Goal: Task Accomplishment & Management: Manage account settings

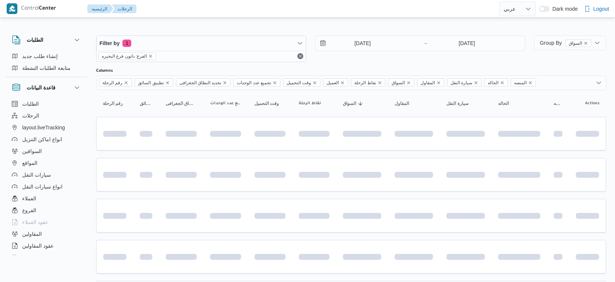
select select "ar"
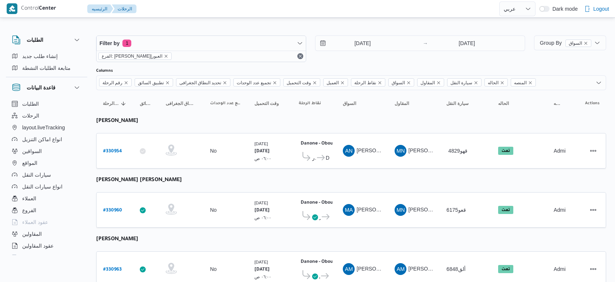
select select "ar"
click at [119, 149] on b "# 330954" at bounding box center [112, 151] width 19 height 5
select select "ar"
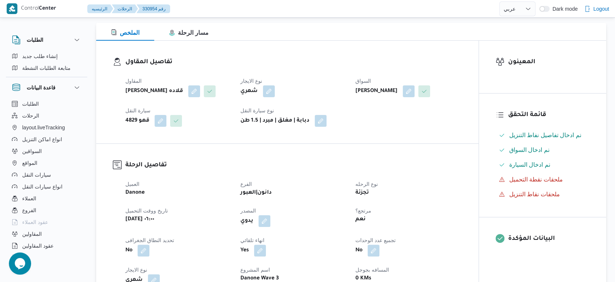
scroll to position [246, 0]
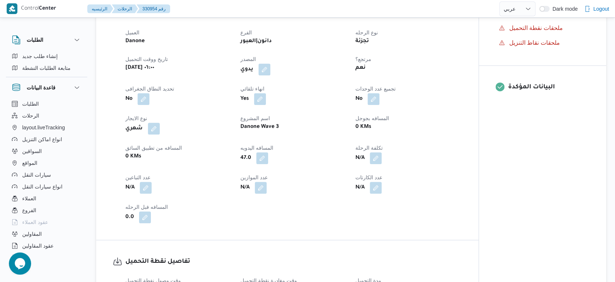
select select "ar"
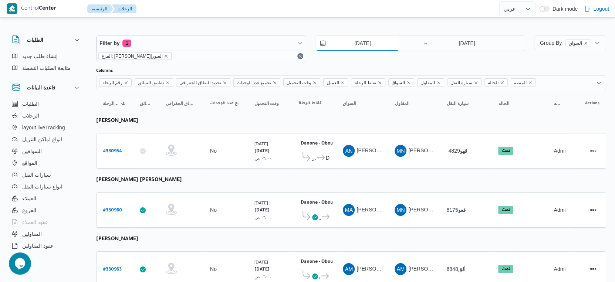
click at [377, 42] on input "[DATE]" at bounding box center [358, 43] width 84 height 15
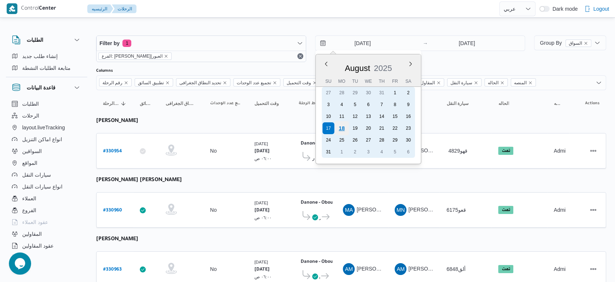
click at [340, 125] on div "18" at bounding box center [342, 128] width 14 height 14
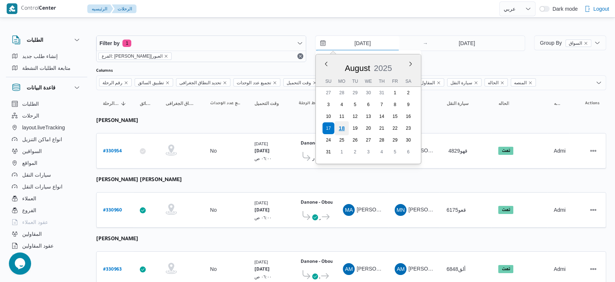
type input "[DATE]"
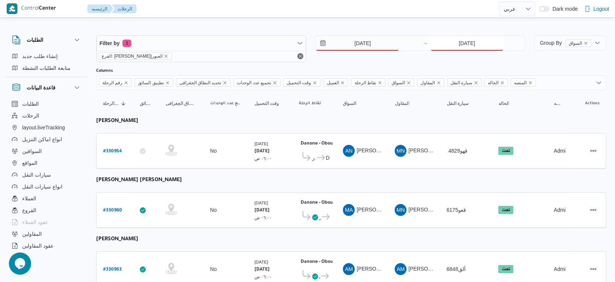
click at [468, 37] on input "17/8/2025" at bounding box center [467, 43] width 74 height 15
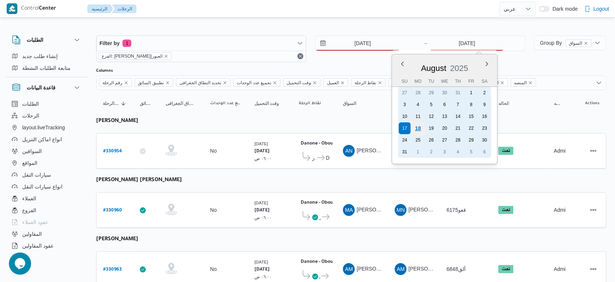
click at [420, 125] on div "18" at bounding box center [418, 128] width 14 height 14
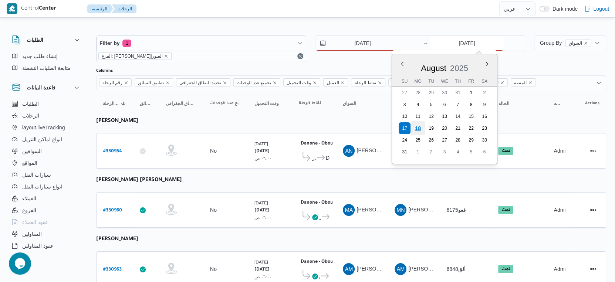
type input "[DATE]"
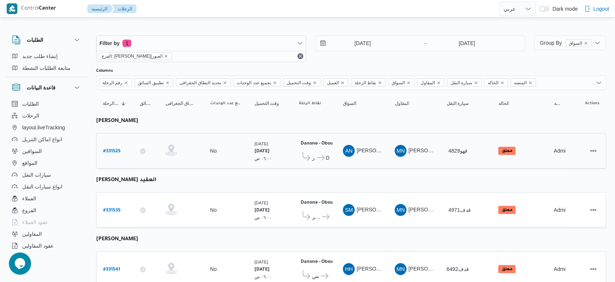
click at [377, 162] on td "السواق AN عماد نجيب عبدالظاهر جاويش" at bounding box center [362, 151] width 52 height 36
click at [373, 43] on input "[DATE]" at bounding box center [358, 43] width 84 height 15
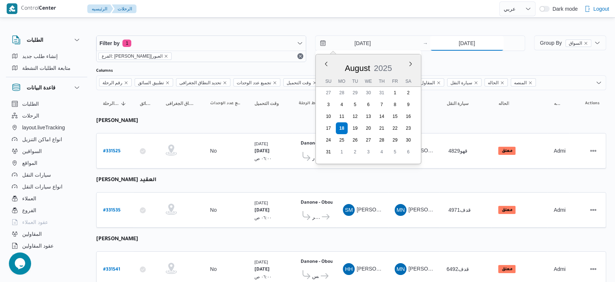
click at [466, 44] on input "[DATE]" at bounding box center [467, 43] width 74 height 15
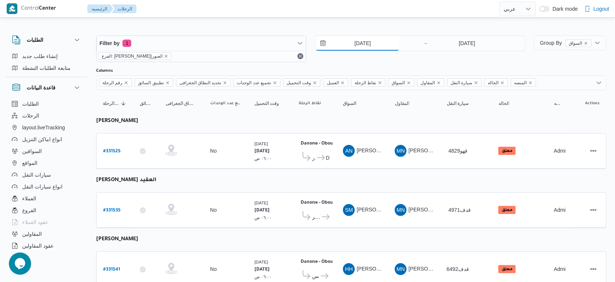
click at [365, 44] on input "[DATE]" at bounding box center [358, 43] width 84 height 15
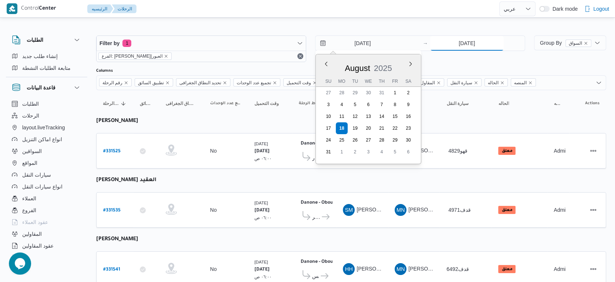
click at [458, 40] on input "[DATE]" at bounding box center [467, 43] width 74 height 15
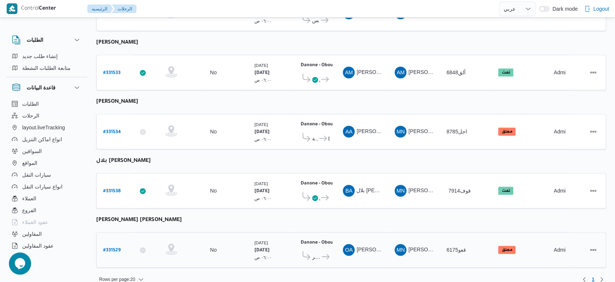
scroll to position [256, 0]
click at [112, 248] on b "# 331529" at bounding box center [111, 250] width 17 height 5
select select "ar"
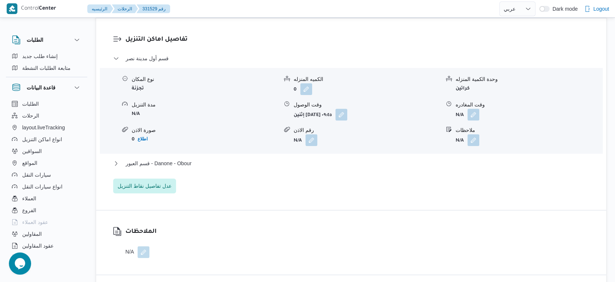
scroll to position [617, 0]
click at [190, 159] on span "قسم العبور - Danone - Obour" at bounding box center [159, 163] width 66 height 9
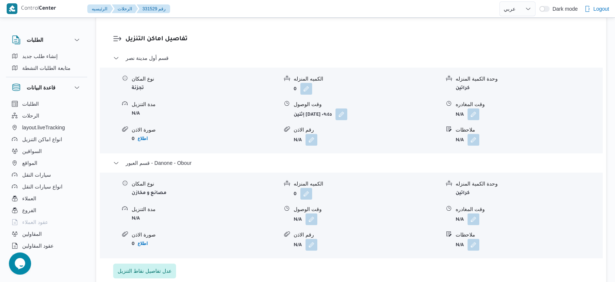
select select "ar"
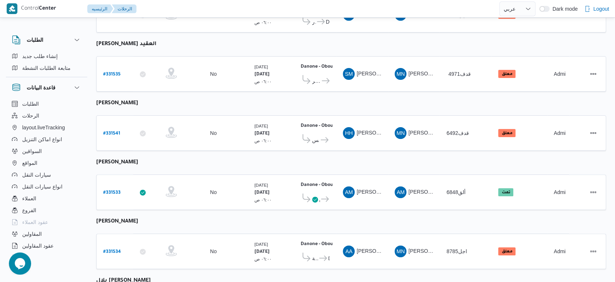
scroll to position [256, 0]
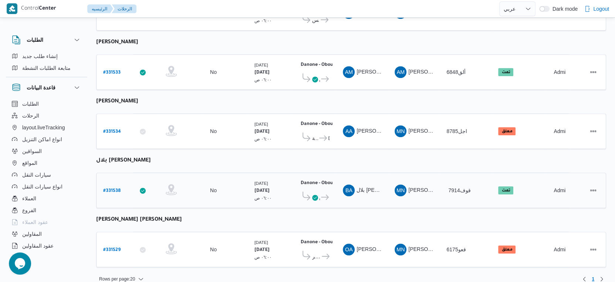
click at [115, 189] on b "# 331538" at bounding box center [111, 191] width 17 height 5
select select "ar"
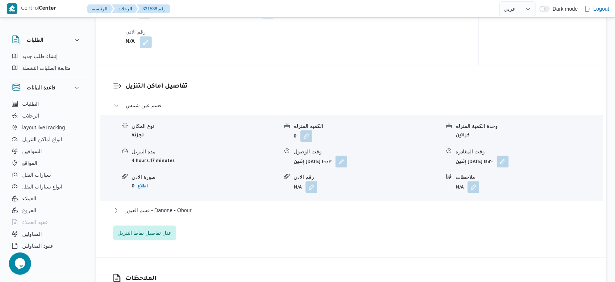
scroll to position [575, 0]
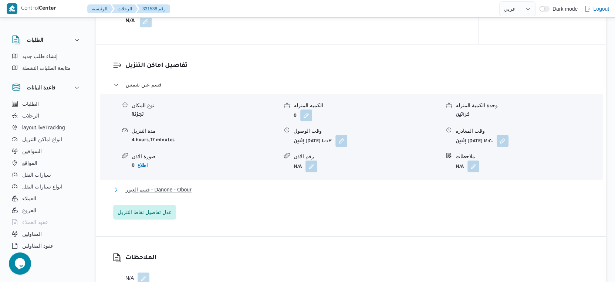
click at [205, 194] on button "قسم العبور - Danone - Obour" at bounding box center [351, 189] width 476 height 9
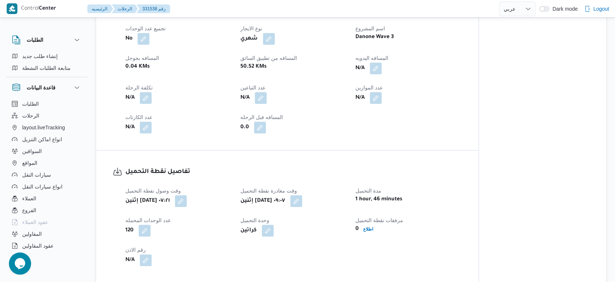
scroll to position [288, 0]
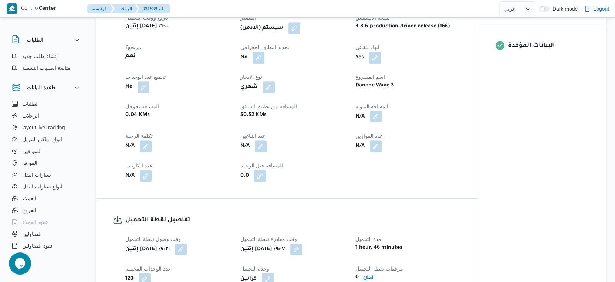
click at [375, 122] on button "button" at bounding box center [376, 117] width 12 height 12
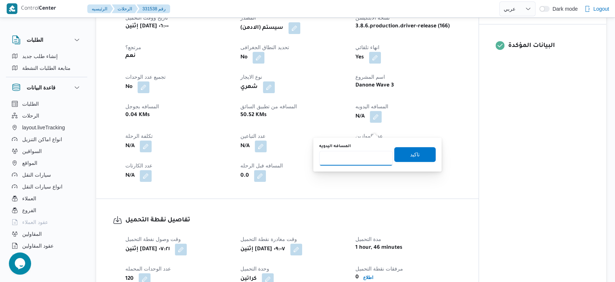
click at [356, 157] on input "المسافه اليدويه" at bounding box center [356, 158] width 74 height 15
type input "46"
click at [423, 156] on span "تاكيد" at bounding box center [414, 154] width 41 height 15
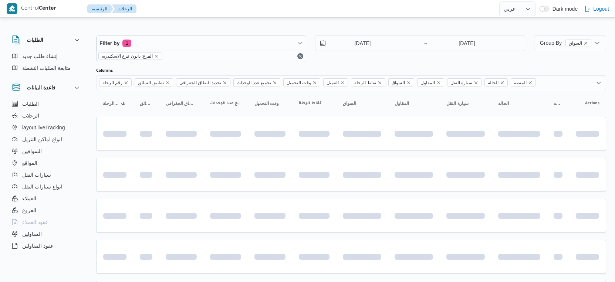
select select "ar"
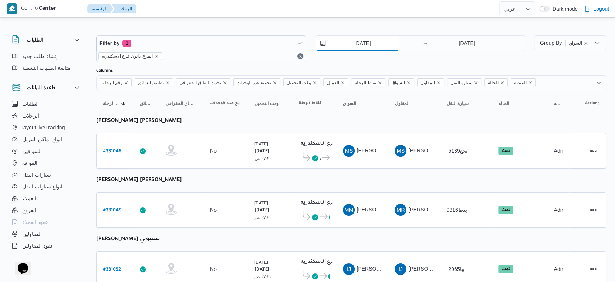
click at [372, 41] on input "[DATE]" at bounding box center [358, 43] width 84 height 15
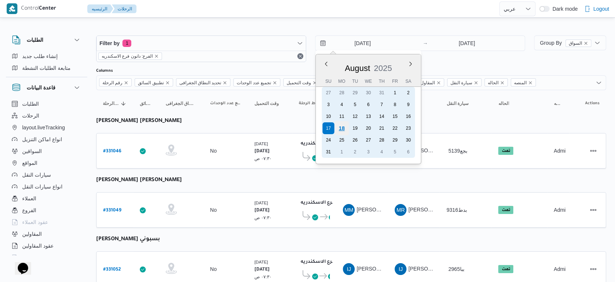
click at [344, 127] on div "18" at bounding box center [342, 128] width 14 height 14
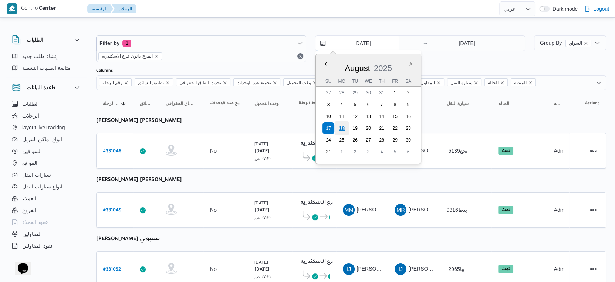
type input "18/8/2025"
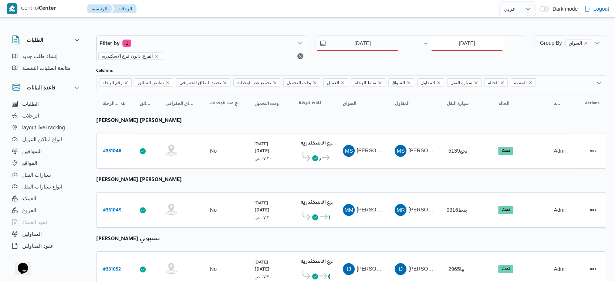
click at [470, 45] on input "[DATE]" at bounding box center [467, 43] width 74 height 15
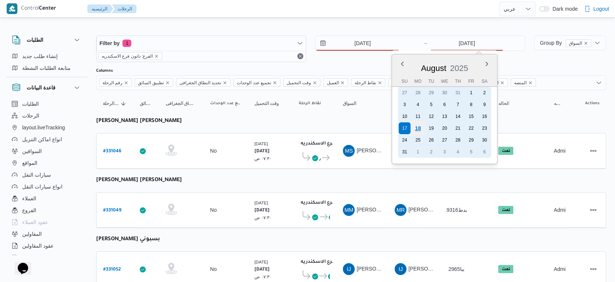
click at [421, 125] on div "18" at bounding box center [418, 128] width 14 height 14
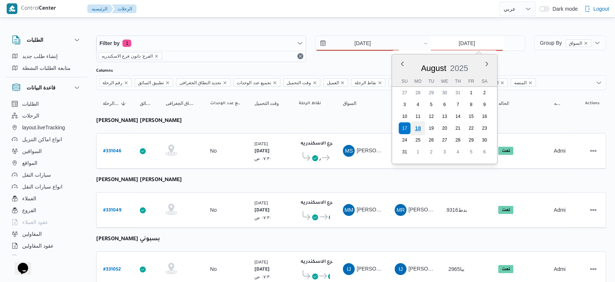
type input "18/8/2025"
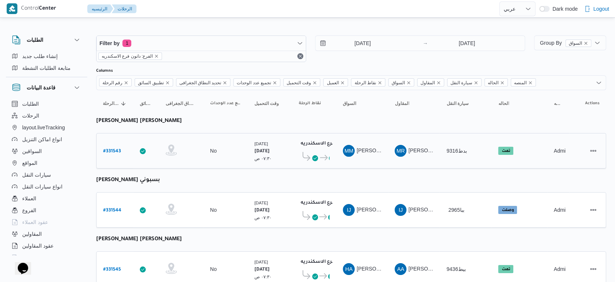
click at [370, 164] on td "السواق MM محمد مبروك محمد عبدالعاطي" at bounding box center [362, 151] width 52 height 36
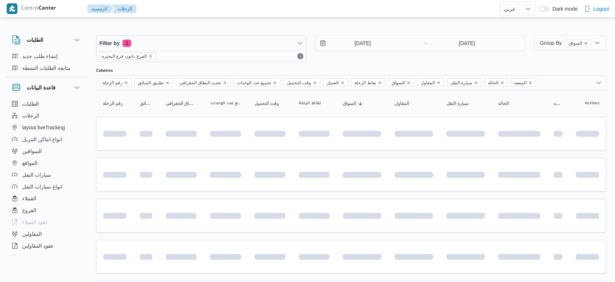
select select "ar"
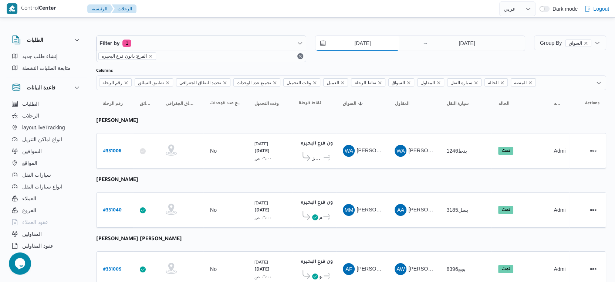
click at [384, 44] on input "[DATE]" at bounding box center [358, 43] width 84 height 15
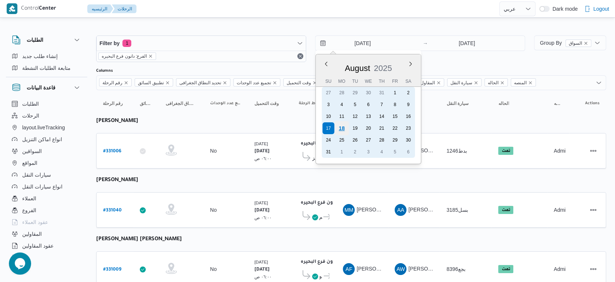
click at [341, 128] on div "18" at bounding box center [342, 128] width 14 height 14
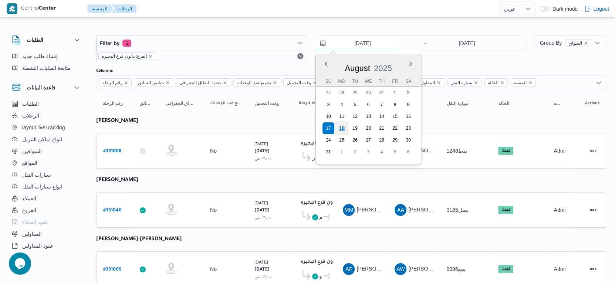
type input "18/8/2025"
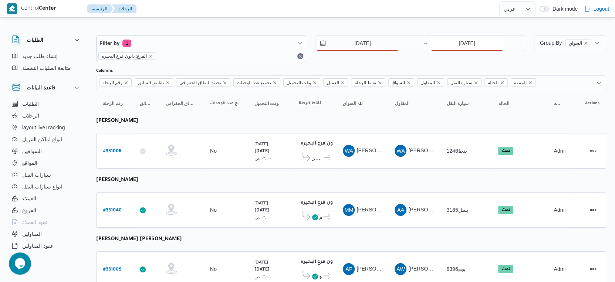
click at [466, 36] on input "[DATE]" at bounding box center [467, 43] width 74 height 15
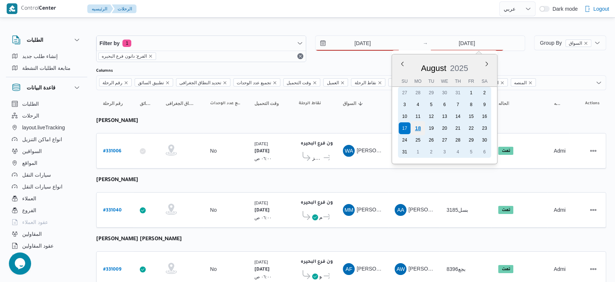
click at [418, 130] on div "18" at bounding box center [418, 128] width 14 height 14
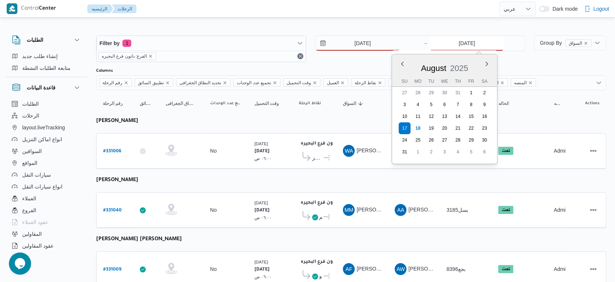
type input "18/8/2025"
click at [351, 136] on td "السواق WA وليد احمد محمود المسيري" at bounding box center [362, 151] width 52 height 36
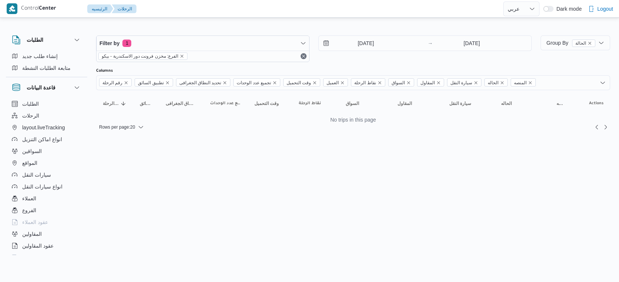
select select "ar"
click at [370, 38] on input "[DATE]" at bounding box center [361, 43] width 84 height 15
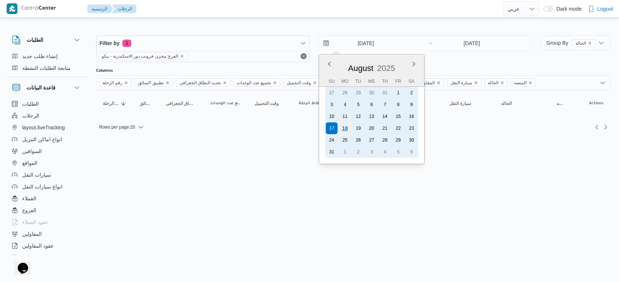
click at [346, 125] on div "18" at bounding box center [345, 128] width 14 height 14
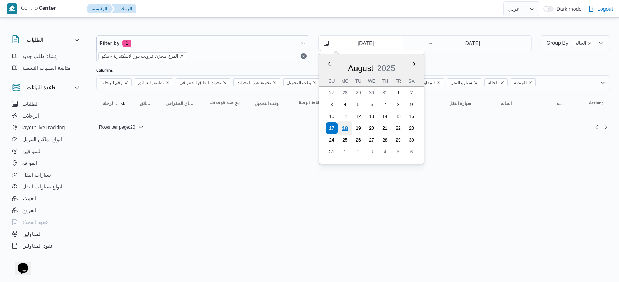
type input "[DATE]"
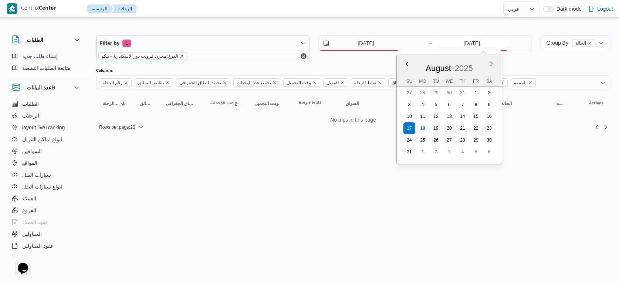
click at [469, 47] on input "[DATE]" at bounding box center [472, 43] width 74 height 15
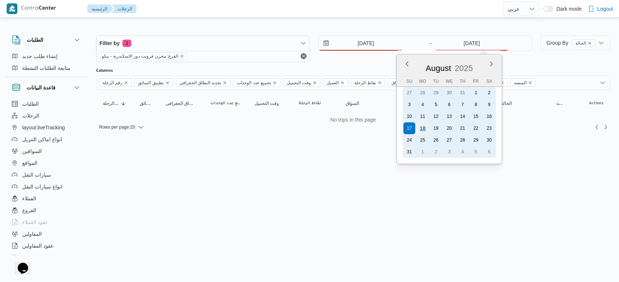
click at [426, 127] on div "18" at bounding box center [423, 128] width 14 height 14
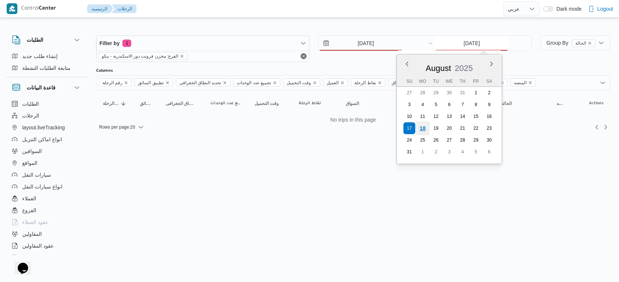
type input "[DATE]"
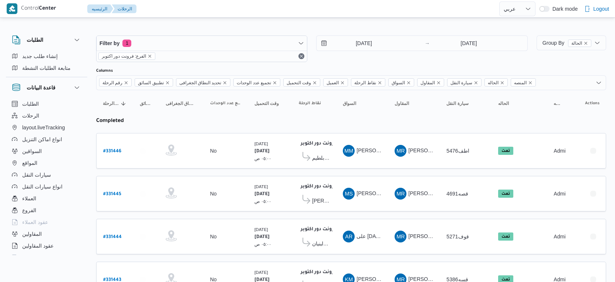
select select "ar"
click at [379, 44] on input "[DATE]" at bounding box center [359, 43] width 84 height 15
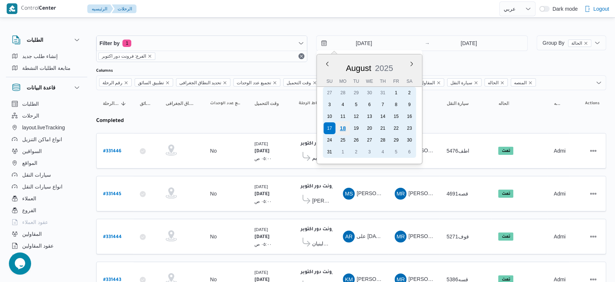
click at [346, 130] on div "18" at bounding box center [343, 128] width 14 height 14
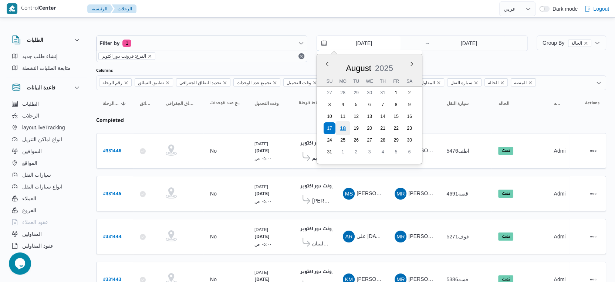
type input "[DATE]"
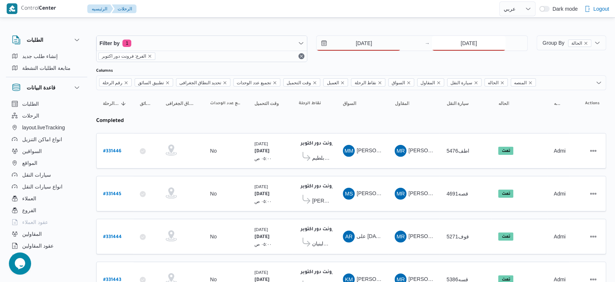
click at [461, 42] on input "[DATE]" at bounding box center [469, 43] width 74 height 15
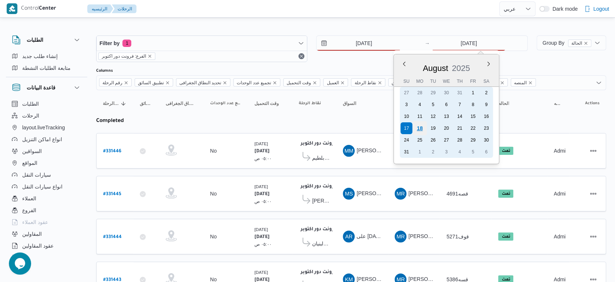
click at [421, 125] on div "18" at bounding box center [420, 128] width 14 height 14
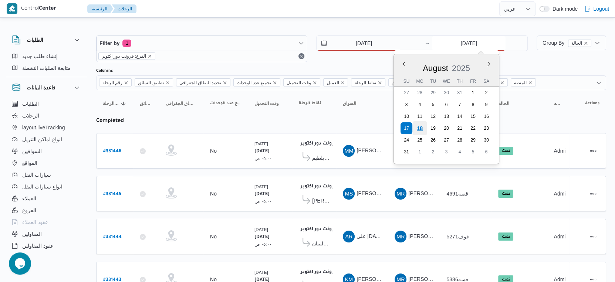
type input "18/8/2025"
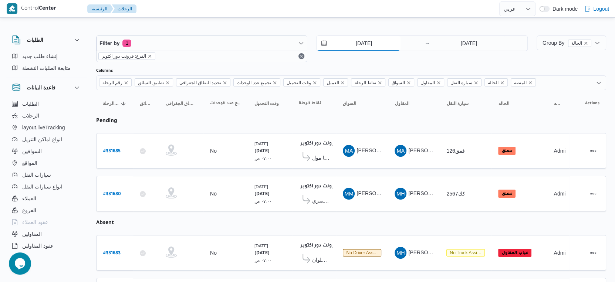
click at [369, 45] on input "18/8/2025" at bounding box center [359, 43] width 84 height 15
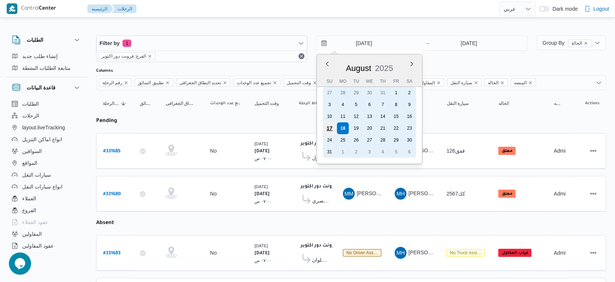
click at [333, 128] on div "17" at bounding box center [330, 128] width 14 height 14
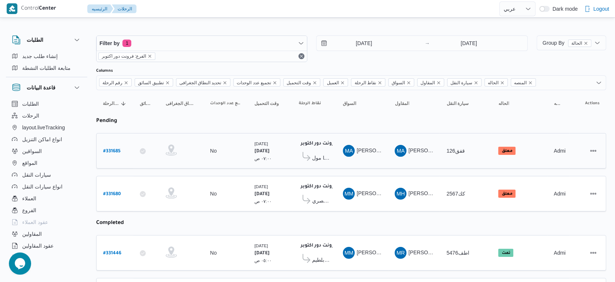
click at [357, 160] on td "السواق MA محمد التيجانى حامد عيسى" at bounding box center [362, 151] width 52 height 36
click at [321, 155] on span "كارفور السرايا مول" at bounding box center [320, 158] width 17 height 9
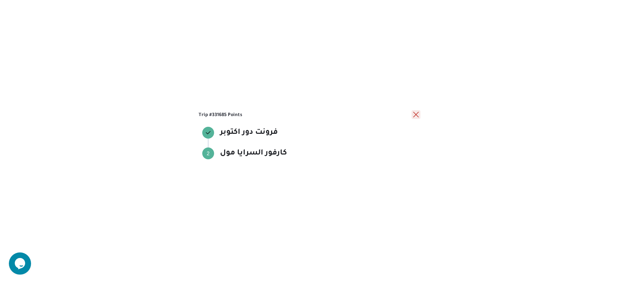
click at [416, 112] on button "close" at bounding box center [416, 114] width 9 height 9
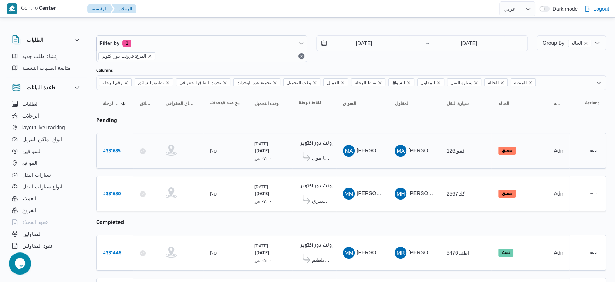
click at [318, 159] on span "كارفور السرايا مول" at bounding box center [320, 158] width 17 height 9
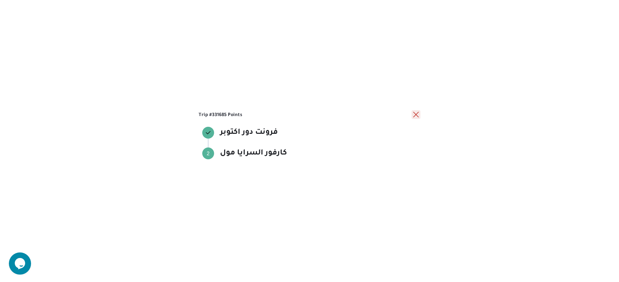
click at [416, 114] on button "close" at bounding box center [416, 114] width 9 height 9
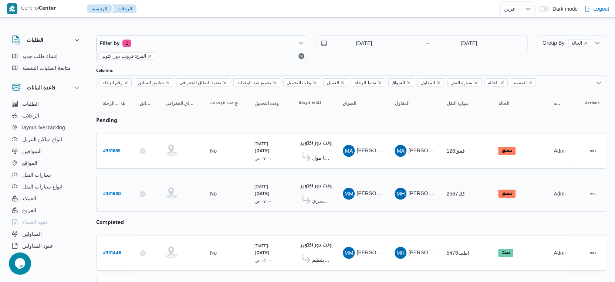
click at [326, 196] on span "كارفور الحصري" at bounding box center [320, 200] width 17 height 9
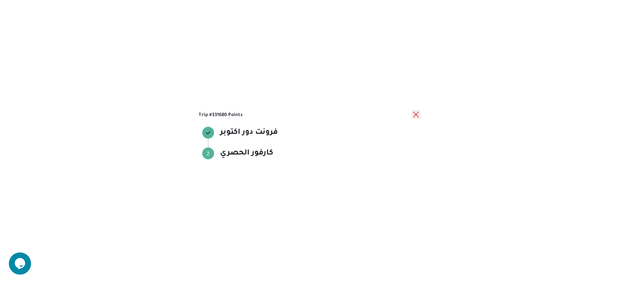
click at [415, 117] on button "close" at bounding box center [416, 114] width 9 height 9
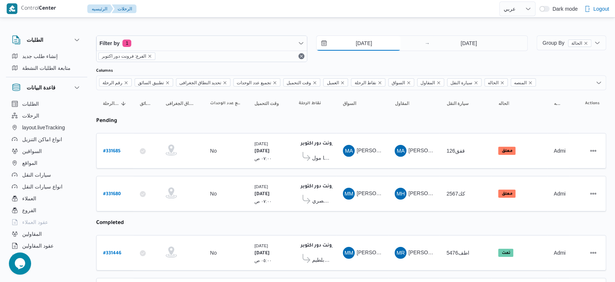
click at [369, 45] on input "17/8/2025" at bounding box center [359, 43] width 84 height 15
click at [449, 161] on td "سيارة النقل قفق126" at bounding box center [466, 151] width 52 height 36
click at [323, 157] on span "كارفور السرايا مول" at bounding box center [320, 158] width 17 height 9
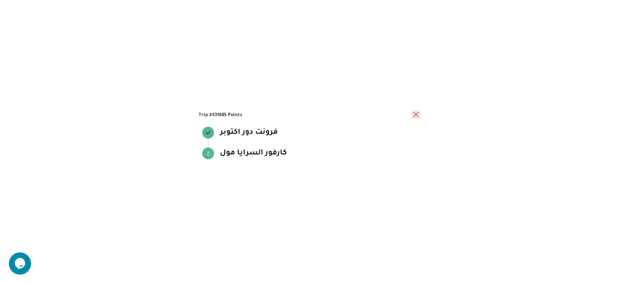
click at [414, 117] on button "close" at bounding box center [416, 114] width 9 height 9
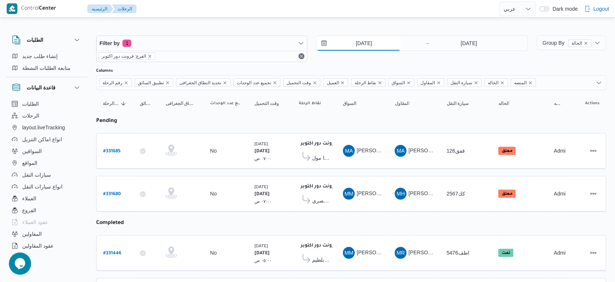
click at [374, 48] on input "17/8/2025" at bounding box center [359, 43] width 84 height 15
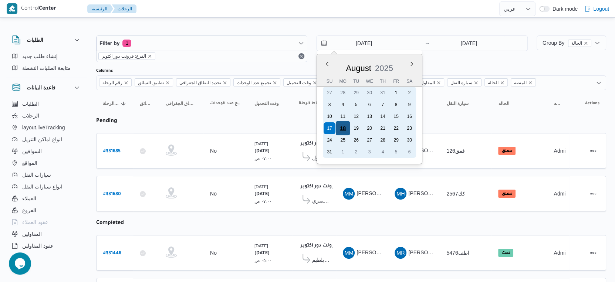
click at [344, 127] on div "18" at bounding box center [343, 128] width 14 height 14
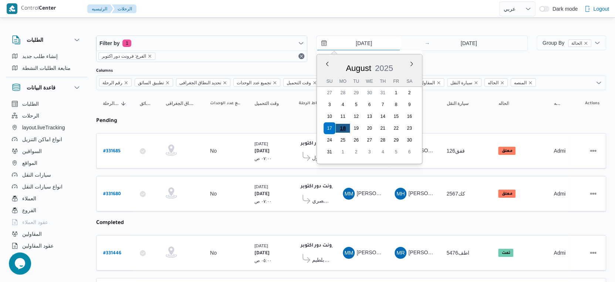
type input "[DATE]"
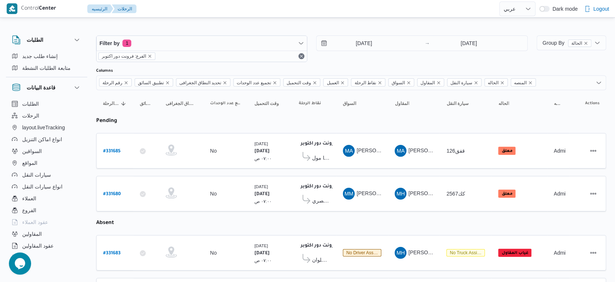
click at [357, 171] on table "رقم الرحلة Click to sort in ascending order تطبيق السائق Click to sort in ascen…" at bounding box center [351, 256] width 510 height 333
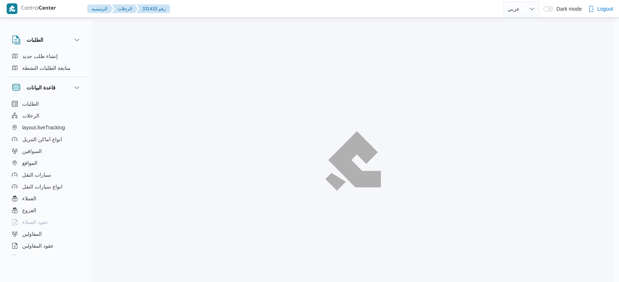
select select "ar"
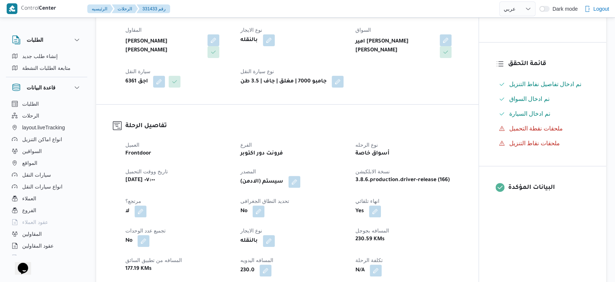
scroll to position [164, 0]
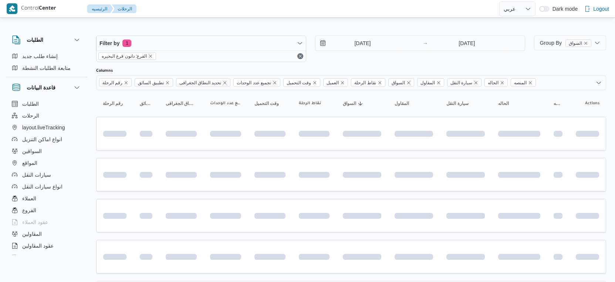
select select "ar"
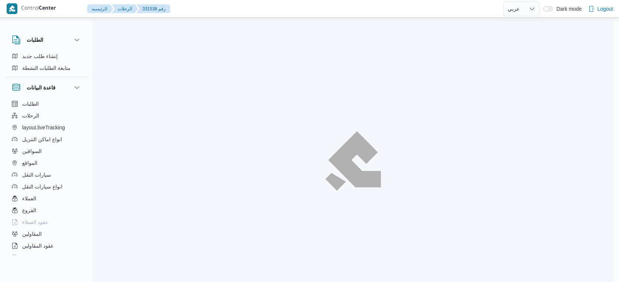
select select "ar"
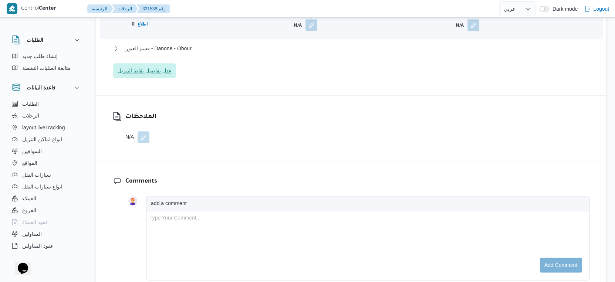
scroll to position [719, 0]
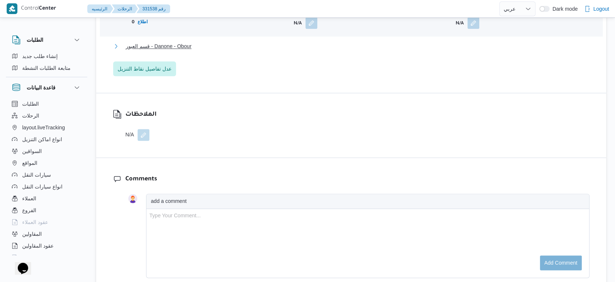
click at [181, 51] on span "قسم العبور - Danone - Obour" at bounding box center [159, 46] width 66 height 9
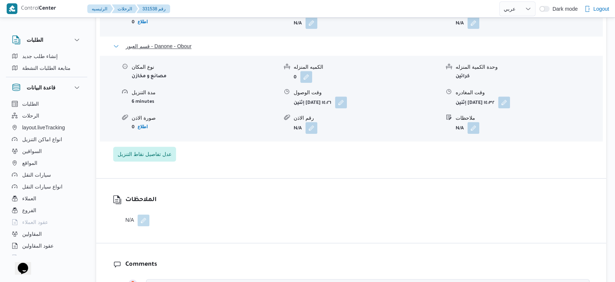
click at [185, 51] on span "قسم العبور - Danone - Obour" at bounding box center [159, 46] width 66 height 9
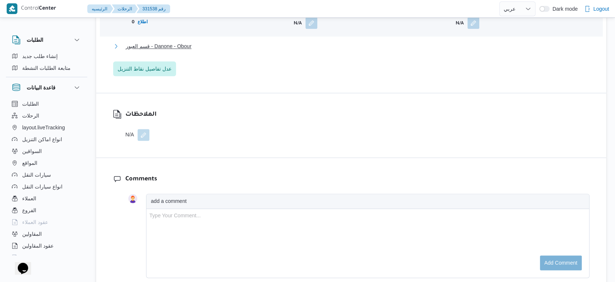
click at [185, 51] on span "قسم العبور - Danone - Obour" at bounding box center [159, 46] width 66 height 9
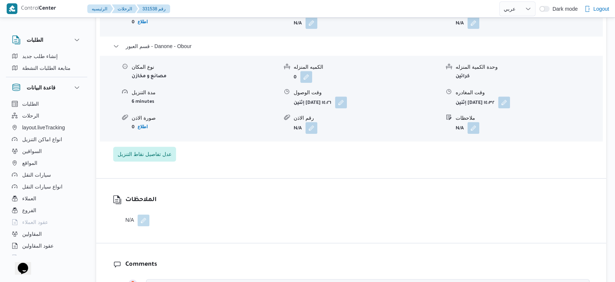
click at [232, 162] on div "قسم عين شمس نوع المكان تجزئة الكميه المنزله 0 وحدة الكمية المنزله كراتين مدة ال…" at bounding box center [351, 49] width 476 height 225
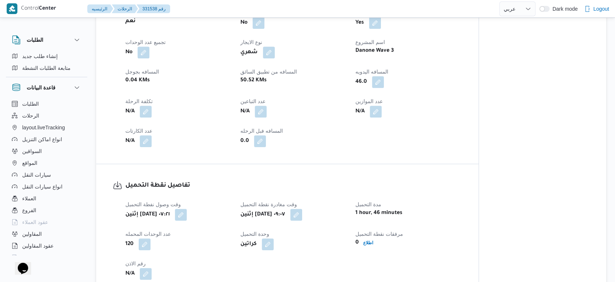
scroll to position [370, 0]
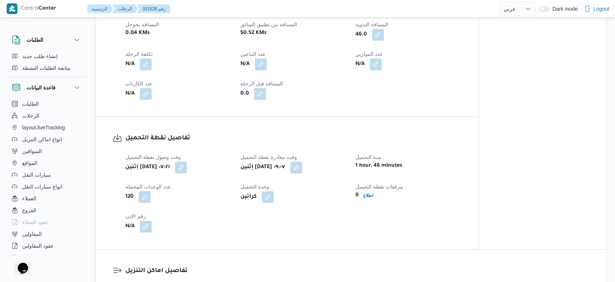
select select "ar"
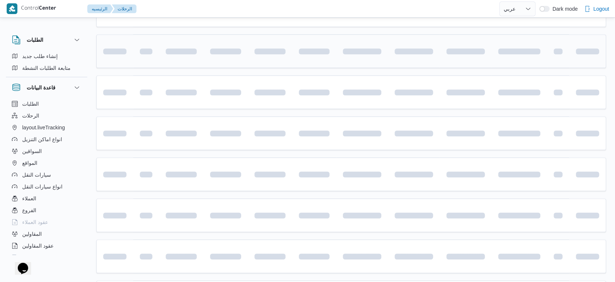
scroll to position [256, 0]
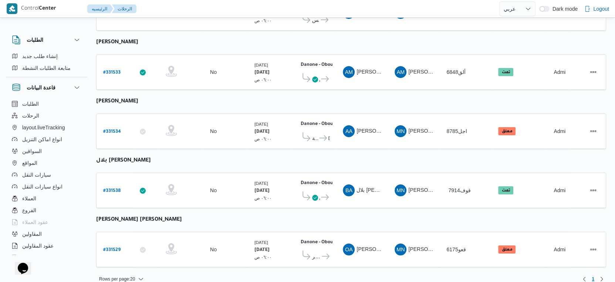
select select "ar"
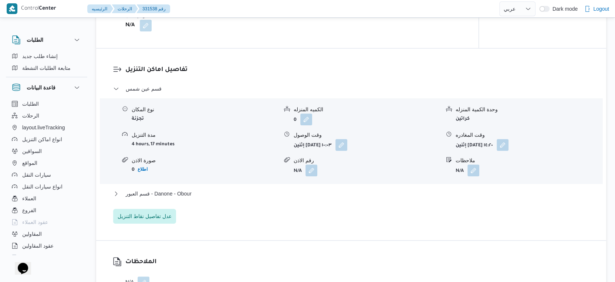
scroll to position [575, 0]
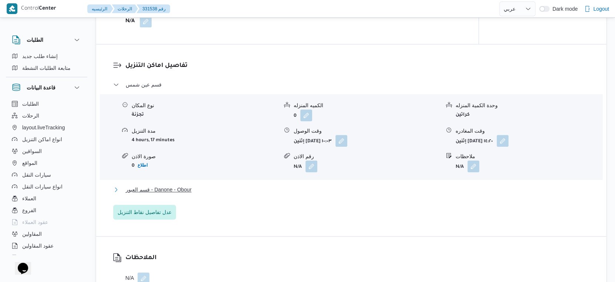
click at [186, 194] on span "قسم العبور - Danone - Obour" at bounding box center [159, 189] width 66 height 9
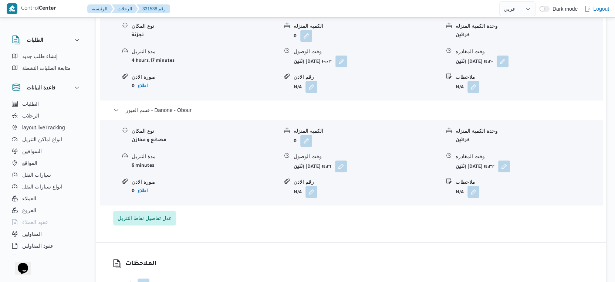
scroll to position [657, 0]
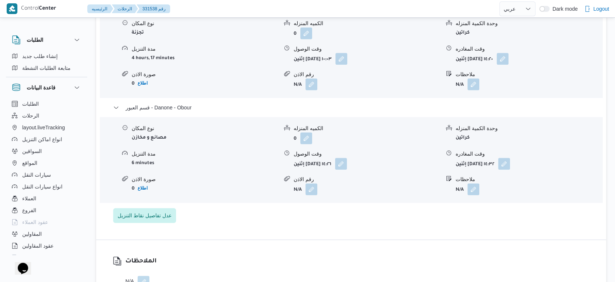
select select "ar"
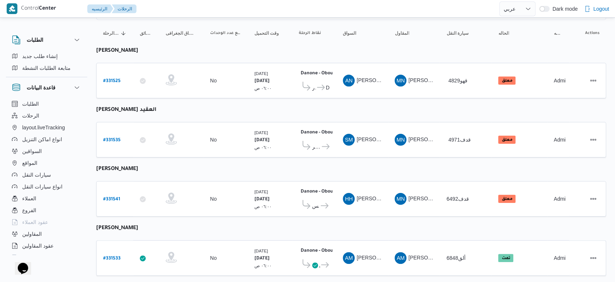
scroll to position [10, 0]
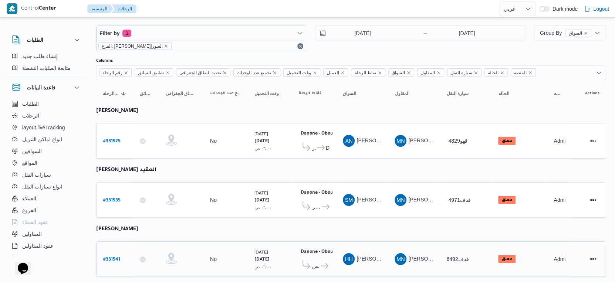
click at [115, 257] on b "# 331541" at bounding box center [111, 259] width 17 height 5
select select "ar"
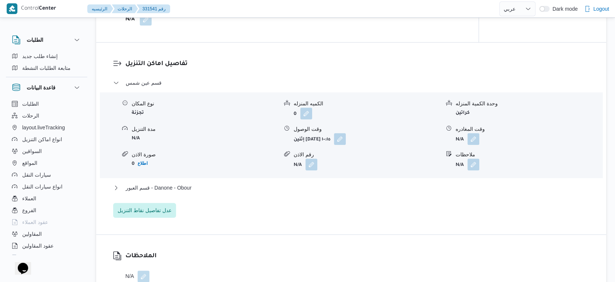
scroll to position [585, 0]
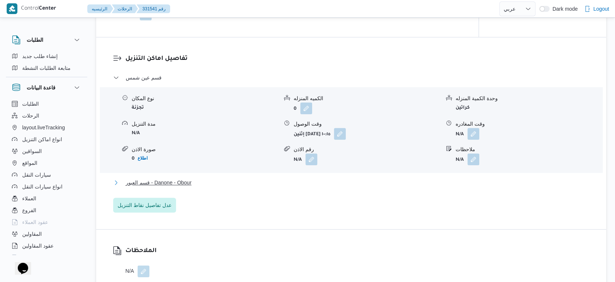
click at [218, 187] on button "قسم العبور - Danone - Obour" at bounding box center [351, 182] width 476 height 9
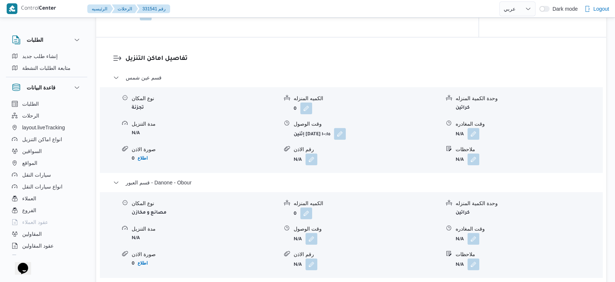
click at [251, 233] on div "نوع المكان مصانع و مخازن الكميه المنزله 0 وحدة الكمية المنزله كراتين مدة التنزي…" at bounding box center [351, 235] width 509 height 84
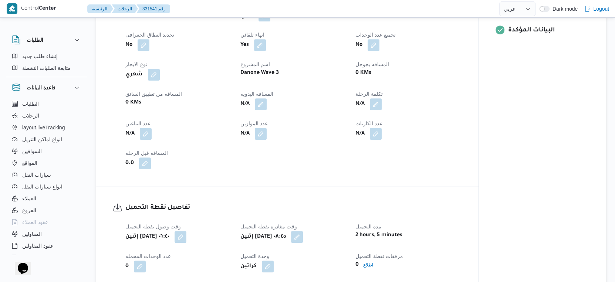
scroll to position [256, 0]
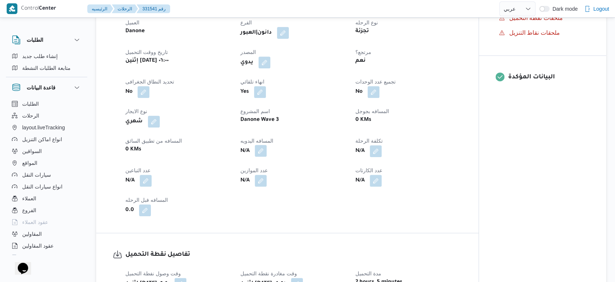
click at [263, 157] on button "button" at bounding box center [261, 151] width 12 height 12
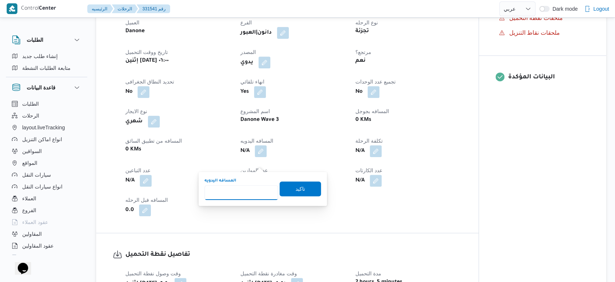
click at [233, 195] on input "المسافه اليدويه" at bounding box center [242, 192] width 74 height 15
type input "56"
click at [300, 186] on span "تاكيد" at bounding box center [300, 188] width 41 height 15
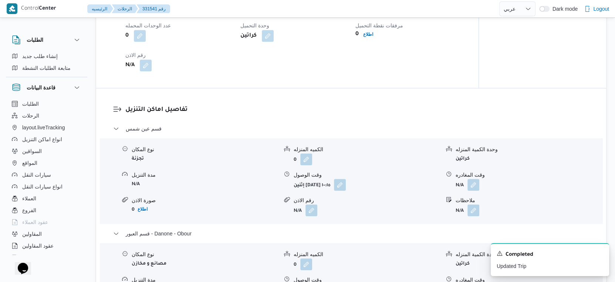
scroll to position [493, 0]
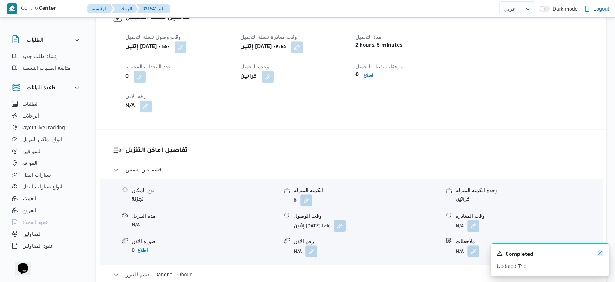
click at [598, 252] on icon "Dismiss toast" at bounding box center [600, 253] width 6 height 6
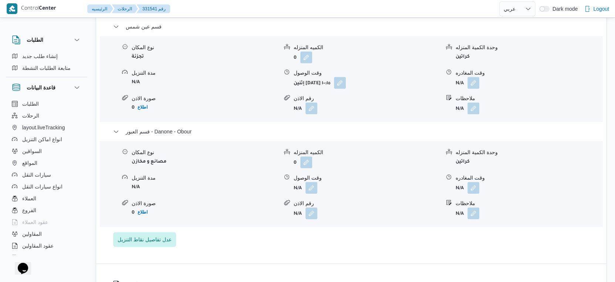
scroll to position [617, 0]
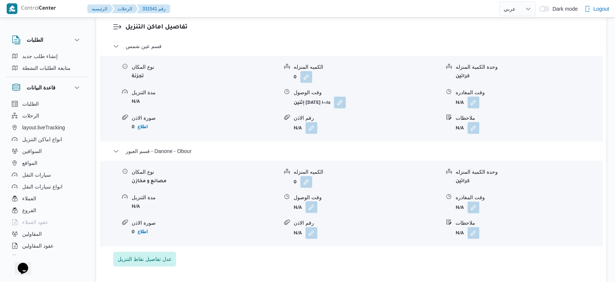
click at [308, 213] on button "button" at bounding box center [312, 207] width 12 height 12
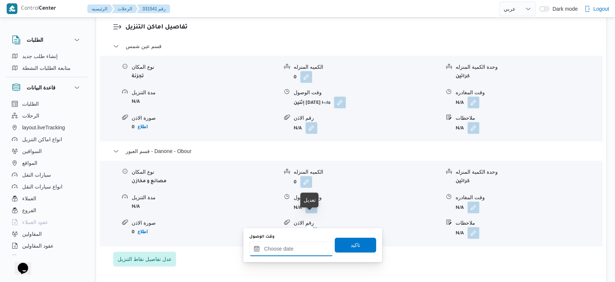
click at [299, 246] on input "وقت الوصول" at bounding box center [291, 249] width 84 height 15
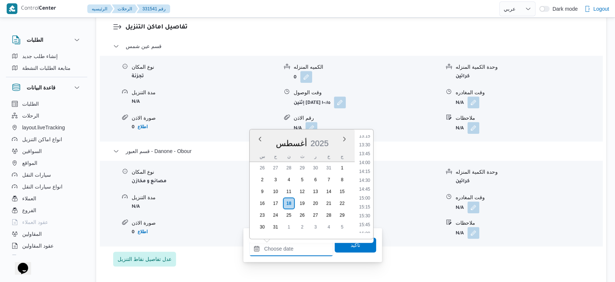
scroll to position [473, 0]
click at [367, 182] on li "14:30" at bounding box center [364, 180] width 17 height 7
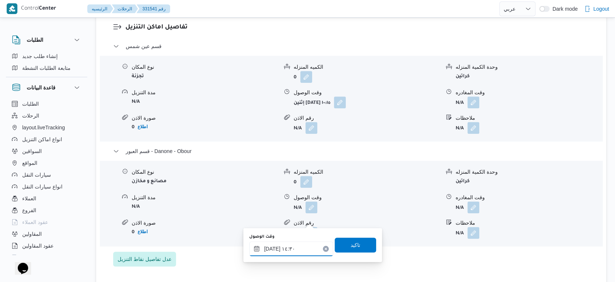
click at [272, 247] on input "١٨/٠٨/٢٠٢٥ ١٤:٣٠" at bounding box center [291, 249] width 84 height 15
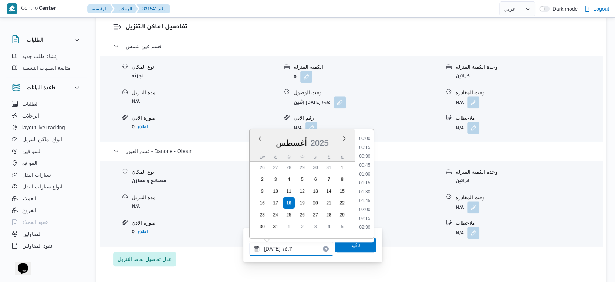
click at [272, 247] on input "١٨/٠٨/٢٠٢٥ ١٤:٣٠" at bounding box center [291, 249] width 84 height 15
type input "١٨/٠٨/٢٠٢٥ ١٤:٤٠"
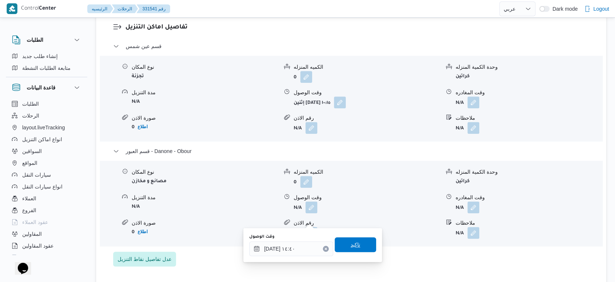
click at [352, 246] on span "تاكيد" at bounding box center [356, 244] width 10 height 9
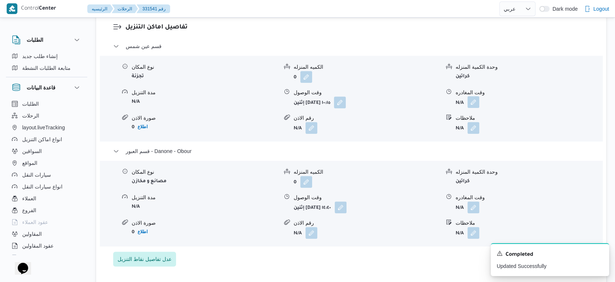
click at [476, 108] on button "button" at bounding box center [474, 102] width 12 height 12
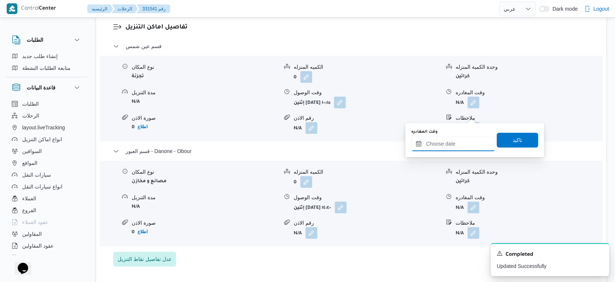
click at [457, 137] on input "وقت المغادره" at bounding box center [453, 143] width 84 height 15
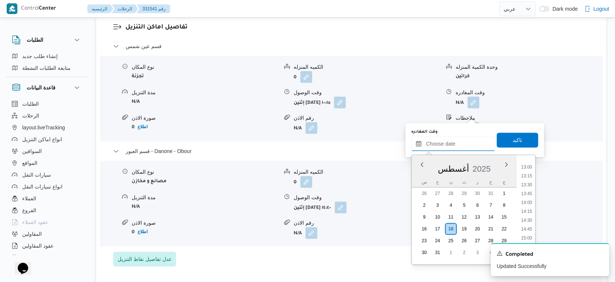
scroll to position [473, 0]
click at [529, 197] on li "14:15" at bounding box center [526, 197] width 17 height 7
type input "١٨/٠٨/٢٠٢٥ ١٤:١٥"
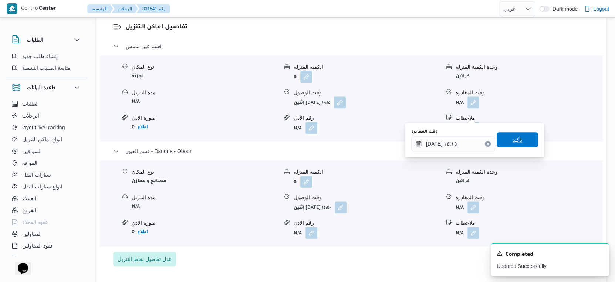
click at [517, 138] on span "تاكيد" at bounding box center [517, 139] width 41 height 15
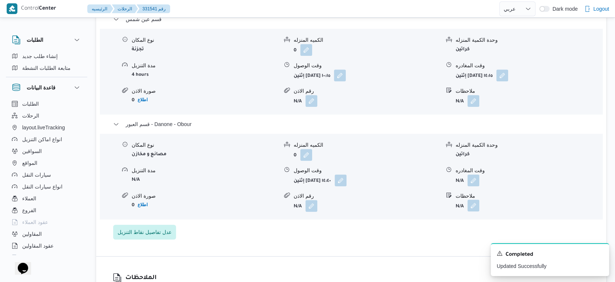
scroll to position [657, 0]
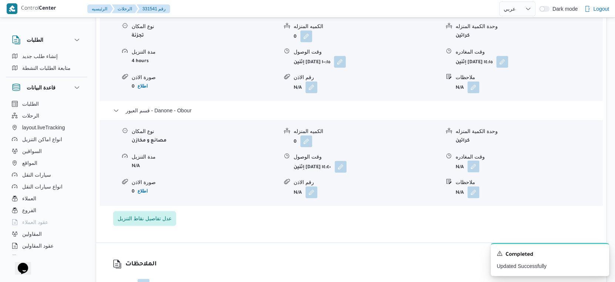
click at [476, 172] on button "button" at bounding box center [474, 167] width 12 height 12
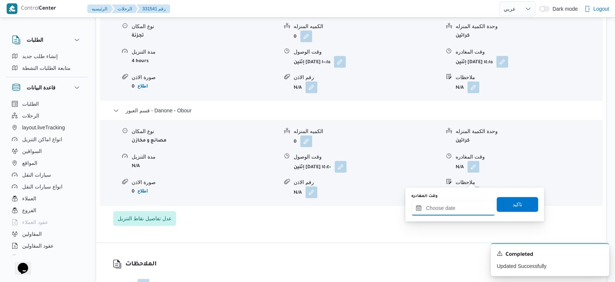
click at [467, 208] on input "وقت المغادره" at bounding box center [453, 208] width 84 height 15
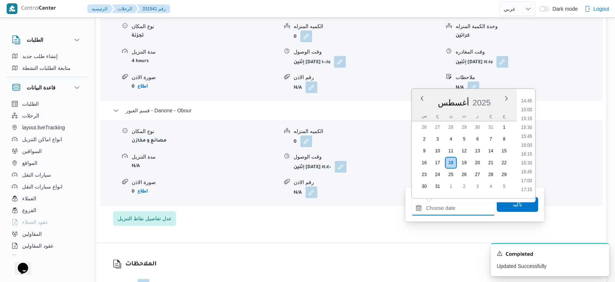
scroll to position [514, 0]
click at [526, 117] on li "15:00" at bounding box center [526, 117] width 17 height 7
type input "١٨/٠٨/٢٠٢٥ ١٥:٠٠"
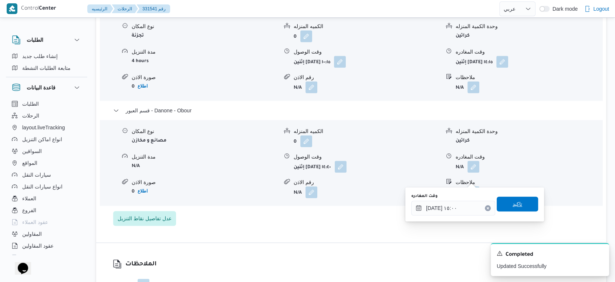
click at [522, 204] on span "تاكيد" at bounding box center [517, 204] width 41 height 15
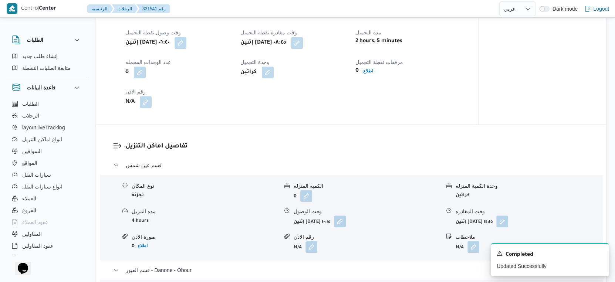
scroll to position [493, 0]
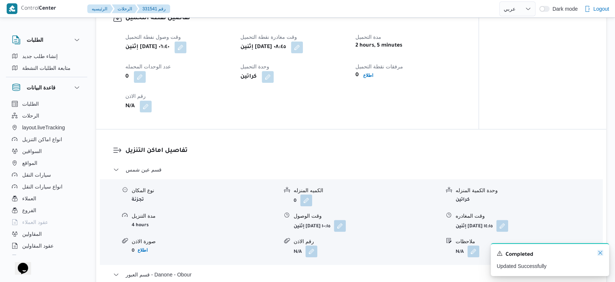
click at [598, 252] on icon "Dismiss toast" at bounding box center [600, 253] width 6 height 6
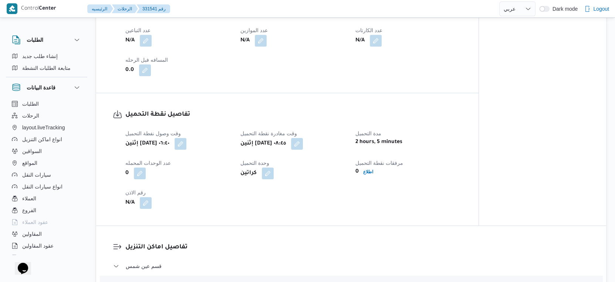
scroll to position [411, 0]
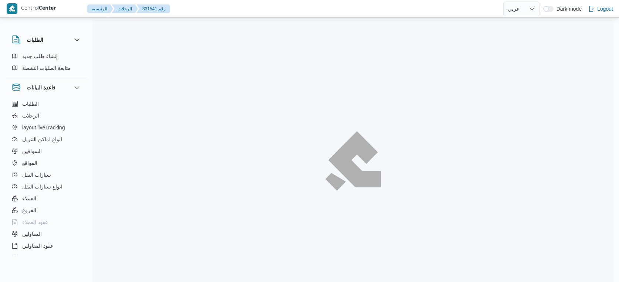
select select "ar"
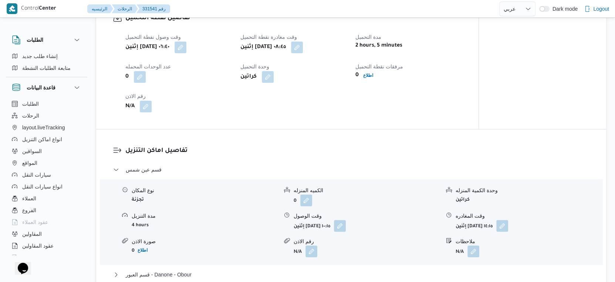
scroll to position [534, 0]
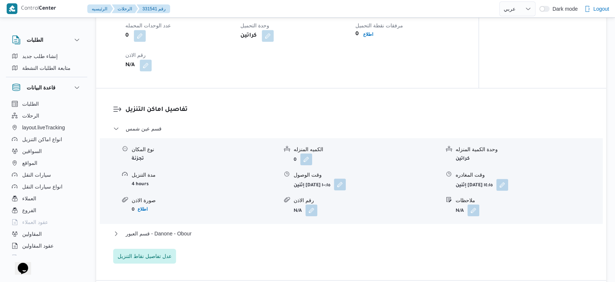
click at [346, 190] on button "button" at bounding box center [340, 185] width 12 height 12
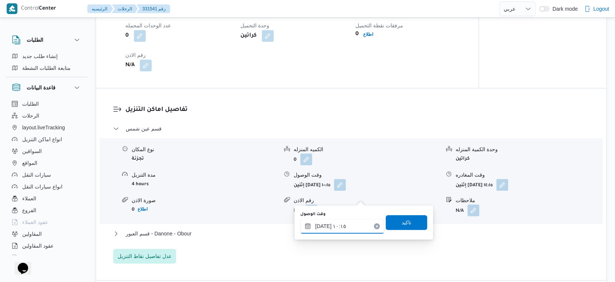
click at [334, 227] on input "١٨/٠٨/٢٠٢٥ ١٠:١٥" at bounding box center [342, 226] width 84 height 15
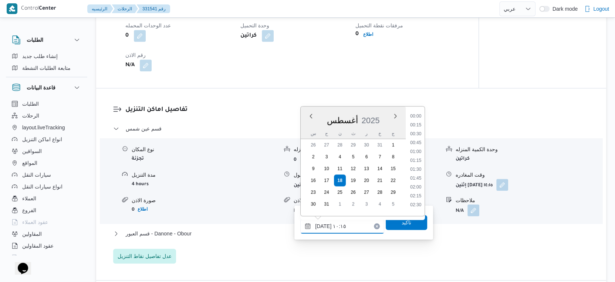
scroll to position [313, 0]
click at [418, 139] on li "09:30" at bounding box center [415, 140] width 17 height 7
type input "[DATE] ٠٩:٣٠"
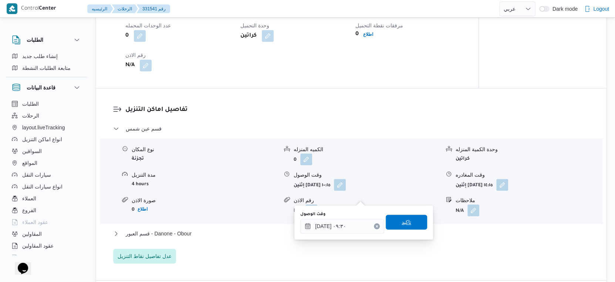
click at [411, 222] on span "تاكيد" at bounding box center [406, 222] width 41 height 15
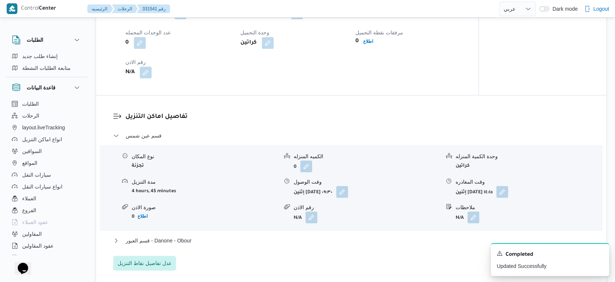
scroll to position [534, 0]
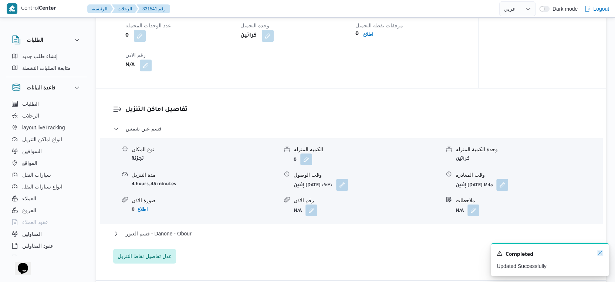
click at [599, 254] on icon "Dismiss toast" at bounding box center [600, 253] width 6 height 6
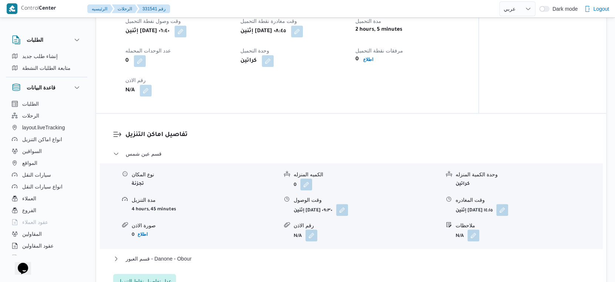
scroll to position [575, 0]
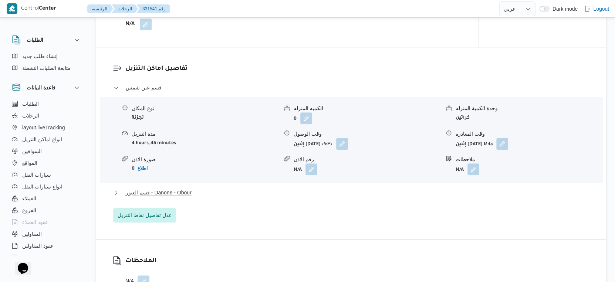
click at [179, 197] on span "قسم العبور - Danone - Obour" at bounding box center [159, 192] width 66 height 9
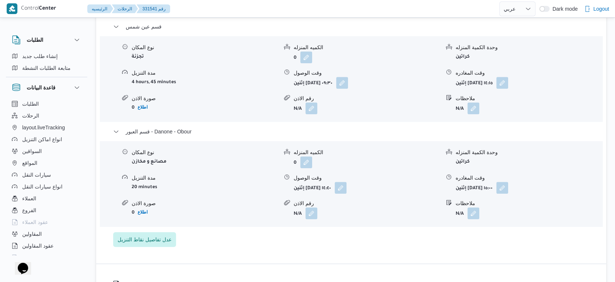
scroll to position [617, 0]
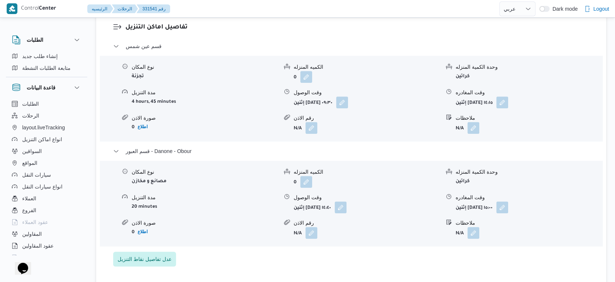
click at [524, 267] on div "قسم عين شمس نوع المكان تجزئة الكميه المنزله 0 وحدة الكمية المنزله كراتين مدة ال…" at bounding box center [351, 154] width 476 height 225
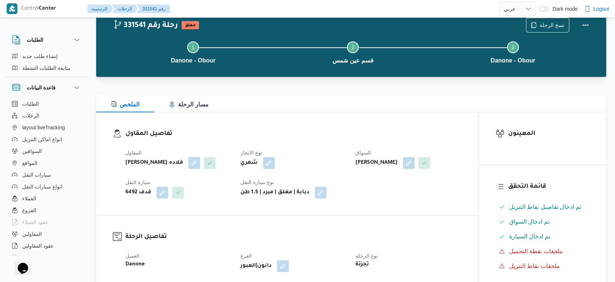
scroll to position [0, 0]
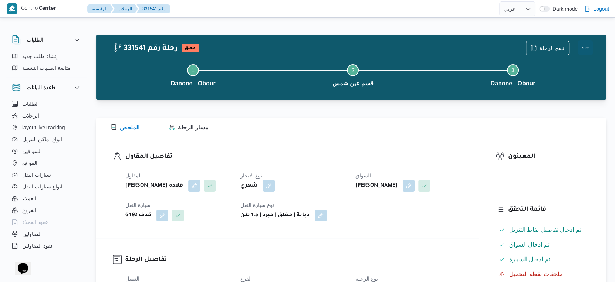
click at [586, 45] on button "Actions" at bounding box center [585, 47] width 15 height 15
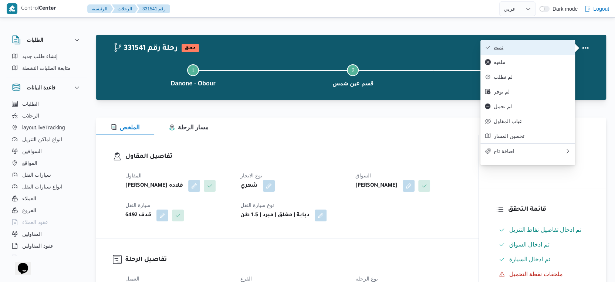
click at [533, 49] on span "تمت" at bounding box center [532, 47] width 77 height 6
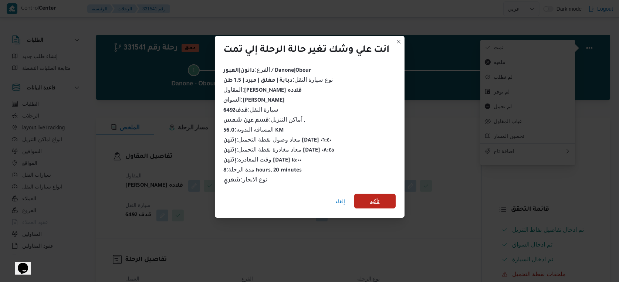
click at [376, 202] on span "تأكيد" at bounding box center [375, 201] width 10 height 9
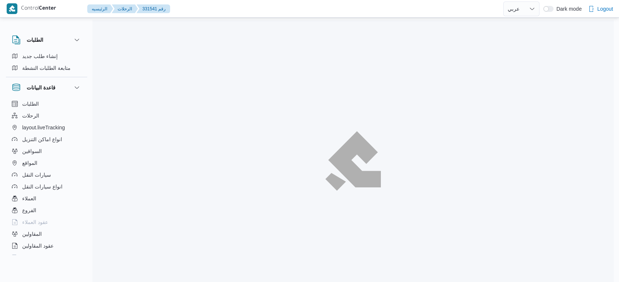
select select "ar"
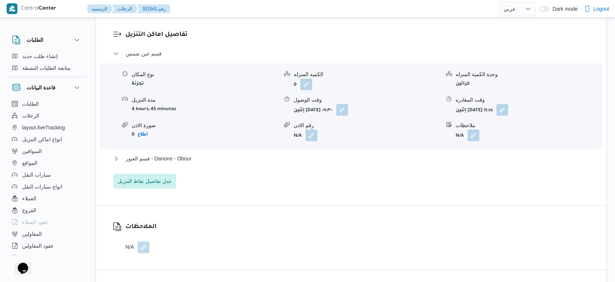
scroll to position [617, 0]
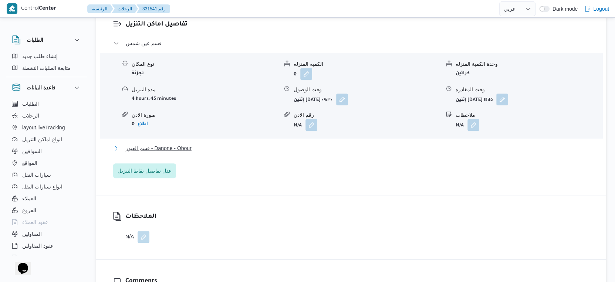
click at [190, 153] on span "قسم العبور - Danone - Obour" at bounding box center [159, 148] width 66 height 9
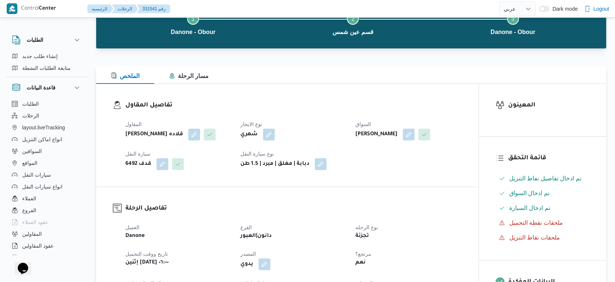
scroll to position [164, 0]
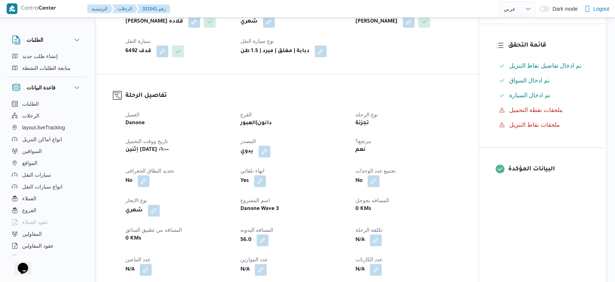
select select "ar"
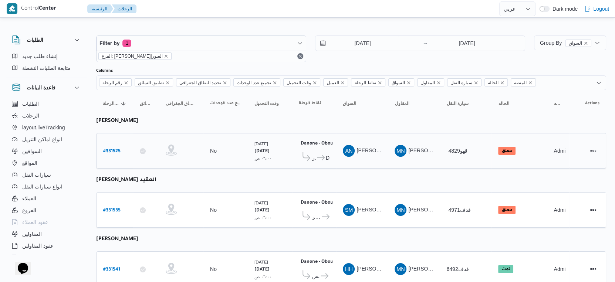
click at [112, 149] on b "# 331525" at bounding box center [111, 151] width 17 height 5
select select "ar"
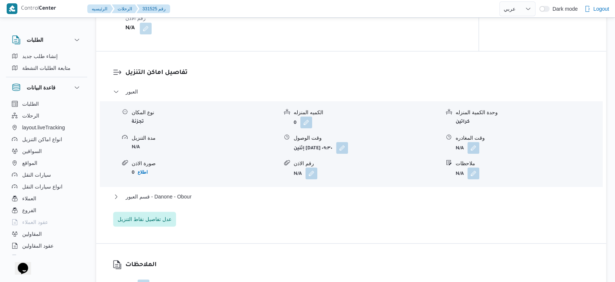
scroll to position [575, 0]
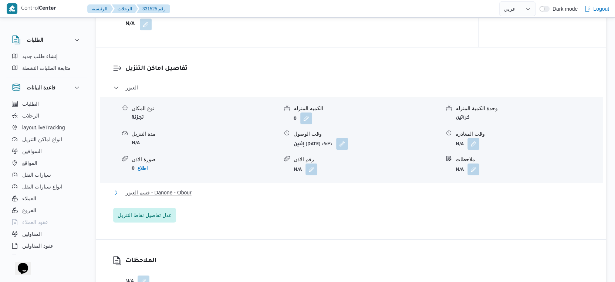
click at [209, 197] on button "قسم العبور - Danone - Obour" at bounding box center [351, 192] width 476 height 9
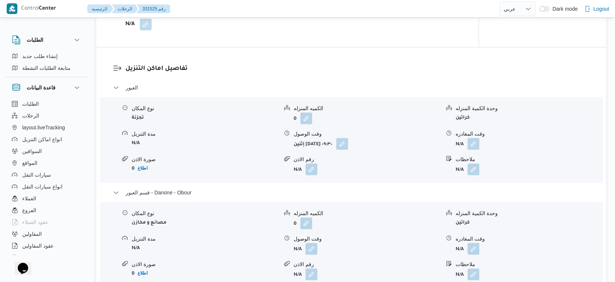
scroll to position [493, 0]
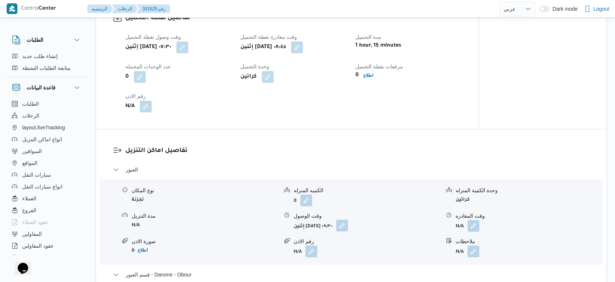
click at [348, 232] on button "button" at bounding box center [342, 226] width 12 height 12
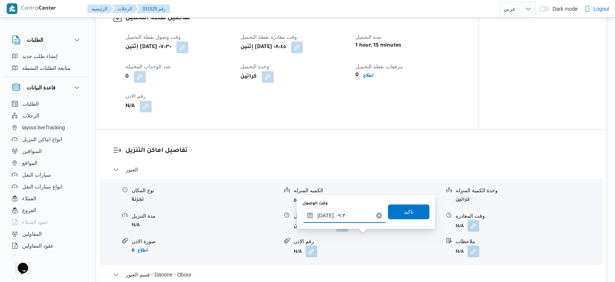
click at [355, 208] on div "[DATE] ٠٩:٣٠" at bounding box center [345, 215] width 84 height 15
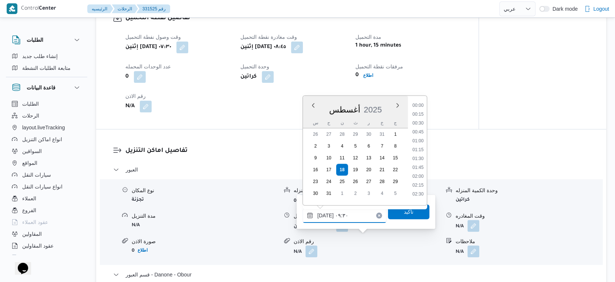
scroll to position [286, 0]
click at [419, 148] on li "09:15" at bounding box center [417, 147] width 17 height 7
type input "[DATE] ٠٩:١٥"
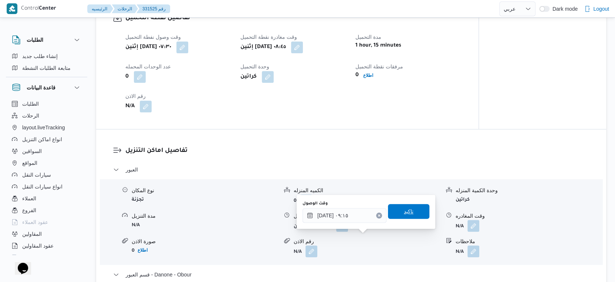
click at [410, 209] on span "تاكيد" at bounding box center [408, 211] width 41 height 15
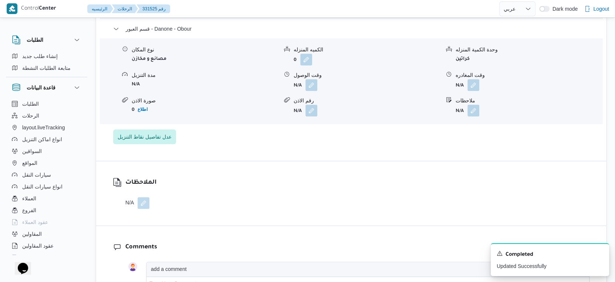
scroll to position [740, 0]
click at [312, 90] on button "button" at bounding box center [312, 84] width 12 height 12
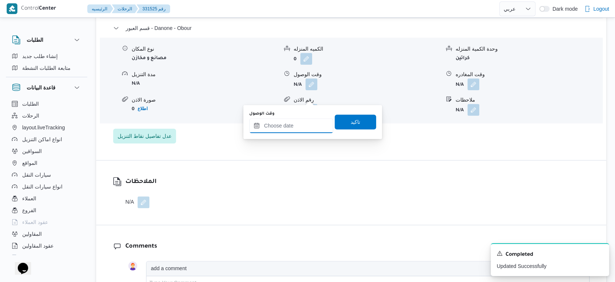
click at [301, 122] on input "وقت الوصول" at bounding box center [291, 125] width 84 height 15
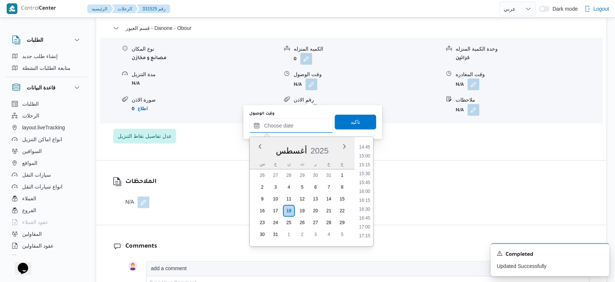
scroll to position [482, 0]
drag, startPoint x: 368, startPoint y: 160, endPoint x: 346, endPoint y: 151, distance: 24.0
click at [368, 160] on li "14:00" at bounding box center [364, 161] width 17 height 7
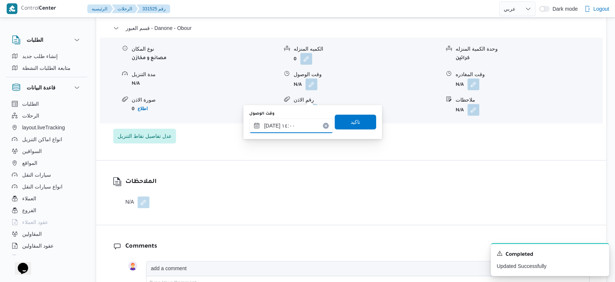
click at [271, 124] on input "١٨/٠٨/٢٠٢٥ ١٤:٠٠" at bounding box center [291, 125] width 84 height 15
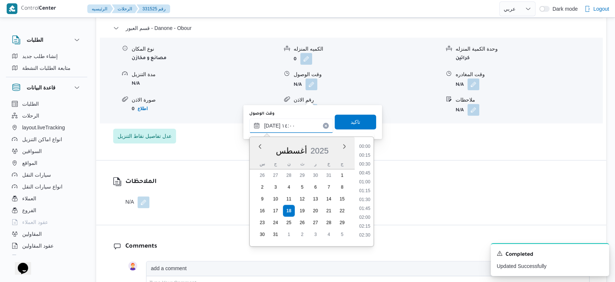
click at [271, 124] on input "١٨/٠٨/٢٠٢٥ ١٤:٠٠" at bounding box center [291, 125] width 84 height 15
type input "١٨/٠٨/٢٠٢٥ ١٤:٤٠"
click at [361, 123] on span "تاكيد" at bounding box center [355, 121] width 41 height 15
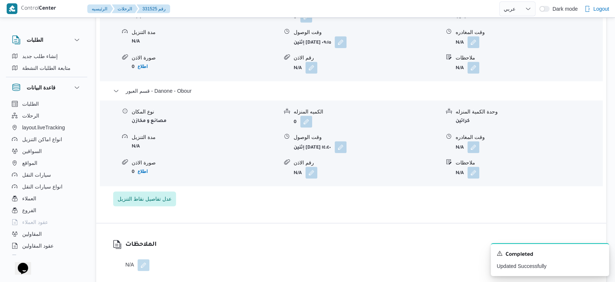
scroll to position [617, 0]
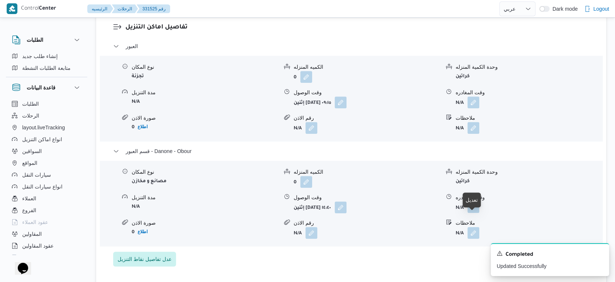
click at [474, 213] on button "button" at bounding box center [474, 207] width 12 height 12
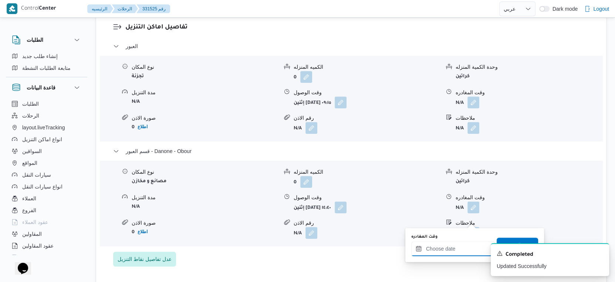
click at [454, 247] on input "وقت المغادره" at bounding box center [453, 249] width 84 height 15
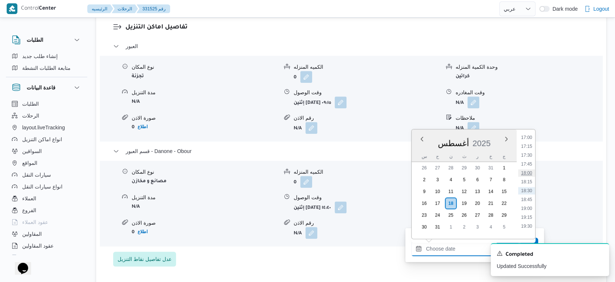
scroll to position [523, 0]
drag, startPoint x: 529, startPoint y: 140, endPoint x: 515, endPoint y: 167, distance: 30.6
click at [529, 140] on li "14:45" at bounding box center [526, 139] width 17 height 7
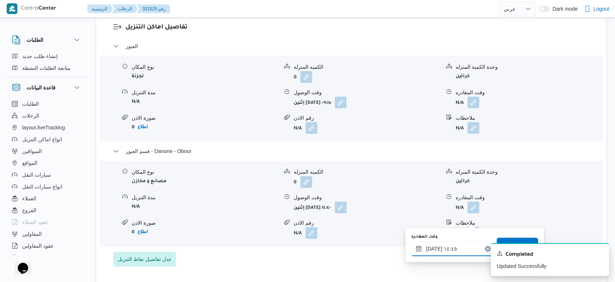
click at [434, 249] on input "١٨/٠٨/٢٠٢٥ ١٤:٤٥" at bounding box center [453, 249] width 84 height 15
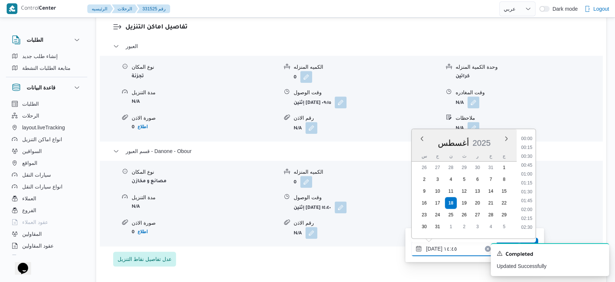
scroll to position [472, 0]
click at [434, 249] on input "١٨/٠٨/٢٠٢٥ ١٤:٤٥" at bounding box center [453, 249] width 84 height 15
type input "١٨/٠٨/٢٠٢٥ ١٤:50"
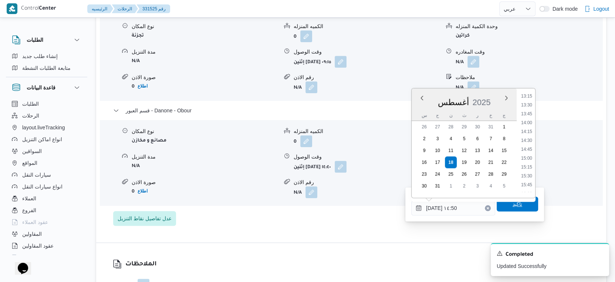
click at [513, 203] on span "تاكيد" at bounding box center [518, 204] width 10 height 9
click at [506, 198] on form "N/A" at bounding box center [529, 192] width 146 height 12
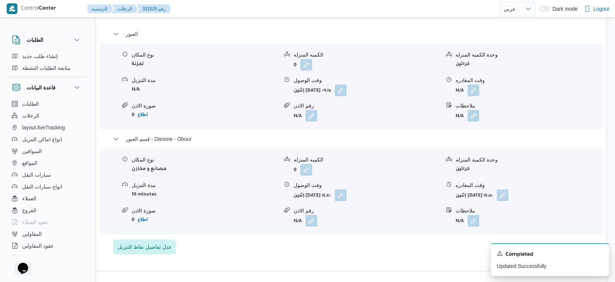
scroll to position [575, 0]
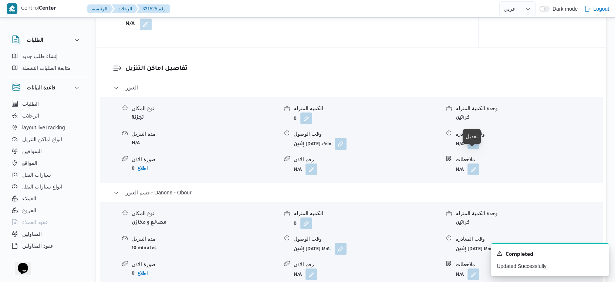
click at [475, 149] on button "button" at bounding box center [474, 144] width 12 height 12
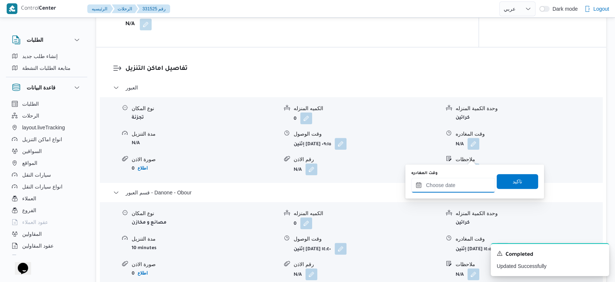
click at [450, 182] on input "وقت المغادره" at bounding box center [453, 185] width 84 height 15
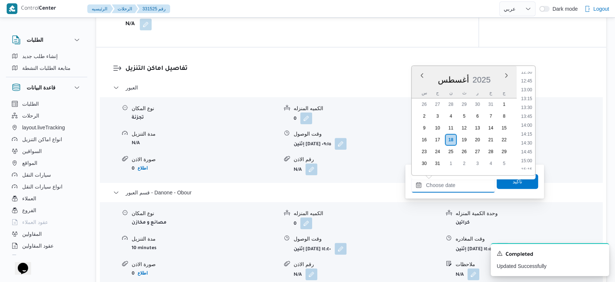
scroll to position [441, 0]
click at [328, 70] on div "تفاصيل اماكن التنزيل العبور نوع المكان تجزئة الكميه المنزله 0 وحدة الكمية المنز…" at bounding box center [351, 185] width 510 height 277
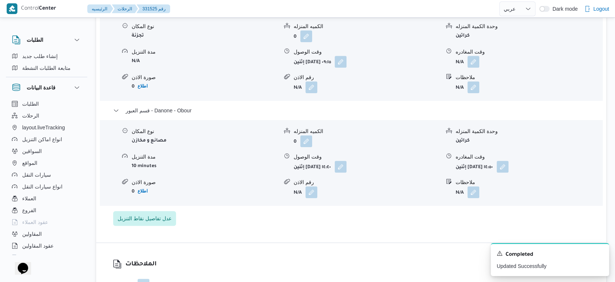
scroll to position [617, 0]
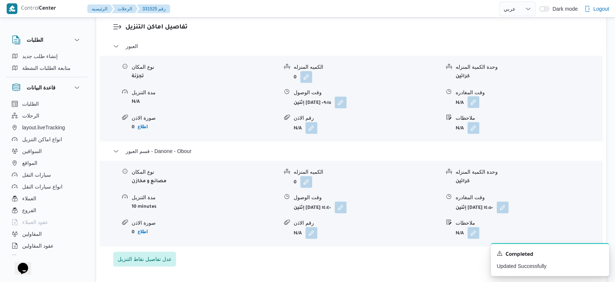
click at [477, 108] on button "button" at bounding box center [474, 102] width 12 height 12
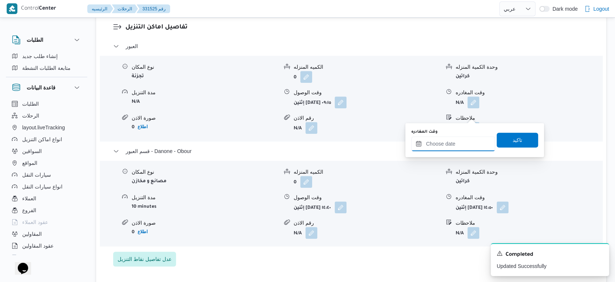
click at [454, 143] on input "وقت المغادره" at bounding box center [453, 143] width 84 height 15
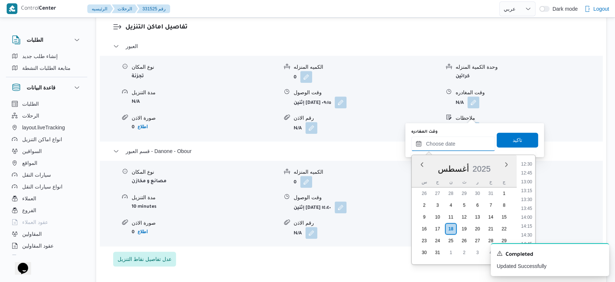
scroll to position [441, 0]
drag, startPoint x: 528, startPoint y: 230, endPoint x: 531, endPoint y: 201, distance: 29.7
click at [528, 230] on li "14:15" at bounding box center [526, 229] width 17 height 7
type input "١٨/٠٨/٢٠٢٥ ١٤:١٥"
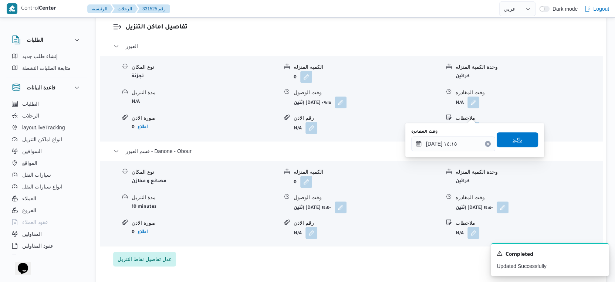
click at [519, 140] on span "تاكيد" at bounding box center [517, 139] width 41 height 15
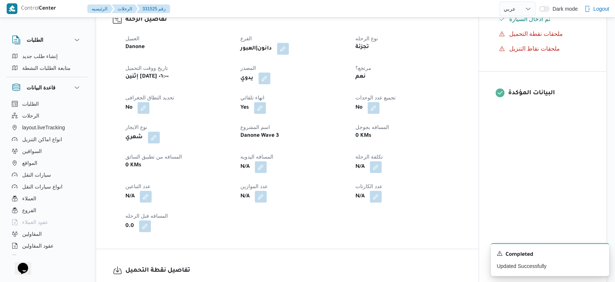
scroll to position [205, 0]
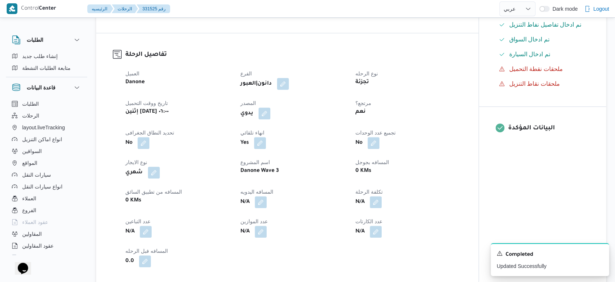
click at [434, 107] on div "العميل Danone الفرع دانون|العبور نوع الرحله تجزئة تاريخ ووقت التحميل إثنين ١٨ أ…" at bounding box center [293, 168] width 345 height 207
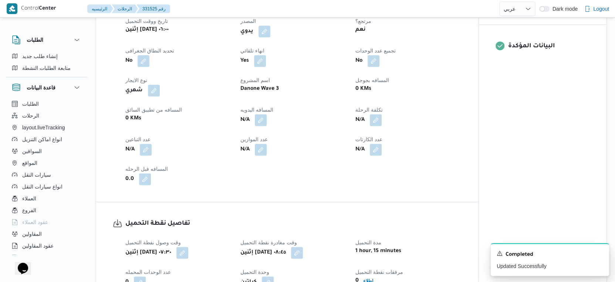
scroll to position [288, 0]
click at [266, 125] on button "button" at bounding box center [261, 120] width 12 height 12
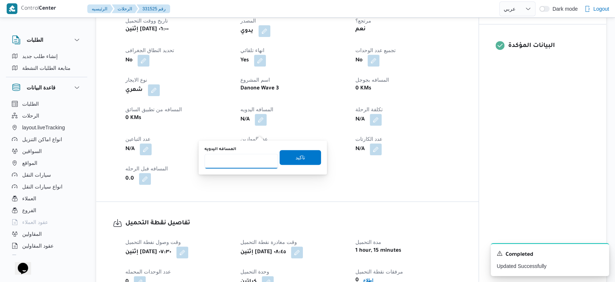
click at [241, 155] on input "المسافه اليدويه" at bounding box center [242, 161] width 74 height 15
type input "47"
click at [304, 158] on span "تاكيد" at bounding box center [300, 157] width 41 height 15
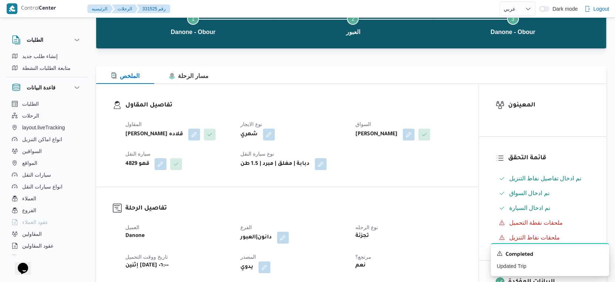
scroll to position [0, 0]
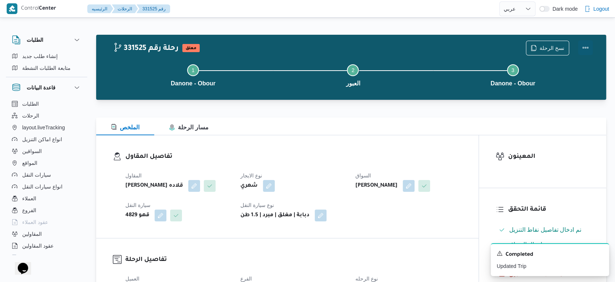
click at [585, 46] on button "Actions" at bounding box center [585, 47] width 15 height 15
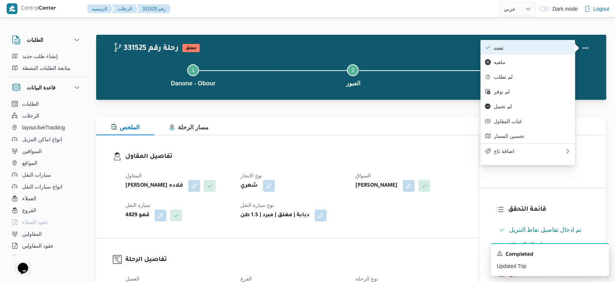
click at [540, 50] on span "تمت" at bounding box center [532, 47] width 77 height 6
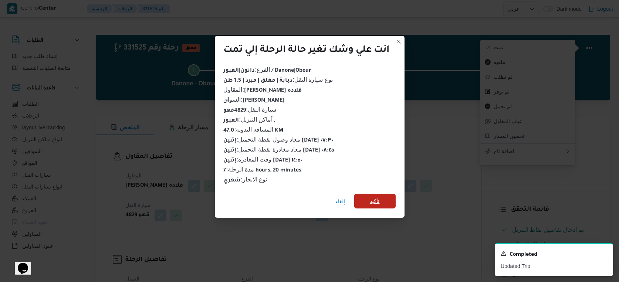
click at [375, 201] on span "تأكيد" at bounding box center [375, 201] width 10 height 9
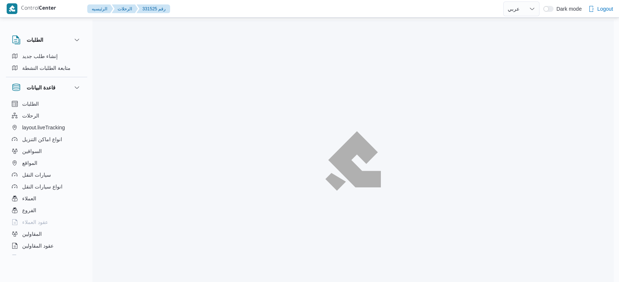
select select "ar"
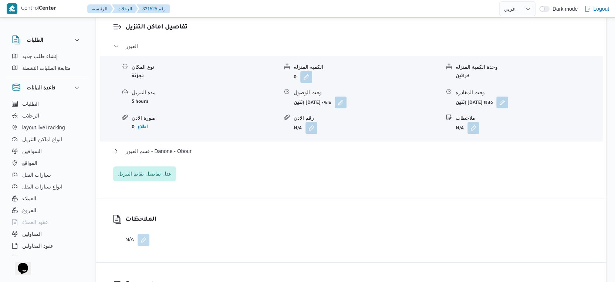
scroll to position [617, 0]
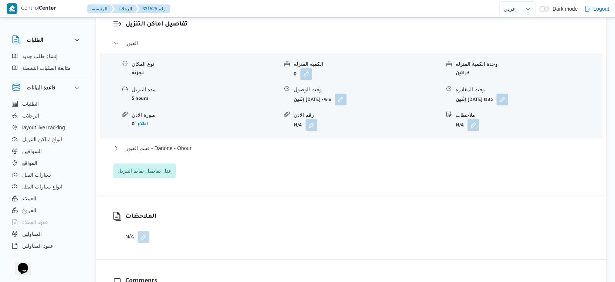
click at [203, 158] on div "قسم العبور - Danone - Obour" at bounding box center [351, 151] width 476 height 14
click at [216, 153] on button "قسم العبور - Danone - Obour" at bounding box center [351, 148] width 476 height 9
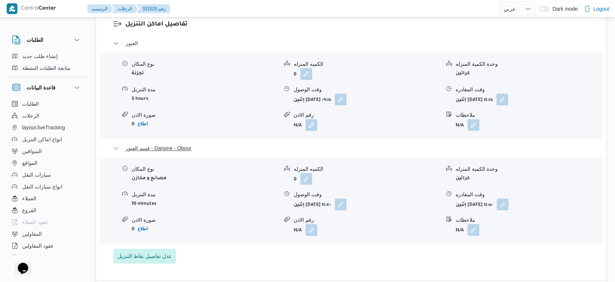
click at [216, 153] on button "قسم العبور - Danone - Obour" at bounding box center [351, 148] width 476 height 9
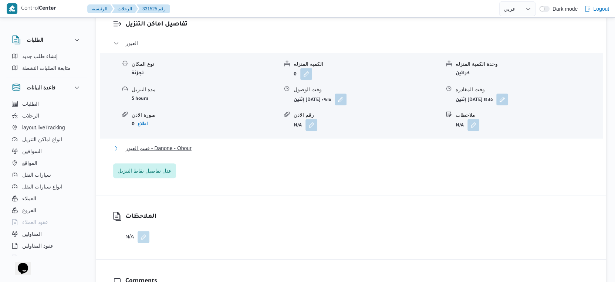
click at [216, 153] on button "قسم العبور - Danone - Obour" at bounding box center [351, 148] width 476 height 9
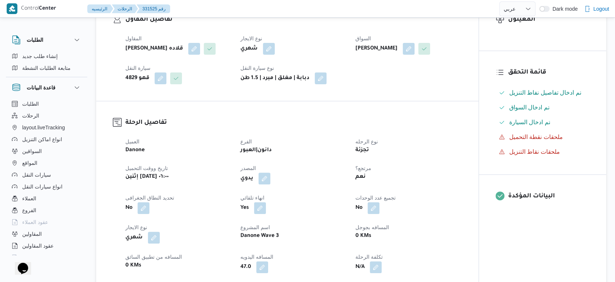
scroll to position [288, 0]
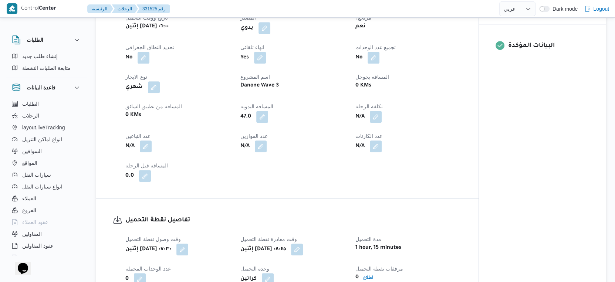
select select "ar"
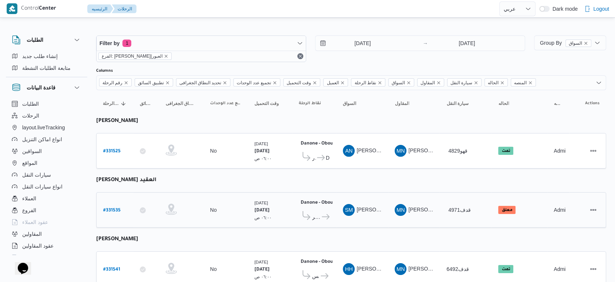
click at [114, 208] on b "# 331535" at bounding box center [111, 210] width 17 height 5
select select "ar"
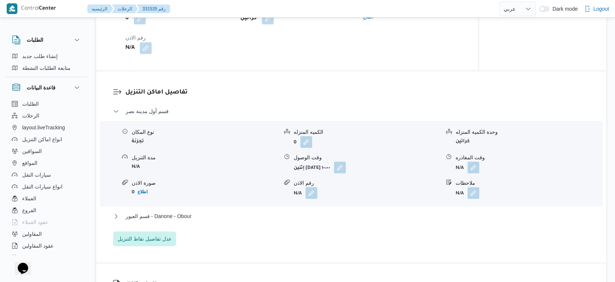
scroll to position [575, 0]
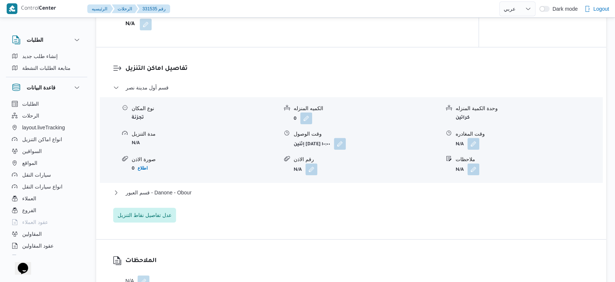
click at [246, 197] on div "قسم أول مدينة نصر نوع المكان تجزئة الكميه المنزله 0 وحدة الكمية المنزله كراتين …" at bounding box center [351, 152] width 476 height 139
click at [249, 197] on button "قسم العبور - Danone - Obour" at bounding box center [351, 192] width 476 height 9
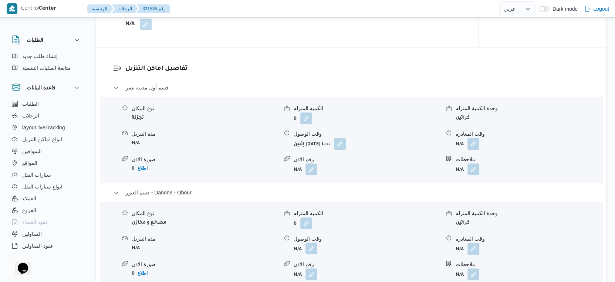
click at [311, 254] on button "button" at bounding box center [312, 249] width 12 height 12
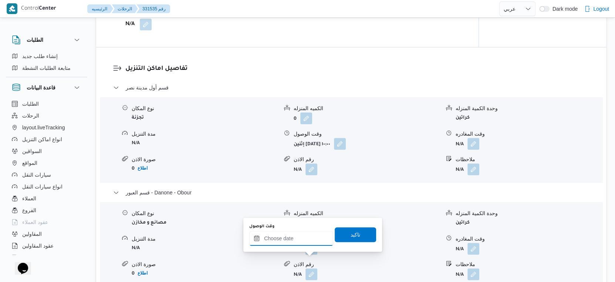
click at [306, 239] on input "وقت الوصول" at bounding box center [291, 238] width 84 height 15
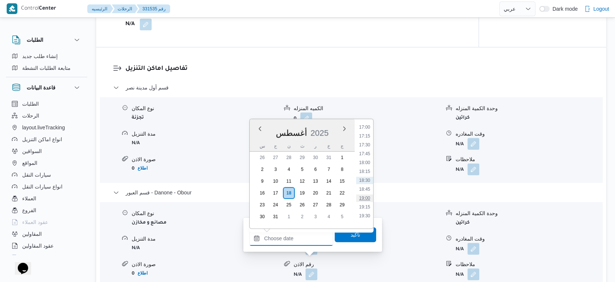
scroll to position [482, 0]
drag, startPoint x: 365, startPoint y: 184, endPoint x: 358, endPoint y: 216, distance: 32.9
click at [365, 185] on li "15:15" at bounding box center [364, 188] width 17 height 7
type input "[DATE] ١٥:١٥"
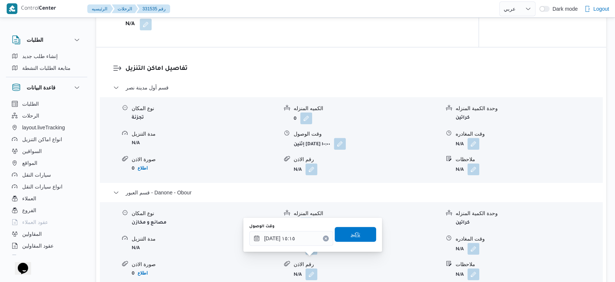
click at [358, 232] on span "تاكيد" at bounding box center [355, 234] width 41 height 15
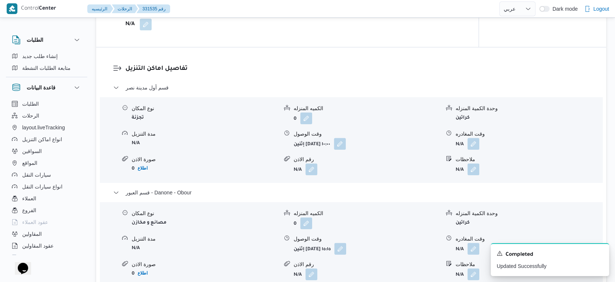
scroll to position [617, 0]
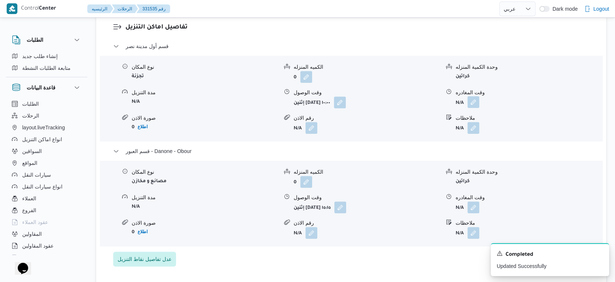
click at [476, 108] on button "button" at bounding box center [474, 102] width 12 height 12
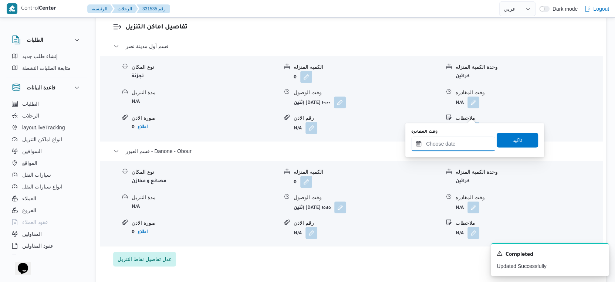
click at [465, 138] on input "وقت المغادره" at bounding box center [453, 143] width 84 height 15
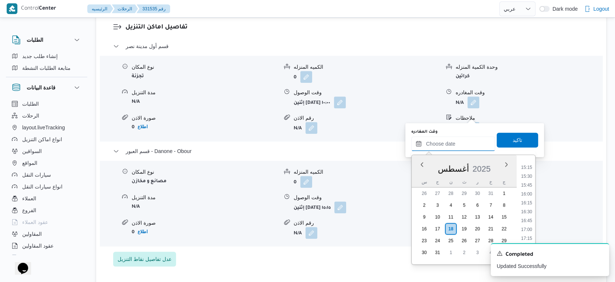
scroll to position [482, 0]
drag, startPoint x: 528, startPoint y: 198, endPoint x: 528, endPoint y: 180, distance: 18.1
click at [528, 198] on li "14:30" at bounding box center [526, 197] width 17 height 7
type input "[DATE] ١٤:٣٠"
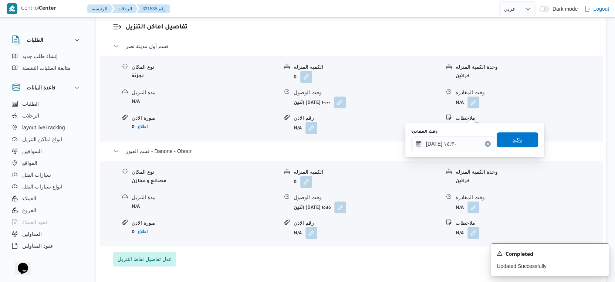
click at [519, 146] on span "تاكيد" at bounding box center [517, 139] width 41 height 15
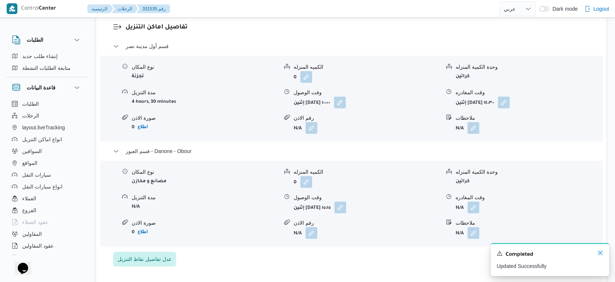
click at [598, 254] on icon "Dismiss toast" at bounding box center [600, 253] width 6 height 6
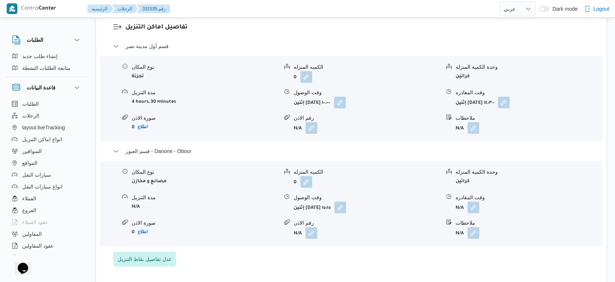
click at [361, 266] on div "قسم أول مدينة نصر نوع المكان تجزئة الكميه المنزله 0 وحدة الكمية المنزله كراتين …" at bounding box center [351, 154] width 476 height 225
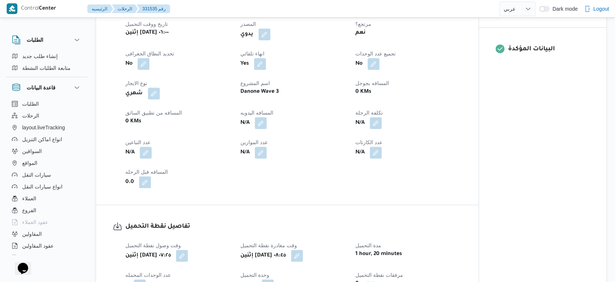
scroll to position [288, 0]
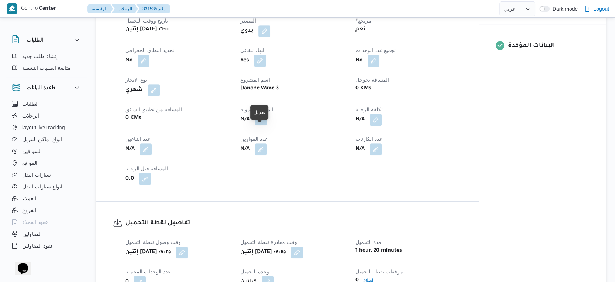
click at [263, 125] on button "button" at bounding box center [261, 120] width 12 height 12
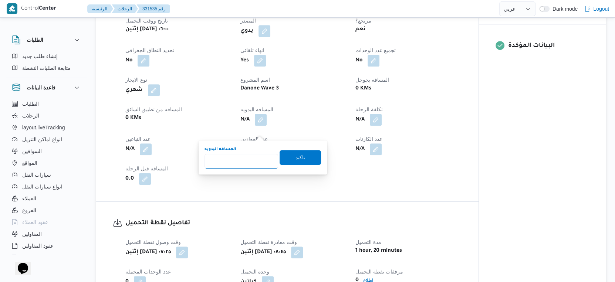
click at [246, 157] on input "المسافه اليدويه" at bounding box center [242, 161] width 74 height 15
type input "79"
click at [297, 154] on span "تاكيد" at bounding box center [301, 157] width 10 height 9
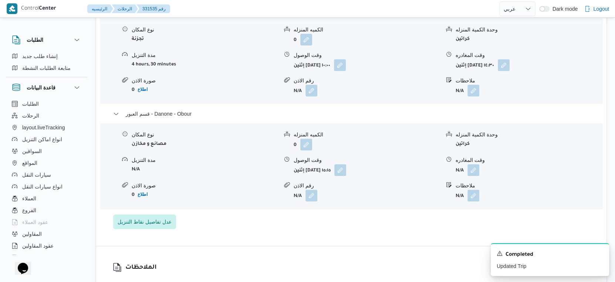
scroll to position [657, 0]
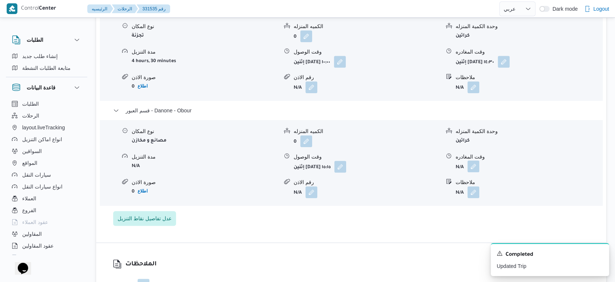
click at [472, 172] on button "button" at bounding box center [474, 167] width 12 height 12
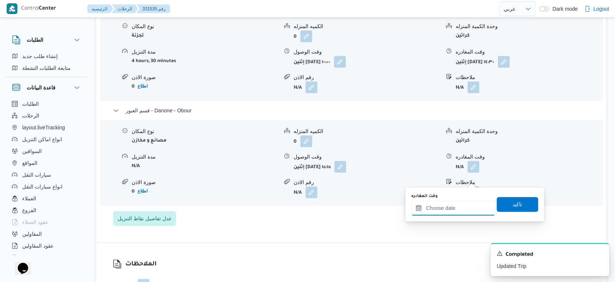
drag, startPoint x: 466, startPoint y: 204, endPoint x: 472, endPoint y: 203, distance: 5.2
click at [466, 204] on input "وقت المغادره" at bounding box center [453, 208] width 84 height 15
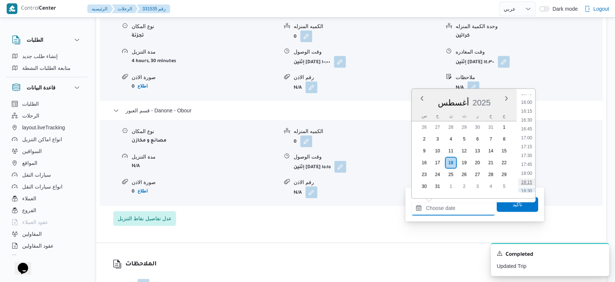
scroll to position [523, 0]
click at [526, 151] on li "16:15" at bounding box center [526, 152] width 17 height 7
type input "[DATE] ١٦:١٥"
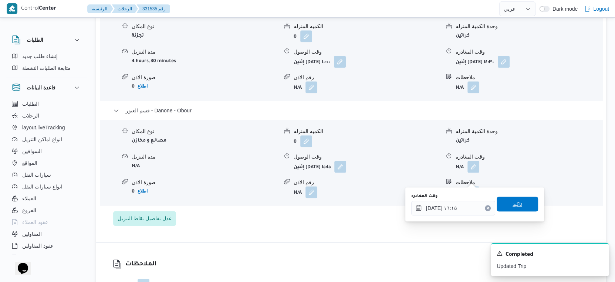
click at [519, 205] on span "تاكيد" at bounding box center [517, 204] width 41 height 15
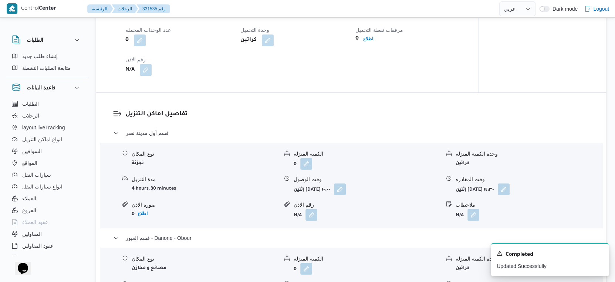
scroll to position [534, 0]
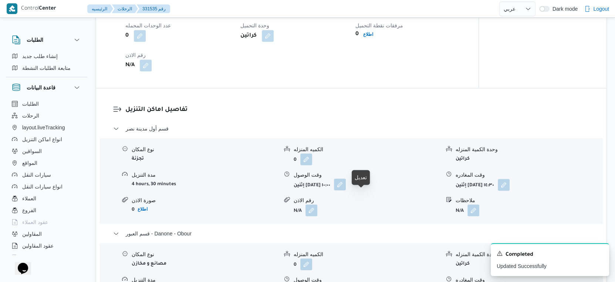
click at [346, 190] on button "button" at bounding box center [340, 185] width 12 height 12
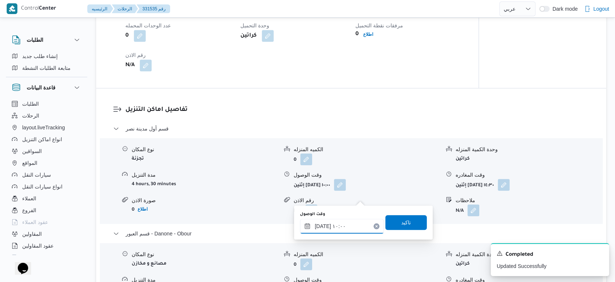
click at [346, 225] on input "١٨/٠٨/٢٠٢٥ ١٠:٠٠" at bounding box center [342, 226] width 84 height 15
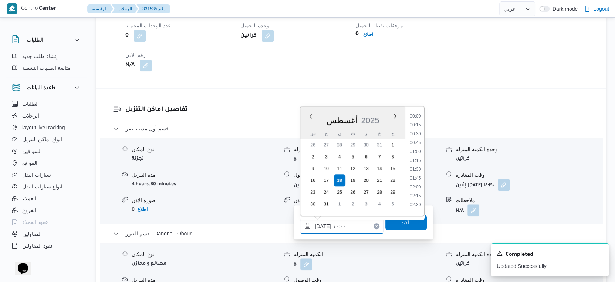
scroll to position [304, 0]
click at [420, 147] on li "09:30" at bounding box center [415, 149] width 17 height 7
type input "١٨/٠٨/٢٠٢٥ ٠٩:٣٠"
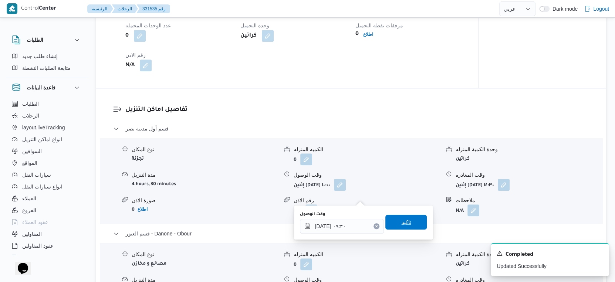
click at [411, 218] on span "تاكيد" at bounding box center [405, 222] width 41 height 15
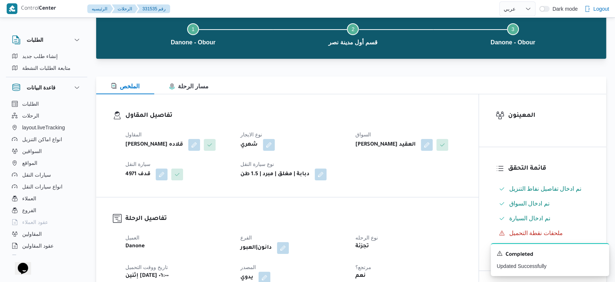
scroll to position [0, 0]
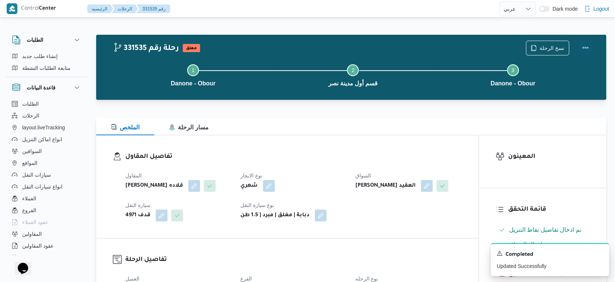
click at [588, 48] on button "Actions" at bounding box center [585, 47] width 15 height 15
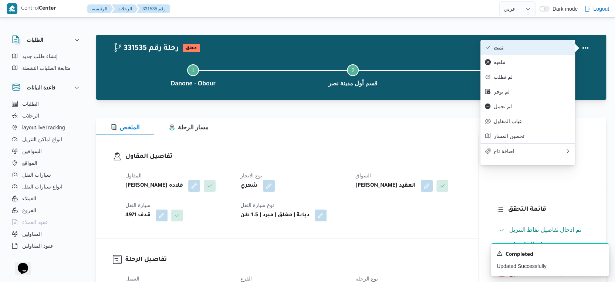
click at [529, 44] on button "تمت" at bounding box center [527, 47] width 95 height 15
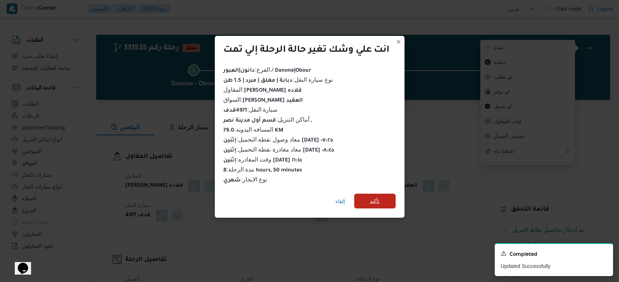
click at [392, 197] on span "تأكيد" at bounding box center [374, 201] width 41 height 15
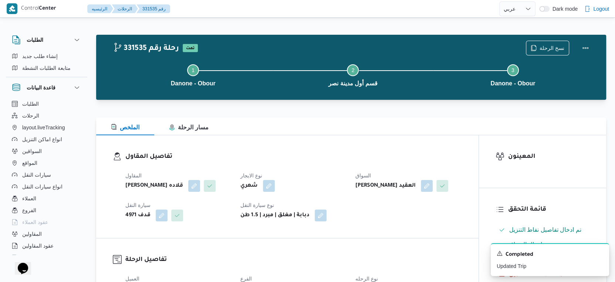
click at [328, 156] on h3 "تفاصيل المقاول" at bounding box center [293, 157] width 337 height 10
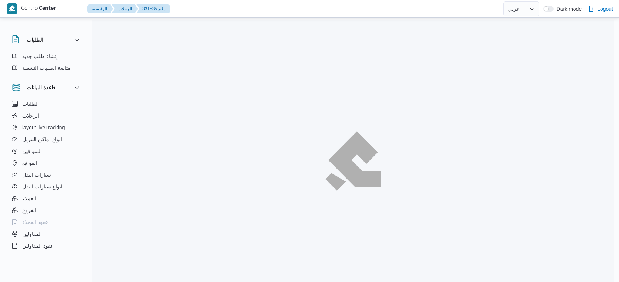
select select "ar"
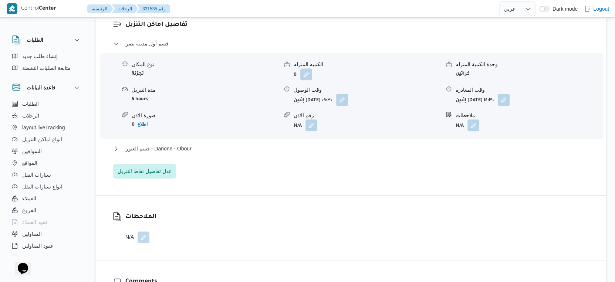
scroll to position [617, 0]
click at [200, 153] on button "قسم العبور - Danone - Obour" at bounding box center [351, 148] width 476 height 9
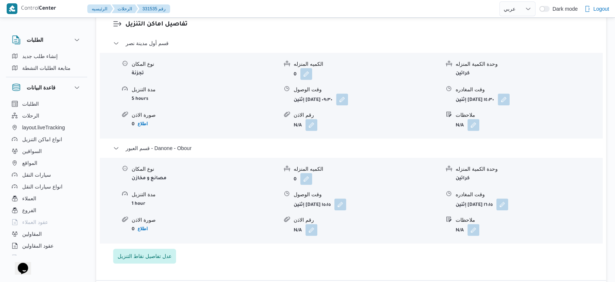
select select "ar"
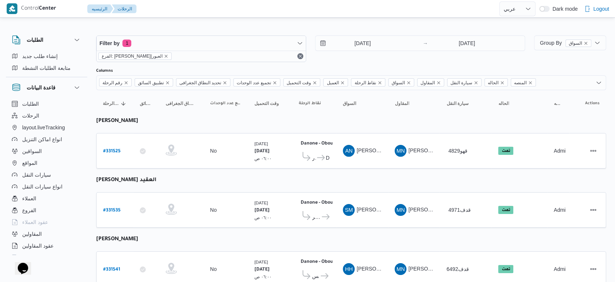
select select "ar"
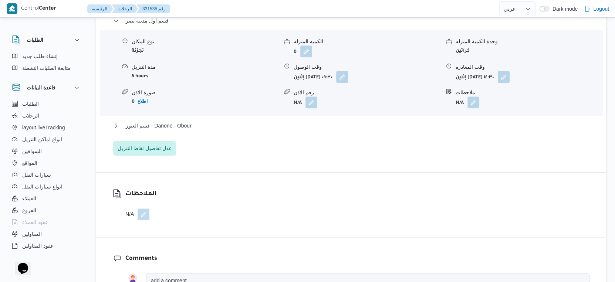
scroll to position [657, 0]
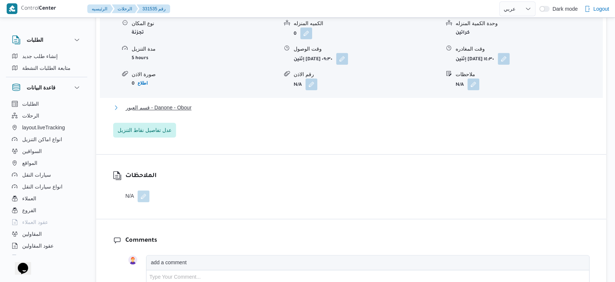
click at [207, 112] on button "قسم العبور - Danone - Obour" at bounding box center [351, 107] width 476 height 9
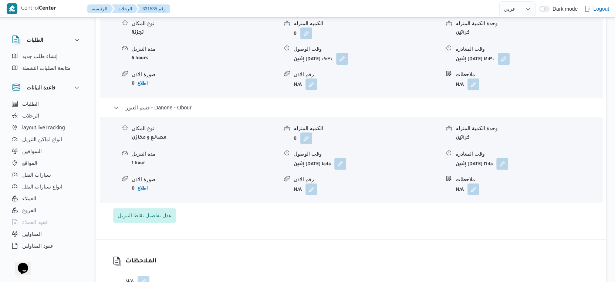
click at [239, 202] on div "نوع المكان مصانع و مخازن الكميه المنزله 0 وحدة الكمية المنزله كراتين مدة التنزي…" at bounding box center [351, 160] width 509 height 84
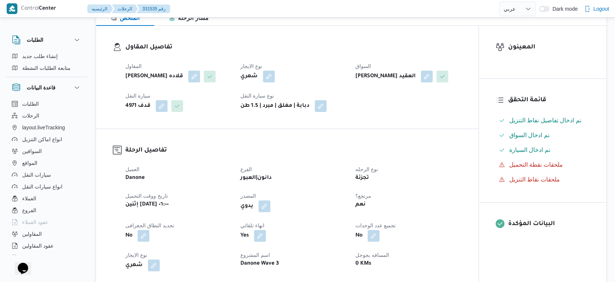
scroll to position [246, 0]
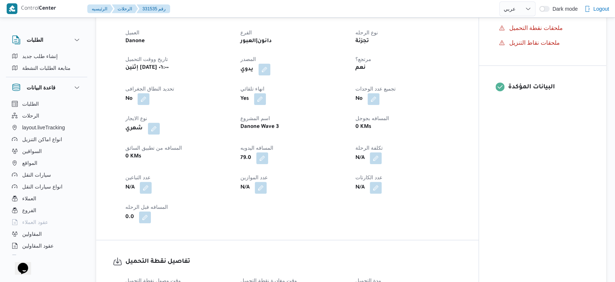
select select "ar"
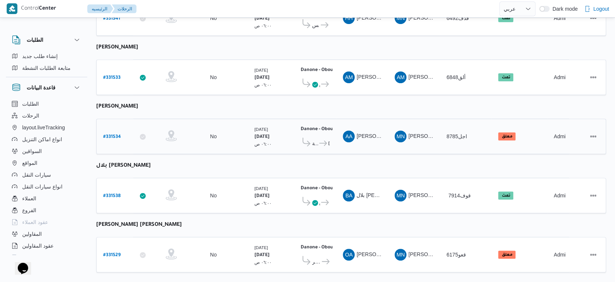
scroll to position [256, 0]
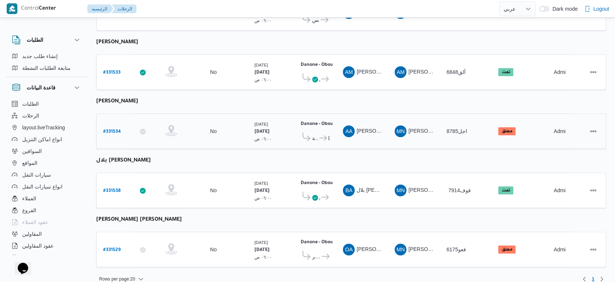
click at [109, 129] on b "# 331534" at bounding box center [112, 131] width 18 height 5
select select "ar"
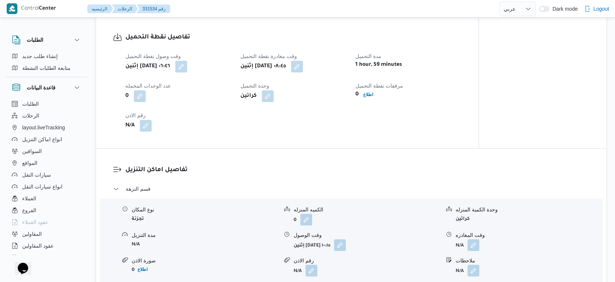
scroll to position [493, 0]
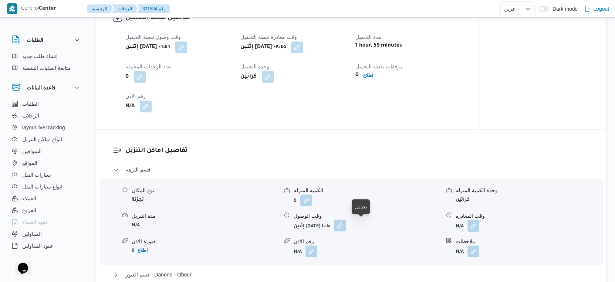
click at [346, 224] on button "button" at bounding box center [340, 226] width 12 height 12
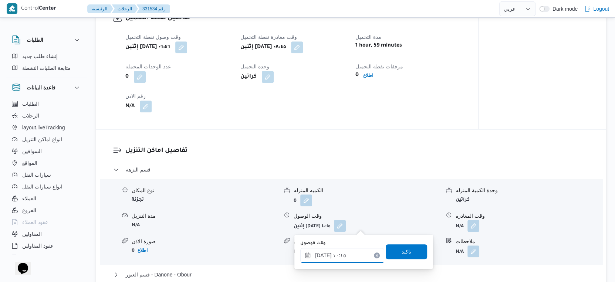
click at [345, 253] on input "١٨/٠٨/٢٠٢٥ ١٠:١٥" at bounding box center [342, 255] width 84 height 15
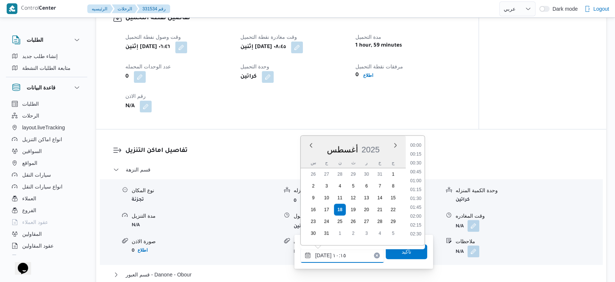
scroll to position [313, 0]
click at [418, 158] on li "09:15" at bounding box center [415, 160] width 17 height 7
type input "١٨/٠٨/٢٠٢٥ ٠٩:١٥"
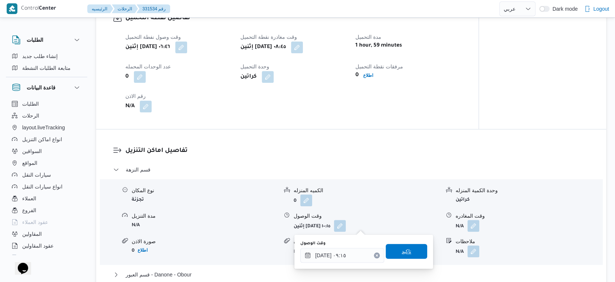
click at [408, 250] on span "تاكيد" at bounding box center [406, 251] width 41 height 15
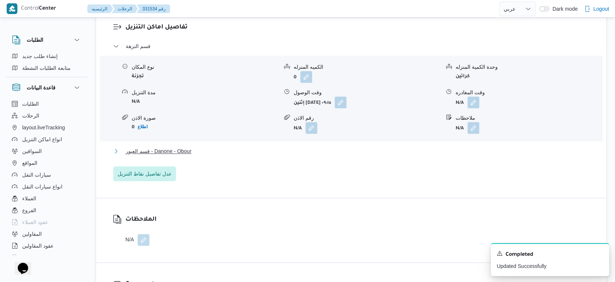
click at [200, 150] on button "قسم العبور - Danone - Obour" at bounding box center [351, 151] width 476 height 9
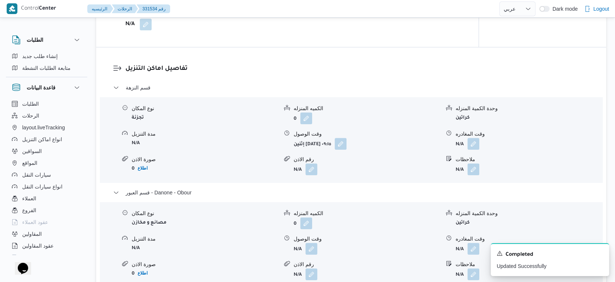
scroll to position [617, 0]
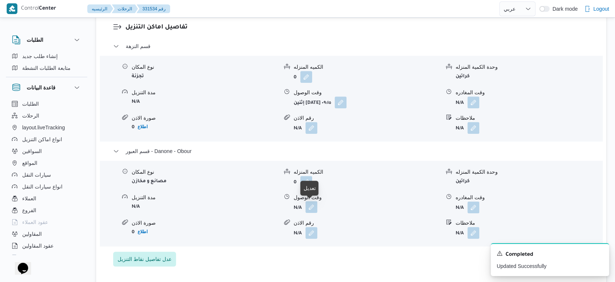
click at [315, 205] on button "button" at bounding box center [312, 207] width 12 height 12
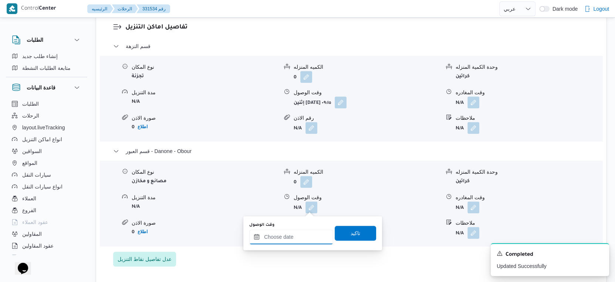
click at [293, 240] on input "وقت الوصول" at bounding box center [291, 237] width 84 height 15
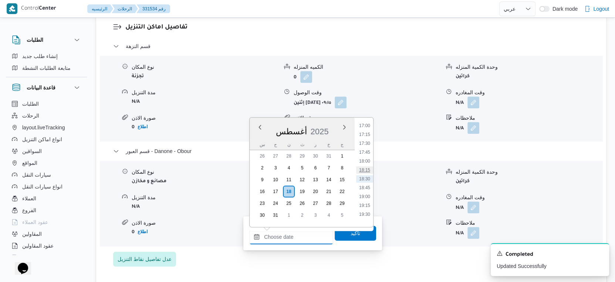
scroll to position [564, 0]
drag, startPoint x: 365, startPoint y: 131, endPoint x: 358, endPoint y: 167, distance: 36.6
click at [365, 131] on li "16:00" at bounding box center [364, 131] width 17 height 7
type input "[DATE] ١٦:٠٠"
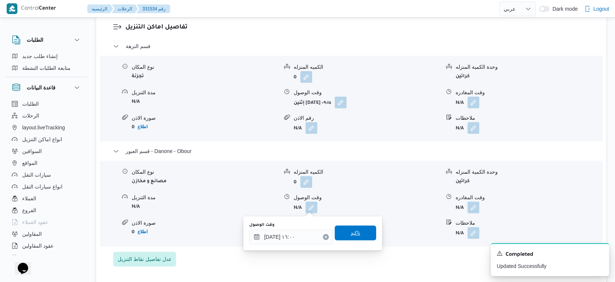
click at [357, 232] on span "تاكيد" at bounding box center [355, 233] width 41 height 15
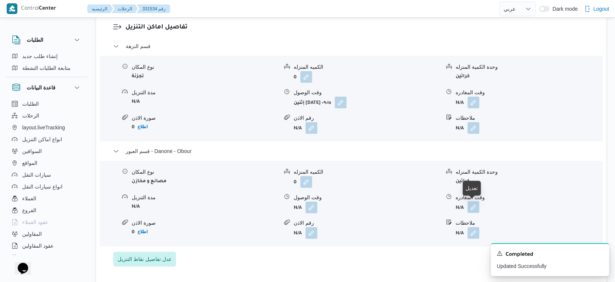
click at [479, 208] on button "button" at bounding box center [474, 207] width 12 height 12
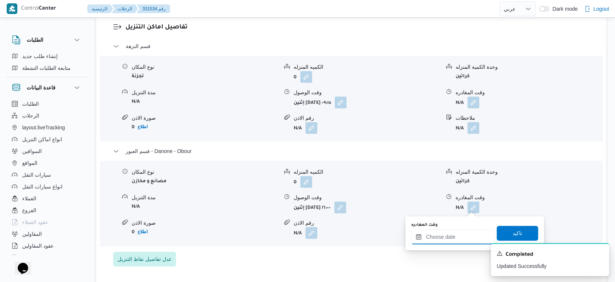
click at [465, 235] on input "وقت المغادره" at bounding box center [453, 237] width 84 height 15
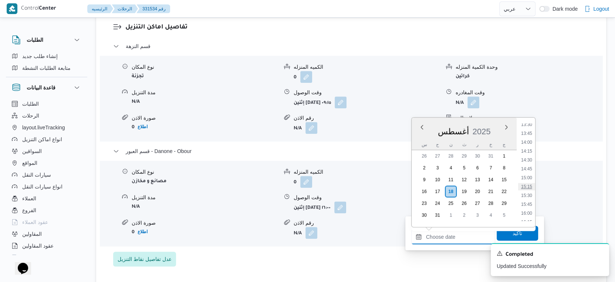
scroll to position [523, 0]
drag, startPoint x: 530, startPoint y: 192, endPoint x: 529, endPoint y: 205, distance: 12.3
click at [530, 192] on li "16:30" at bounding box center [526, 189] width 17 height 7
type input "١٨/٠٨/٢٠٢٥ ١٦:٣٠"
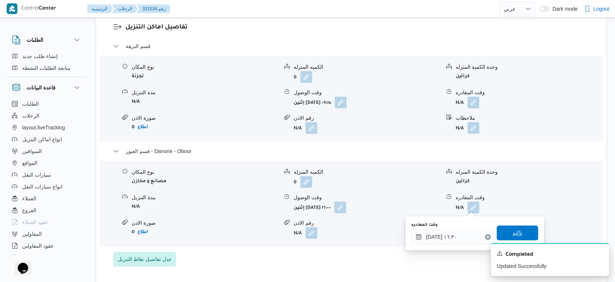
click at [524, 233] on span "تاكيد" at bounding box center [517, 233] width 41 height 15
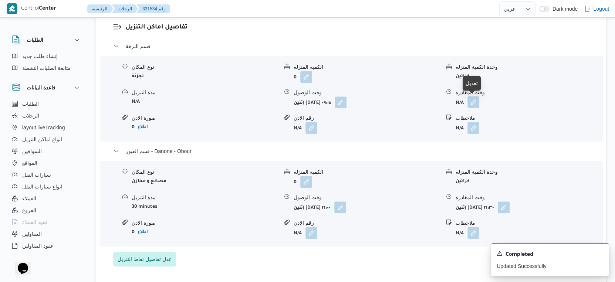
click at [471, 101] on button "button" at bounding box center [474, 102] width 12 height 12
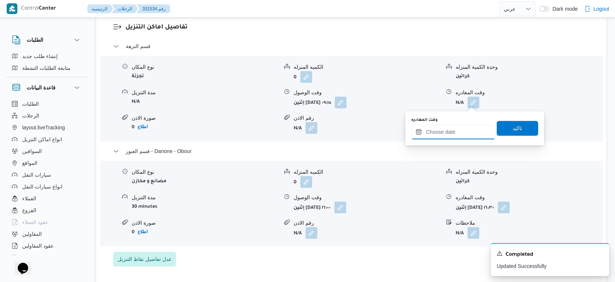
click at [457, 132] on input "وقت المغادره" at bounding box center [453, 132] width 84 height 15
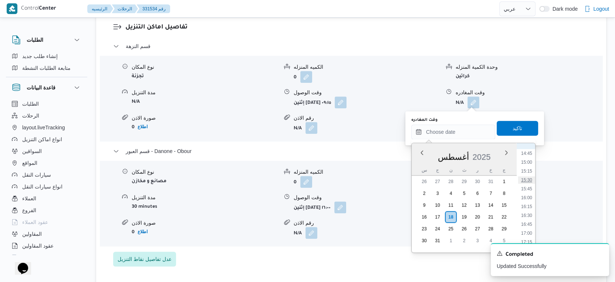
click at [528, 181] on li "15:30" at bounding box center [526, 179] width 17 height 7
type input "١٨/٠٨/٢٠٢٥ ١٥:٣٠"
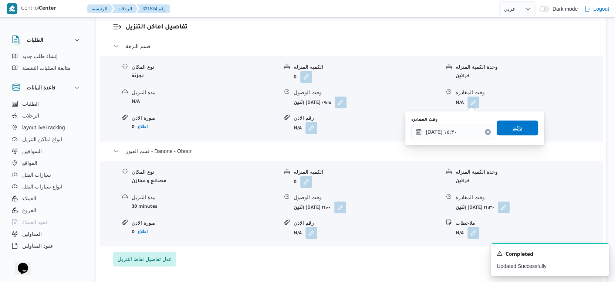
click at [520, 127] on span "تاكيد" at bounding box center [517, 128] width 41 height 15
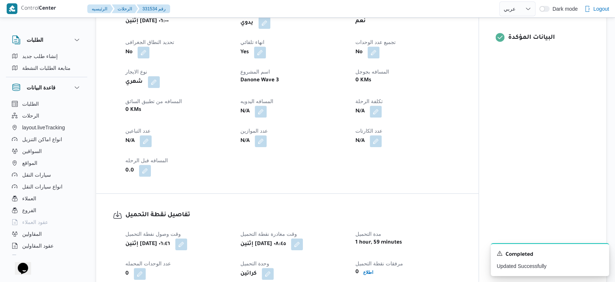
scroll to position [288, 0]
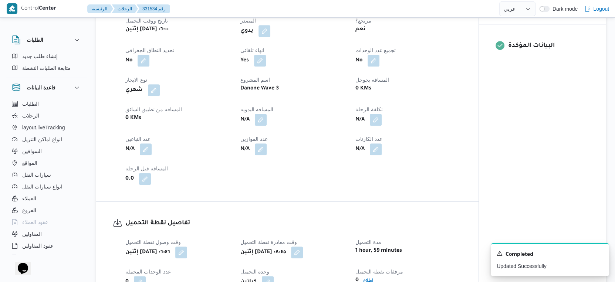
click at [418, 129] on div "العميل Danone الفرع دانون|العبور نوع الرحله تجزئة تاريخ ووقت التحميل إثنين ١٨ أ…" at bounding box center [293, 85] width 345 height 207
click at [259, 119] on button "button" at bounding box center [261, 120] width 12 height 12
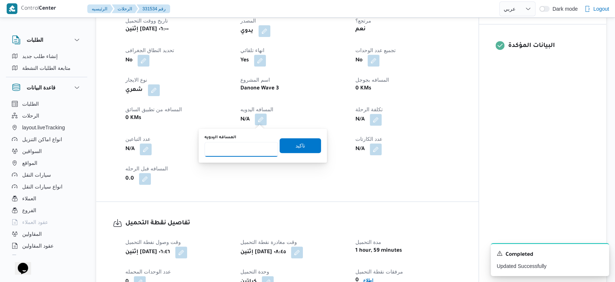
click at [247, 148] on input "المسافه اليدويه" at bounding box center [242, 149] width 74 height 15
type input "43"
click at [304, 148] on span "تاكيد" at bounding box center [300, 145] width 41 height 15
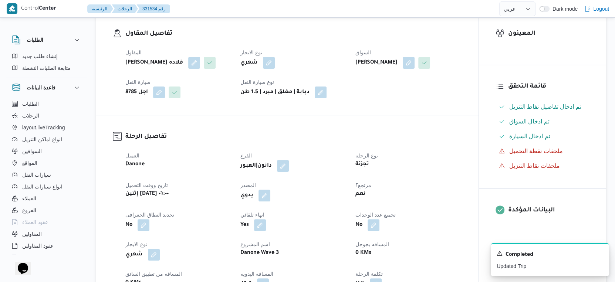
scroll to position [0, 0]
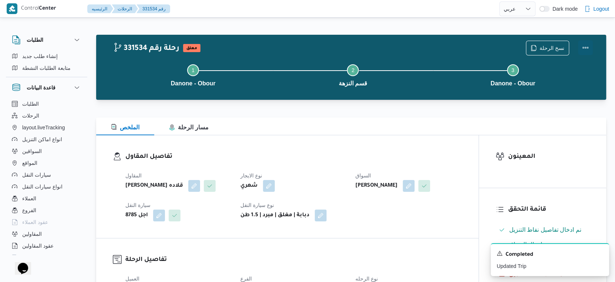
click at [586, 47] on button "Actions" at bounding box center [585, 47] width 15 height 15
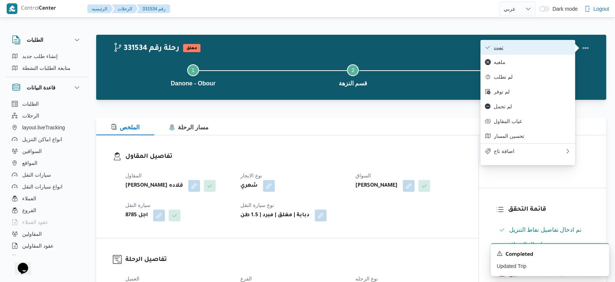
click at [527, 44] on span "تمت" at bounding box center [532, 47] width 77 height 6
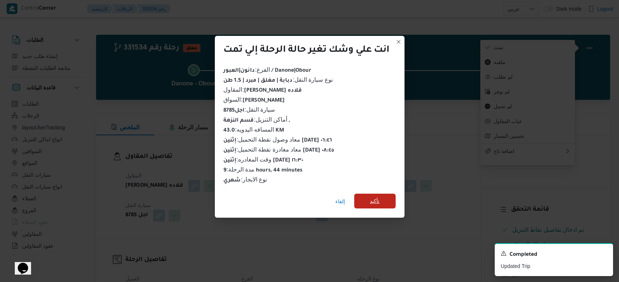
click at [385, 197] on span "تأكيد" at bounding box center [374, 201] width 41 height 15
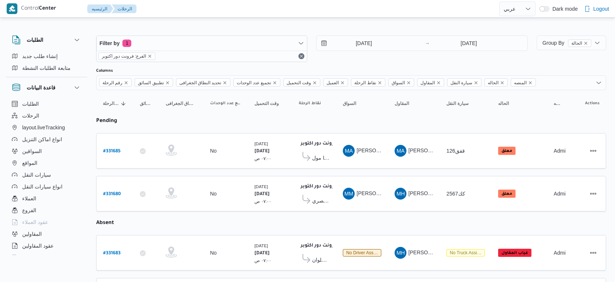
select select "ar"
click at [112, 192] on b "# 331680" at bounding box center [112, 194] width 18 height 5
select select "ar"
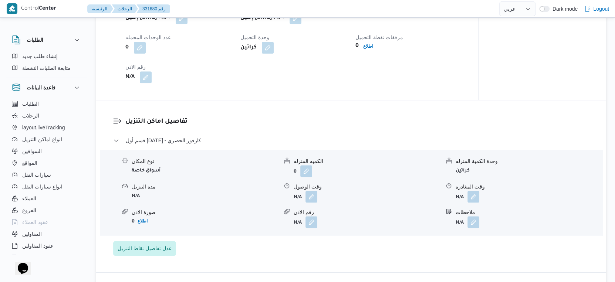
scroll to position [575, 0]
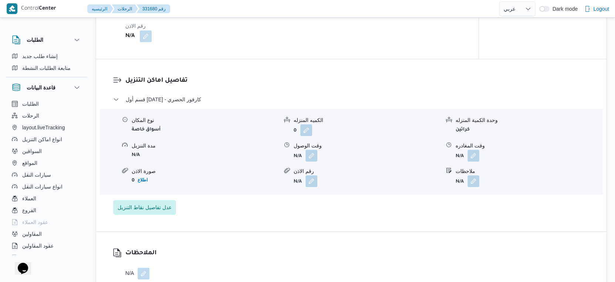
select select "ar"
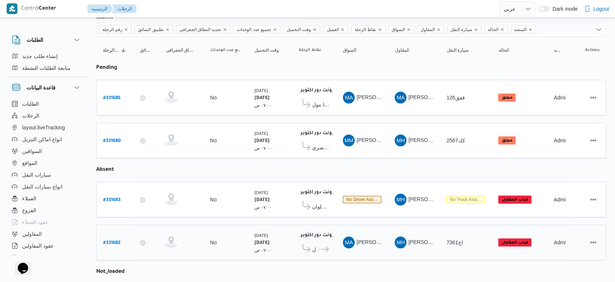
scroll to position [27, 0]
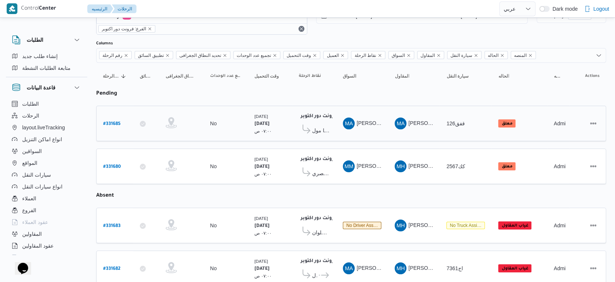
click at [115, 122] on b "# 331685" at bounding box center [111, 124] width 17 height 5
select select "ar"
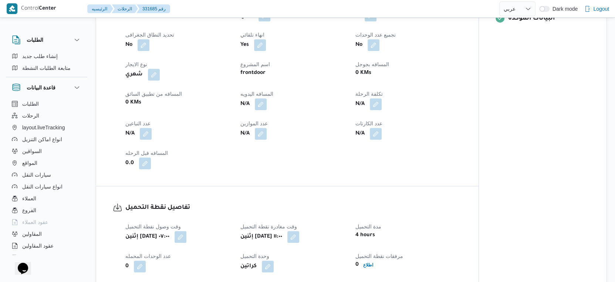
scroll to position [561, 0]
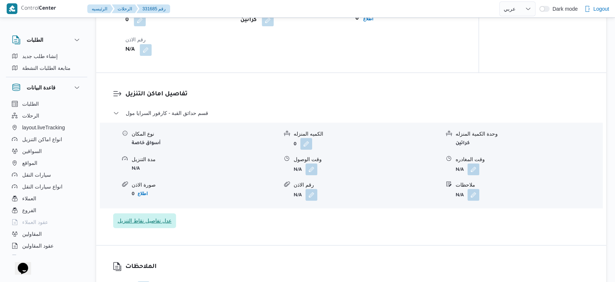
click at [153, 224] on span "عدل تفاصيل نقاط التنزيل" at bounding box center [145, 220] width 54 height 9
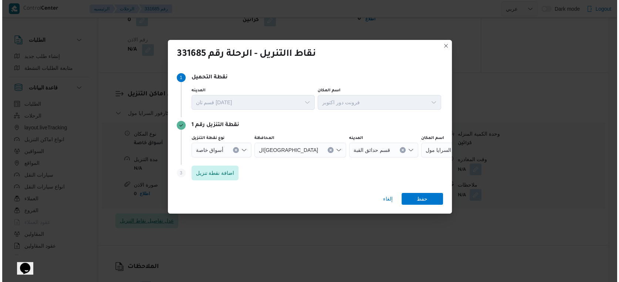
scroll to position [556, 0]
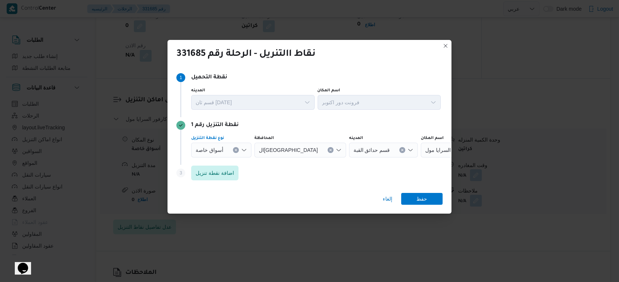
click at [235, 151] on icon "Clear input" at bounding box center [236, 150] width 3 height 3
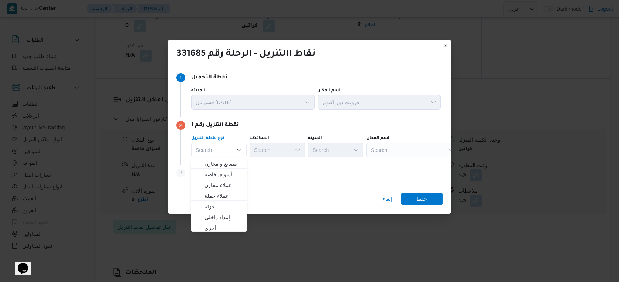
click at [411, 148] on div "Search" at bounding box center [413, 150] width 92 height 15
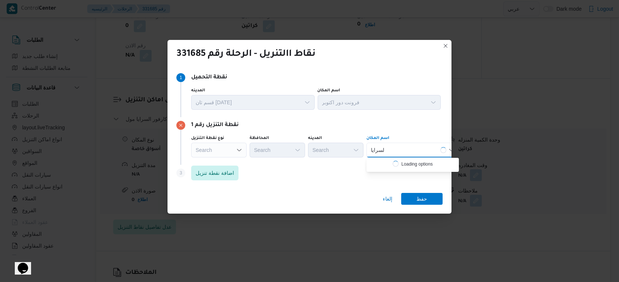
click at [411, 148] on div "السرايا السرايا Combo box. Selected. السرايا. Selected. Combo box input. Search…" at bounding box center [413, 150] width 92 height 15
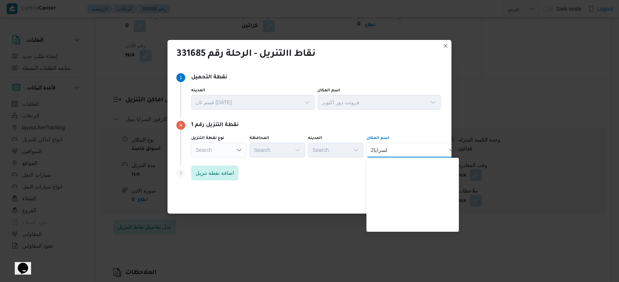
scroll to position [0, 0]
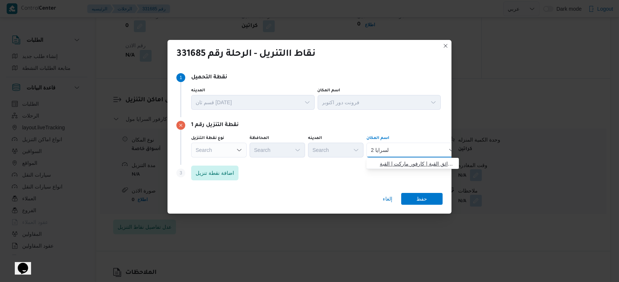
type input "السرايا 2"
click at [430, 162] on span "كارفور السرايا 2 - حدائق القبة | كارفور ماركت | القبة" at bounding box center [417, 163] width 75 height 9
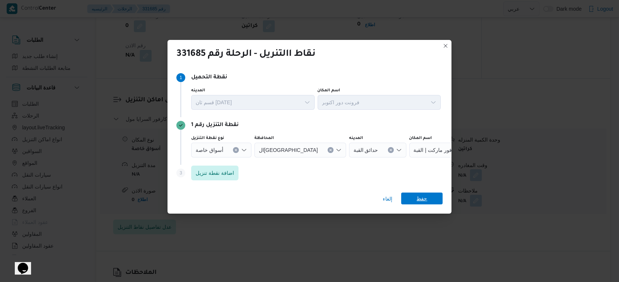
click at [425, 200] on span "حفظ" at bounding box center [422, 199] width 11 height 12
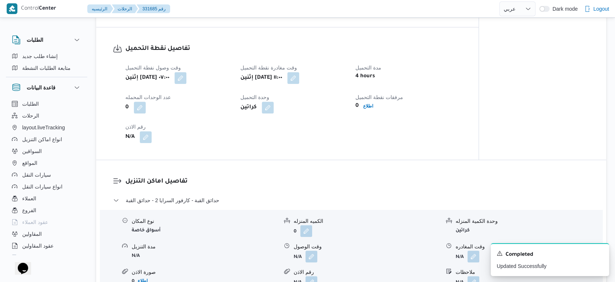
scroll to position [493, 0]
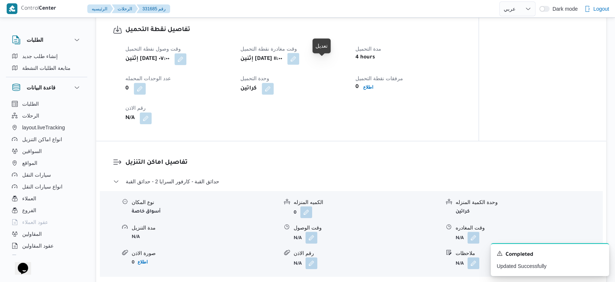
click at [299, 63] on button "button" at bounding box center [293, 59] width 12 height 12
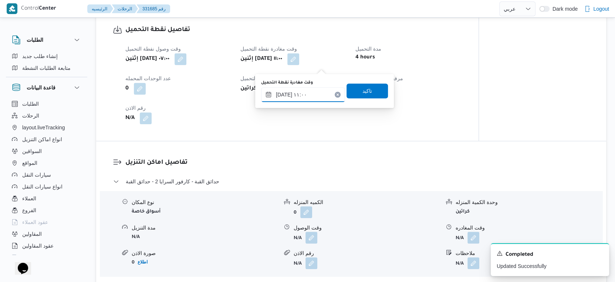
click at [306, 94] on input "١٨/٠٨/٢٠٢٥ ١١:٠٠" at bounding box center [303, 94] width 84 height 15
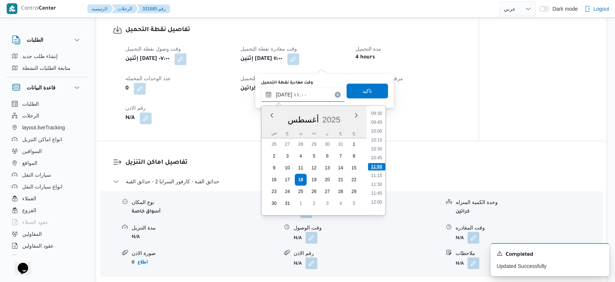
scroll to position [381, 0]
click at [377, 160] on li "12:00" at bounding box center [376, 160] width 17 height 7
type input "١٨/٠٨/٢٠٢٥ ١٢:٠٠"
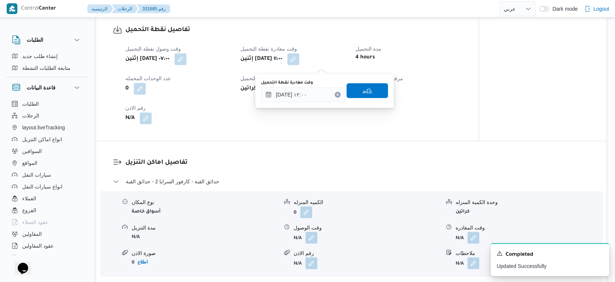
click at [369, 92] on span "تاكيد" at bounding box center [367, 90] width 41 height 15
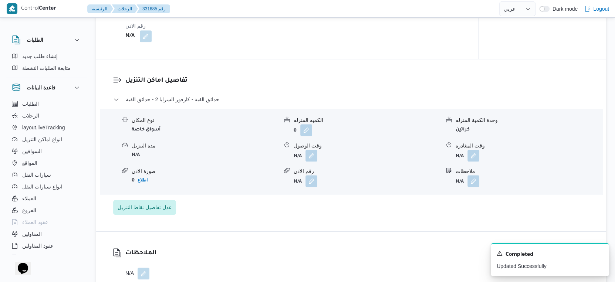
scroll to position [534, 0]
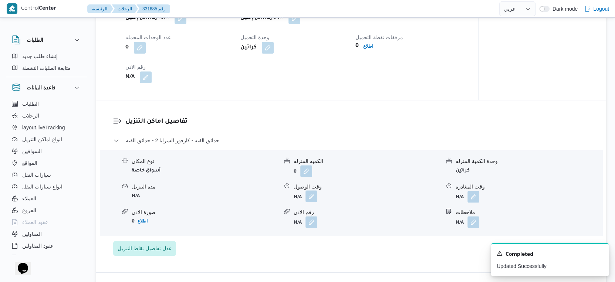
click at [310, 202] on button "button" at bounding box center [312, 196] width 12 height 12
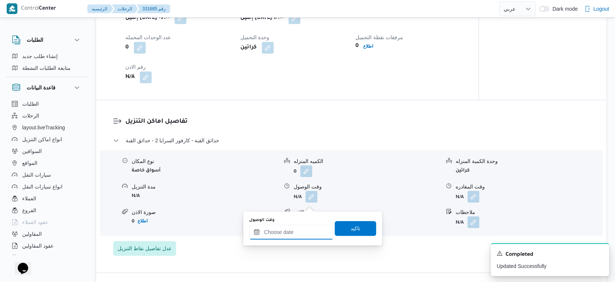
click at [303, 231] on input "وقت الوصول" at bounding box center [291, 232] width 84 height 15
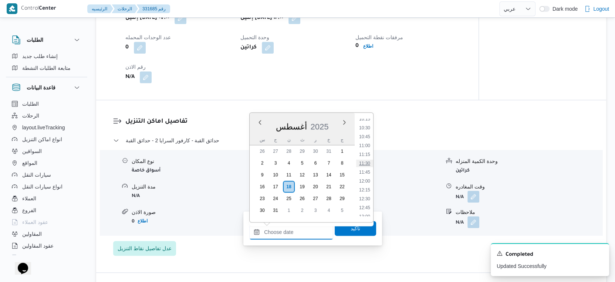
scroll to position [449, 0]
click at [367, 150] on li "13:30" at bounding box center [364, 152] width 17 height 7
type input "١٨/٠٨/٢٠٢٥ ١٣:٣٠"
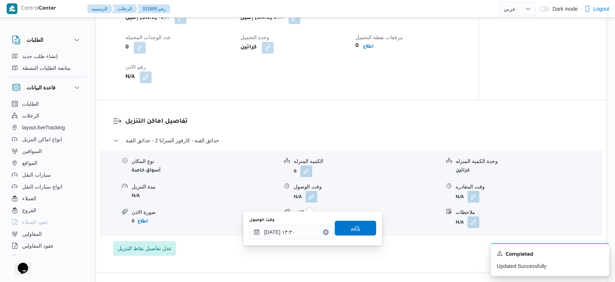
click at [361, 226] on span "تاكيد" at bounding box center [355, 228] width 41 height 15
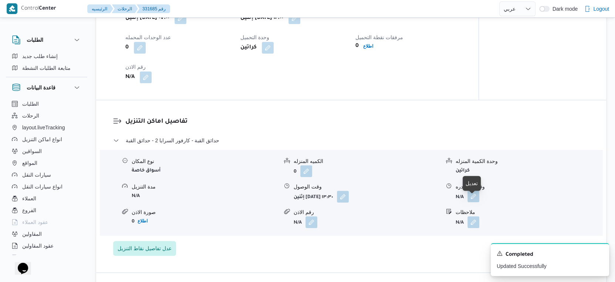
click at [472, 198] on button "button" at bounding box center [474, 196] width 12 height 12
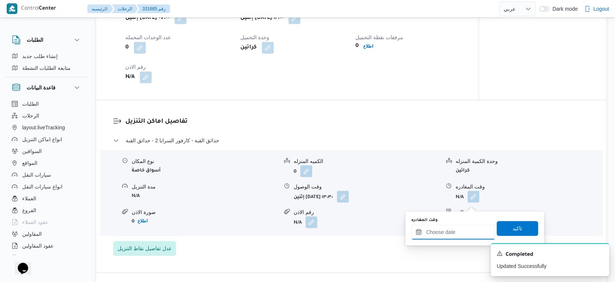
click at [451, 233] on input "وقت المغادره" at bounding box center [453, 232] width 84 height 15
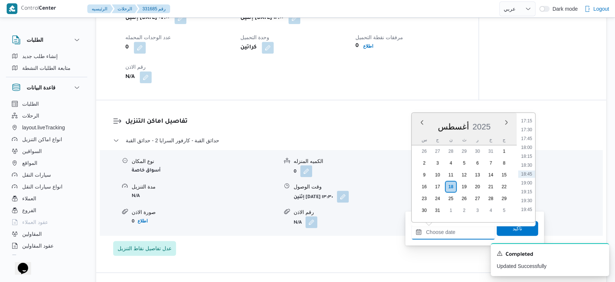
scroll to position [532, 0]
click at [526, 157] on li "16:00" at bounding box center [526, 158] width 17 height 7
type input "١٨/٠٨/٢٠٢٥ ١٦:٠٠"
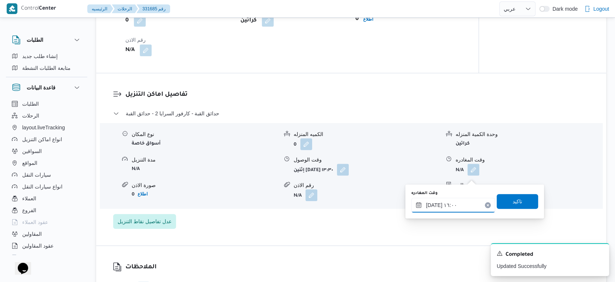
scroll to position [575, 0]
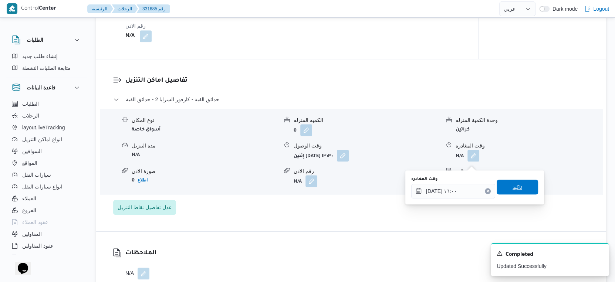
click at [513, 190] on span "تاكيد" at bounding box center [518, 187] width 10 height 9
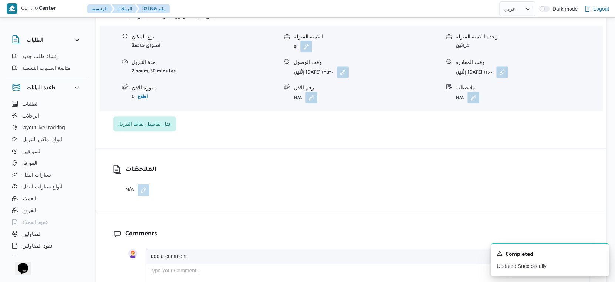
scroll to position [699, 0]
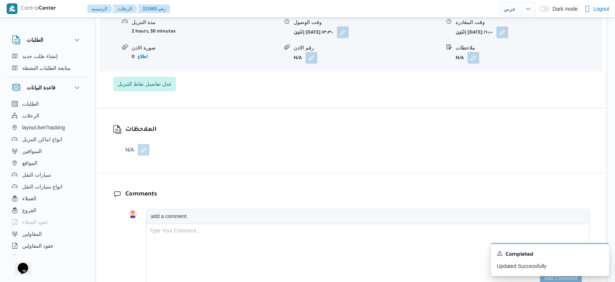
click at [143, 156] on button "button" at bounding box center [144, 150] width 12 height 12
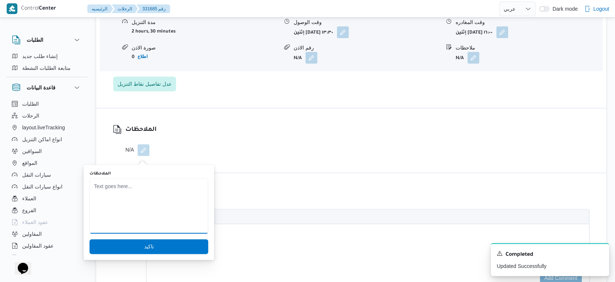
click at [123, 191] on textarea "الملاحظات" at bounding box center [149, 205] width 119 height 55
type textarea "يوجد مرتجع 1 كرتونه"
click at [138, 252] on span "تاكيد" at bounding box center [149, 246] width 119 height 15
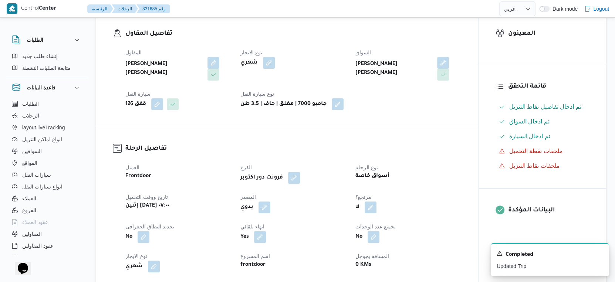
scroll to position [0, 0]
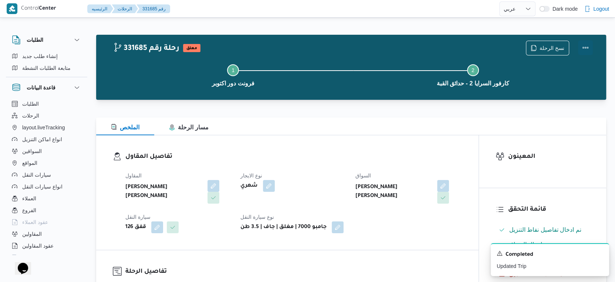
click at [584, 45] on button "Actions" at bounding box center [585, 47] width 15 height 15
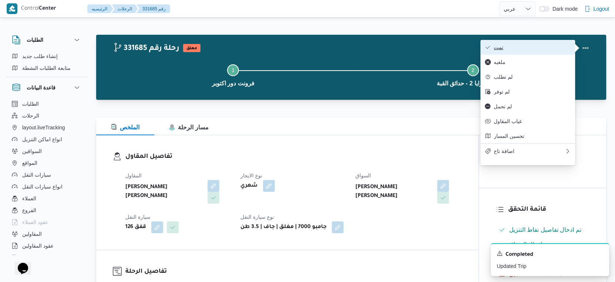
click at [526, 46] on span "تمت" at bounding box center [532, 47] width 77 height 6
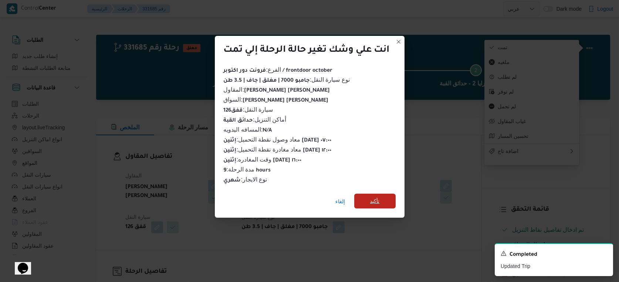
click at [377, 194] on span "تأكيد" at bounding box center [374, 201] width 41 height 15
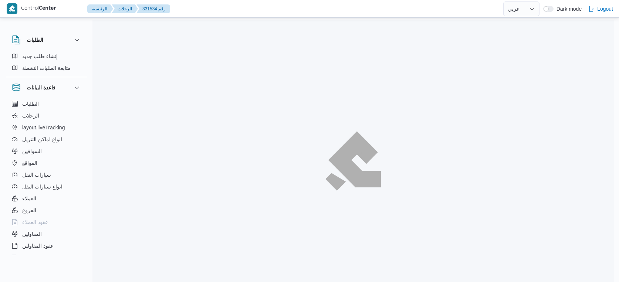
select select "ar"
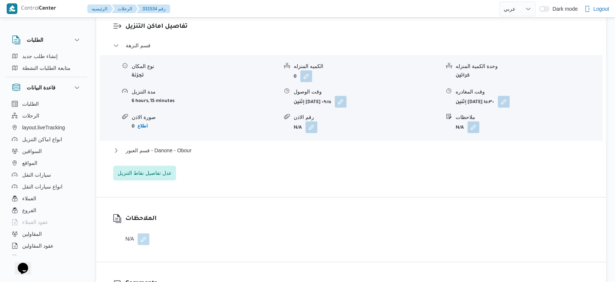
scroll to position [617, 0]
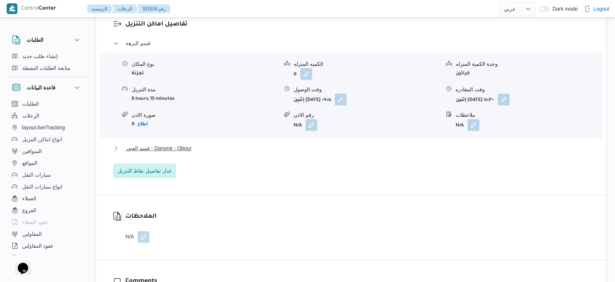
click at [199, 146] on button "قسم العبور - Danone - Obour" at bounding box center [351, 148] width 476 height 9
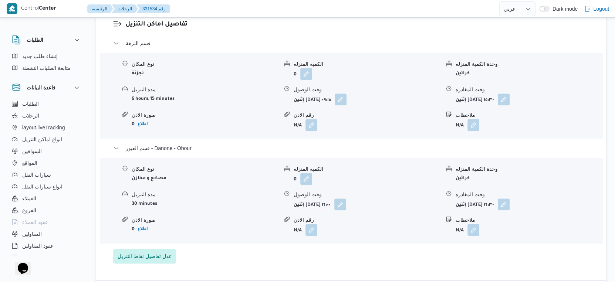
select select "ar"
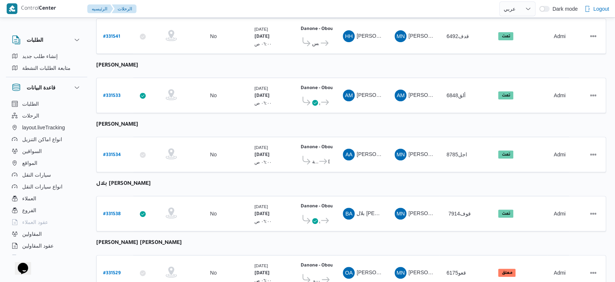
scroll to position [216, 0]
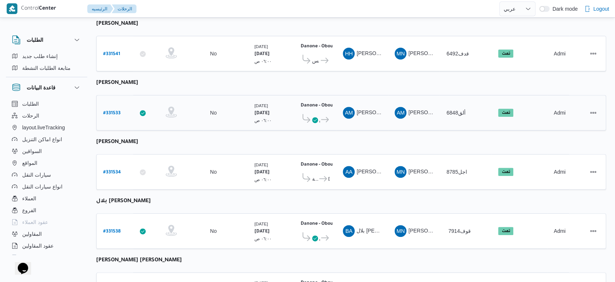
click at [117, 111] on b "# 331533" at bounding box center [111, 113] width 17 height 5
select select "ar"
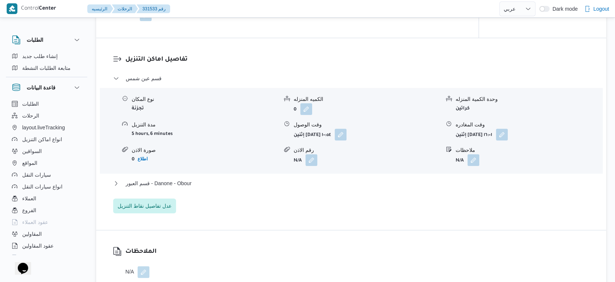
scroll to position [585, 0]
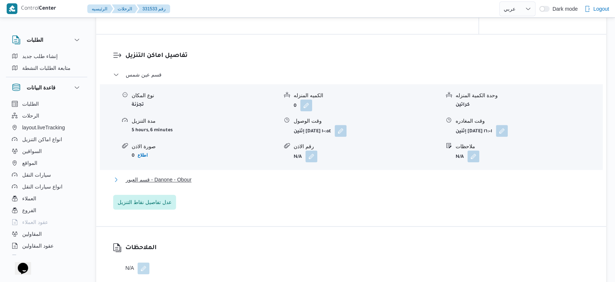
click at [205, 176] on button "قسم العبور - Danone - Obour" at bounding box center [351, 179] width 476 height 9
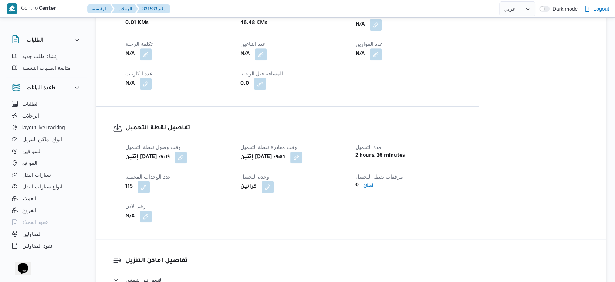
scroll to position [256, 0]
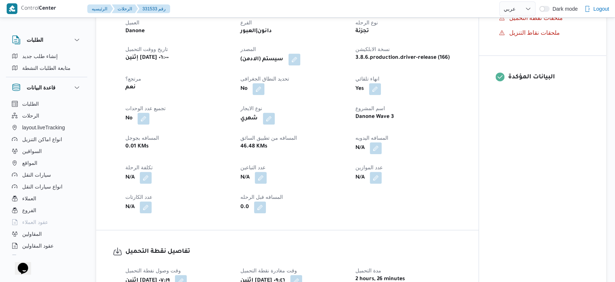
drag, startPoint x: 426, startPoint y: 145, endPoint x: 421, endPoint y: 145, distance: 4.4
click at [426, 145] on div "N/A" at bounding box center [409, 148] width 108 height 13
click at [376, 147] on button "button" at bounding box center [376, 148] width 12 height 12
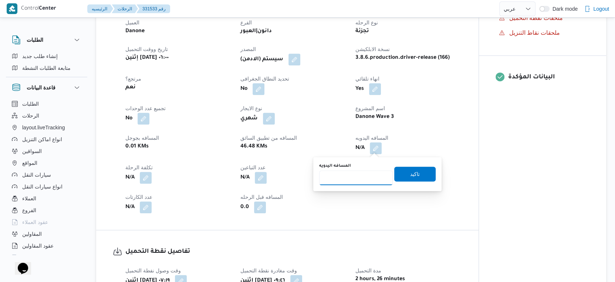
click at [356, 176] on input "المسافه اليدويه" at bounding box center [356, 178] width 74 height 15
type input "54"
click at [421, 173] on span "تاكيد" at bounding box center [414, 173] width 41 height 15
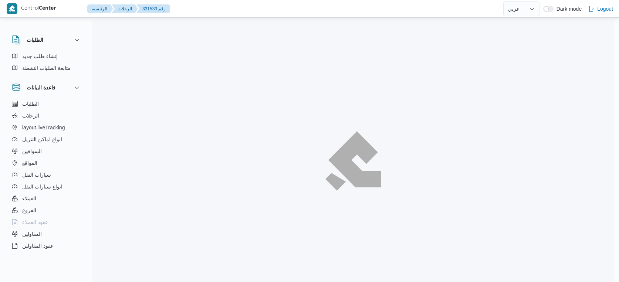
select select "ar"
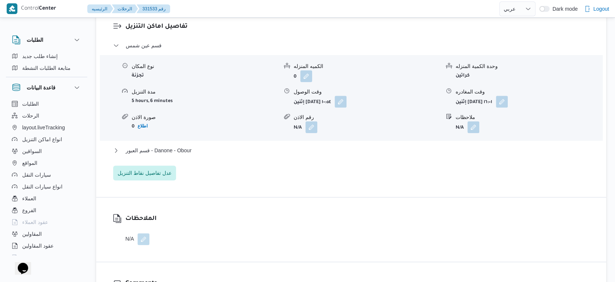
scroll to position [617, 0]
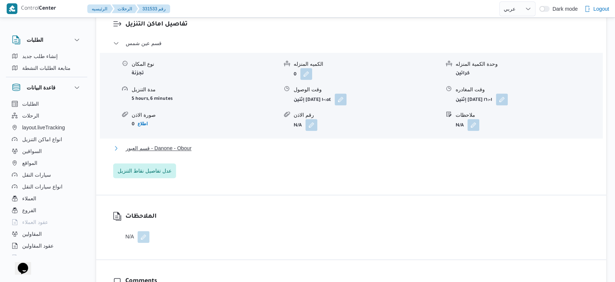
click at [198, 145] on button "قسم العبور - Danone - Obour" at bounding box center [351, 148] width 476 height 9
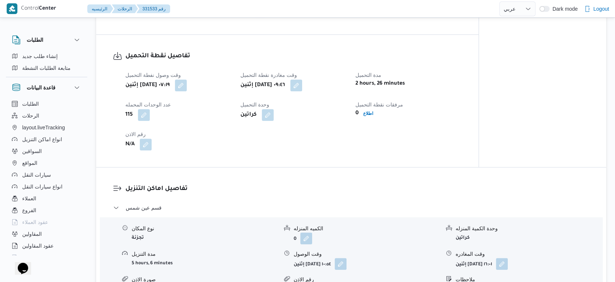
scroll to position [246, 0]
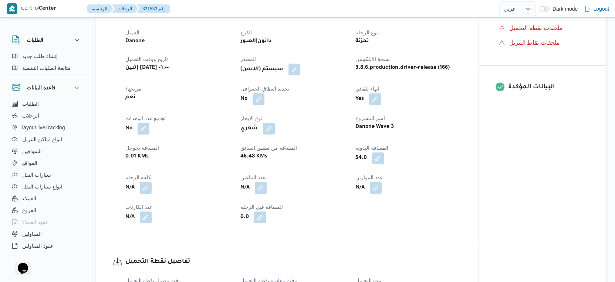
select select "ar"
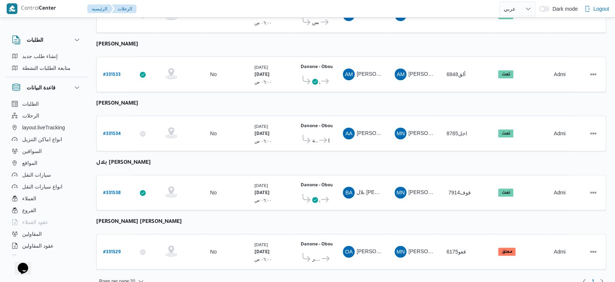
scroll to position [256, 0]
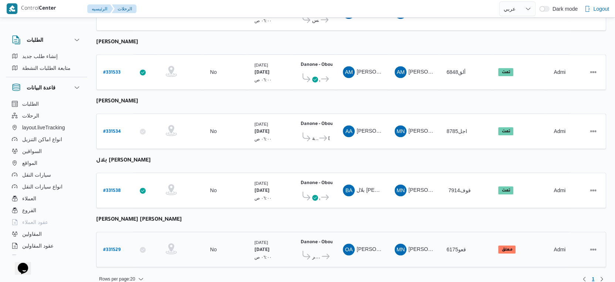
click at [117, 248] on b "# 331529" at bounding box center [111, 250] width 17 height 5
select select "ar"
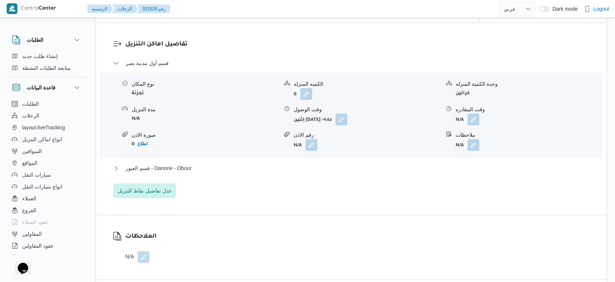
scroll to position [617, 0]
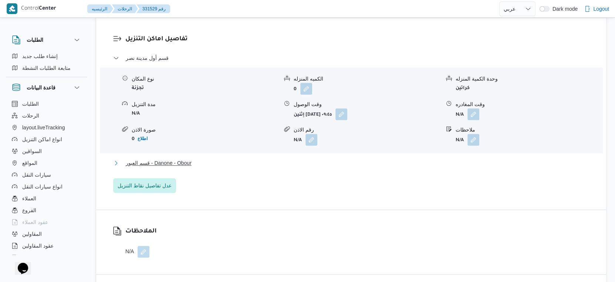
click at [198, 159] on button "قسم العبور - Danone - Obour" at bounding box center [351, 163] width 476 height 9
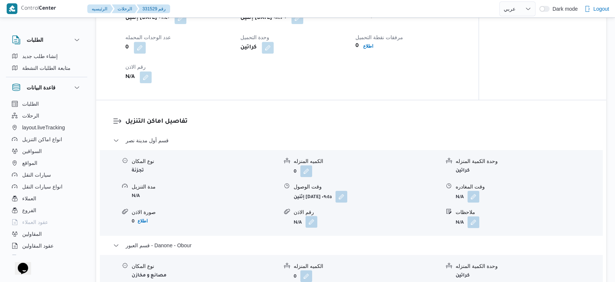
scroll to position [493, 0]
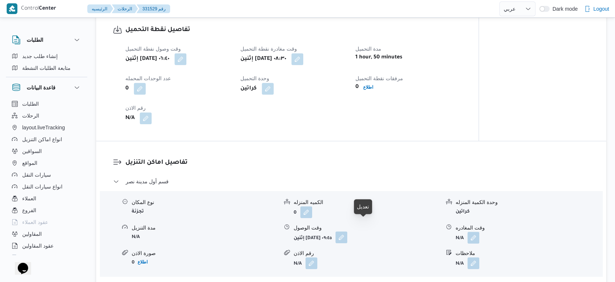
click at [347, 232] on button "button" at bounding box center [341, 238] width 12 height 12
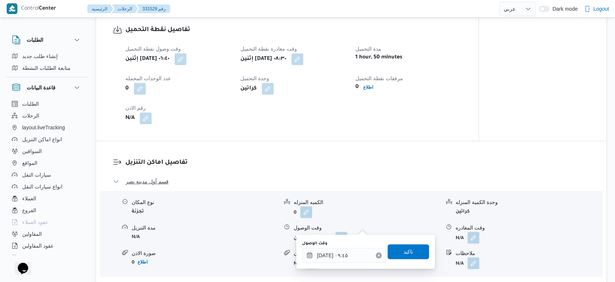
click at [347, 177] on button "قسم أول مدينة نصر" at bounding box center [351, 181] width 476 height 9
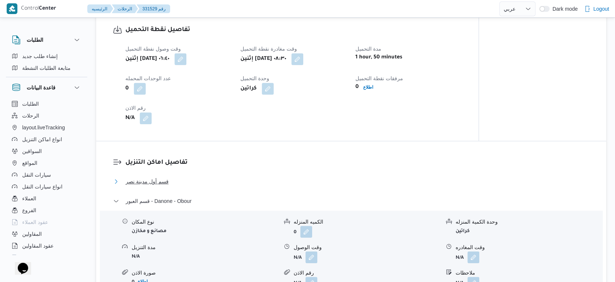
click at [347, 177] on button "قسم أول مدينة نصر" at bounding box center [351, 181] width 476 height 9
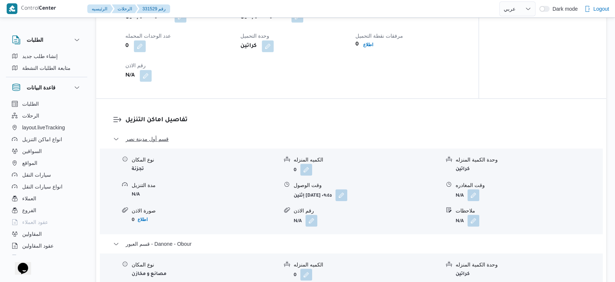
scroll to position [575, 0]
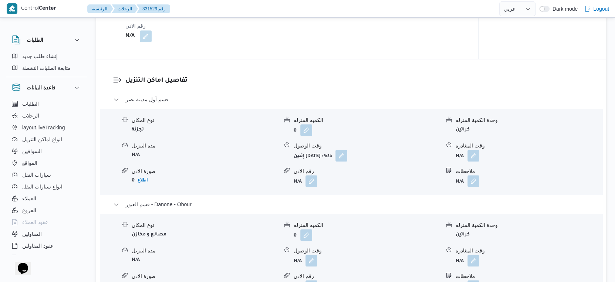
click at [364, 222] on div "الكميه المنزله" at bounding box center [367, 226] width 146 height 8
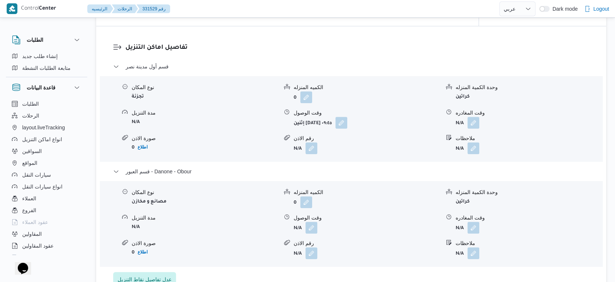
scroll to position [657, 0]
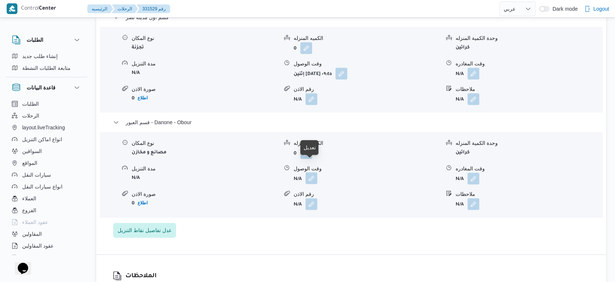
click at [314, 172] on button "button" at bounding box center [312, 178] width 12 height 12
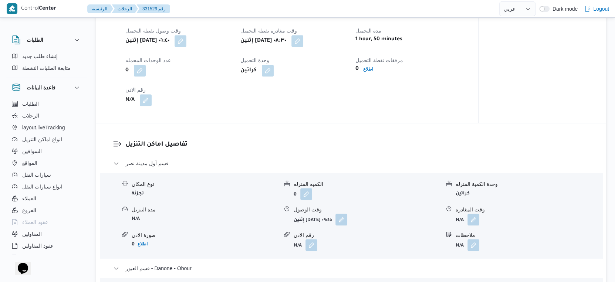
scroll to position [493, 0]
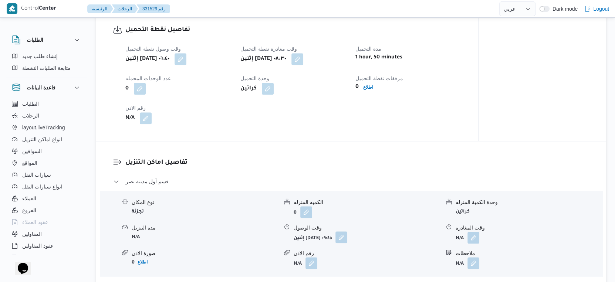
click at [347, 232] on button "button" at bounding box center [341, 238] width 12 height 12
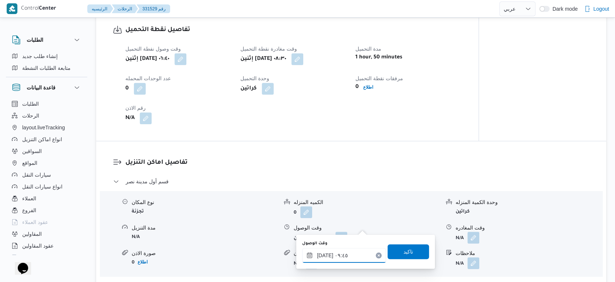
click at [348, 256] on input "١٨/٠٨/٢٠٢٥ ٠٩:٤٥" at bounding box center [344, 255] width 84 height 15
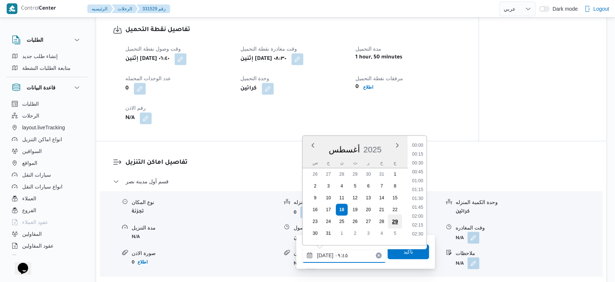
scroll to position [295, 0]
click at [418, 179] on li "09:15" at bounding box center [417, 178] width 17 height 7
type input "١٨/٠٨/٢٠٢٥ ٠٩:١٥"
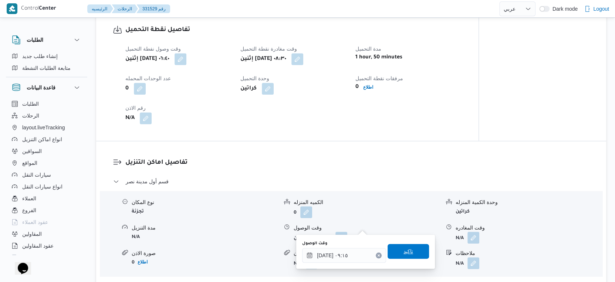
click at [414, 248] on span "تاكيد" at bounding box center [408, 251] width 41 height 15
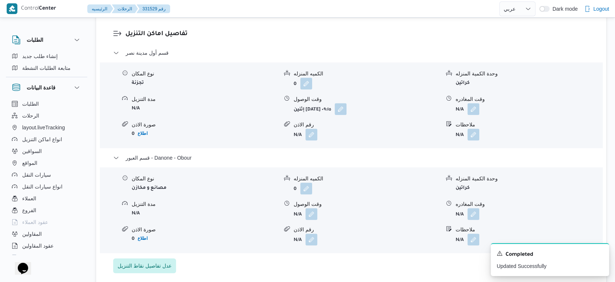
scroll to position [657, 0]
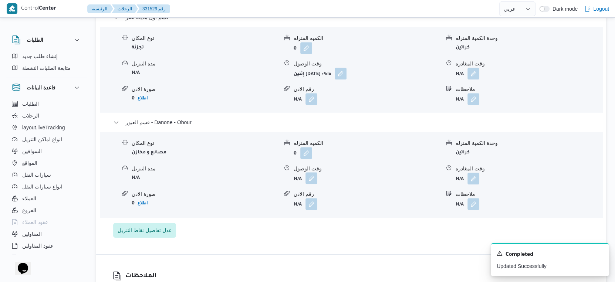
click at [314, 172] on button "button" at bounding box center [312, 178] width 12 height 12
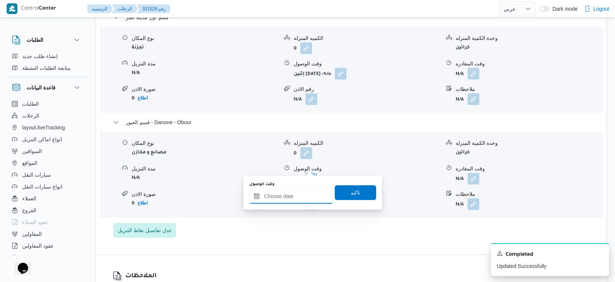
click at [297, 195] on input "وقت الوصول" at bounding box center [291, 196] width 84 height 15
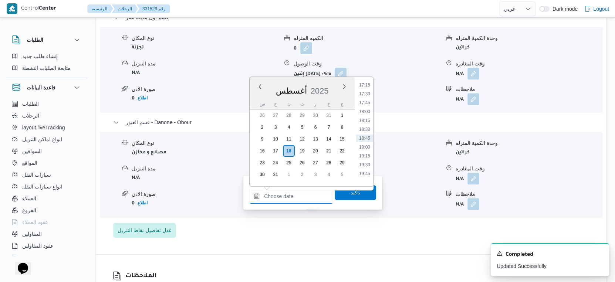
scroll to position [573, 0]
click at [366, 116] on li "17:00" at bounding box center [364, 117] width 17 height 7
type input "١٨/٠٨/٢٠٢٥ ١٧:٠٠"
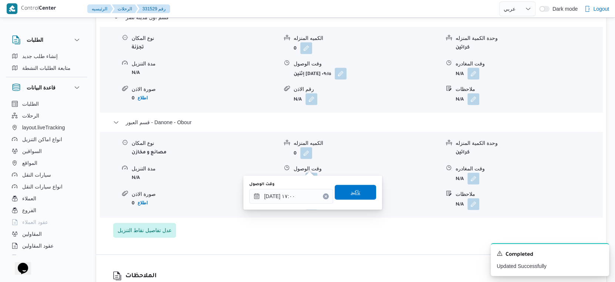
click at [360, 186] on span "تاكيد" at bounding box center [355, 192] width 41 height 15
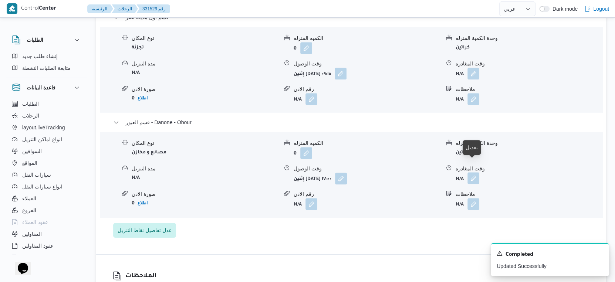
click at [476, 172] on button "button" at bounding box center [474, 178] width 12 height 12
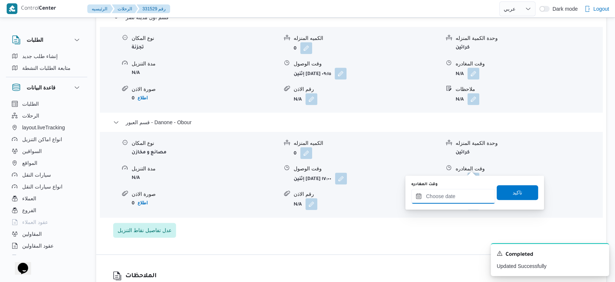
click at [462, 197] on input "وقت المغادره" at bounding box center [453, 196] width 84 height 15
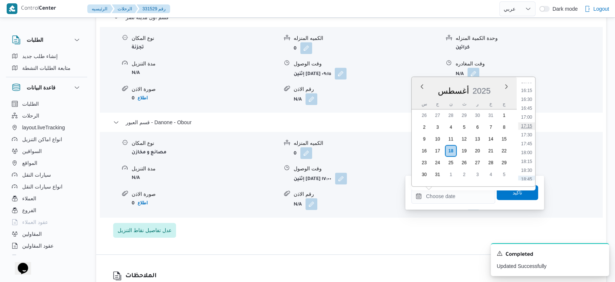
click at [531, 123] on li "17:15" at bounding box center [526, 125] width 17 height 7
type input "١٨/٠٨/٢٠٢٥ ١٧:١٥"
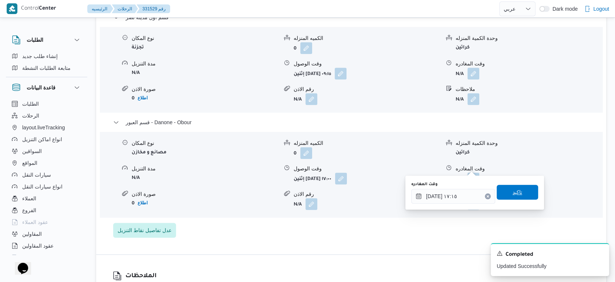
click at [513, 190] on span "تاكيد" at bounding box center [518, 192] width 10 height 9
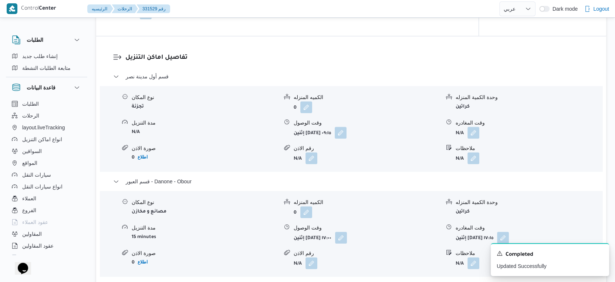
scroll to position [617, 0]
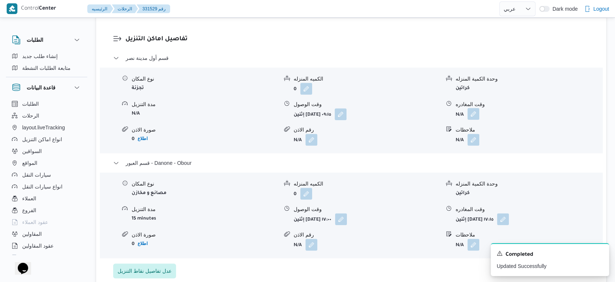
click at [476, 108] on button "button" at bounding box center [474, 114] width 12 height 12
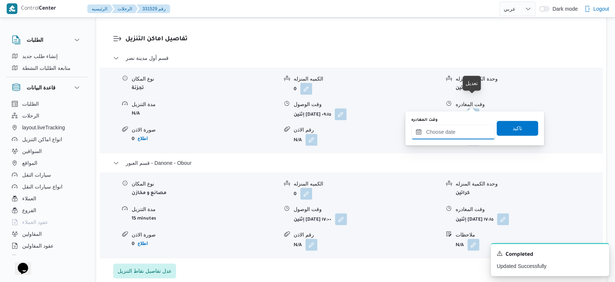
click at [461, 131] on input "وقت المغادره" at bounding box center [453, 132] width 84 height 15
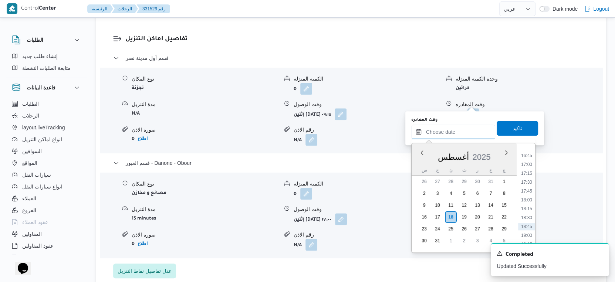
scroll to position [573, 0]
click at [528, 165] on li "16:30" at bounding box center [526, 165] width 17 height 7
type input "١٨/٠٨/٢٠٢٥ ١٦:٣٠"
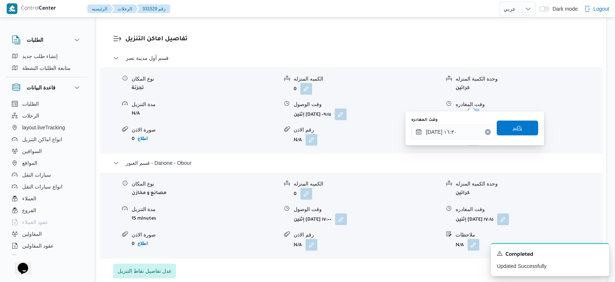
click at [515, 125] on span "تاكيد" at bounding box center [518, 128] width 10 height 9
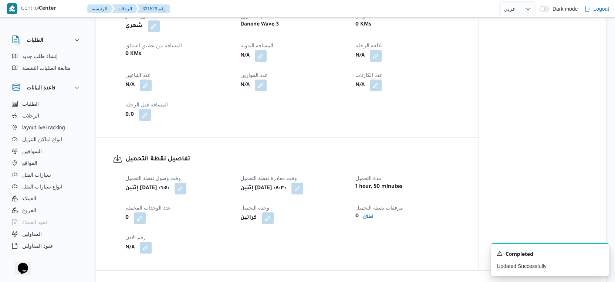
scroll to position [288, 0]
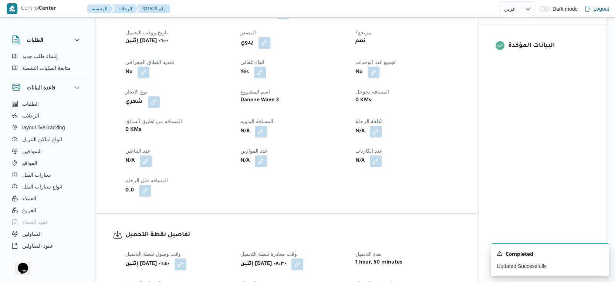
drag, startPoint x: 424, startPoint y: 125, endPoint x: 398, endPoint y: 124, distance: 25.2
click at [424, 125] on div "N/A" at bounding box center [409, 131] width 108 height 13
click at [260, 125] on button "button" at bounding box center [261, 131] width 12 height 12
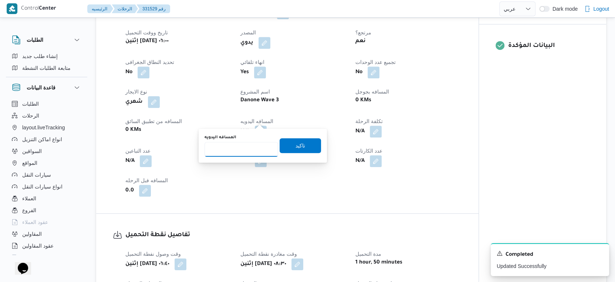
click at [243, 151] on input "المسافه اليدويه" at bounding box center [242, 149] width 74 height 15
type input "81"
click at [307, 145] on span "تاكيد" at bounding box center [300, 145] width 41 height 15
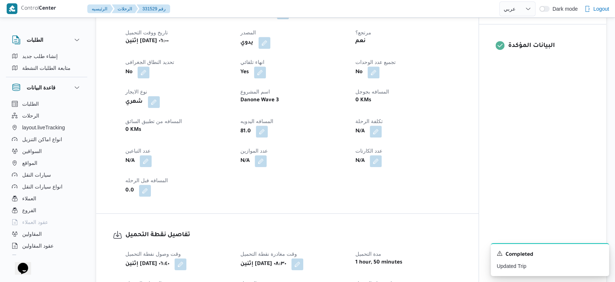
scroll to position [0, 0]
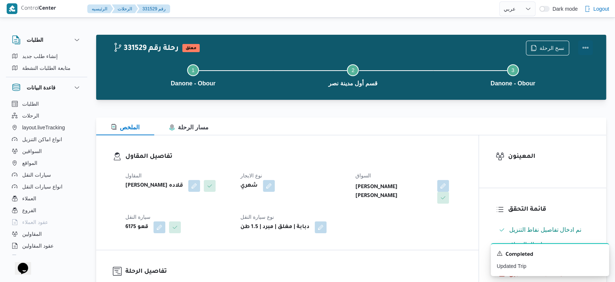
click at [585, 47] on button "Actions" at bounding box center [585, 47] width 15 height 15
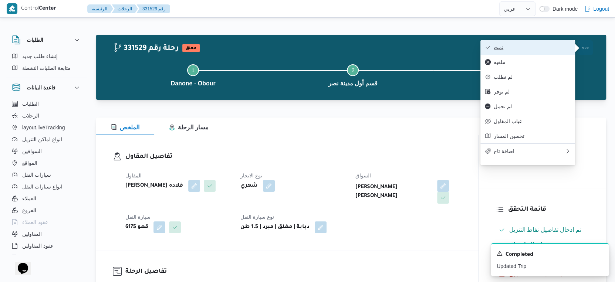
click at [536, 48] on span "تمت" at bounding box center [532, 47] width 77 height 6
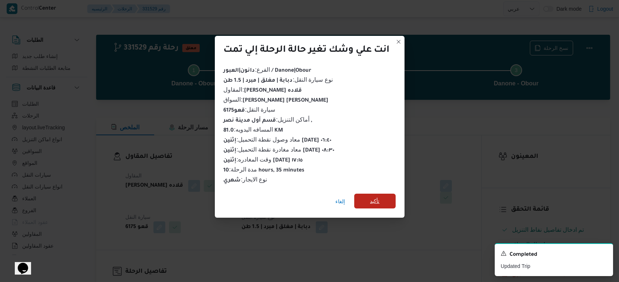
click at [378, 200] on span "تأكيد" at bounding box center [375, 201] width 10 height 9
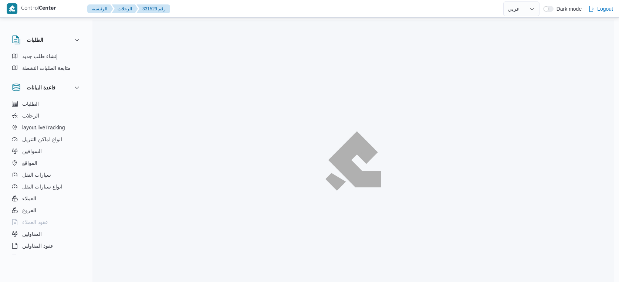
select select "ar"
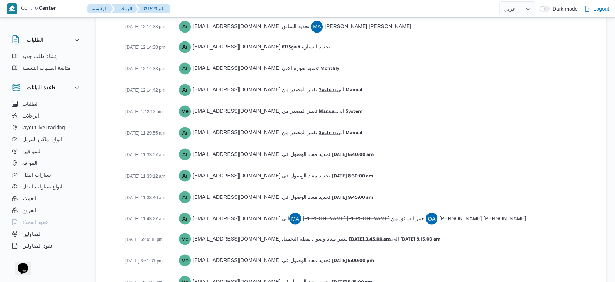
scroll to position [1156, 0]
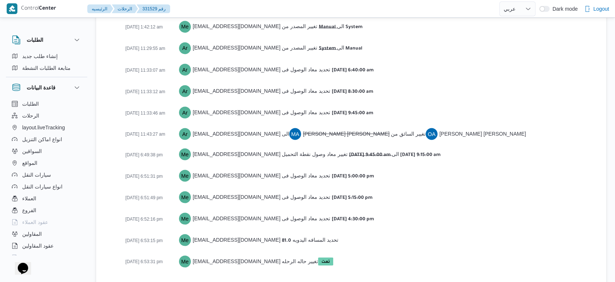
select select "ar"
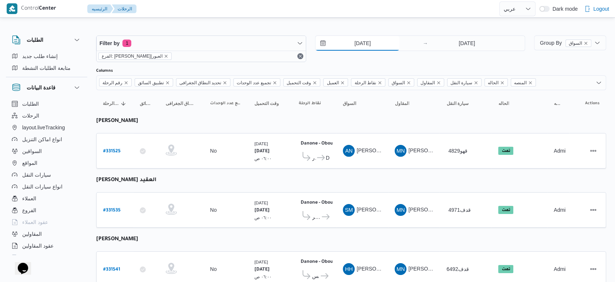
click at [371, 44] on input "[DATE]" at bounding box center [358, 43] width 84 height 15
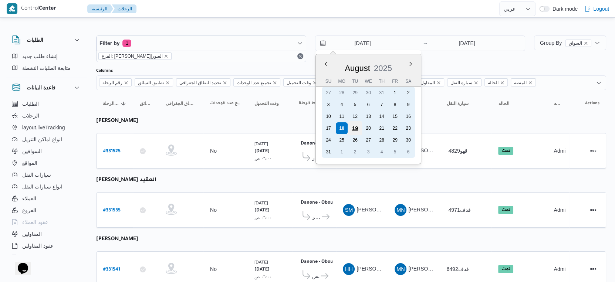
click at [357, 132] on div "19" at bounding box center [355, 128] width 14 height 14
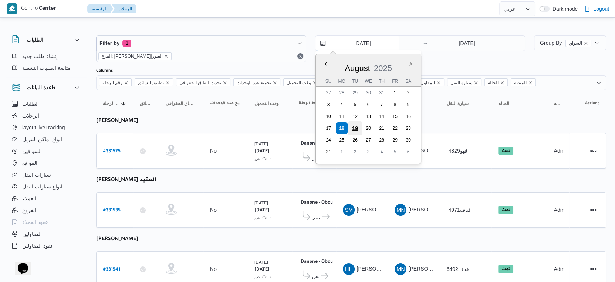
type input "[DATE]"
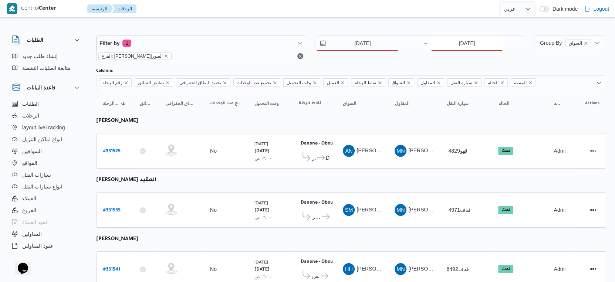
click at [476, 45] on input "[DATE]" at bounding box center [467, 43] width 74 height 15
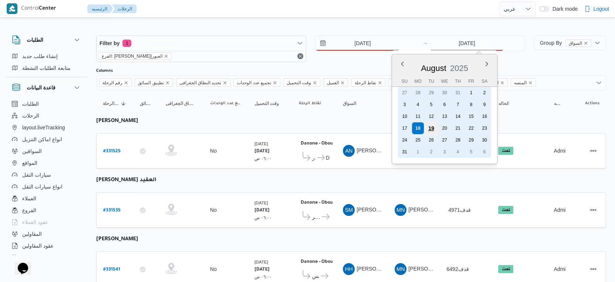
click at [427, 128] on div "19" at bounding box center [431, 128] width 14 height 14
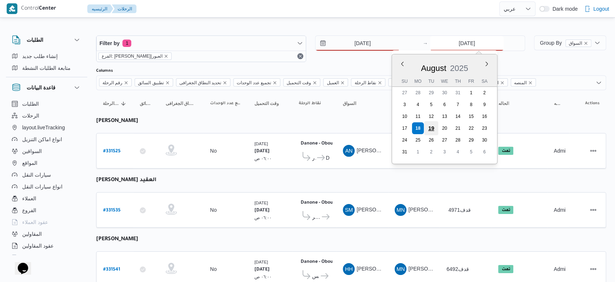
type input "[DATE]"
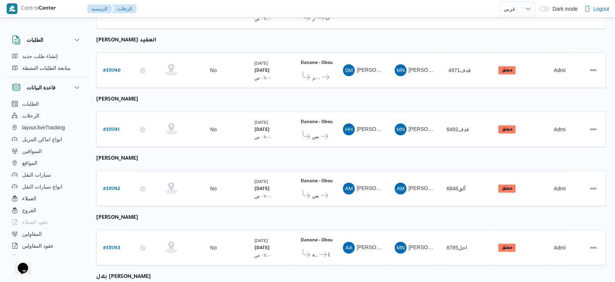
scroll to position [256, 0]
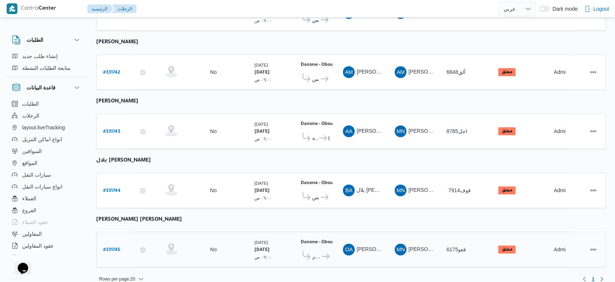
click at [116, 248] on b "# 331745" at bounding box center [111, 250] width 17 height 5
select select "ar"
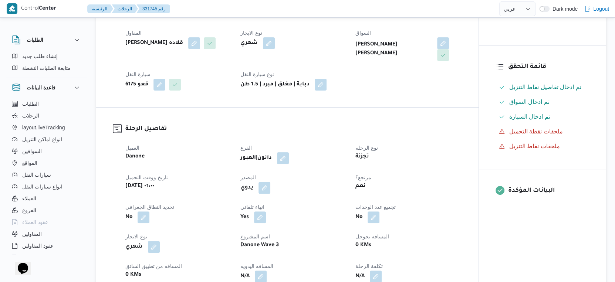
scroll to position [123, 0]
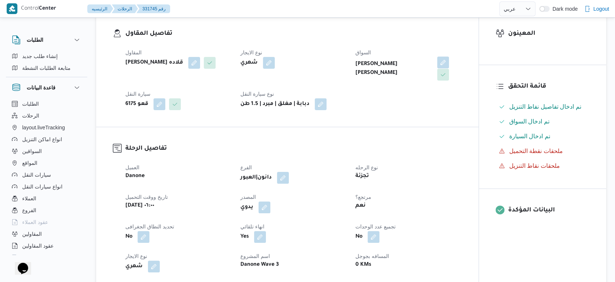
click at [437, 64] on button "button" at bounding box center [443, 63] width 12 height 12
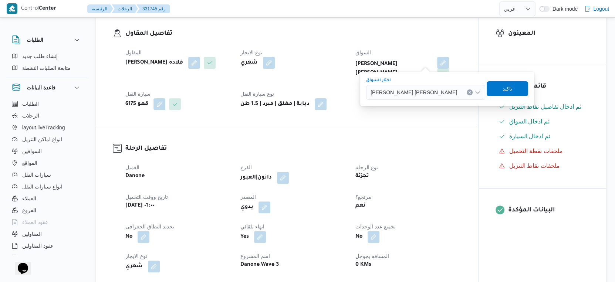
click at [468, 93] on icon "Clear input" at bounding box center [469, 92] width 3 height 3
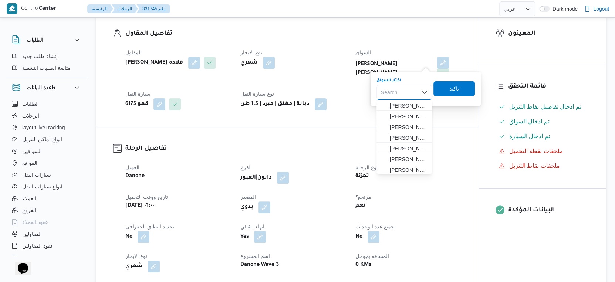
type input "ن"
type input "متب"
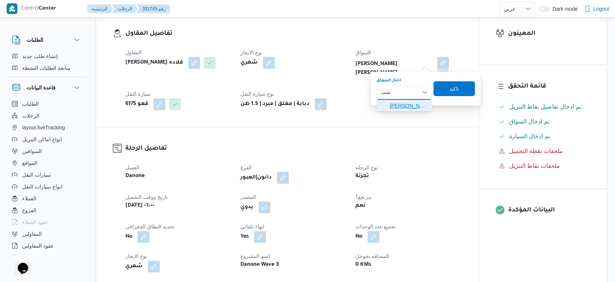
click at [386, 106] on icon "button" at bounding box center [384, 106] width 6 height 6
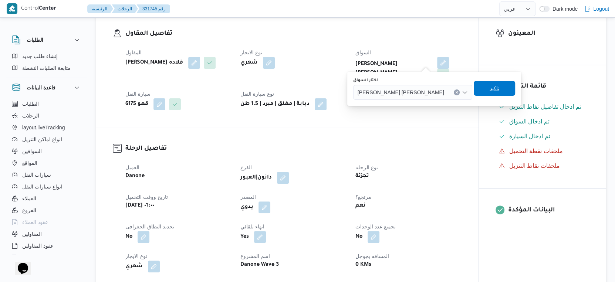
click at [474, 87] on span "تاكيد" at bounding box center [494, 88] width 41 height 15
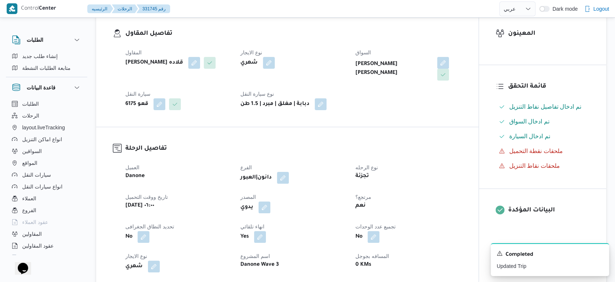
select select "ar"
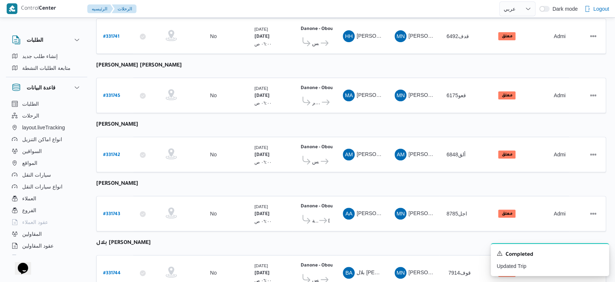
scroll to position [256, 0]
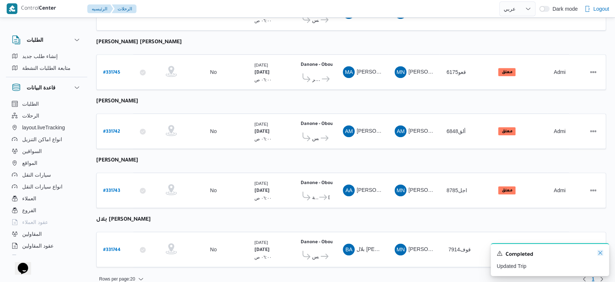
click at [600, 252] on icon "Dismiss toast" at bounding box center [600, 253] width 6 height 6
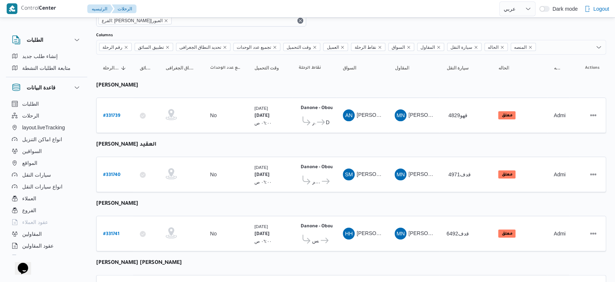
scroll to position [0, 0]
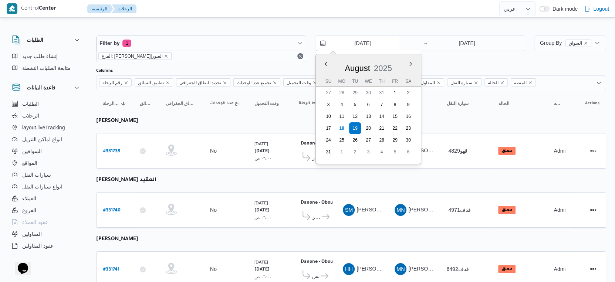
click at [378, 41] on input "19/8/2025" at bounding box center [358, 43] width 84 height 15
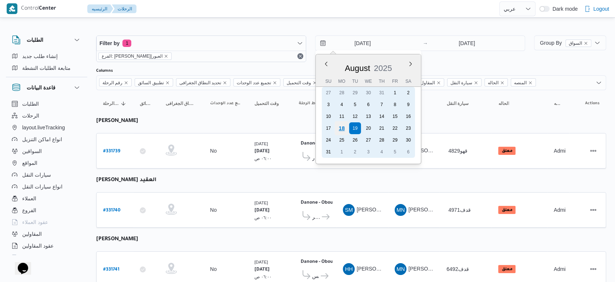
click at [344, 129] on div "18" at bounding box center [342, 128] width 14 height 14
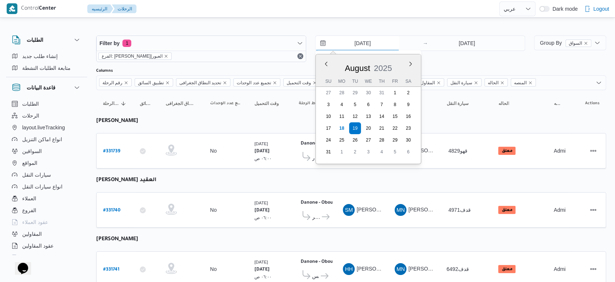
type input "[DATE]"
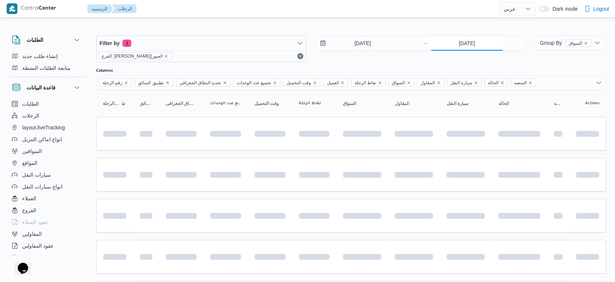
click at [491, 38] on input "19/8/2025" at bounding box center [467, 43] width 74 height 15
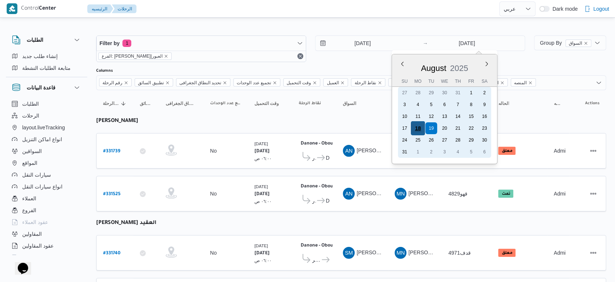
click at [418, 129] on div "18" at bounding box center [418, 128] width 14 height 14
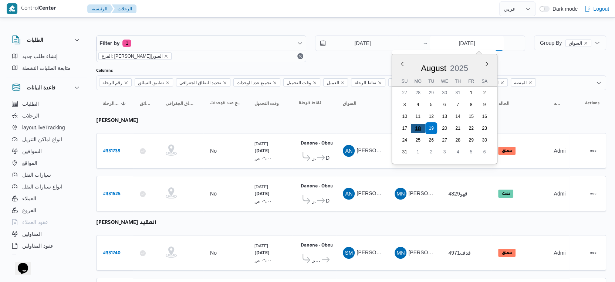
type input "18/8/2025"
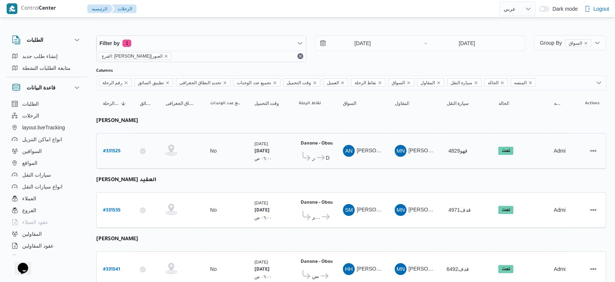
click at [353, 155] on span "AN عماد نجيب عبدالظاهر جاويش" at bounding box center [362, 151] width 38 height 12
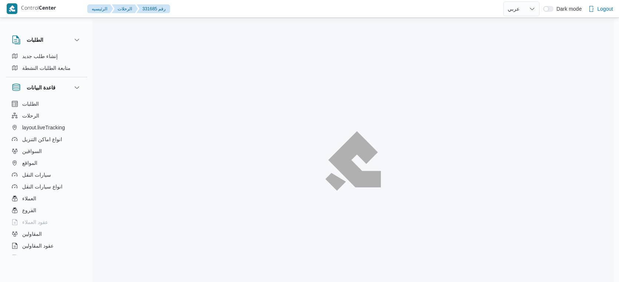
select select "ar"
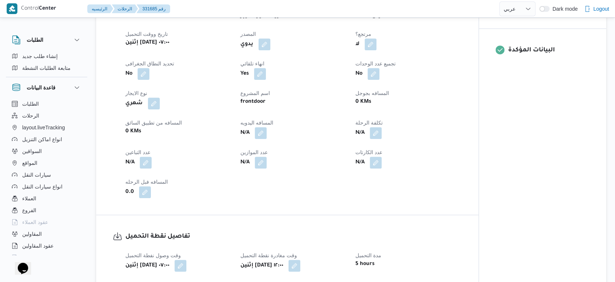
scroll to position [288, 0]
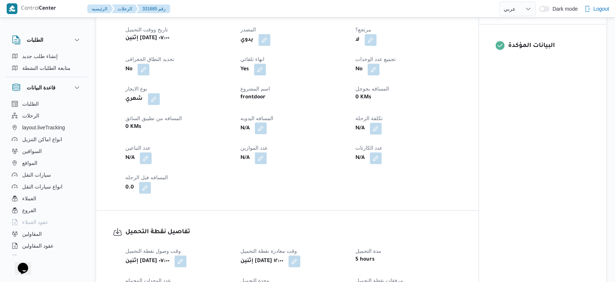
click at [258, 131] on button "button" at bounding box center [261, 128] width 12 height 12
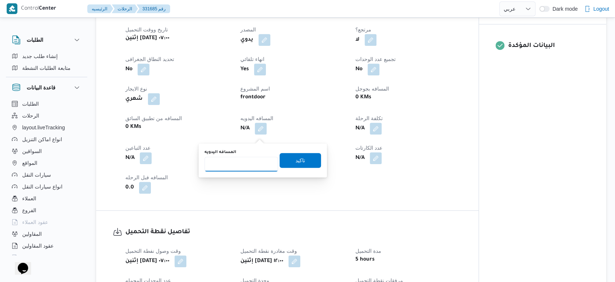
click at [247, 161] on input "المسافه اليدويه" at bounding box center [242, 164] width 74 height 15
type input "128"
click at [306, 159] on span "تاكيد" at bounding box center [300, 160] width 41 height 15
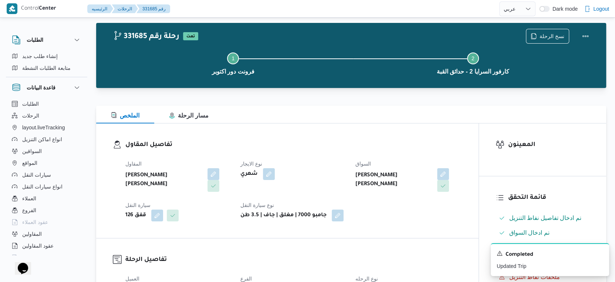
scroll to position [0, 0]
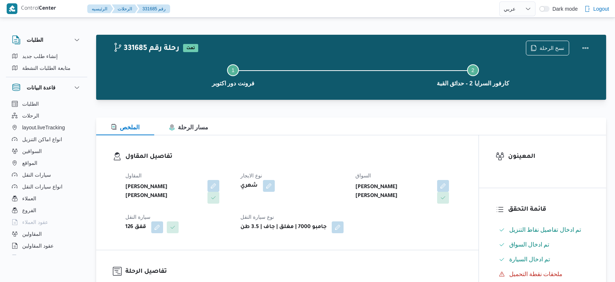
select select "ar"
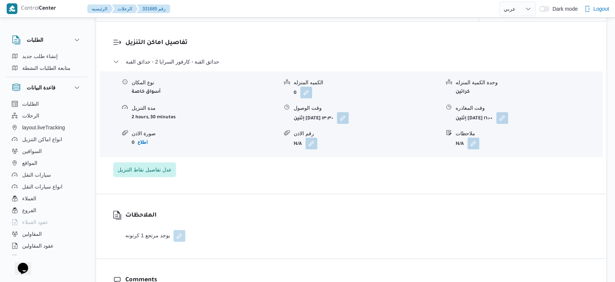
scroll to position [617, 0]
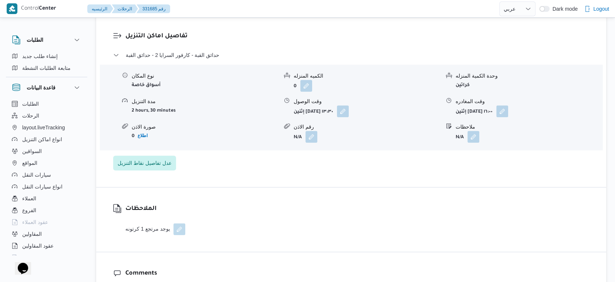
select select "ar"
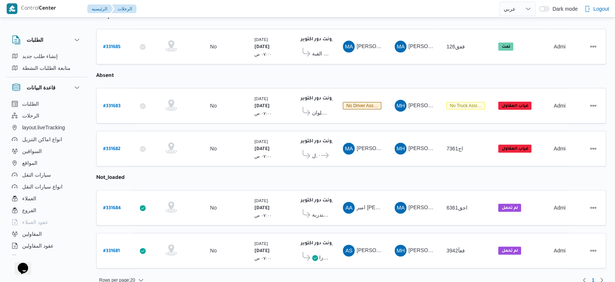
scroll to position [164, 0]
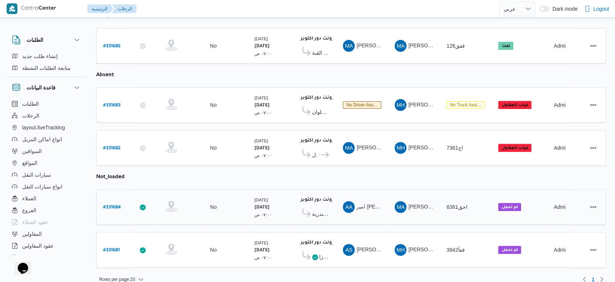
click at [118, 205] on b "# 331684" at bounding box center [112, 207] width 18 height 5
select select "ar"
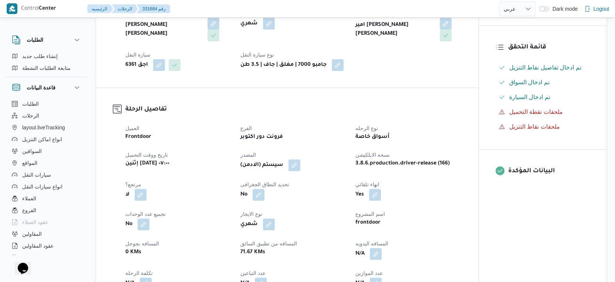
scroll to position [164, 0]
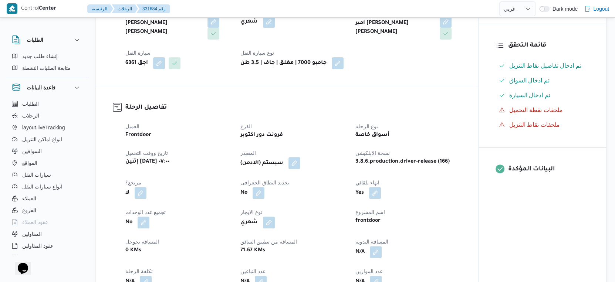
click at [296, 169] on button "button" at bounding box center [295, 163] width 12 height 12
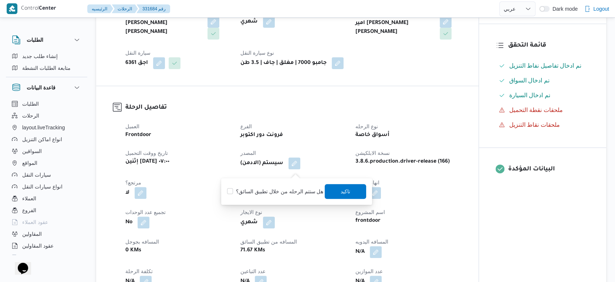
click at [346, 181] on div "You are in a dialog. To close this dialog, hit escape. هل ستتم الرحله من خلال ت…" at bounding box center [296, 191] width 151 height 27
click at [348, 195] on span "تاكيد" at bounding box center [346, 191] width 10 height 9
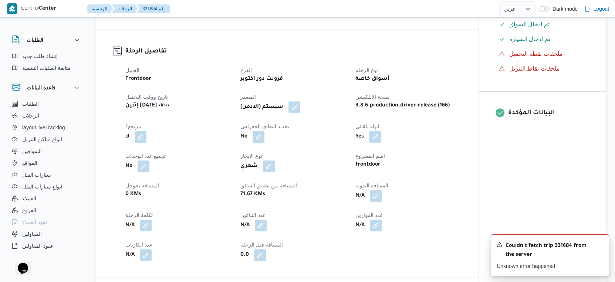
scroll to position [328, 0]
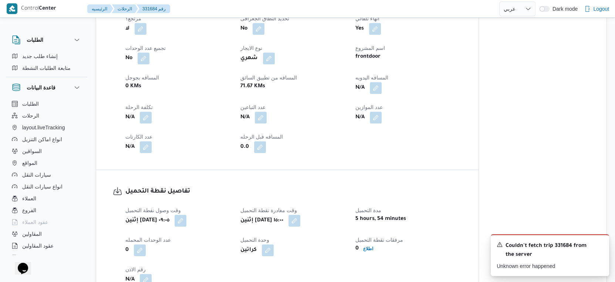
select select "ar"
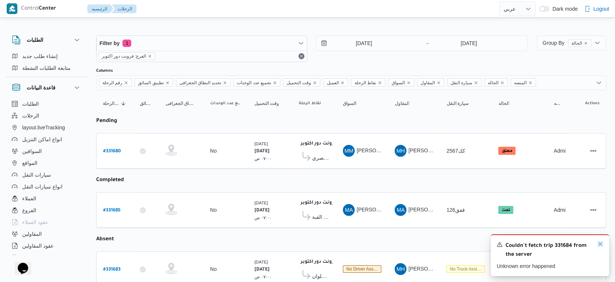
click at [599, 245] on icon "Dismiss toast" at bounding box center [600, 244] width 6 height 6
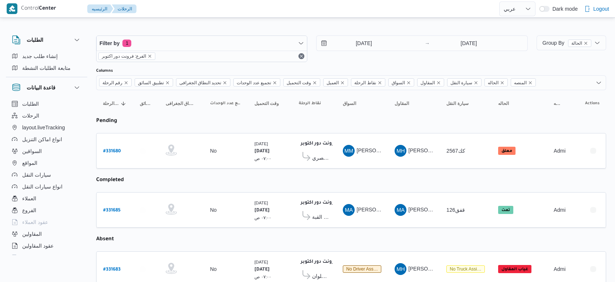
select select "ar"
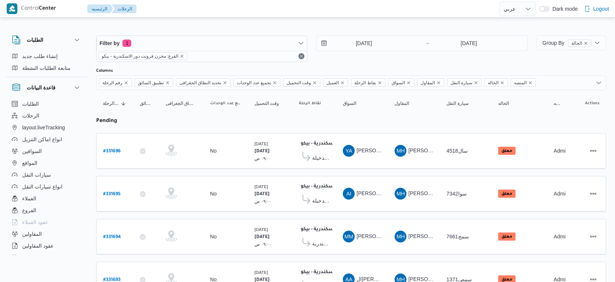
select select "ar"
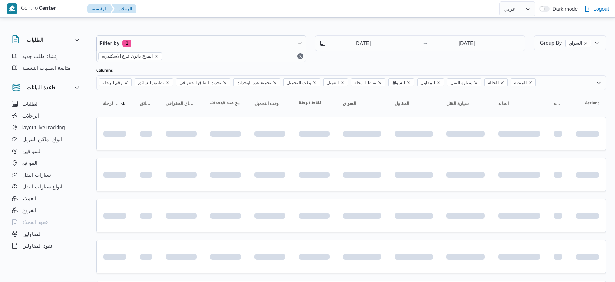
select select "ar"
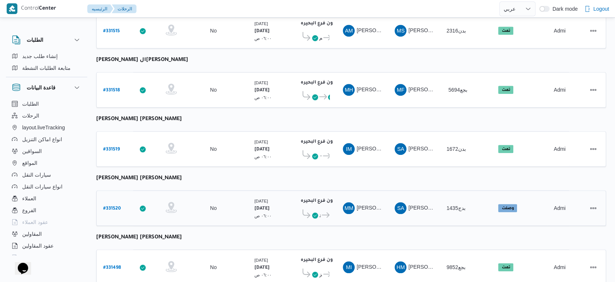
scroll to position [604, 0]
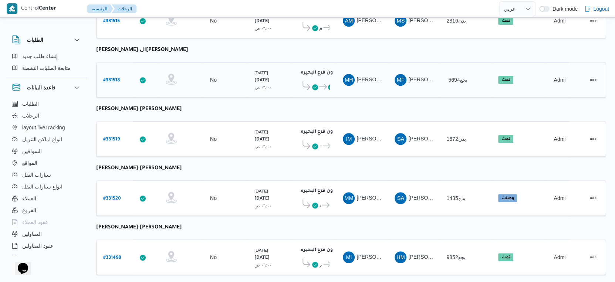
click at [117, 78] on b "# 331518" at bounding box center [111, 80] width 17 height 5
select select "ar"
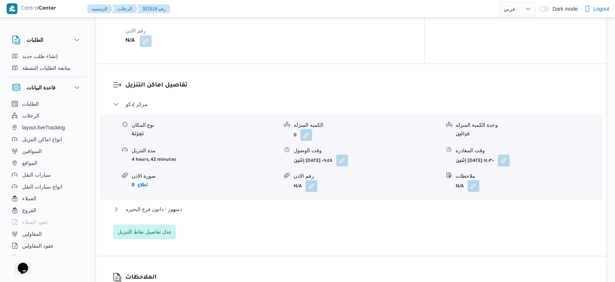
scroll to position [575, 0]
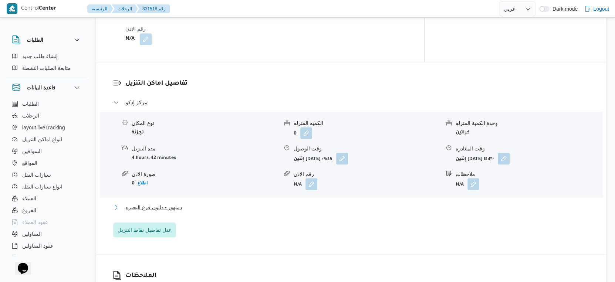
click at [178, 203] on span "دمنهور - دانون فرع البحيره" at bounding box center [154, 207] width 56 height 9
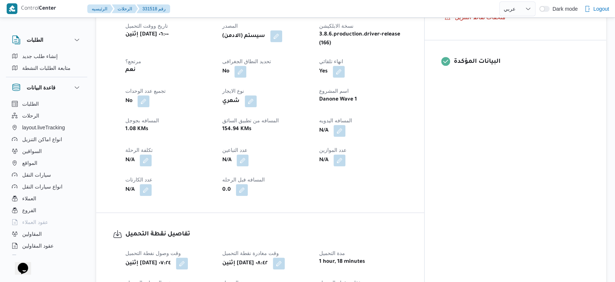
scroll to position [288, 0]
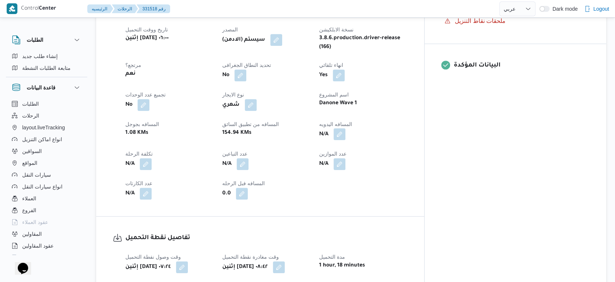
click at [345, 128] on button "button" at bounding box center [340, 134] width 12 height 12
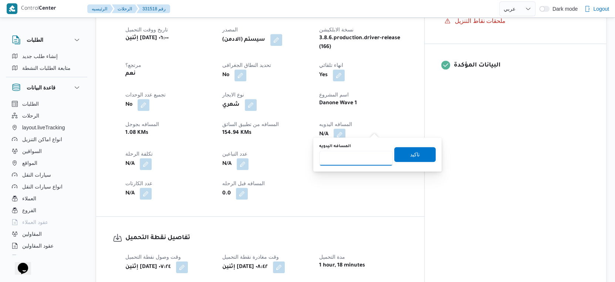
click at [353, 160] on input "المسافه اليدويه" at bounding box center [356, 158] width 74 height 15
type input "161"
click at [413, 156] on span "تاكيد" at bounding box center [415, 154] width 10 height 9
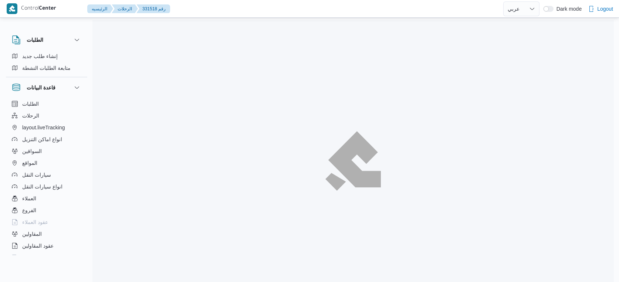
select select "ar"
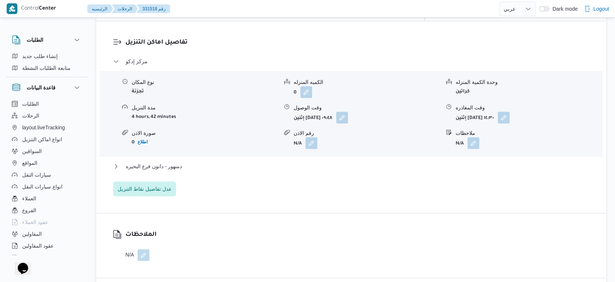
scroll to position [617, 0]
click at [192, 162] on button "دمنهور - دانون فرع البحيره" at bounding box center [351, 166] width 476 height 9
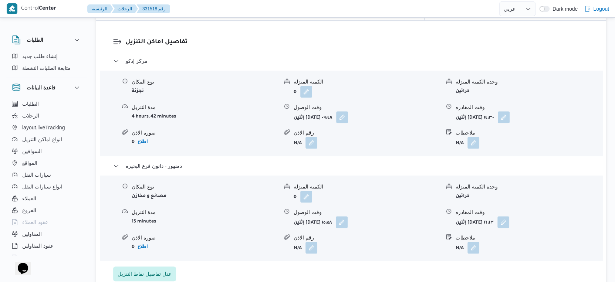
select select "ar"
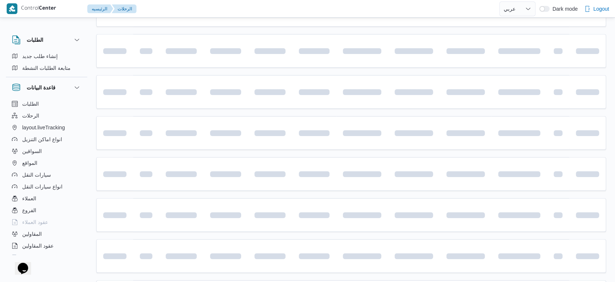
scroll to position [604, 0]
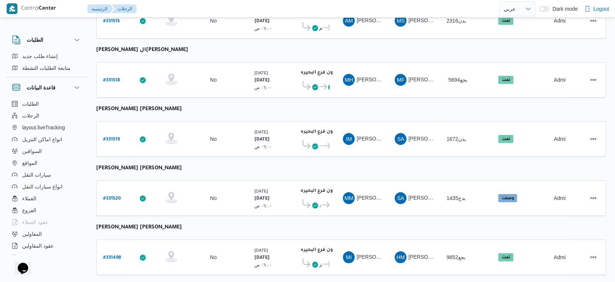
select select "ar"
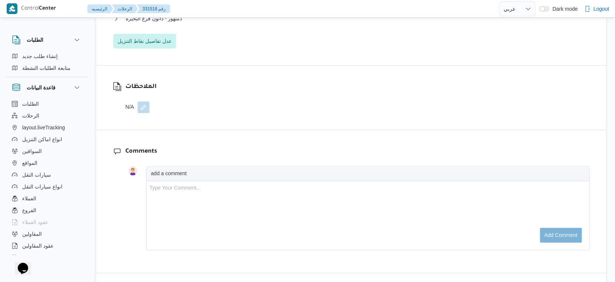
scroll to position [644, 0]
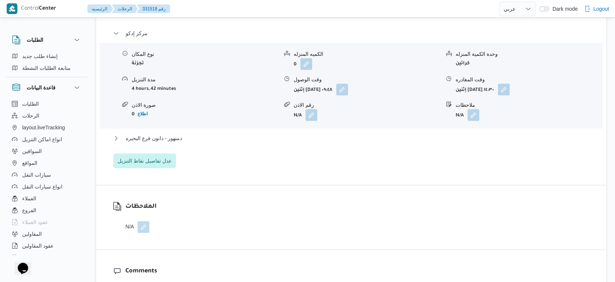
click at [191, 137] on div "دمنهور - دانون فرع البحيره" at bounding box center [351, 141] width 476 height 14
click at [192, 135] on button "دمنهور - دانون فرع البحيره" at bounding box center [351, 138] width 476 height 9
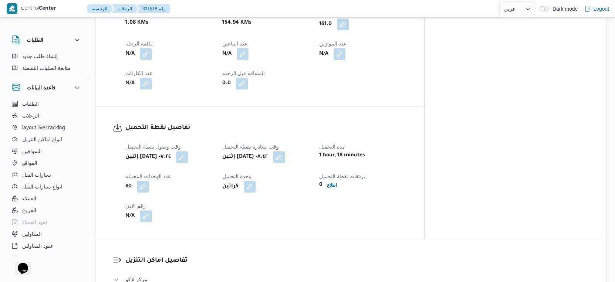
scroll to position [193, 0]
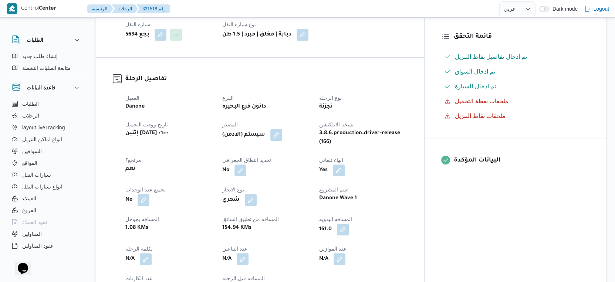
select select "ar"
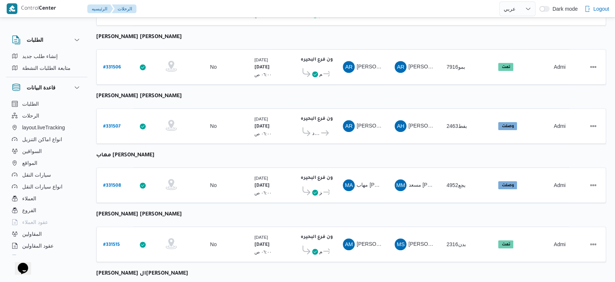
scroll to position [498, 0]
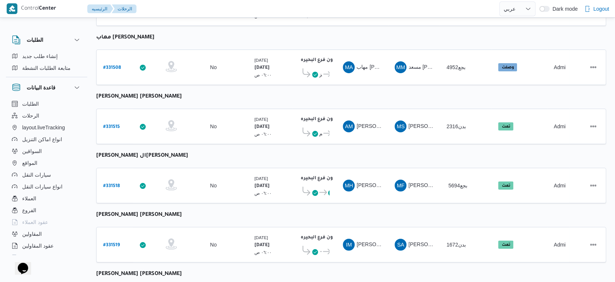
select select "ar"
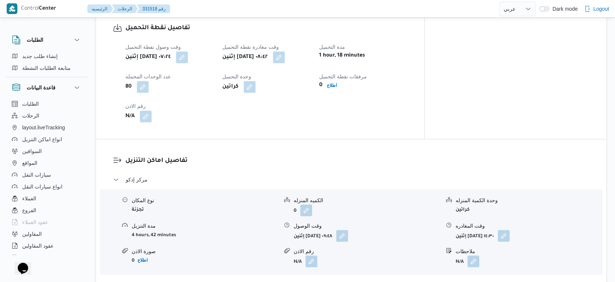
scroll to position [292, 0]
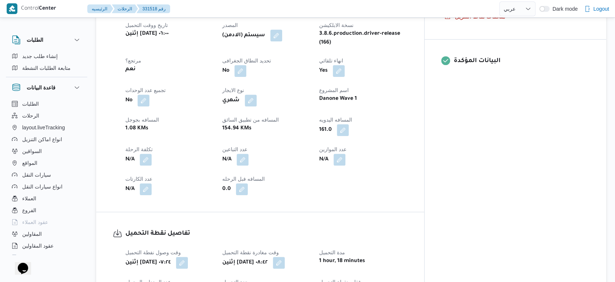
select select "ar"
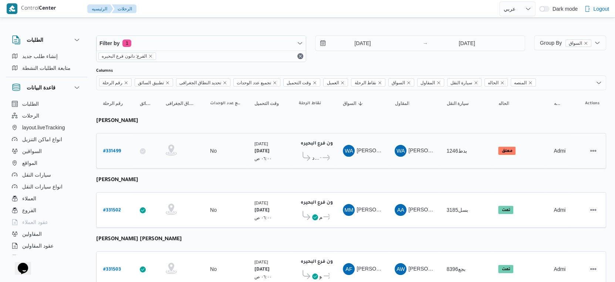
click at [117, 149] on b "# 331499" at bounding box center [112, 151] width 18 height 5
select select "ar"
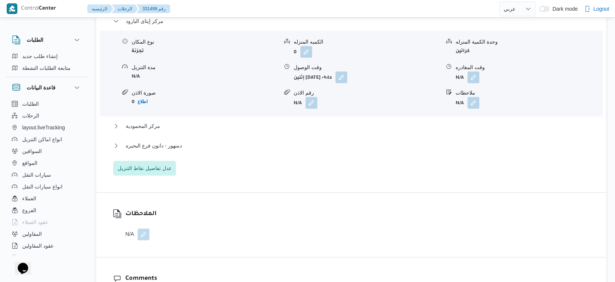
scroll to position [542, 0]
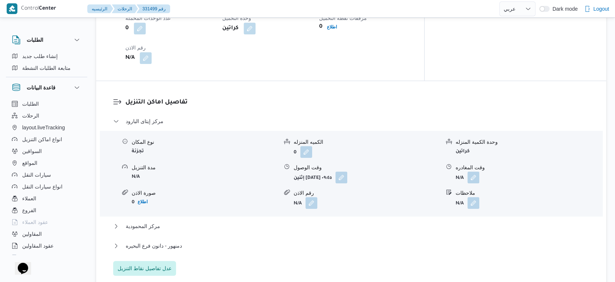
select select "ar"
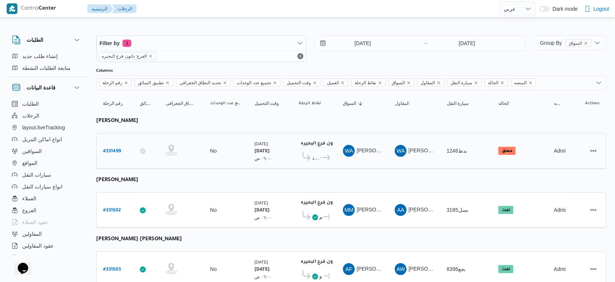
click at [117, 149] on b "# 331499" at bounding box center [112, 151] width 18 height 5
select select "ar"
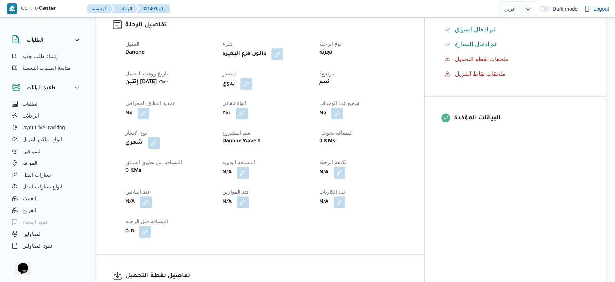
scroll to position [288, 0]
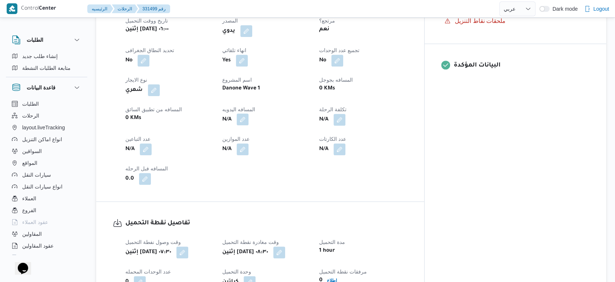
click at [249, 121] on button "button" at bounding box center [243, 120] width 12 height 12
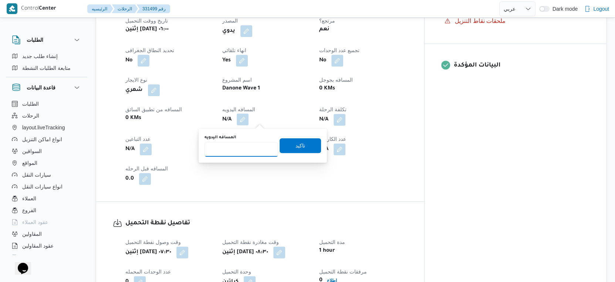
click at [236, 152] on input "المسافه اليدويه" at bounding box center [242, 149] width 74 height 15
type input "138"
click at [297, 143] on span "تاكيد" at bounding box center [301, 145] width 10 height 9
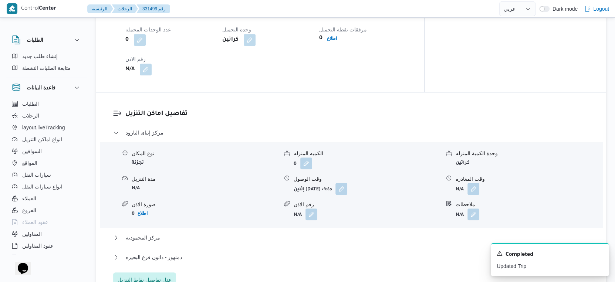
scroll to position [534, 0]
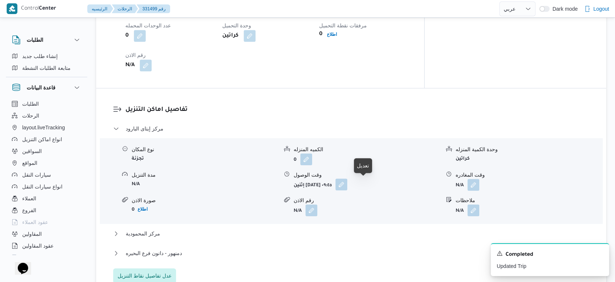
click at [347, 187] on button "button" at bounding box center [341, 185] width 12 height 12
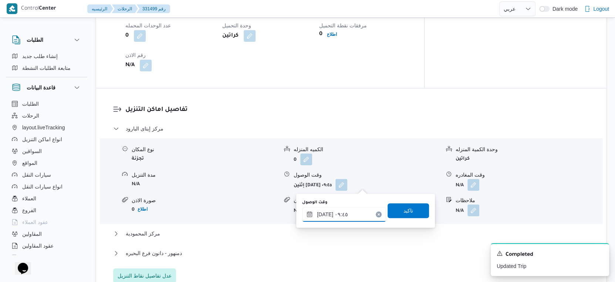
click at [351, 212] on input "١٨/٠٨/٢٠٢٥ ٠٩:٤٥" at bounding box center [344, 214] width 84 height 15
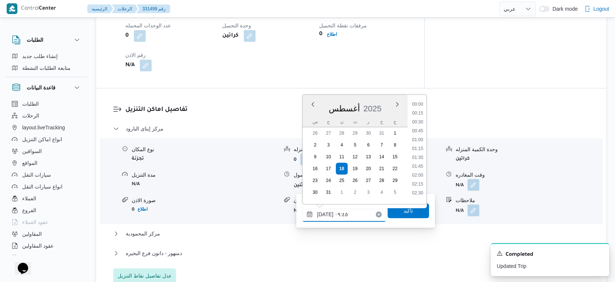
scroll to position [295, 0]
click at [418, 127] on li "09:00" at bounding box center [417, 128] width 17 height 7
type input "١٨/٠٨/٢٠٢٥ ٠٩:٠٠"
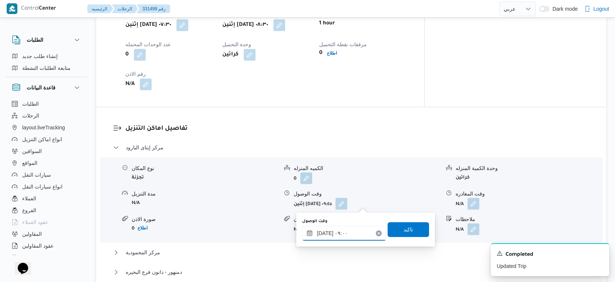
scroll to position [534, 0]
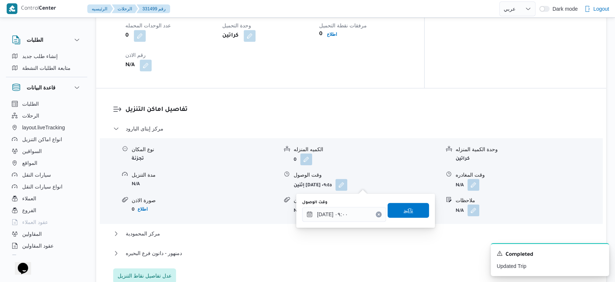
click at [412, 210] on span "تاكيد" at bounding box center [408, 210] width 41 height 15
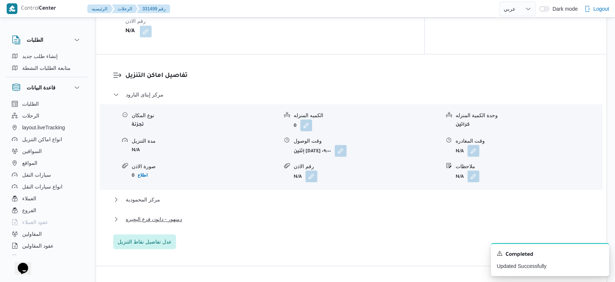
scroll to position [617, 0]
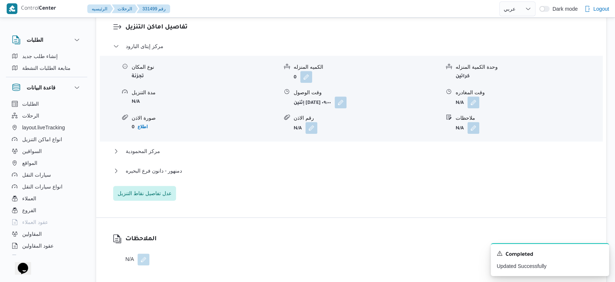
click at [179, 146] on div "مركز إيتاى البارود نوع المكان تجزئة الكميه المنزله 0 وحدة الكمية المنزله كراتين…" at bounding box center [351, 121] width 476 height 159
click at [182, 151] on button "مركز المحمودية" at bounding box center [351, 151] width 476 height 9
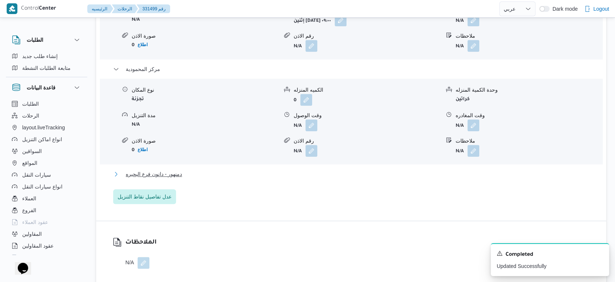
click at [192, 171] on button "دمنهور - دانون فرع البحيره" at bounding box center [351, 174] width 476 height 9
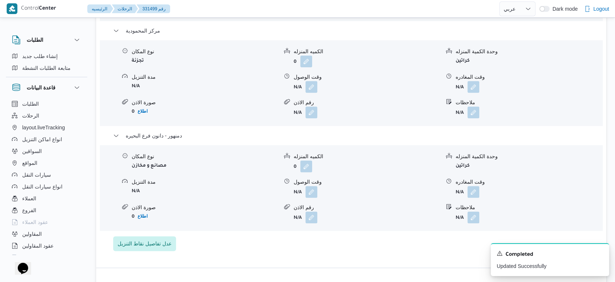
scroll to position [781, 0]
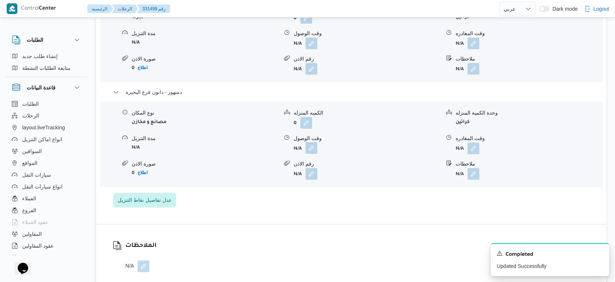
click at [308, 147] on button "button" at bounding box center [312, 148] width 12 height 12
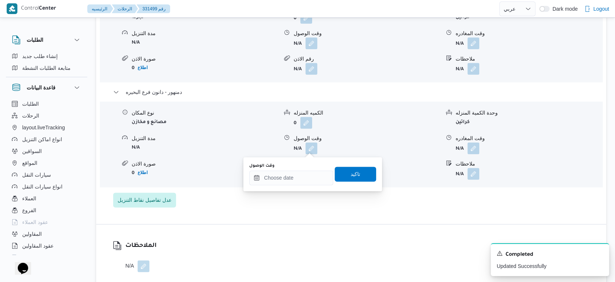
click at [293, 186] on div "You are in a dialog. To close this dialog, hit escape. وقت الوصول تاكيد" at bounding box center [312, 174] width 139 height 34
click at [321, 171] on div at bounding box center [291, 178] width 84 height 15
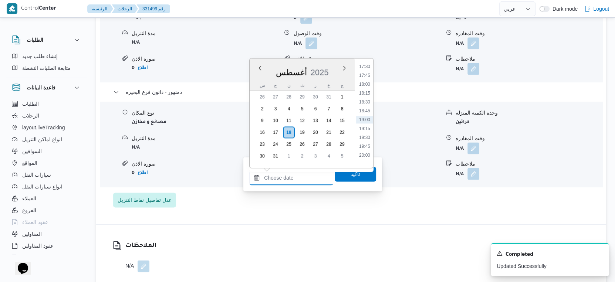
scroll to position [541, 0]
click at [366, 112] on li "16:30" at bounding box center [364, 112] width 17 height 7
type input "١٨/٠٨/٢٠٢٥ ١٦:٣٠"
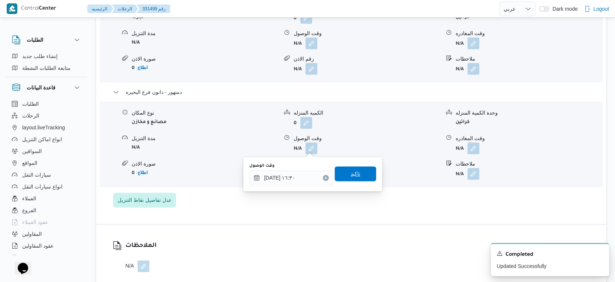
click at [360, 167] on span "تاكيد" at bounding box center [355, 173] width 41 height 15
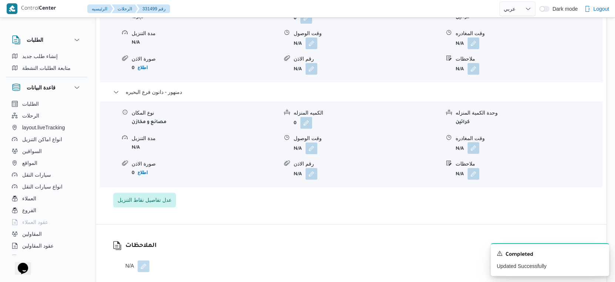
click at [477, 148] on button "button" at bounding box center [474, 148] width 12 height 12
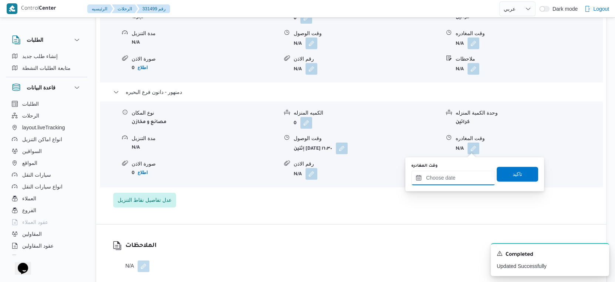
click at [456, 183] on input "وقت المغادره" at bounding box center [453, 178] width 84 height 15
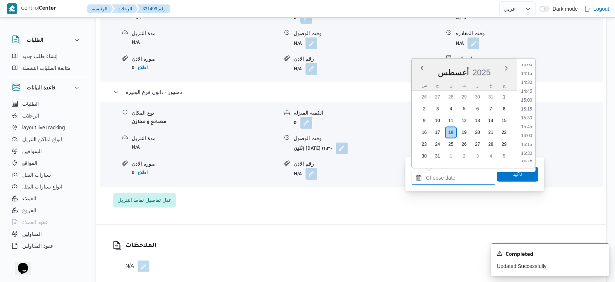
scroll to position [500, 0]
click at [529, 151] on li "16:30" at bounding box center [526, 154] width 17 height 7
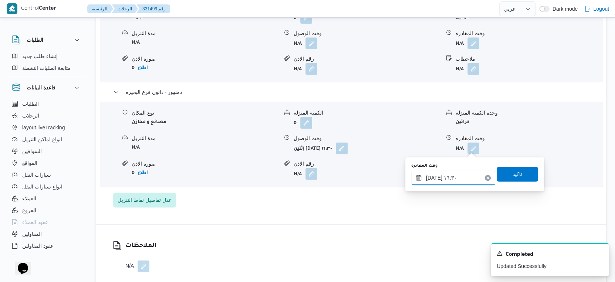
click at [432, 179] on input "١٨/٠٨/٢٠٢٥ ١٦:٣٠" at bounding box center [453, 178] width 84 height 15
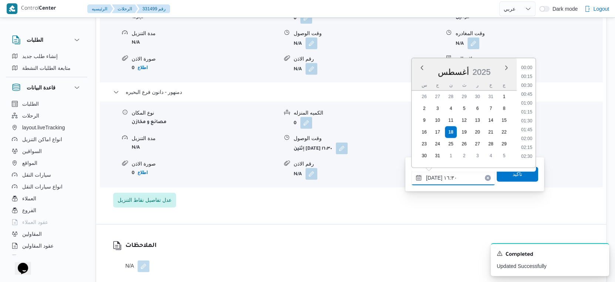
scroll to position [534, 0]
type input "١٨/٠٨/٢٠٢٥ ١٦:٣٥"
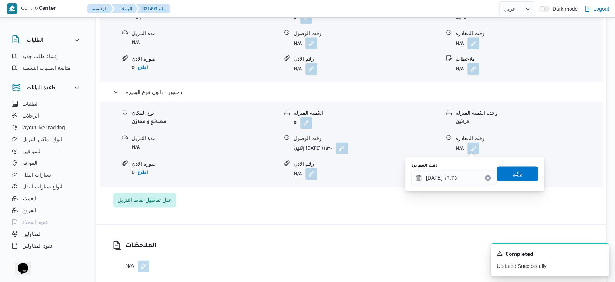
click at [513, 175] on span "تاكيد" at bounding box center [518, 173] width 10 height 9
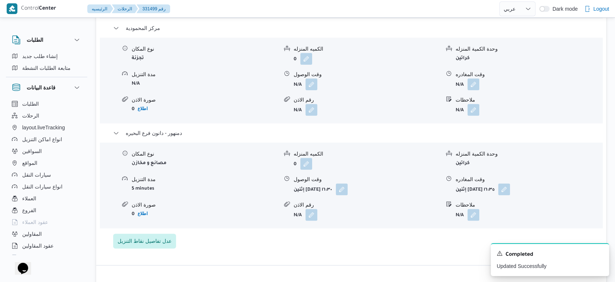
scroll to position [740, 0]
click at [473, 82] on button "button" at bounding box center [474, 84] width 12 height 12
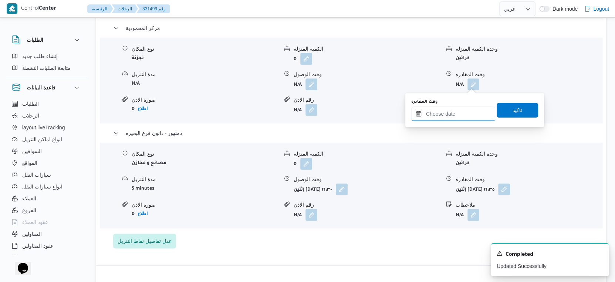
click at [450, 109] on input "وقت المغادره" at bounding box center [453, 114] width 84 height 15
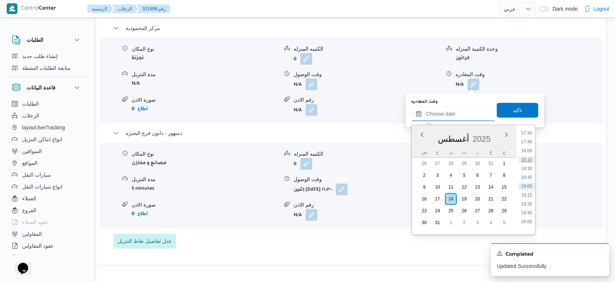
scroll to position [500, 0]
click at [529, 204] on li "16:00" at bounding box center [526, 202] width 17 height 7
type input "١٨/٠٨/٢٠٢٥ ١٦:٠٠"
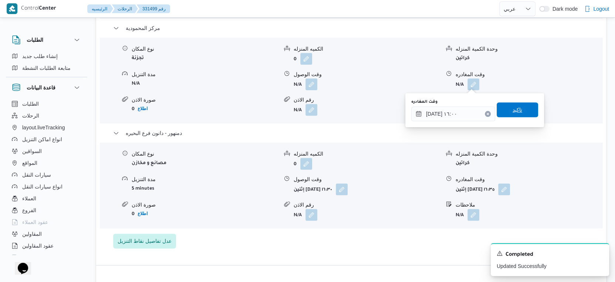
click at [519, 109] on span "تاكيد" at bounding box center [517, 109] width 41 height 15
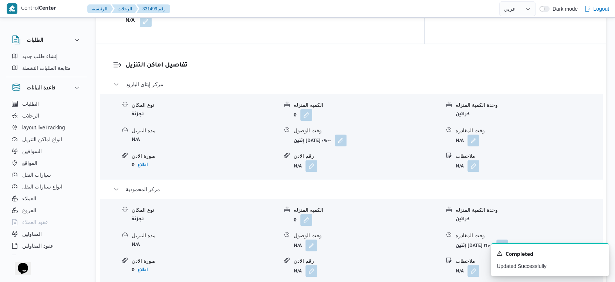
scroll to position [575, 0]
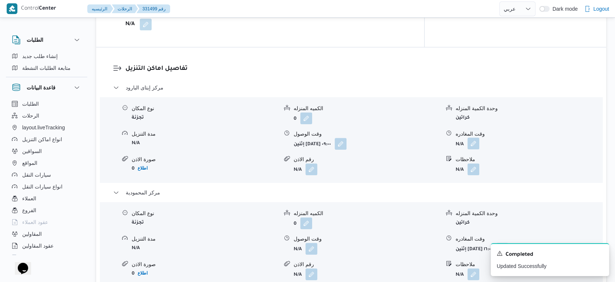
click at [474, 144] on button "button" at bounding box center [474, 144] width 12 height 12
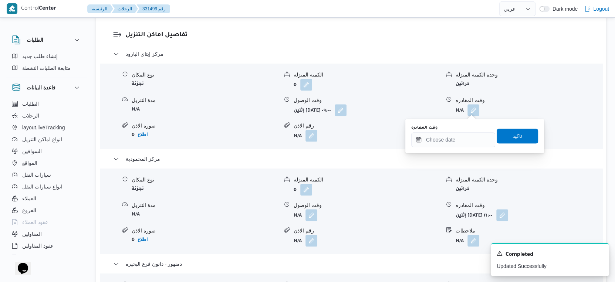
scroll to position [657, 0]
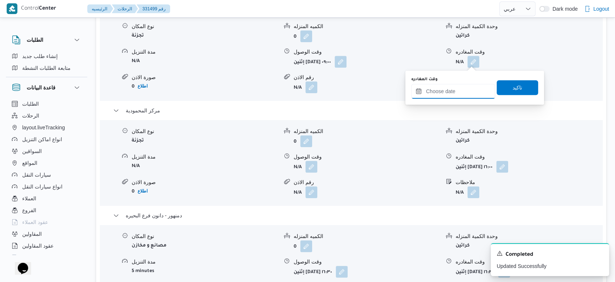
click at [471, 88] on input "وقت المغادره" at bounding box center [453, 91] width 84 height 15
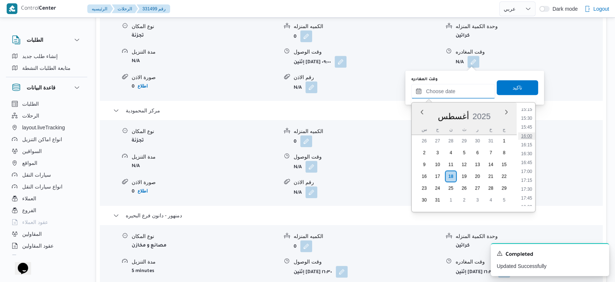
scroll to position [541, 0]
click at [529, 119] on li "15:30" at bounding box center [526, 121] width 17 height 7
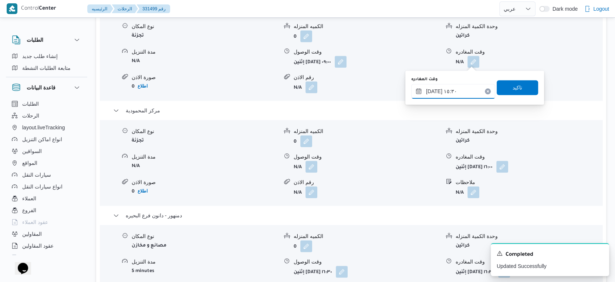
click at [461, 87] on input "[DATE] ١٥:٣٠" at bounding box center [453, 91] width 84 height 15
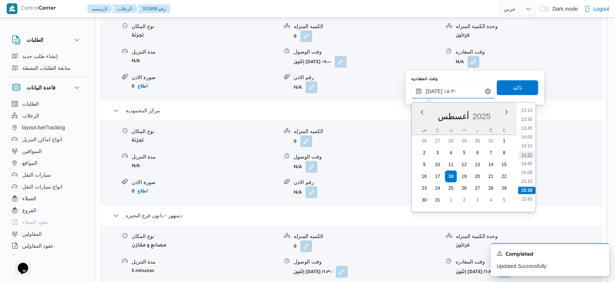
scroll to position [458, 0]
click at [529, 117] on li "13:00" at bounding box center [526, 115] width 17 height 7
type input "١٨/٠٨/٢٠٢٥ ١٣:٠٠"
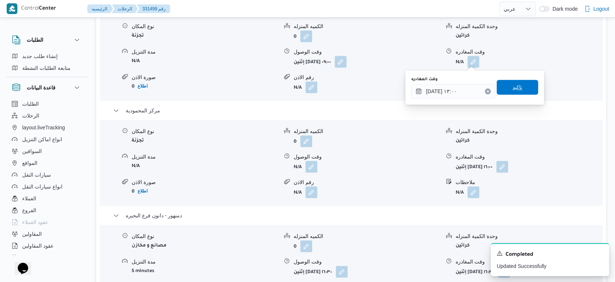
click at [522, 87] on span "تاكيد" at bounding box center [517, 87] width 41 height 15
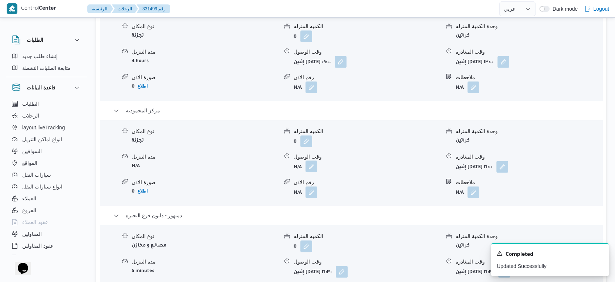
click at [308, 165] on button "button" at bounding box center [312, 167] width 12 height 12
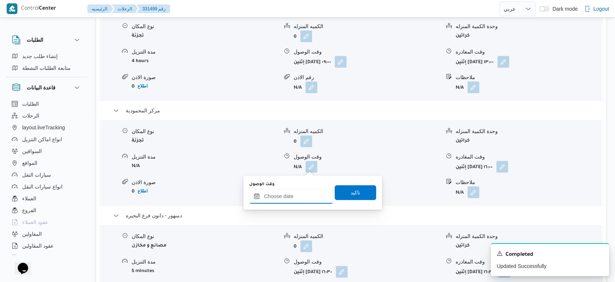
click at [300, 195] on input "وقت الوصول" at bounding box center [291, 196] width 84 height 15
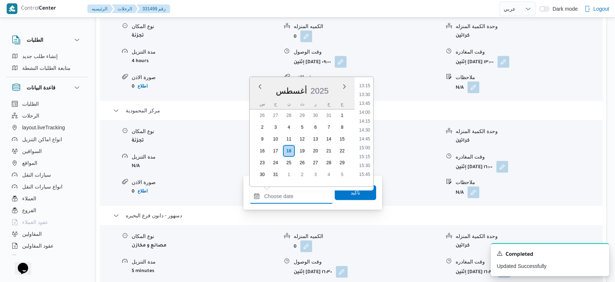
scroll to position [459, 0]
click at [364, 108] on li "13:30" at bounding box center [364, 107] width 17 height 7
type input "١٨/٠٨/٢٠٢٥ ١٣:٣٠"
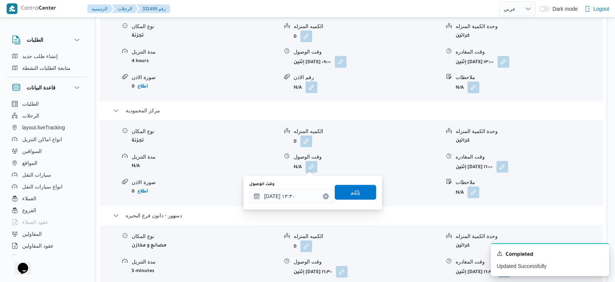
click at [361, 192] on span "تاكيد" at bounding box center [355, 192] width 41 height 15
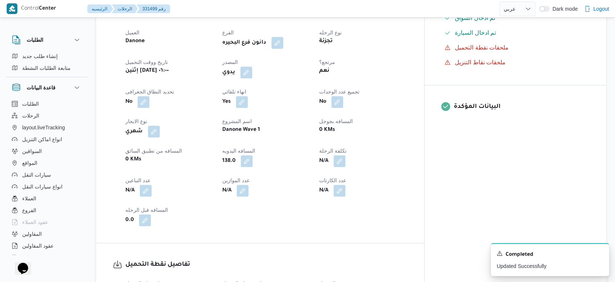
scroll to position [0, 0]
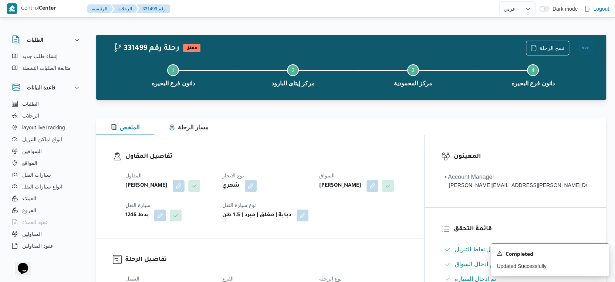
click at [588, 48] on button "Actions" at bounding box center [585, 47] width 15 height 15
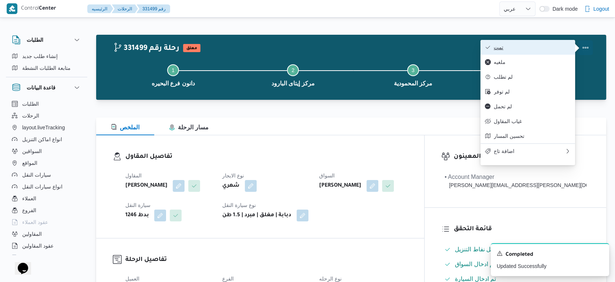
click at [540, 51] on button "تمت" at bounding box center [527, 47] width 95 height 15
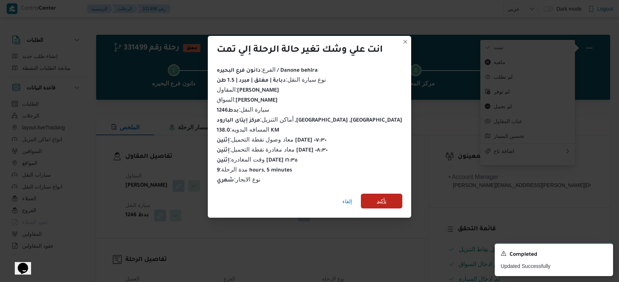
click at [378, 201] on span "تأكيد" at bounding box center [382, 201] width 10 height 9
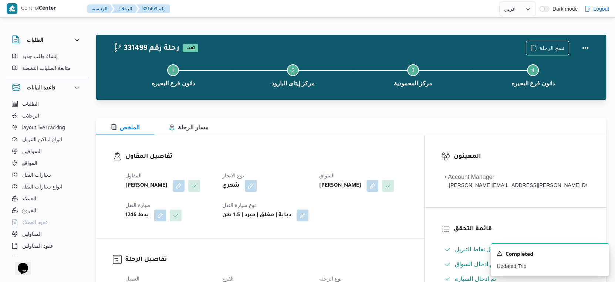
click at [323, 163] on dl "تفاصيل المقاول المقاول وليد احمد محمود المسيري نوع الايجار شهري السواق وليد احم…" at bounding box center [266, 187] width 282 height 70
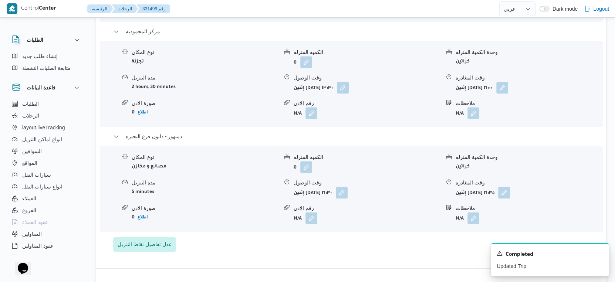
scroll to position [740, 0]
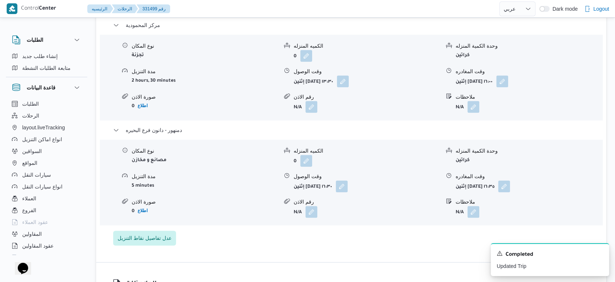
select select "ar"
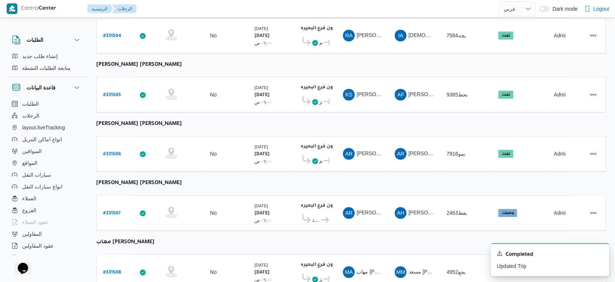
scroll to position [275, 0]
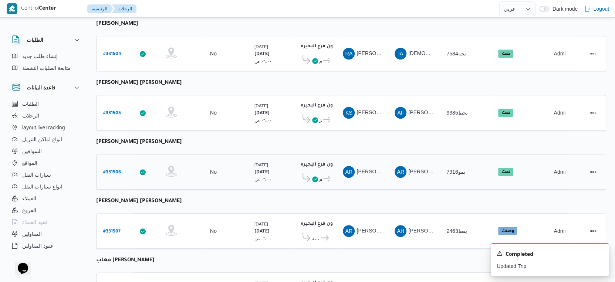
click at [111, 170] on b "# 331506" at bounding box center [112, 172] width 18 height 5
select select "ar"
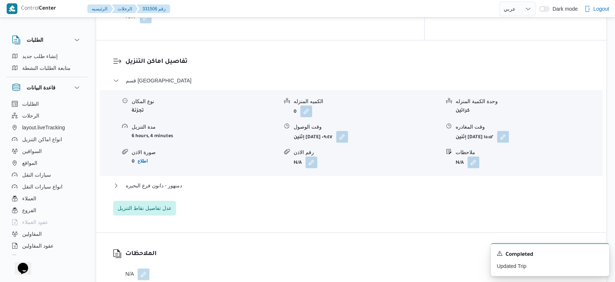
scroll to position [604, 0]
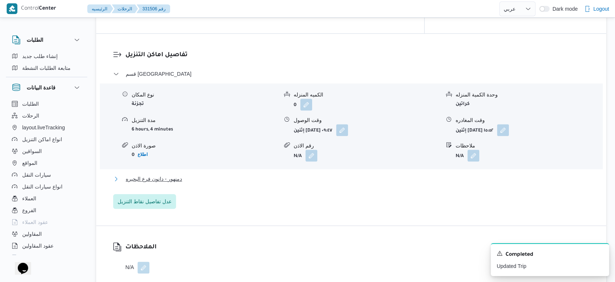
click at [178, 175] on span "دمنهور - دانون فرع البحيره" at bounding box center [154, 179] width 56 height 9
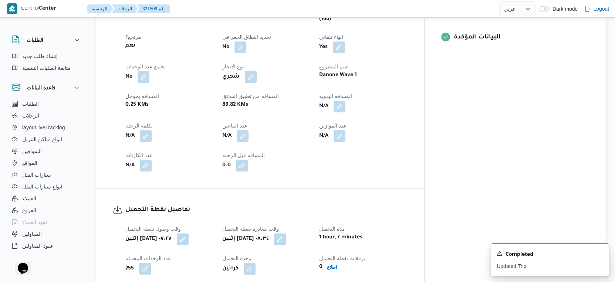
scroll to position [275, 0]
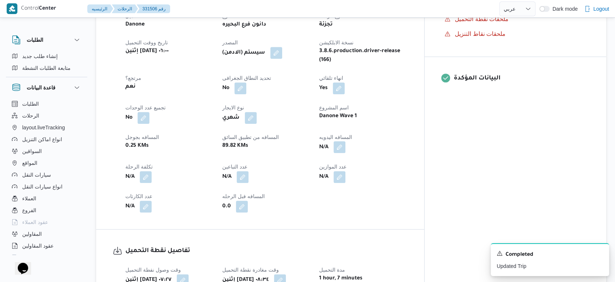
click at [345, 141] on button "button" at bounding box center [340, 147] width 12 height 12
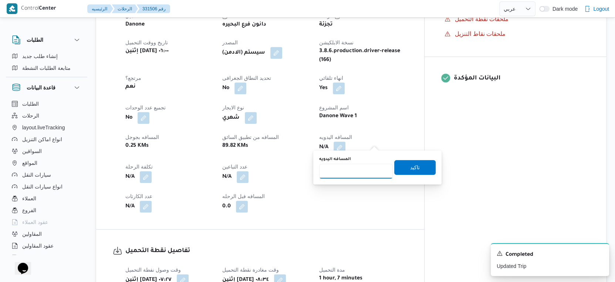
click at [334, 170] on input "المسافه اليدويه" at bounding box center [356, 171] width 74 height 15
type input "103"
click at [416, 167] on span "تاكيد" at bounding box center [414, 167] width 41 height 15
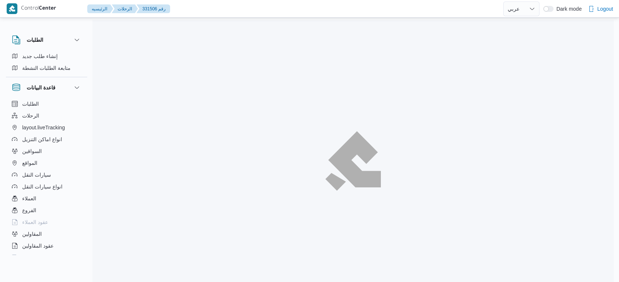
select select "ar"
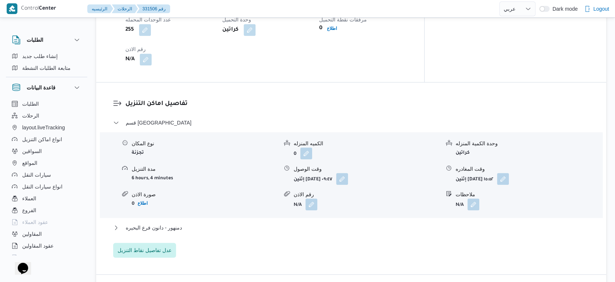
scroll to position [575, 0]
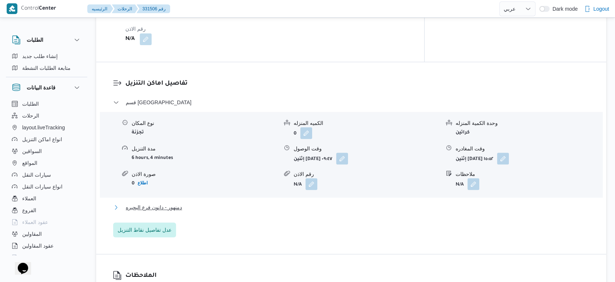
click at [208, 203] on button "دمنهور - دانون فرع البحيره" at bounding box center [351, 207] width 476 height 9
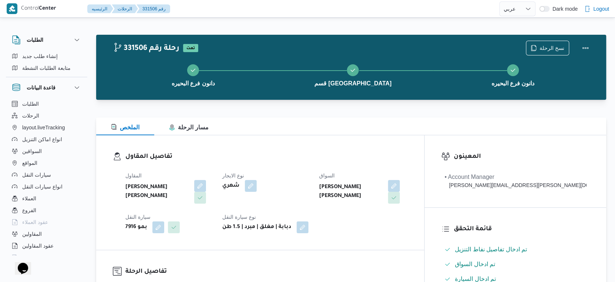
scroll to position [246, 0]
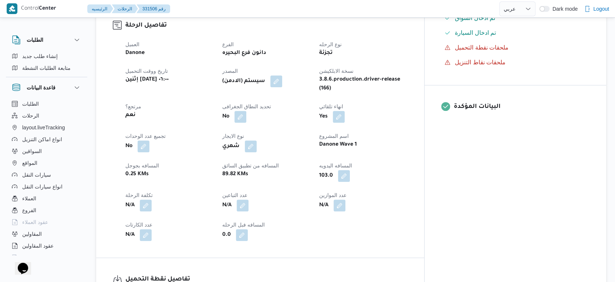
select select "ar"
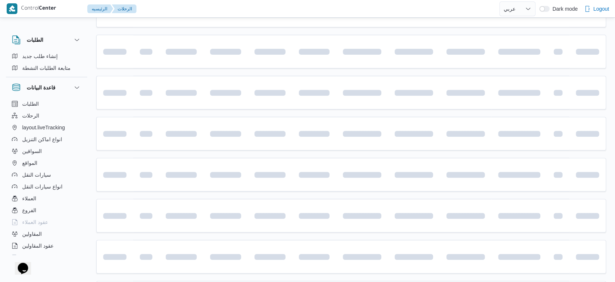
scroll to position [275, 0]
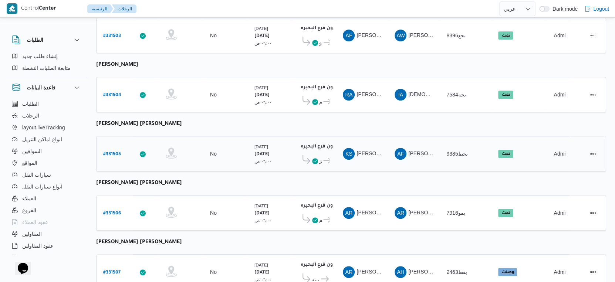
click at [113, 152] on b "# 331505" at bounding box center [112, 154] width 18 height 5
select select "ar"
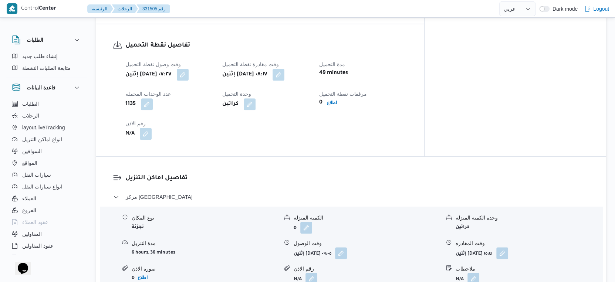
scroll to position [563, 0]
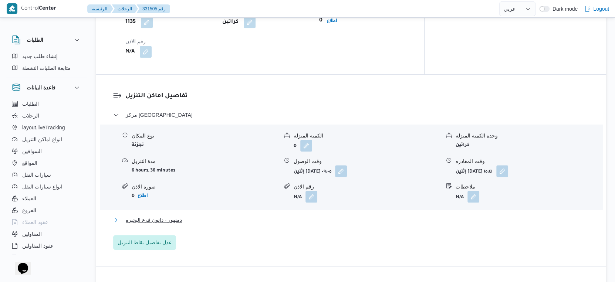
click at [172, 216] on span "دمنهور - دانون فرع البحيره" at bounding box center [154, 220] width 56 height 9
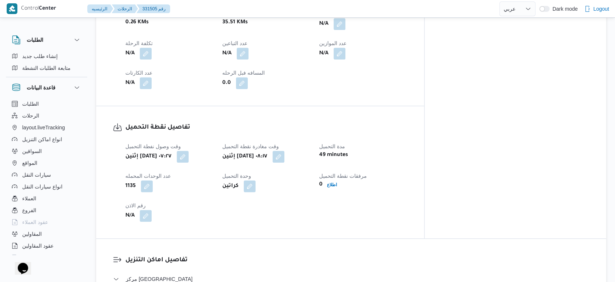
scroll to position [316, 0]
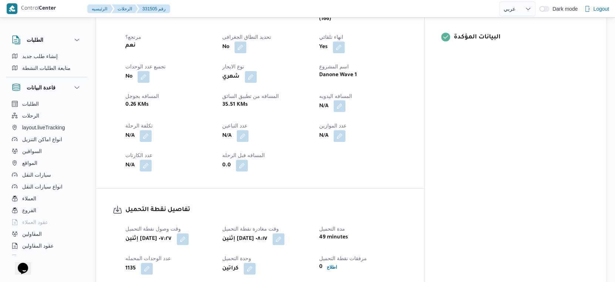
click at [345, 100] on button "button" at bounding box center [340, 106] width 12 height 12
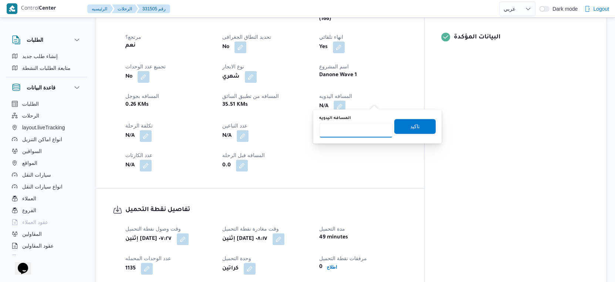
click at [349, 134] on input "المسافه اليدويه" at bounding box center [356, 130] width 74 height 15
type input "39"
click at [410, 126] on span "تاكيد" at bounding box center [415, 126] width 10 height 9
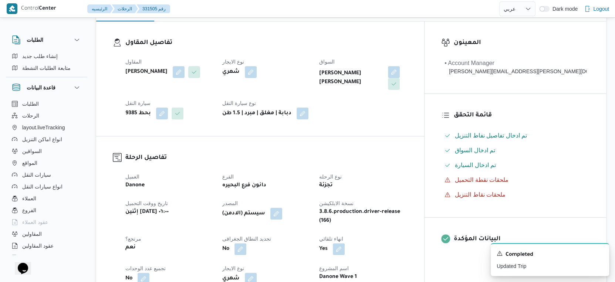
scroll to position [288, 0]
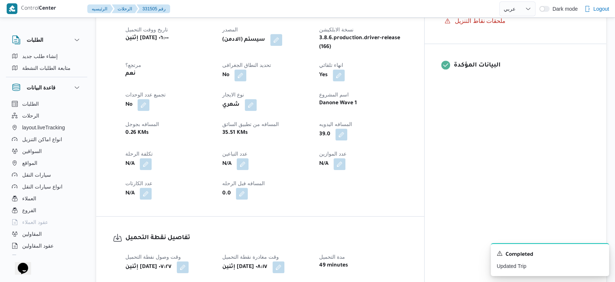
select select "ar"
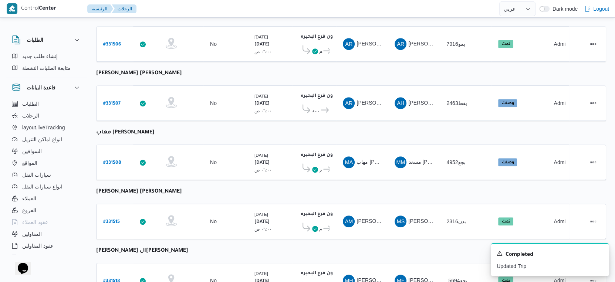
scroll to position [425, 0]
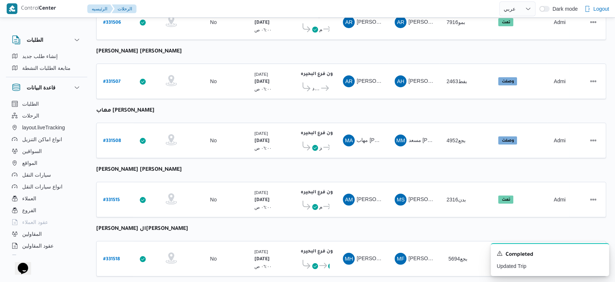
select select "ar"
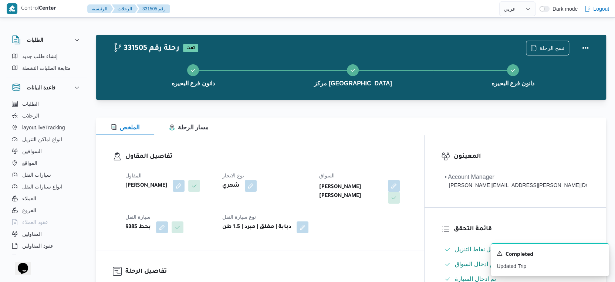
scroll to position [288, 0]
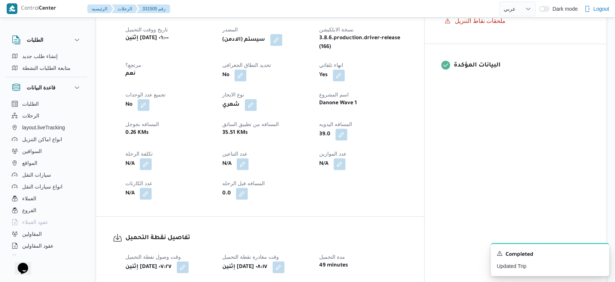
select select "ar"
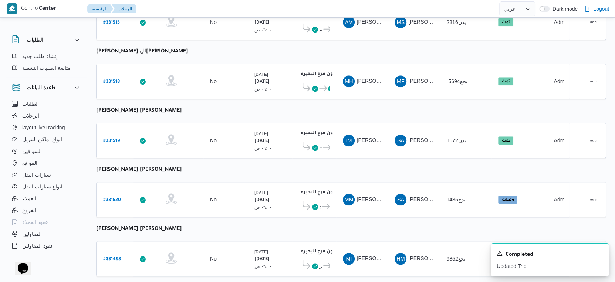
scroll to position [604, 0]
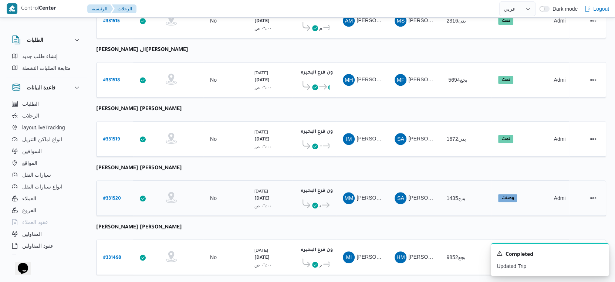
click at [115, 196] on b "# 331520" at bounding box center [112, 198] width 18 height 5
select select "ar"
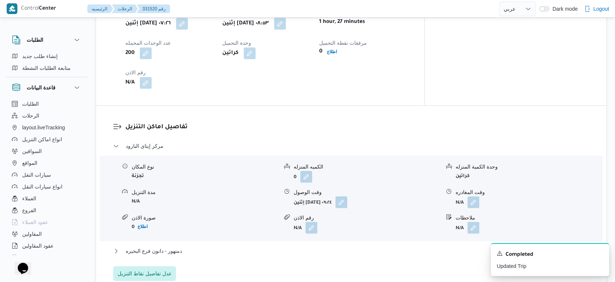
scroll to position [575, 0]
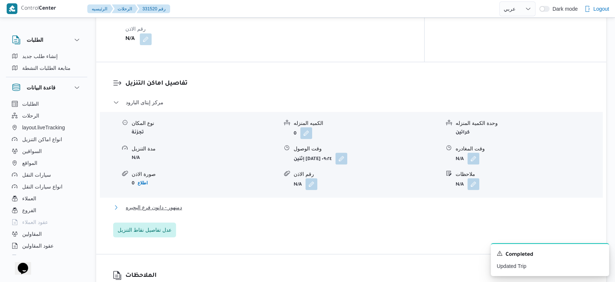
click at [196, 205] on button "دمنهور - دانون فرع البحيره" at bounding box center [351, 207] width 476 height 9
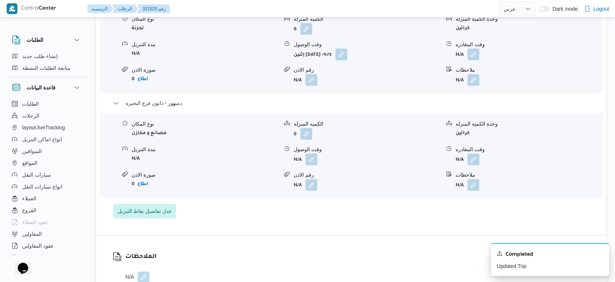
scroll to position [699, 0]
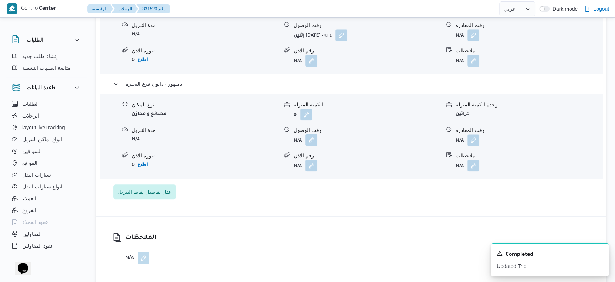
click at [307, 135] on button "button" at bounding box center [312, 140] width 12 height 12
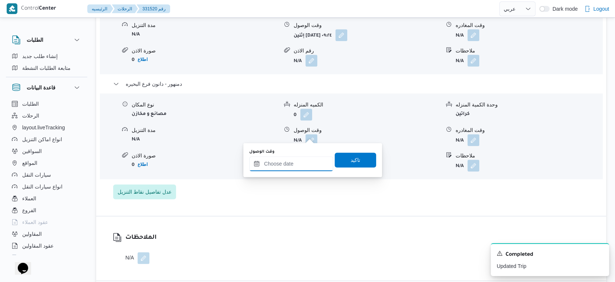
click at [297, 166] on input "وقت الوصول" at bounding box center [291, 163] width 84 height 15
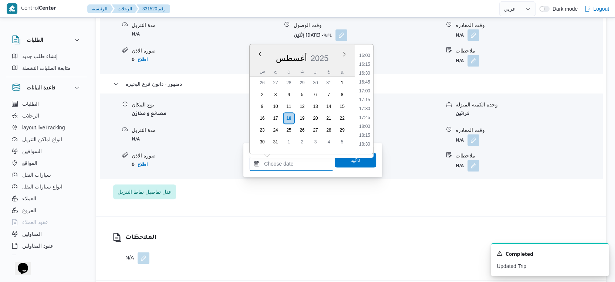
scroll to position [500, 0]
drag, startPoint x: 365, startPoint y: 103, endPoint x: 364, endPoint y: 132, distance: 29.3
click at [365, 103] on li "15:30" at bounding box center [364, 104] width 17 height 7
type input "١٨/٠٨/٢٠٢٥ ١٥:٣٠"
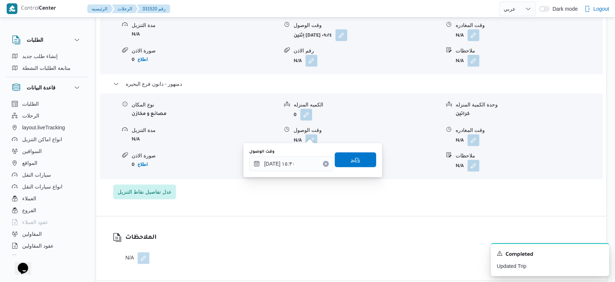
click at [360, 153] on span "تاكيد" at bounding box center [355, 159] width 41 height 15
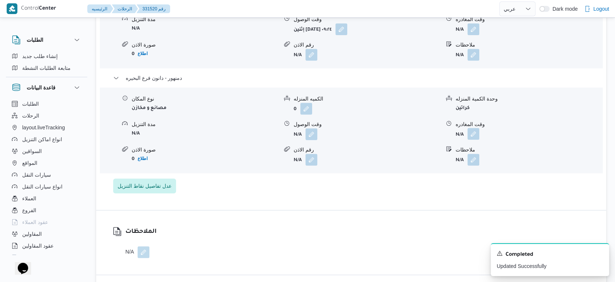
click at [475, 134] on button "button" at bounding box center [474, 134] width 12 height 12
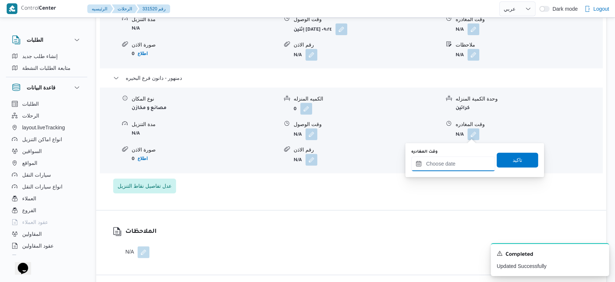
click at [463, 158] on input "وقت المغادره" at bounding box center [453, 163] width 84 height 15
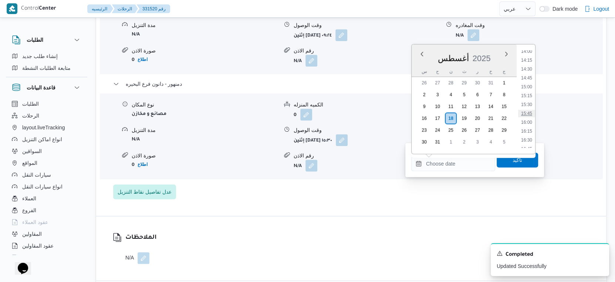
click at [530, 111] on li "15:45" at bounding box center [526, 113] width 17 height 7
type input "١٨/٠٨/٢٠٢٥ ١٥:٤٥"
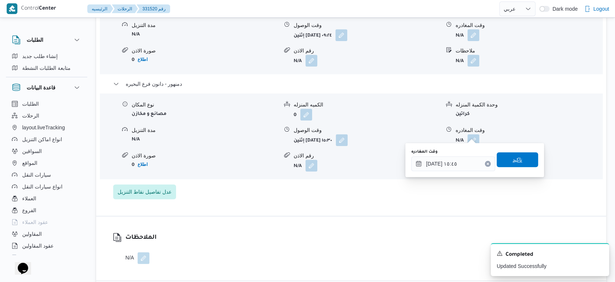
click at [519, 157] on span "تاكيد" at bounding box center [517, 159] width 41 height 15
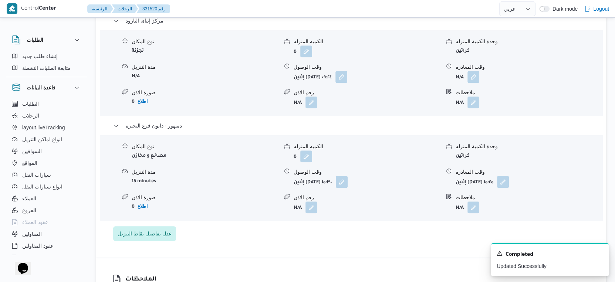
scroll to position [617, 0]
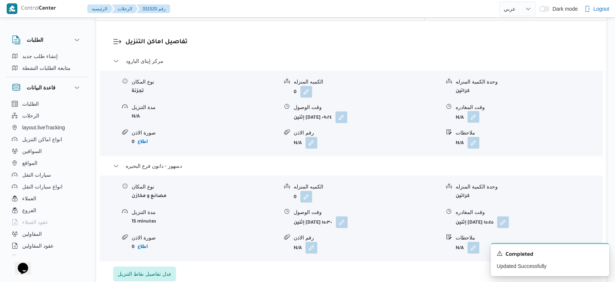
click at [474, 111] on button "button" at bounding box center [474, 117] width 12 height 12
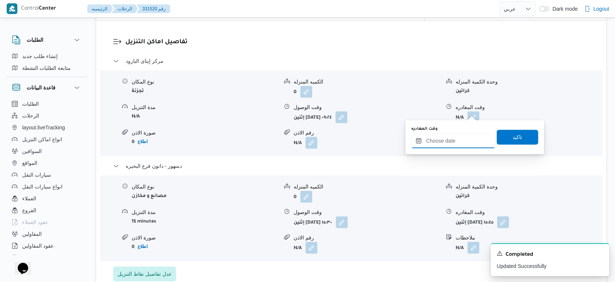
click at [465, 134] on input "وقت المغادره" at bounding box center [453, 141] width 84 height 15
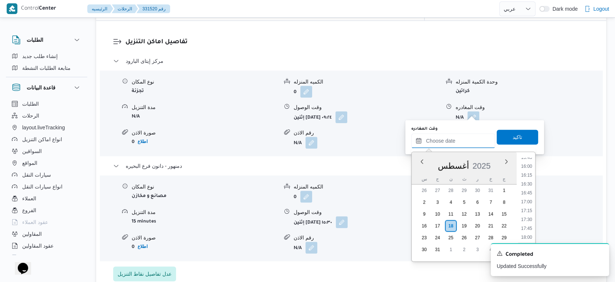
scroll to position [500, 0]
drag, startPoint x: 528, startPoint y: 194, endPoint x: 524, endPoint y: 175, distance: 20.1
click at [528, 194] on li "15:00" at bounding box center [526, 194] width 17 height 7
type input "١٨/٠٨/٢٠٢٥ ١٥:٠٠"
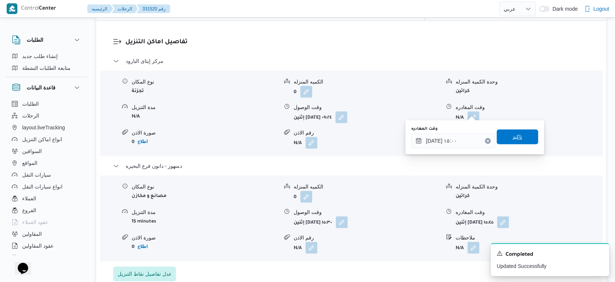
click at [520, 135] on span "تاكيد" at bounding box center [517, 136] width 41 height 15
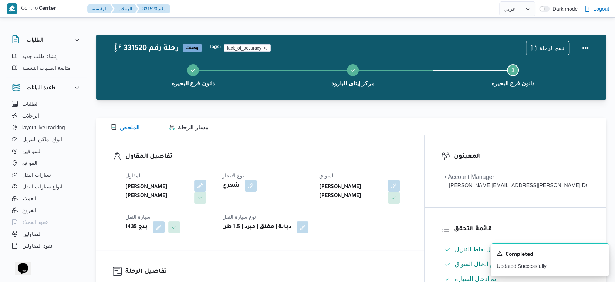
scroll to position [288, 0]
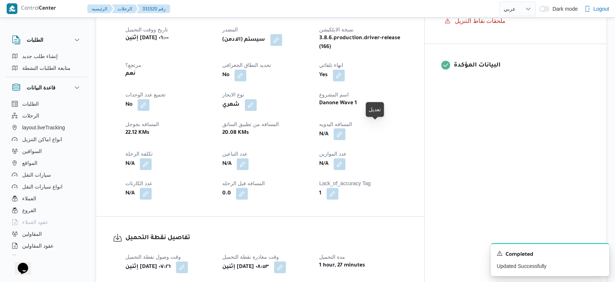
click at [345, 129] on button "button" at bounding box center [340, 134] width 12 height 12
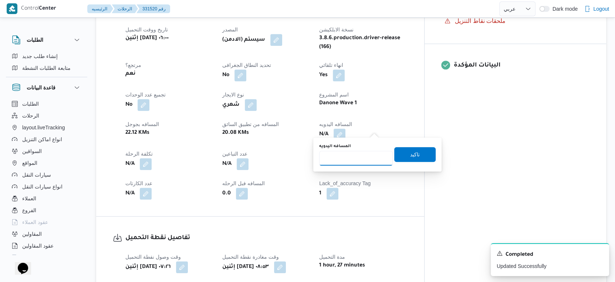
click at [359, 152] on input "المسافه اليدويه" at bounding box center [356, 158] width 74 height 15
type input "58"
click at [419, 152] on span "تاكيد" at bounding box center [414, 154] width 41 height 15
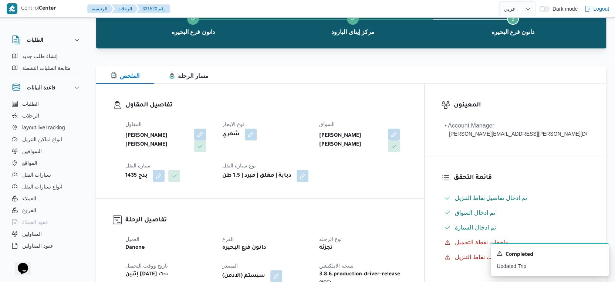
scroll to position [0, 0]
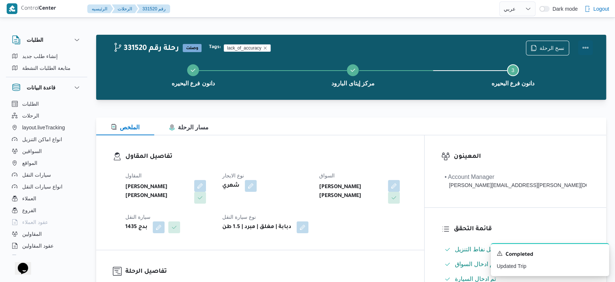
click at [583, 44] on button "Actions" at bounding box center [585, 47] width 15 height 15
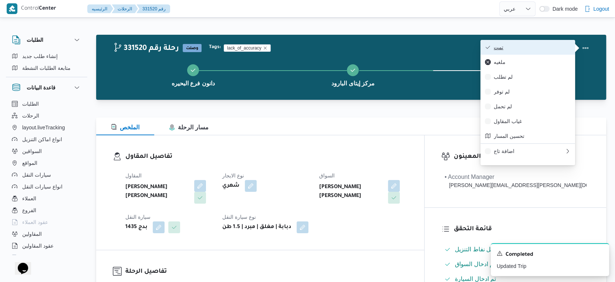
click at [553, 48] on span "تمت" at bounding box center [532, 47] width 77 height 6
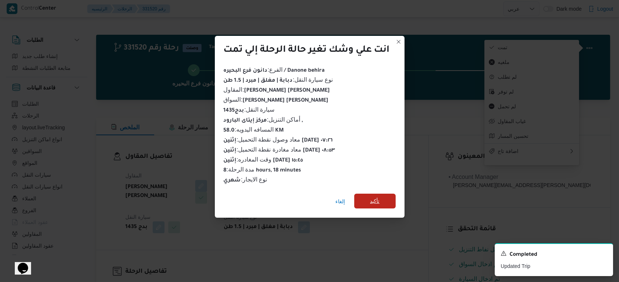
click at [383, 194] on span "تأكيد" at bounding box center [374, 201] width 41 height 15
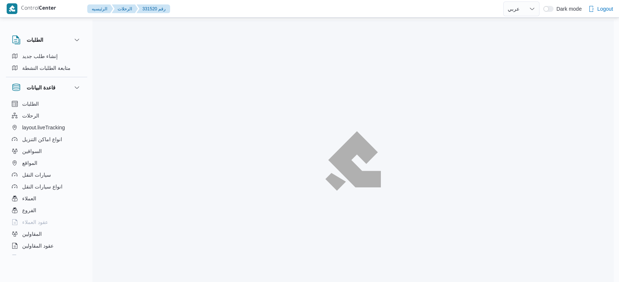
select select "ar"
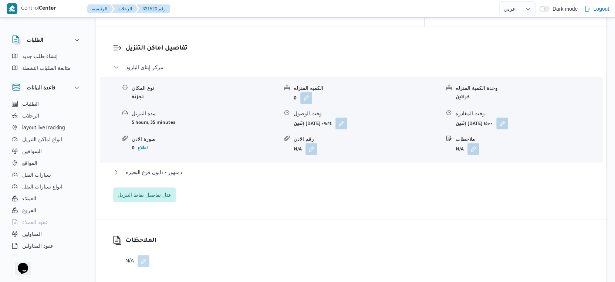
scroll to position [657, 0]
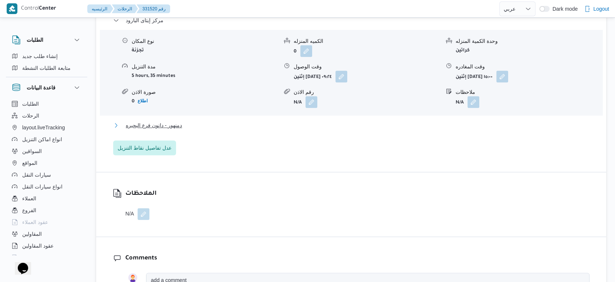
click at [181, 121] on span "دمنهور - دانون فرع البحيره" at bounding box center [154, 125] width 56 height 9
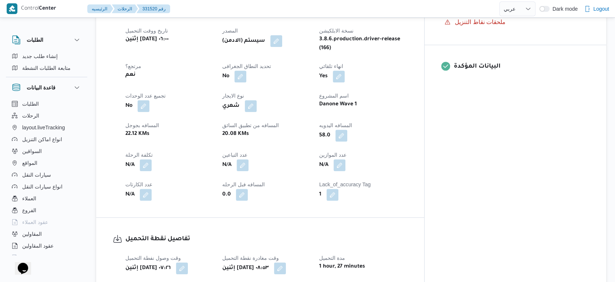
scroll to position [288, 0]
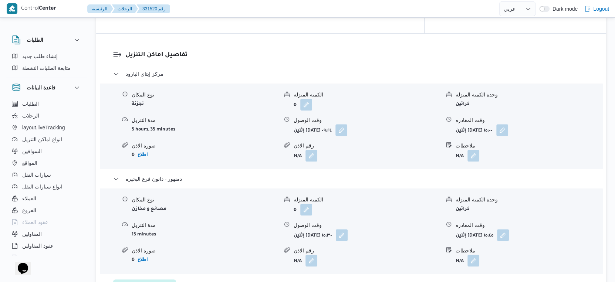
select select "ar"
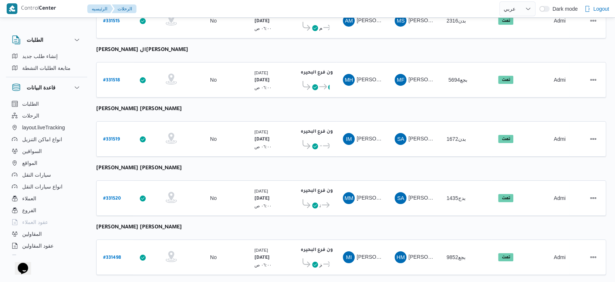
select select "ar"
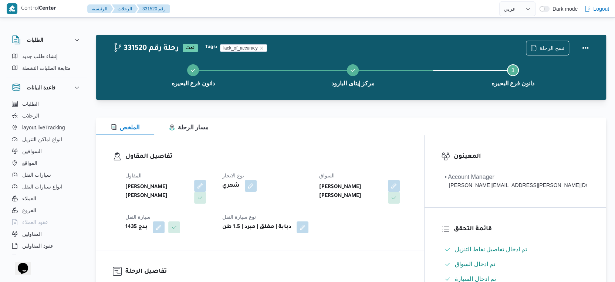
scroll to position [328, 0]
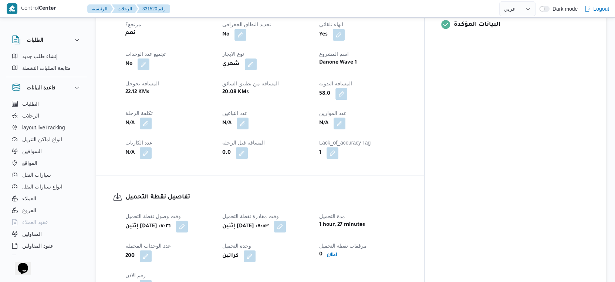
select select "ar"
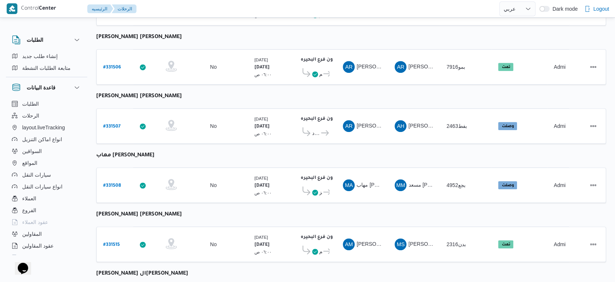
scroll to position [498, 0]
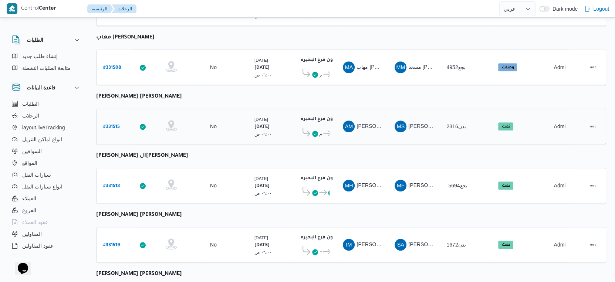
click at [113, 119] on div "# 331515" at bounding box center [114, 127] width 29 height 16
click at [112, 125] on b "# 331515" at bounding box center [111, 127] width 17 height 5
select select "ar"
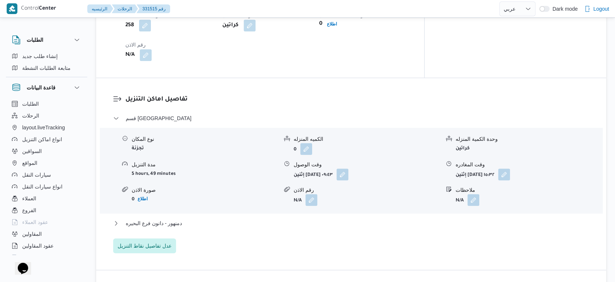
scroll to position [662, 0]
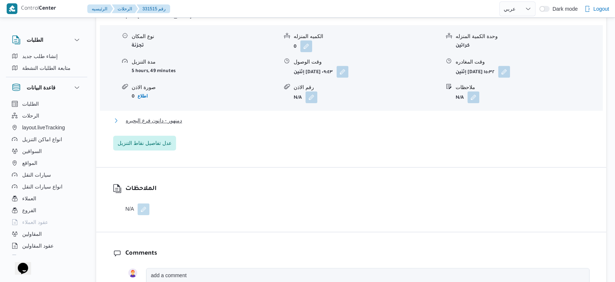
click at [177, 116] on span "دمنهور - دانون فرع البحيره" at bounding box center [154, 120] width 56 height 9
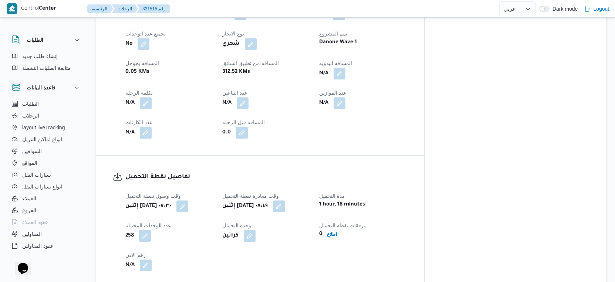
scroll to position [333, 0]
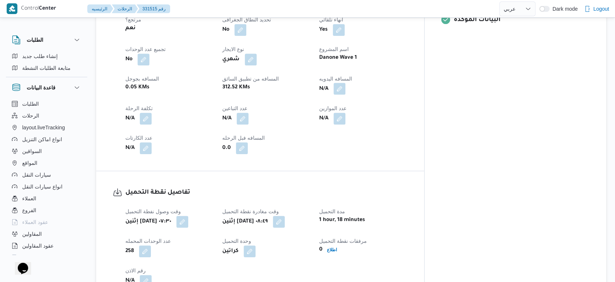
click at [345, 84] on button "button" at bounding box center [340, 89] width 12 height 12
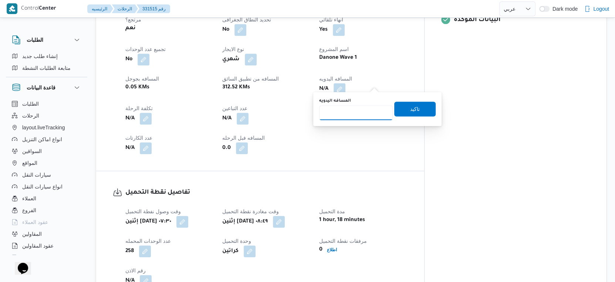
click at [365, 115] on input "المسافه اليدويه" at bounding box center [356, 112] width 74 height 15
type input "123"
click at [421, 109] on span "تاكيد" at bounding box center [414, 109] width 41 height 15
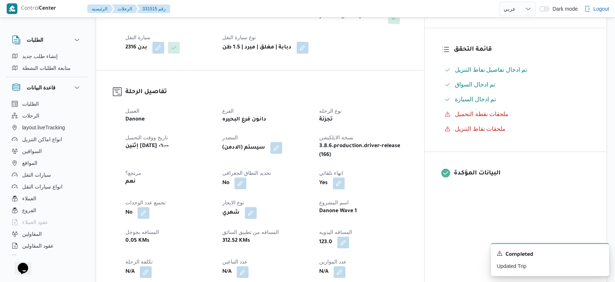
scroll to position [328, 0]
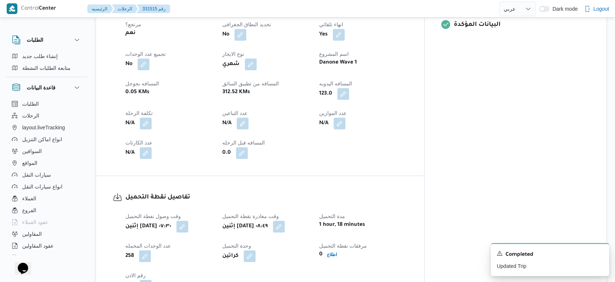
select select "ar"
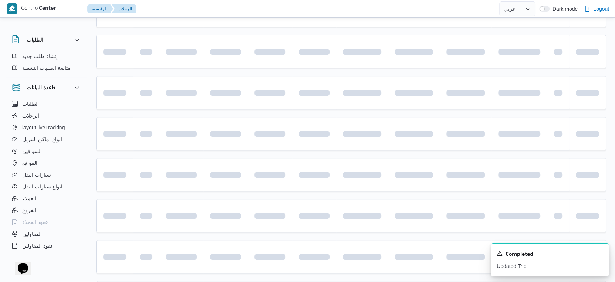
scroll to position [380, 0]
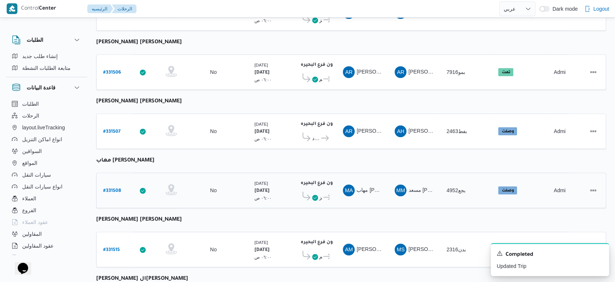
click at [112, 189] on b "# 331508" at bounding box center [112, 191] width 18 height 5
select select "ar"
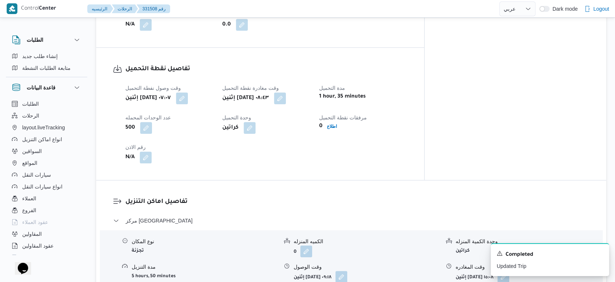
scroll to position [293, 0]
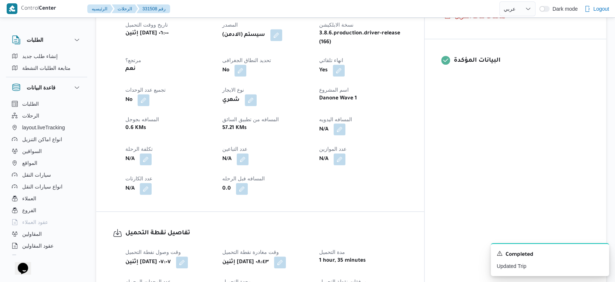
click at [345, 124] on button "button" at bounding box center [340, 130] width 12 height 12
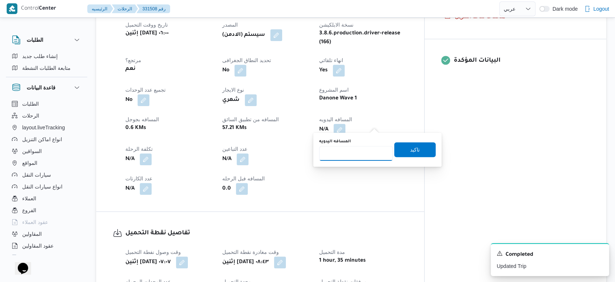
click at [353, 154] on input "المسافه اليدويه" at bounding box center [356, 153] width 74 height 15
type input "65"
click at [410, 149] on span "تاكيد" at bounding box center [415, 149] width 10 height 9
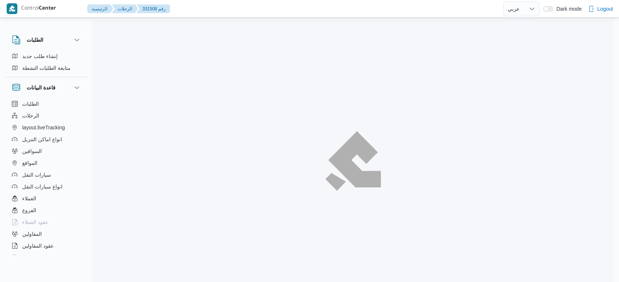
select select "ar"
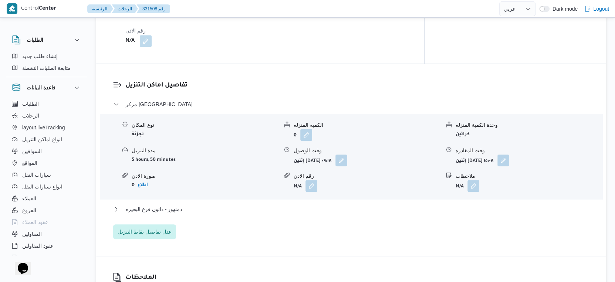
scroll to position [575, 0]
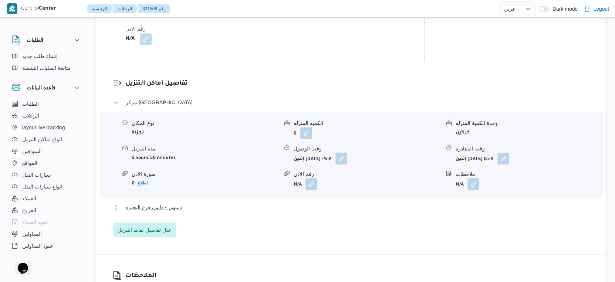
click at [191, 203] on button "دمنهور - دانون فرع البحيره" at bounding box center [351, 207] width 476 height 9
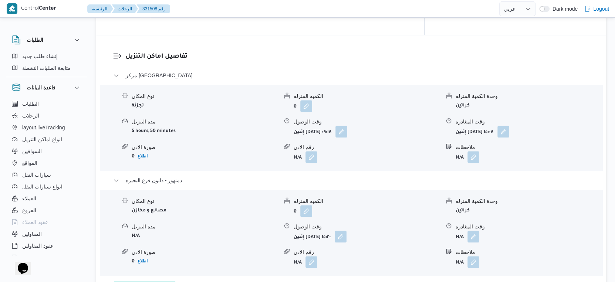
scroll to position [617, 0]
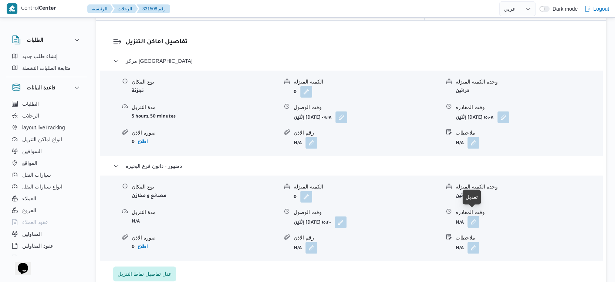
click at [479, 219] on button "button" at bounding box center [474, 222] width 12 height 12
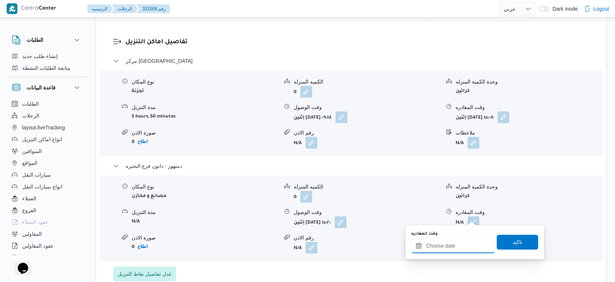
click at [467, 243] on input "وقت المغادره" at bounding box center [453, 246] width 84 height 15
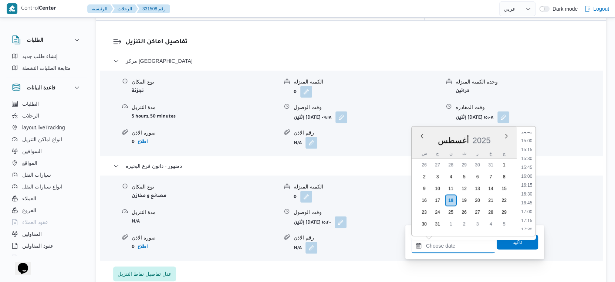
scroll to position [509, 0]
click at [530, 177] on li "15:30" at bounding box center [526, 177] width 17 height 7
type input "[DATE] ١٥:٣٠"
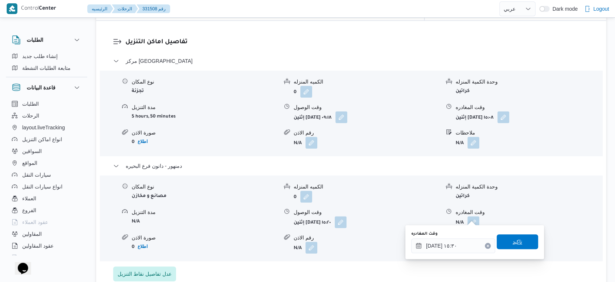
click at [516, 241] on span "تاكيد" at bounding box center [518, 241] width 10 height 9
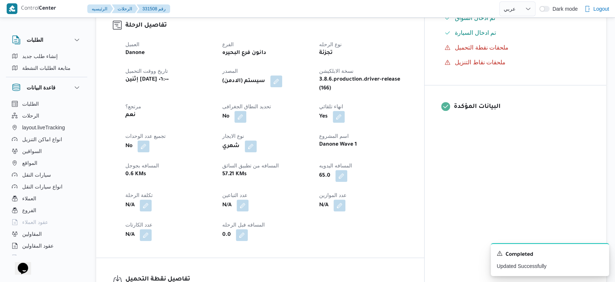
scroll to position [0, 0]
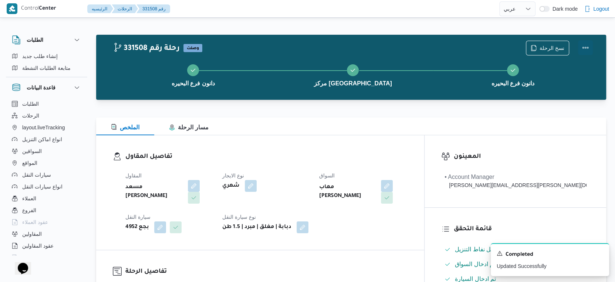
click at [583, 47] on button "Actions" at bounding box center [585, 47] width 15 height 15
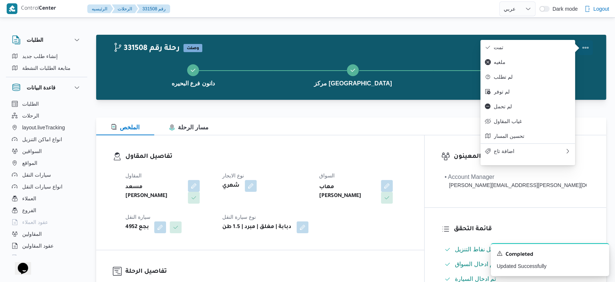
click at [537, 42] on button "تمت" at bounding box center [527, 47] width 95 height 15
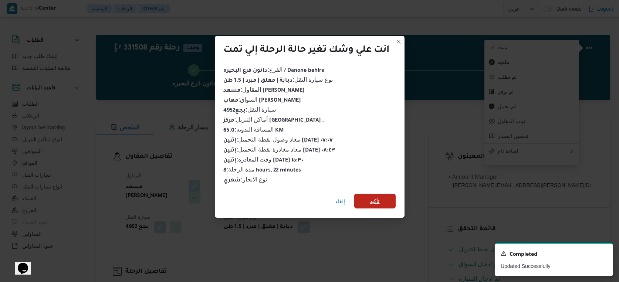
click at [369, 200] on span "تأكيد" at bounding box center [374, 201] width 41 height 15
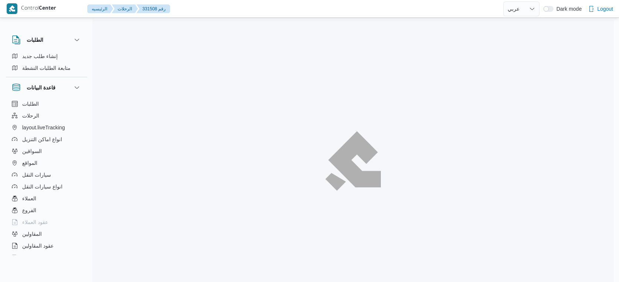
select select "ar"
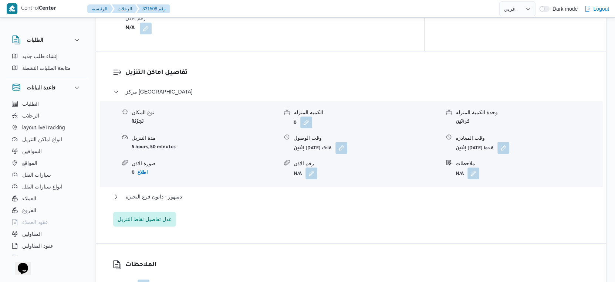
scroll to position [575, 0]
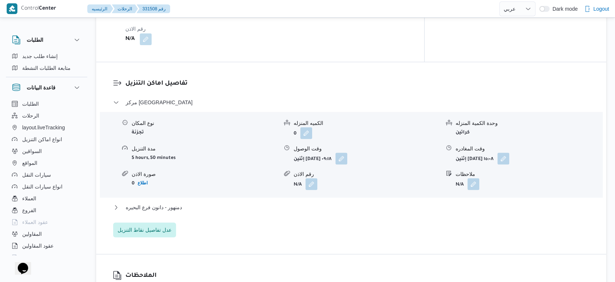
click at [184, 207] on div "دمنهور - دانون فرع البحيره" at bounding box center [351, 210] width 476 height 14
click at [184, 206] on div "دمنهور - دانون فرع البحيره" at bounding box center [351, 210] width 476 height 14
click at [192, 203] on button "دمنهور - دانون فرع البحيره" at bounding box center [351, 207] width 476 height 9
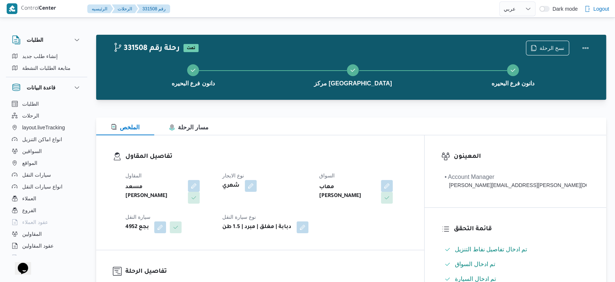
scroll to position [288, 0]
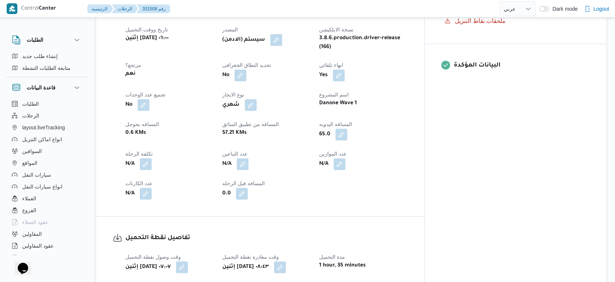
select select "ar"
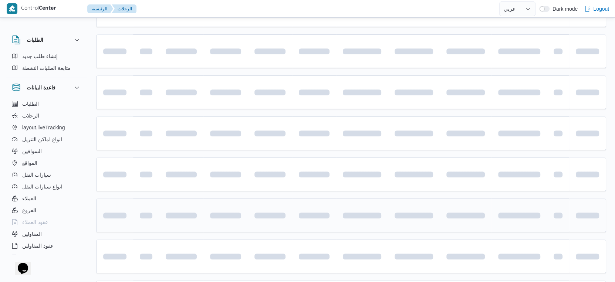
scroll to position [375, 0]
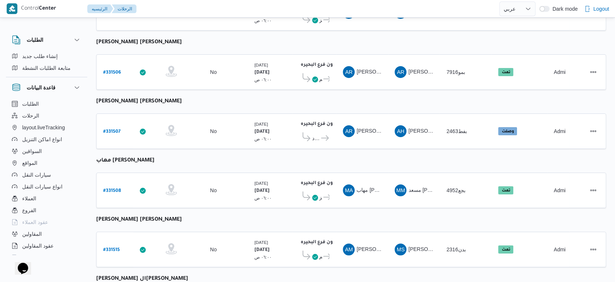
select select "ar"
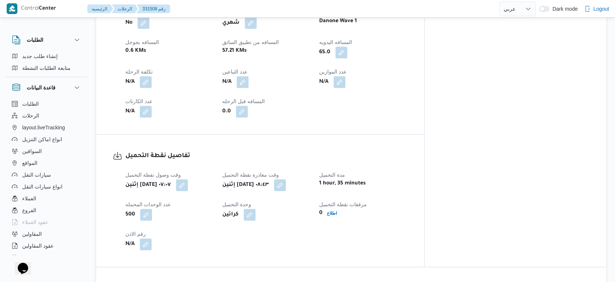
scroll to position [617, 0]
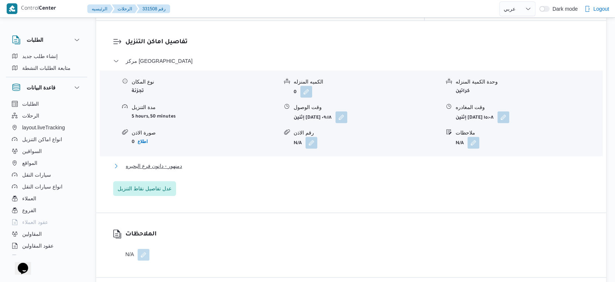
click at [188, 162] on button "دمنهور - دانون فرع البحيره" at bounding box center [351, 166] width 476 height 9
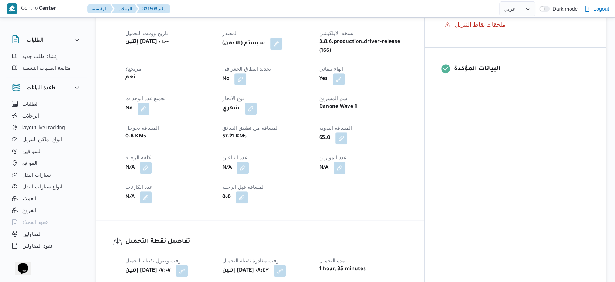
scroll to position [288, 0]
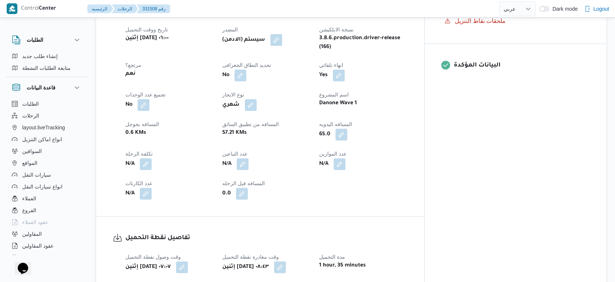
select select "ar"
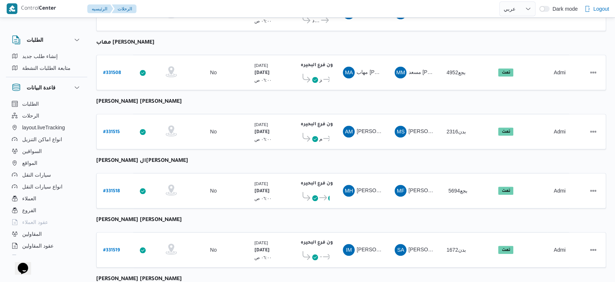
scroll to position [604, 0]
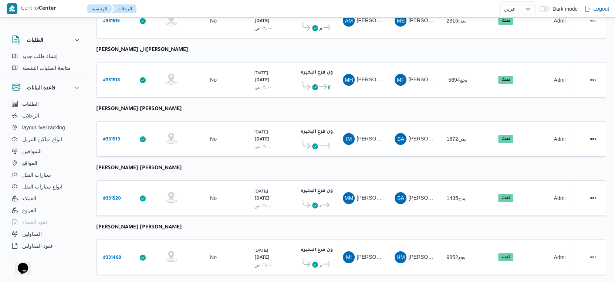
select select "ar"
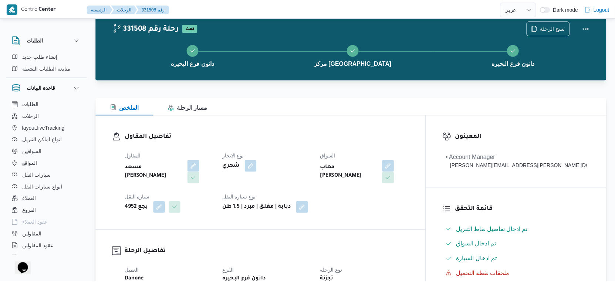
scroll to position [604, 0]
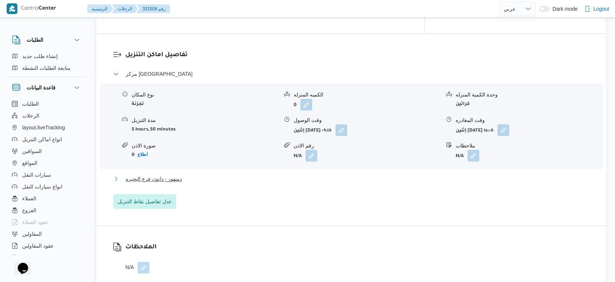
click at [190, 175] on button "دمنهور - دانون فرع البحيره" at bounding box center [351, 179] width 476 height 9
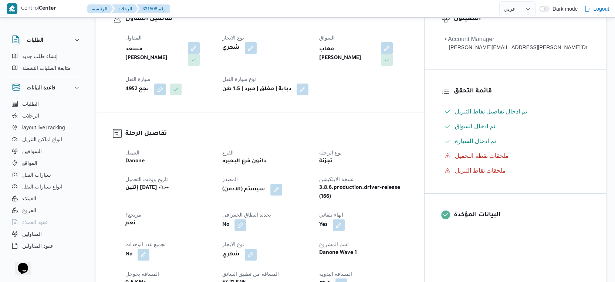
scroll to position [288, 0]
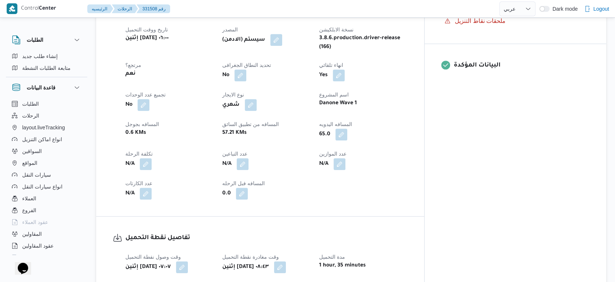
select select "ar"
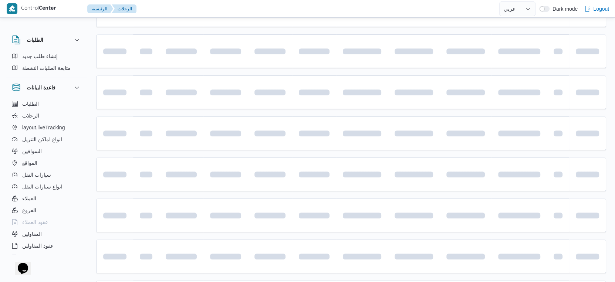
scroll to position [380, 0]
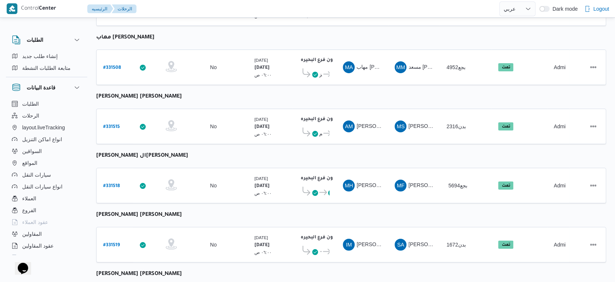
select select "ar"
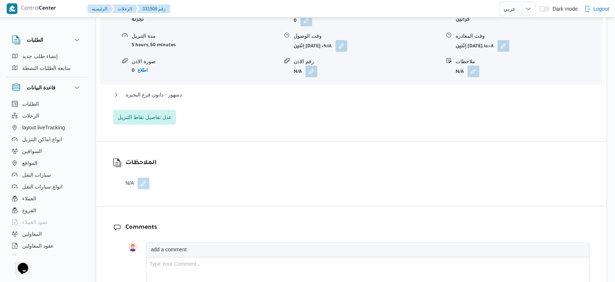
scroll to position [621, 0]
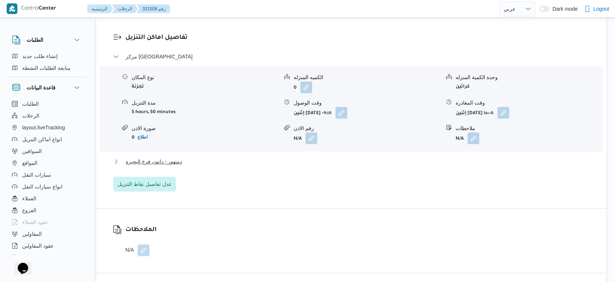
click at [189, 157] on button "دمنهور - دانون فرع البحيره" at bounding box center [351, 161] width 476 height 9
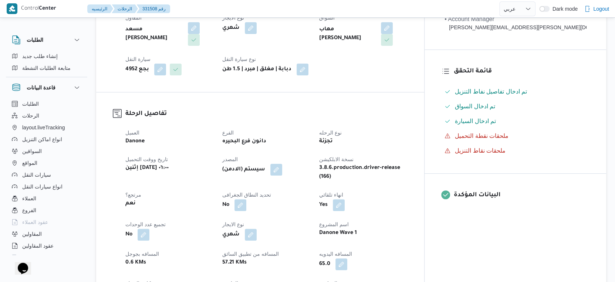
scroll to position [246, 0]
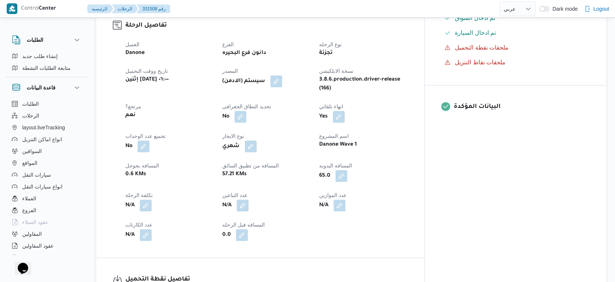
select select "ar"
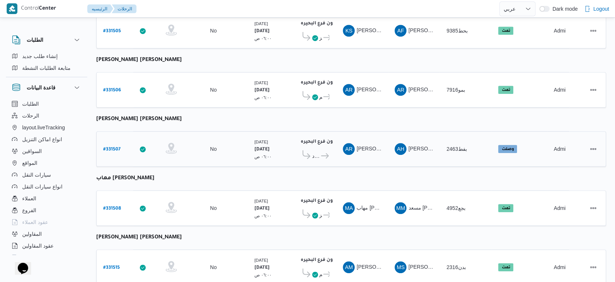
click at [111, 147] on b "# 331507" at bounding box center [111, 149] width 17 height 5
select select "ar"
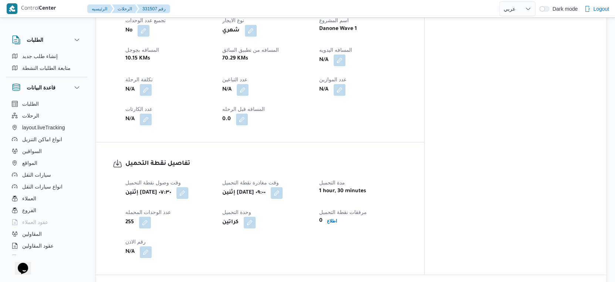
scroll to position [328, 0]
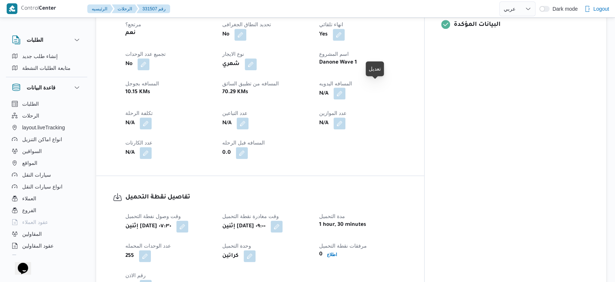
click at [345, 88] on button "button" at bounding box center [340, 94] width 12 height 12
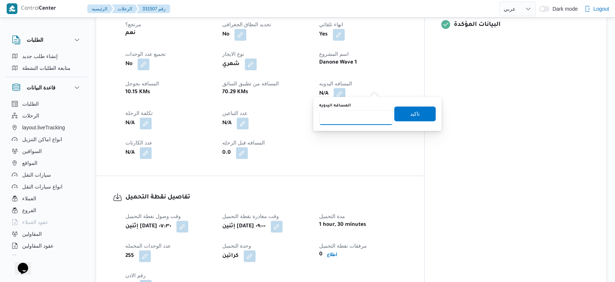
click at [347, 117] on input "المسافه اليدويه" at bounding box center [356, 117] width 74 height 15
type input "72"
click at [410, 114] on span "تاكيد" at bounding box center [415, 113] width 10 height 9
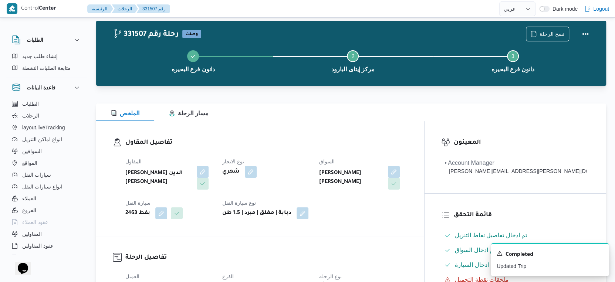
scroll to position [0, 0]
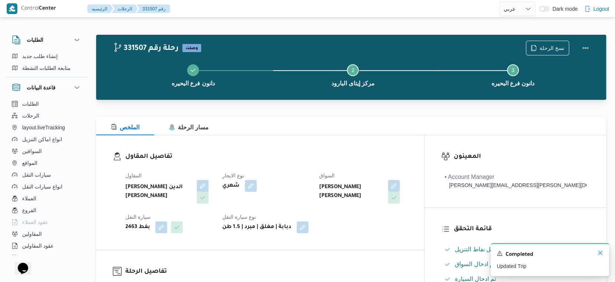
click at [600, 253] on icon "Dismiss toast" at bounding box center [600, 253] width 6 height 6
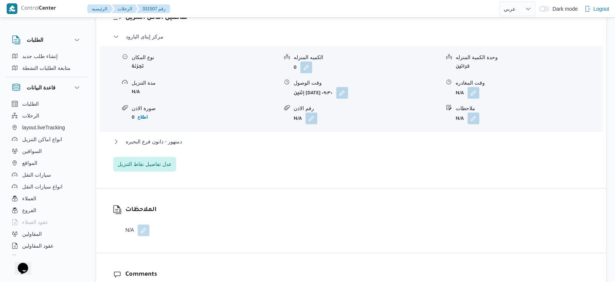
scroll to position [657, 0]
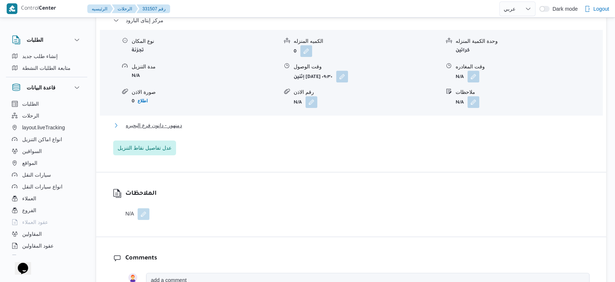
click at [175, 121] on span "دمنهور - دانون فرع البحيره" at bounding box center [154, 125] width 56 height 9
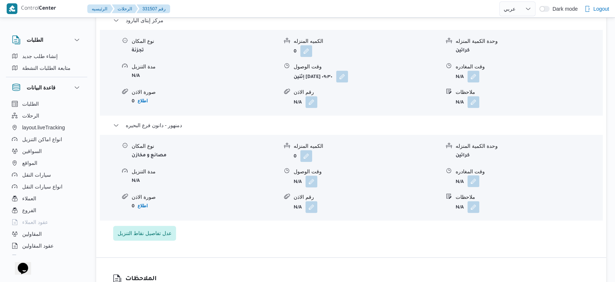
click at [476, 176] on button "button" at bounding box center [474, 181] width 12 height 12
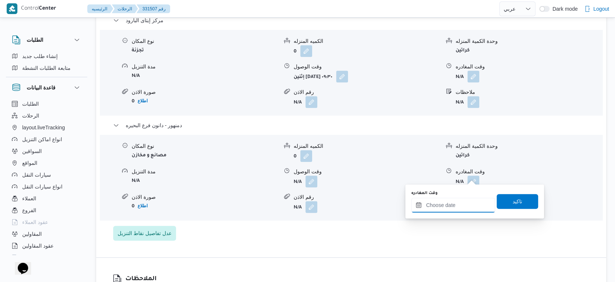
click at [459, 207] on input "وقت المغادره" at bounding box center [453, 205] width 84 height 15
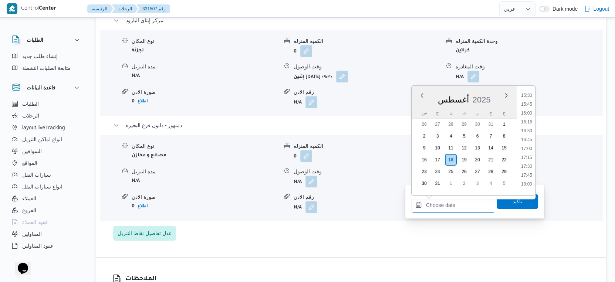
scroll to position [550, 0]
click at [527, 138] on li "16:45" at bounding box center [526, 140] width 17 height 7
type input "١٨/٠٨/٢٠٢٥ ١٦:٤٥"
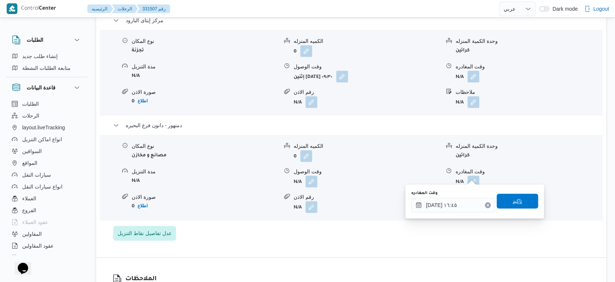
click at [517, 199] on span "تاكيد" at bounding box center [517, 201] width 41 height 15
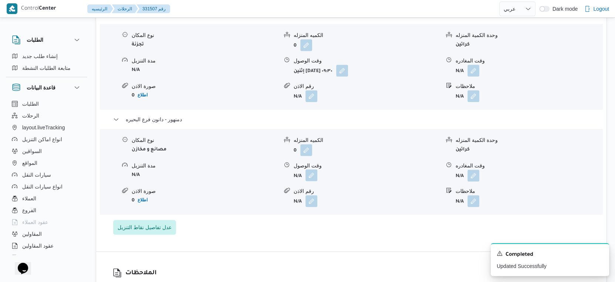
click at [311, 175] on button "button" at bounding box center [312, 175] width 12 height 12
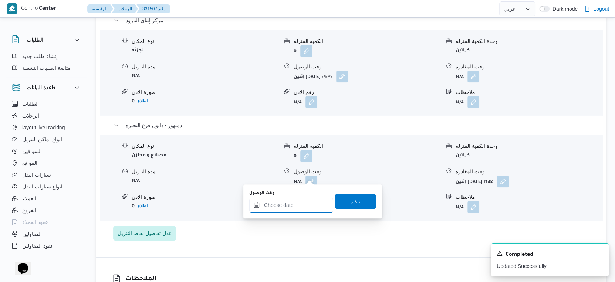
click at [298, 205] on input "وقت الوصول" at bounding box center [291, 205] width 84 height 15
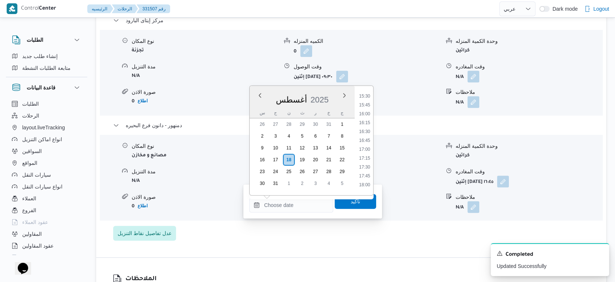
drag, startPoint x: 366, startPoint y: 132, endPoint x: 365, endPoint y: 158, distance: 26.7
click at [366, 132] on li "16:30" at bounding box center [364, 131] width 17 height 7
type input "[DATE] ١٦:٣٠"
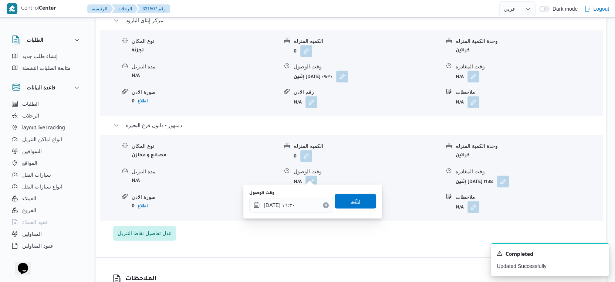
click at [356, 201] on span "تاكيد" at bounding box center [355, 201] width 41 height 15
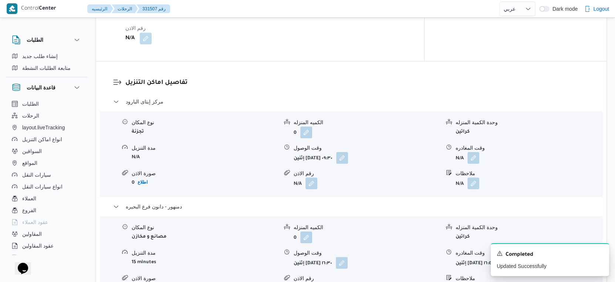
scroll to position [657, 0]
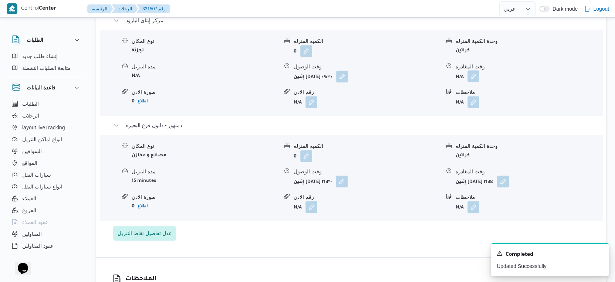
click at [470, 70] on button "button" at bounding box center [474, 76] width 12 height 12
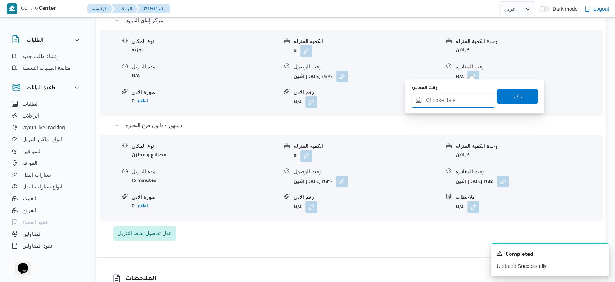
click at [455, 99] on input "وقت المغادره" at bounding box center [453, 100] width 84 height 15
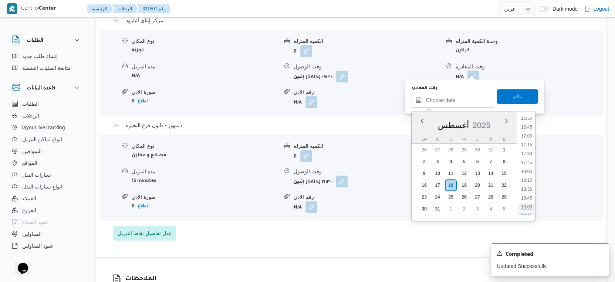
scroll to position [550, 0]
click at [525, 136] on li "16:00" at bounding box center [526, 139] width 17 height 7
type input "١٨/٠٨/٢٠٢٥ ١٦:٠٠"
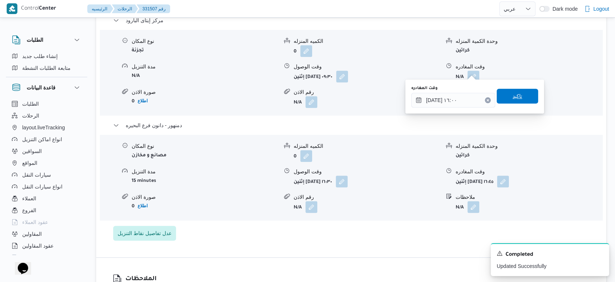
click at [520, 92] on span "تاكيد" at bounding box center [517, 96] width 41 height 15
click at [520, 96] on form "N/A" at bounding box center [529, 102] width 146 height 12
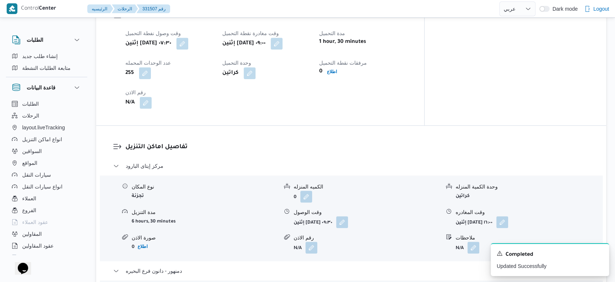
scroll to position [493, 0]
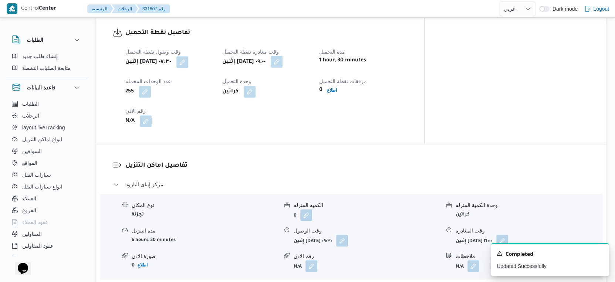
click at [283, 57] on button "button" at bounding box center [277, 62] width 12 height 12
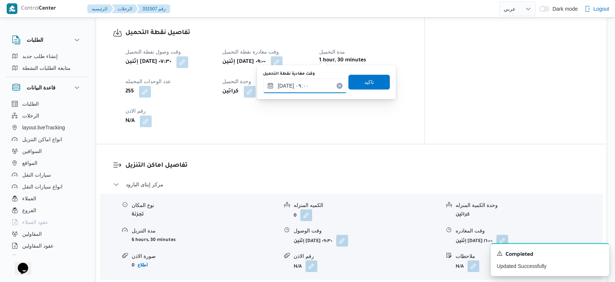
click at [307, 82] on input "١٨/٠٨/٢٠٢٥ ٠٩:٠٠" at bounding box center [305, 85] width 84 height 15
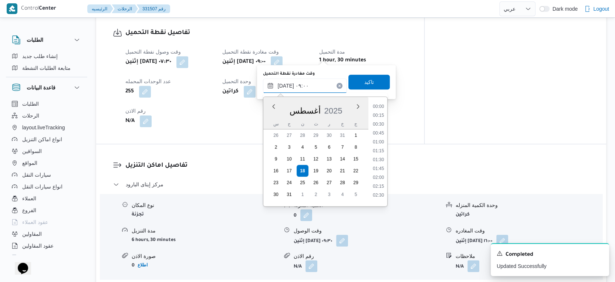
scroll to position [269, 0]
click at [383, 139] on li "08:30" at bounding box center [378, 139] width 17 height 7
type input "١٨/٠٨/٢٠٢٥ ٠٨:٣٠"
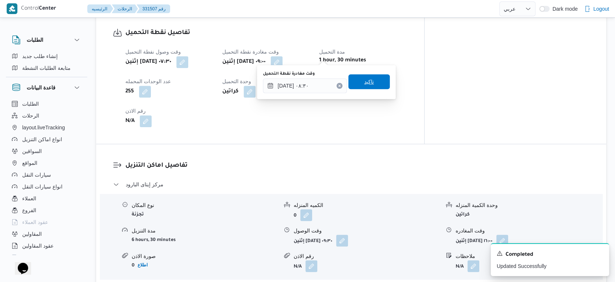
click at [371, 76] on span "تاكيد" at bounding box center [368, 81] width 41 height 15
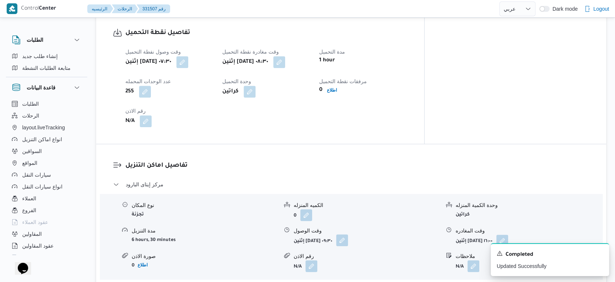
click at [348, 235] on button "button" at bounding box center [342, 241] width 12 height 12
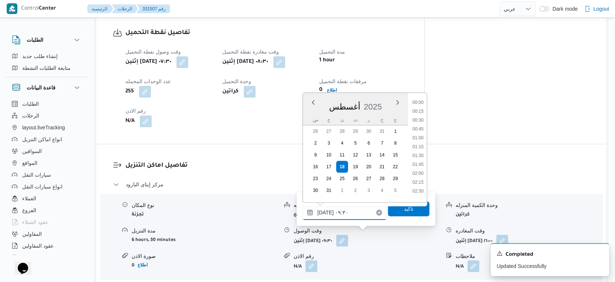
click at [351, 215] on input "١٨/٠٨/٢٠٢٥ ٠٩:٣٠" at bounding box center [345, 212] width 84 height 15
click at [419, 135] on li "09:00" at bounding box center [417, 135] width 17 height 7
type input "١٨/٠٨/٢٠٢٥ ٠٩:٠٠"
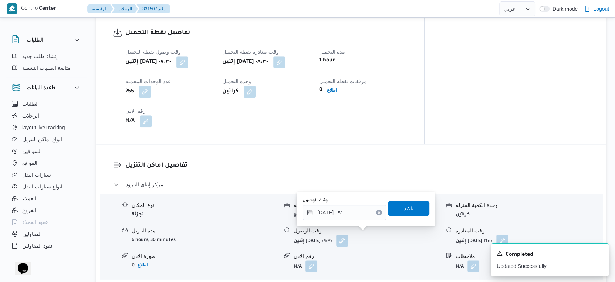
click at [411, 210] on span "تاكيد" at bounding box center [408, 208] width 41 height 15
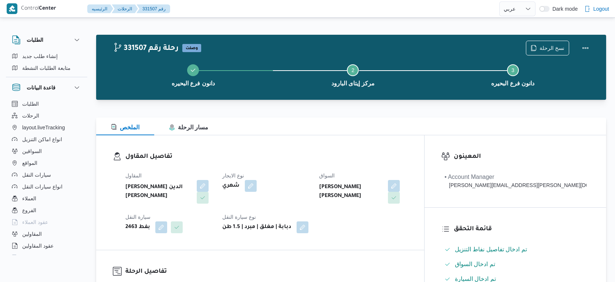
select select "ar"
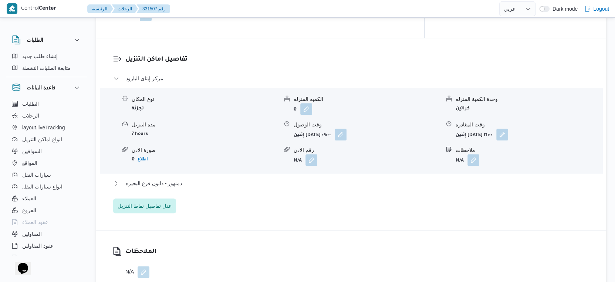
scroll to position [617, 0]
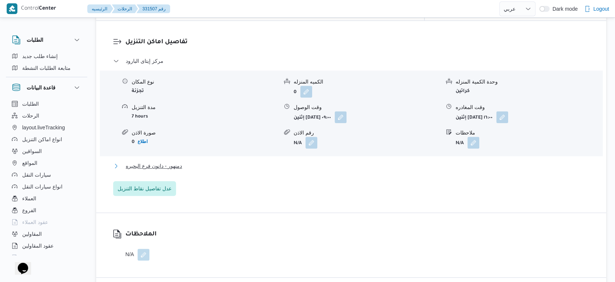
click at [189, 162] on button "دمنهور - دانون فرع البحيره" at bounding box center [351, 166] width 476 height 9
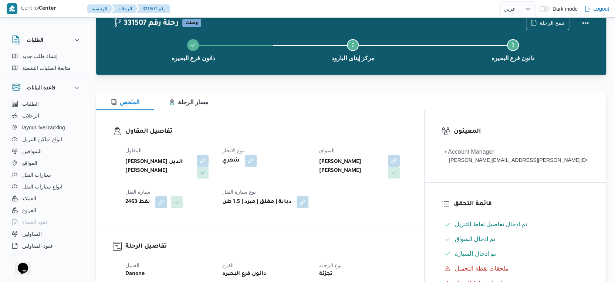
scroll to position [0, 0]
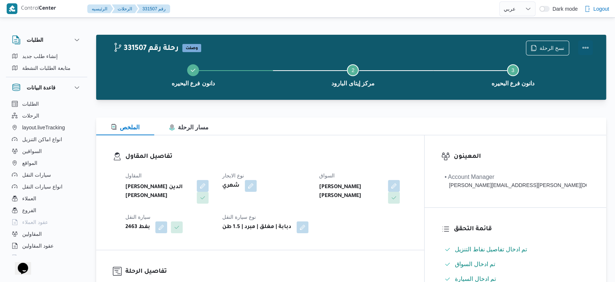
click at [586, 48] on button "Actions" at bounding box center [585, 47] width 15 height 15
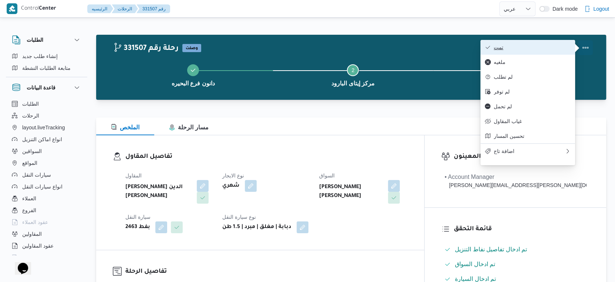
click at [534, 46] on span "تمت" at bounding box center [532, 47] width 77 height 6
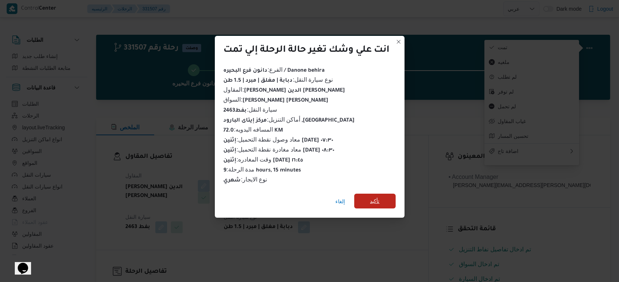
click at [368, 200] on span "تأكيد" at bounding box center [374, 201] width 41 height 15
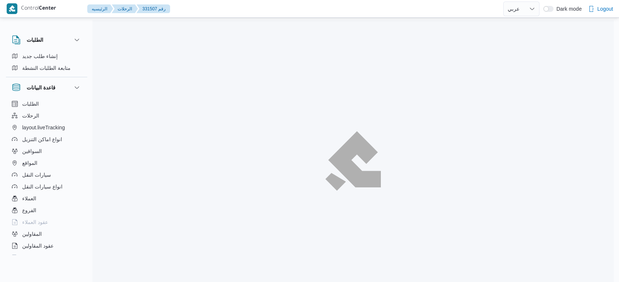
select select "ar"
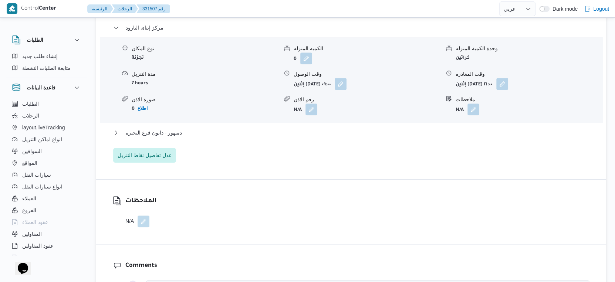
scroll to position [657, 0]
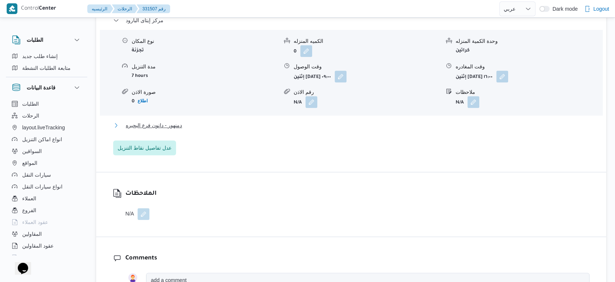
click at [190, 121] on button "دمنهور - دانون فرع البحيره" at bounding box center [351, 125] width 476 height 9
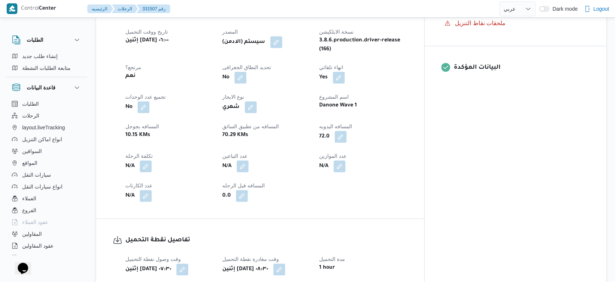
scroll to position [288, 0]
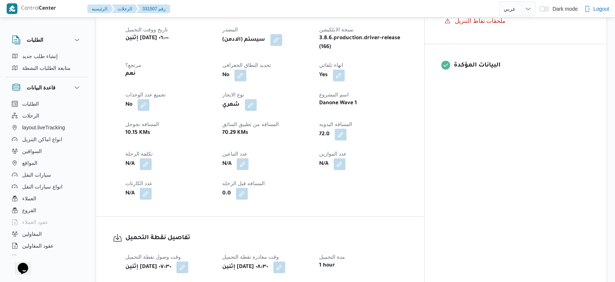
select select "ar"
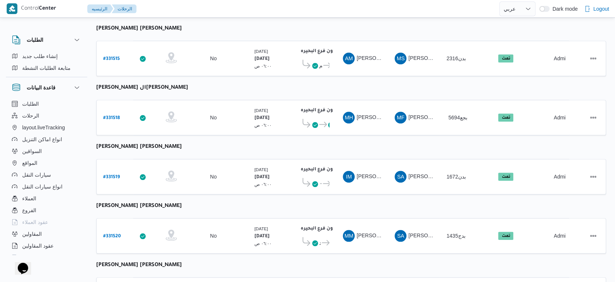
scroll to position [604, 0]
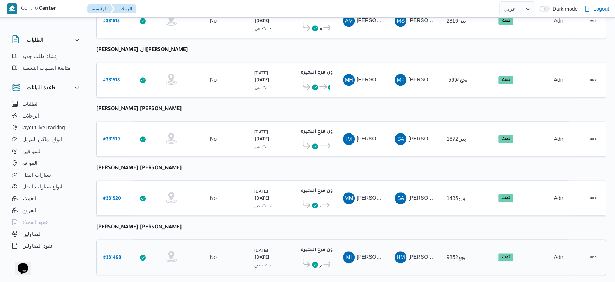
click at [112, 256] on b "# 331498" at bounding box center [112, 258] width 18 height 5
select select "ar"
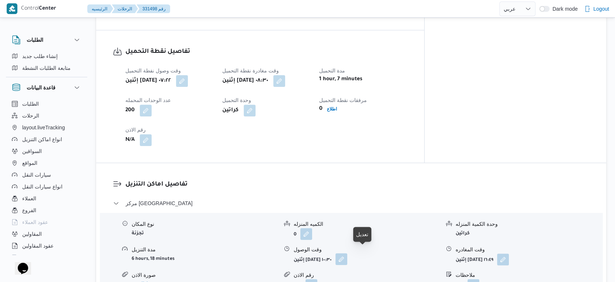
scroll to position [493, 0]
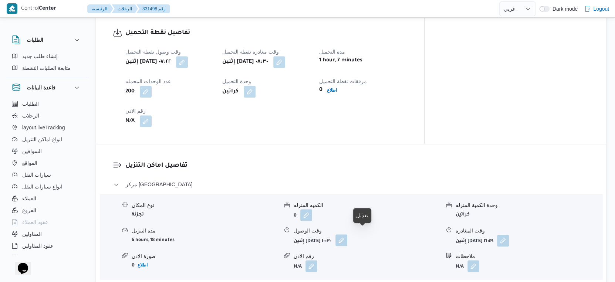
click at [347, 236] on button "button" at bounding box center [341, 241] width 12 height 12
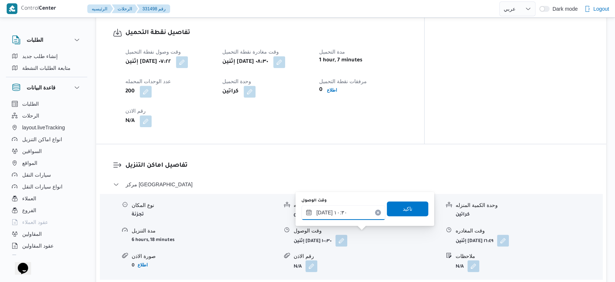
click at [345, 208] on div "[DATE] ١٠:٣٠" at bounding box center [343, 212] width 84 height 15
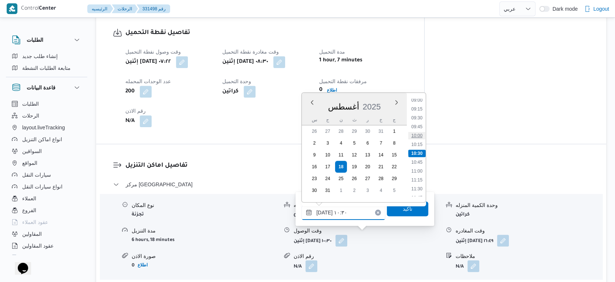
scroll to position [281, 0]
click at [418, 142] on li "09:00" at bounding box center [417, 141] width 17 height 7
type input "[DATE] ٠٩:٠٠"
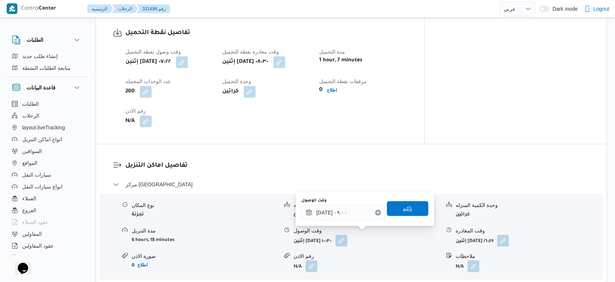
click at [409, 205] on span "تاكيد" at bounding box center [407, 208] width 41 height 15
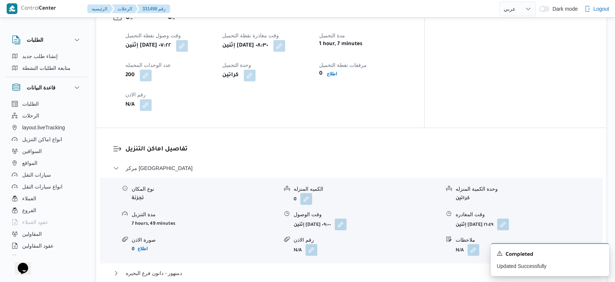
scroll to position [617, 0]
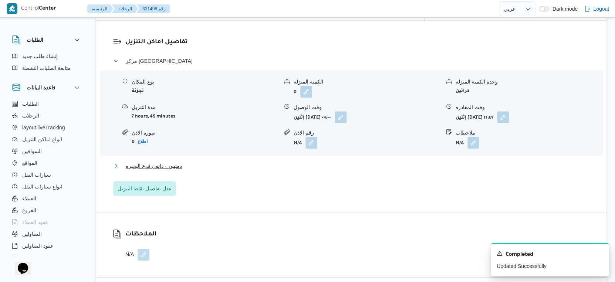
click at [168, 162] on span "دمنهور - دانون فرع البحيره" at bounding box center [154, 166] width 56 height 9
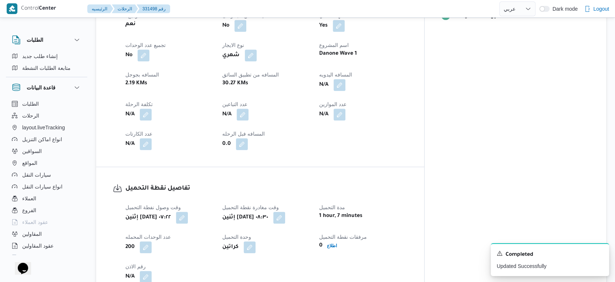
scroll to position [288, 0]
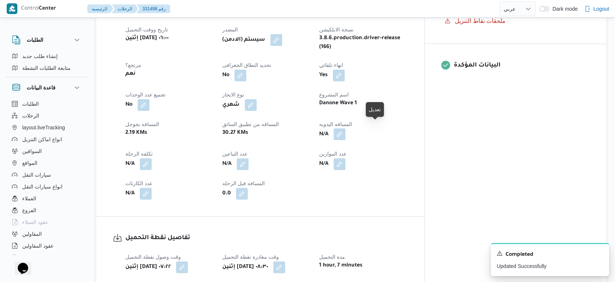
click at [345, 128] on button "button" at bounding box center [340, 134] width 12 height 12
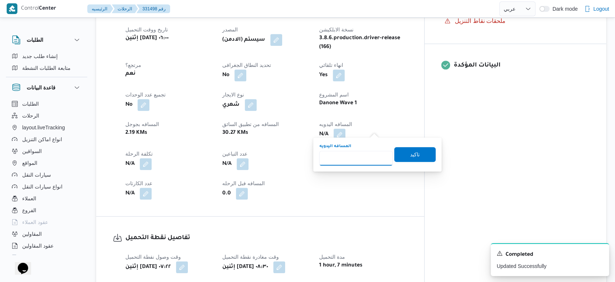
click at [355, 159] on input "المسافه اليدويه" at bounding box center [356, 158] width 74 height 15
type input "29"
click at [419, 155] on span "تاكيد" at bounding box center [414, 154] width 41 height 15
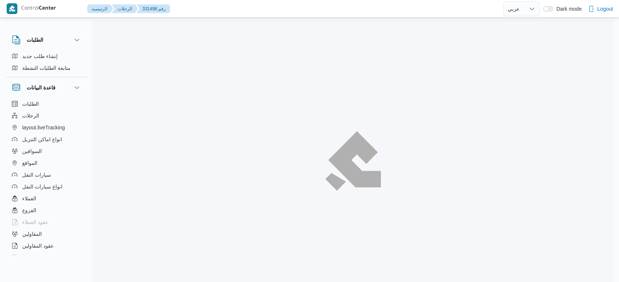
select select "ar"
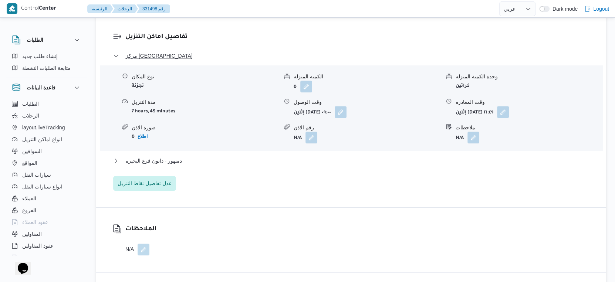
scroll to position [637, 0]
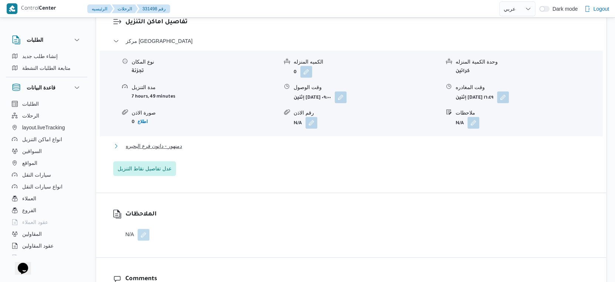
click at [201, 142] on button "دمنهور - دانون فرع البحيره" at bounding box center [351, 146] width 476 height 9
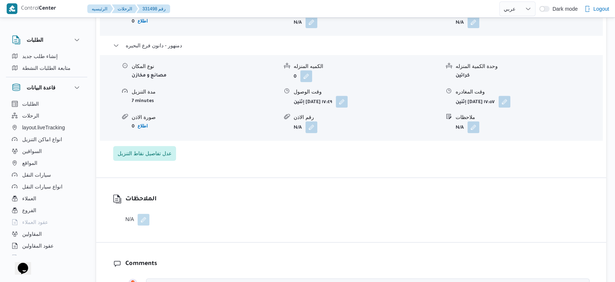
scroll to position [740, 0]
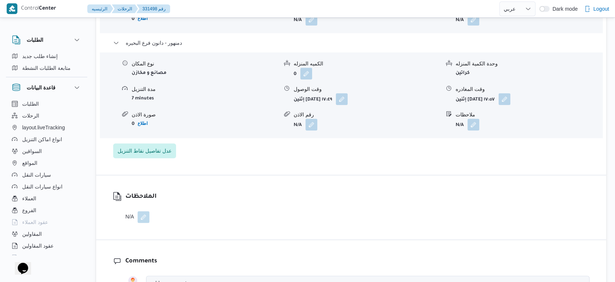
click at [222, 134] on div "مركز دمنهور نوع المكان تجزئة الكميه المنزله 0 وحدة الكمية المنزله كراتين مدة ال…" at bounding box center [351, 45] width 476 height 225
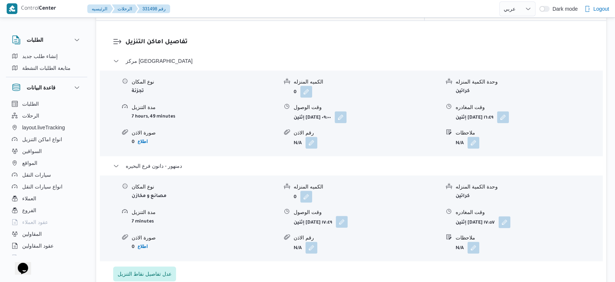
click at [348, 216] on button "button" at bounding box center [342, 222] width 12 height 12
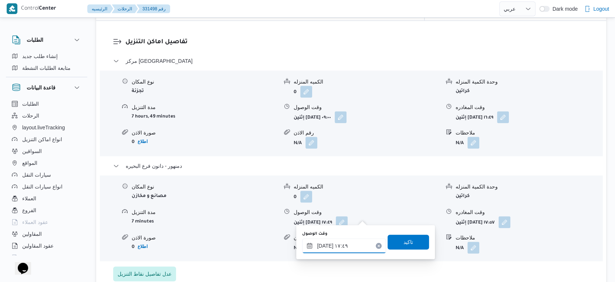
click at [350, 241] on div "١٨/٠٨/٢٠٢٥ ١٧:٤٩" at bounding box center [344, 246] width 84 height 15
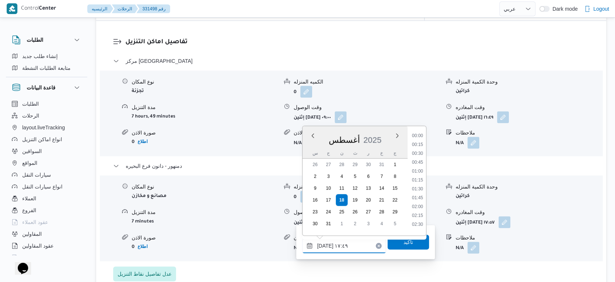
scroll to position [579, 0]
click at [409, 267] on div "مركز دمنهور نوع المكان تجزئة الكميه المنزله 0 وحدة الكمية المنزله كراتين مدة ال…" at bounding box center [351, 169] width 476 height 225
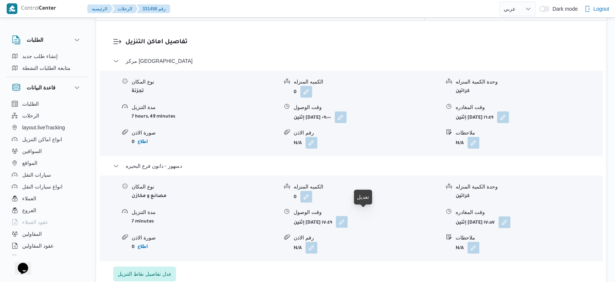
click at [348, 216] on button "button" at bounding box center [342, 222] width 12 height 12
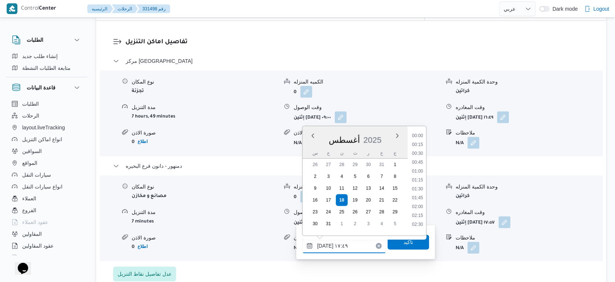
click at [346, 247] on input "١٨/٠٨/٢٠٢٥ ١٧:٤٩" at bounding box center [344, 246] width 84 height 15
click at [422, 162] on li "17:00" at bounding box center [417, 160] width 17 height 7
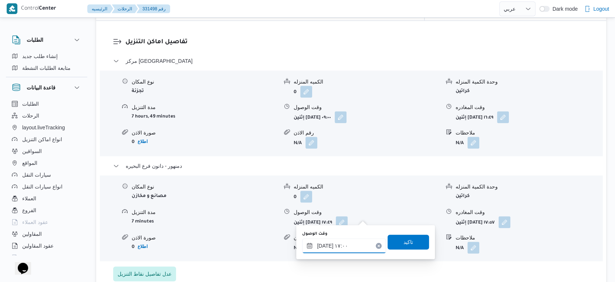
click at [324, 245] on input "١٨/٠٨/٢٠٢٥ ١٧:٠٠" at bounding box center [344, 246] width 84 height 15
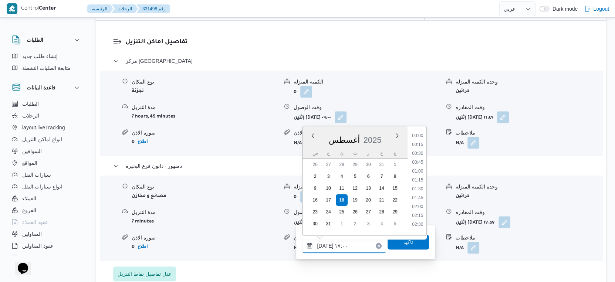
scroll to position [552, 0]
click at [419, 171] on li "16:30" at bounding box center [417, 169] width 17 height 7
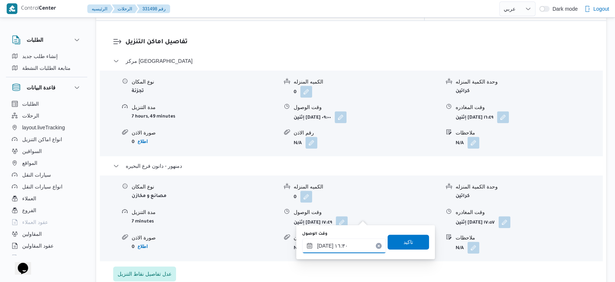
click at [323, 244] on input "١٨/٠٨/٢٠٢٥ ١٦:٣٠" at bounding box center [344, 246] width 84 height 15
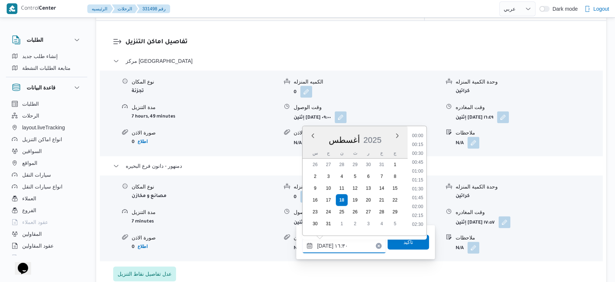
scroll to position [534, 0]
type input "١٨/٠٨/٢٠٢٥ ١٦:٥٥"
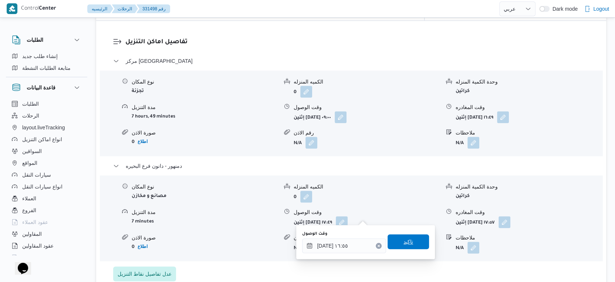
click at [408, 249] on span "تاكيد" at bounding box center [408, 242] width 41 height 15
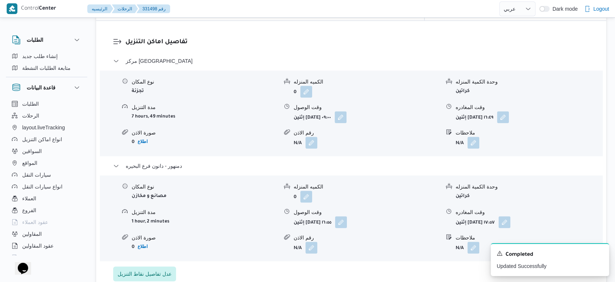
scroll to position [657, 0]
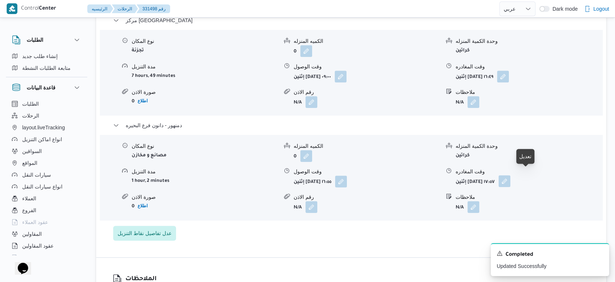
click at [510, 175] on button "button" at bounding box center [505, 181] width 12 height 12
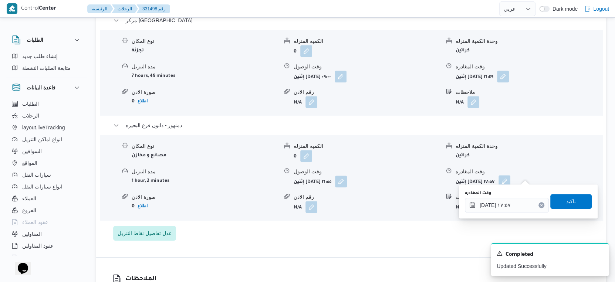
click at [512, 196] on div "وقت المغادره ١٨/٠٨/٢٠٢٥ ١٧:٥٧" at bounding box center [507, 201] width 84 height 22
click at [513, 202] on input "١٨/٠٨/٢٠٢٥ ١٧:٥٧" at bounding box center [507, 205] width 84 height 15
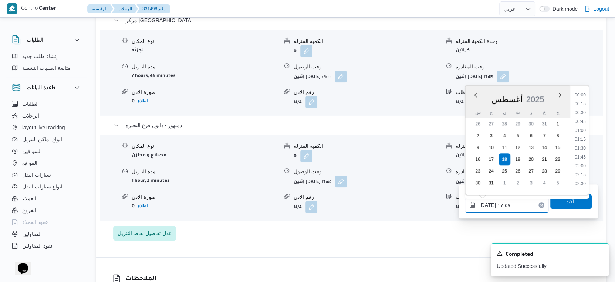
scroll to position [579, 0]
click at [583, 118] on li "17:00" at bounding box center [580, 119] width 17 height 7
type input "١٨/٠٨/٢٠٢٥ ١٧:٠٠"
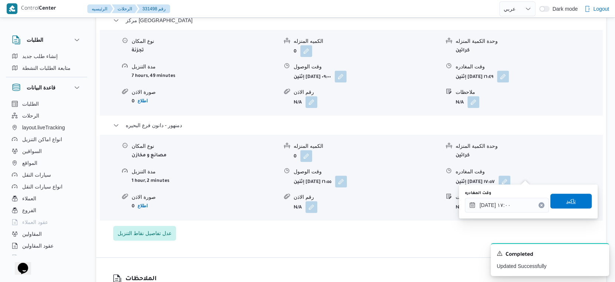
click at [573, 205] on span "تاكيد" at bounding box center [570, 201] width 41 height 15
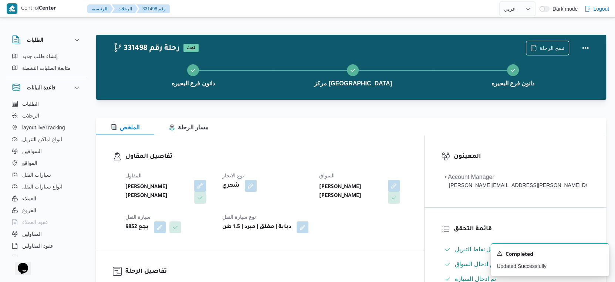
scroll to position [288, 0]
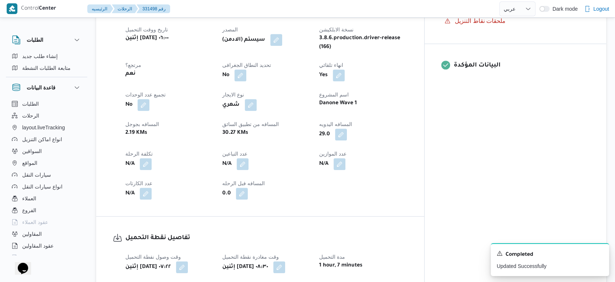
select select "ar"
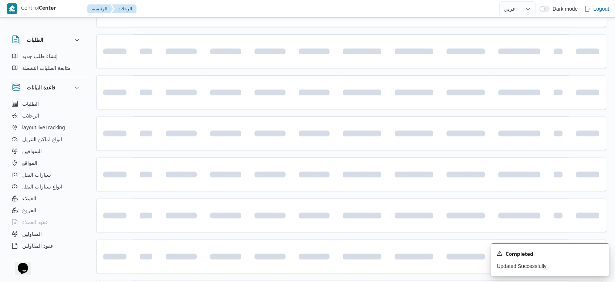
scroll to position [604, 0]
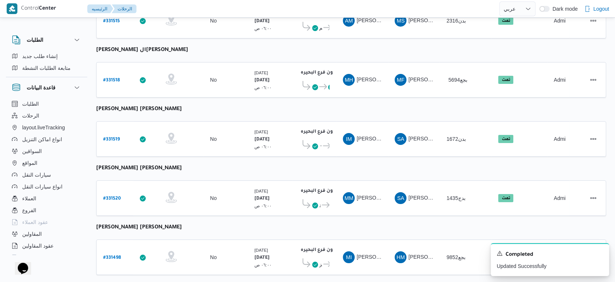
select select "ar"
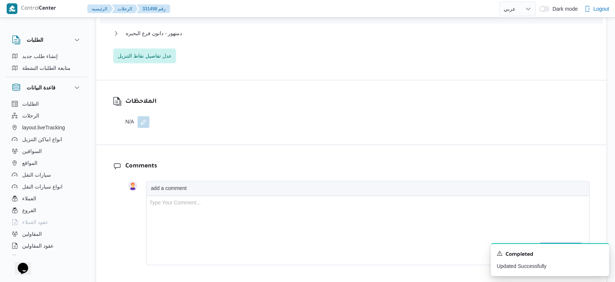
scroll to position [686, 0]
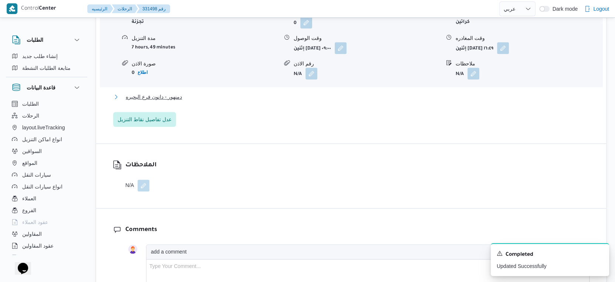
click at [175, 92] on span "دمنهور - دانون فرع البحيره" at bounding box center [154, 96] width 56 height 9
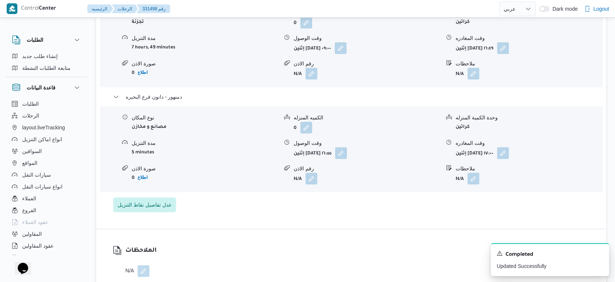
select select "ar"
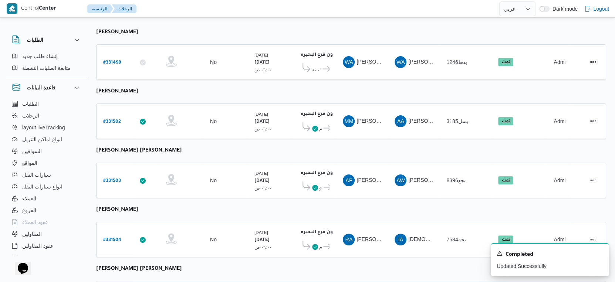
scroll to position [69, 0]
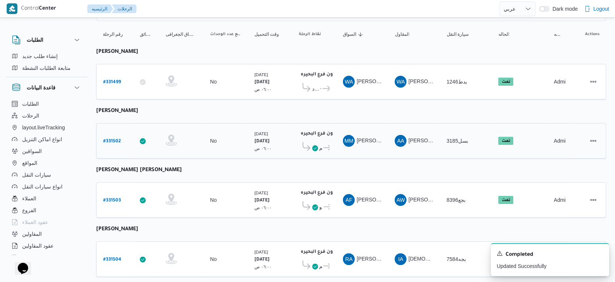
click at [112, 139] on b "# 331502" at bounding box center [112, 141] width 18 height 5
select select "ar"
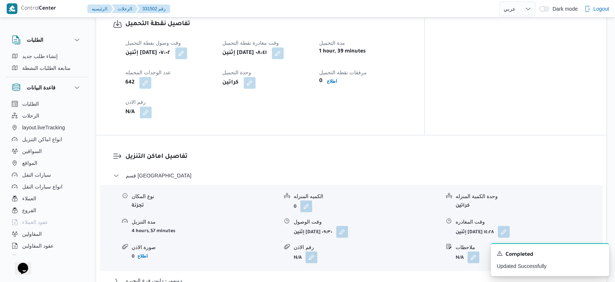
scroll to position [493, 0]
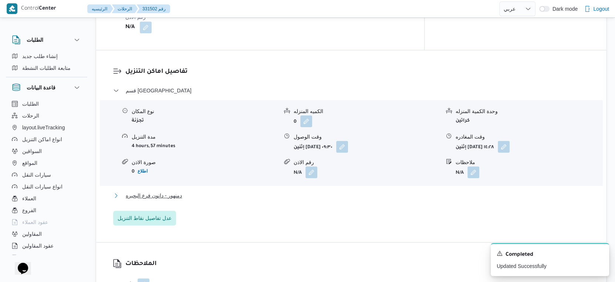
click at [202, 200] on button "دمنهور - دانون فرع البحيره" at bounding box center [351, 195] width 476 height 9
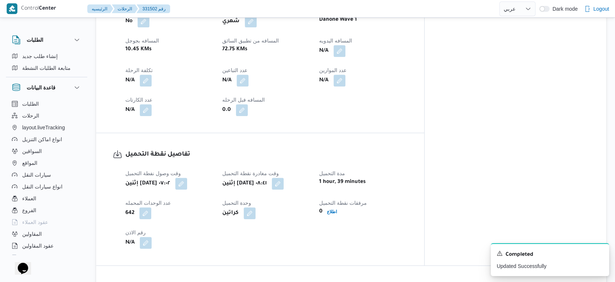
scroll to position [288, 0]
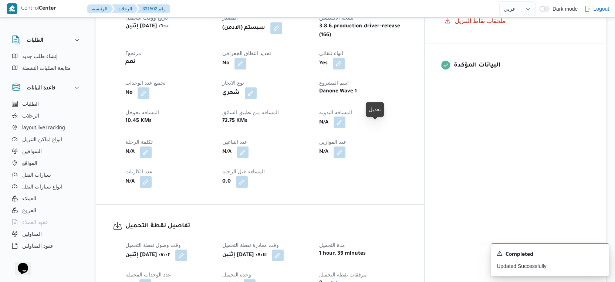
click at [345, 127] on button "button" at bounding box center [340, 123] width 12 height 12
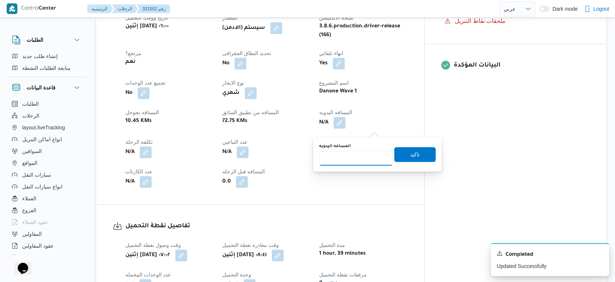
click at [358, 154] on input "المسافه اليدويه" at bounding box center [356, 158] width 74 height 15
type input "96"
click at [414, 150] on span "تاكيد" at bounding box center [414, 154] width 41 height 15
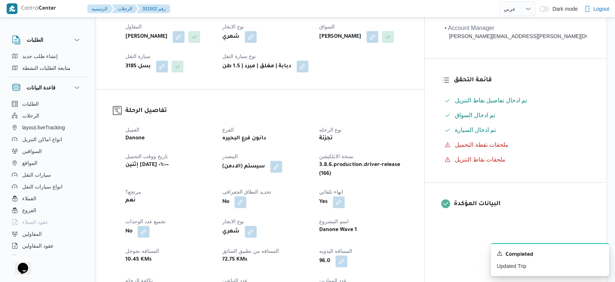
scroll to position [0, 0]
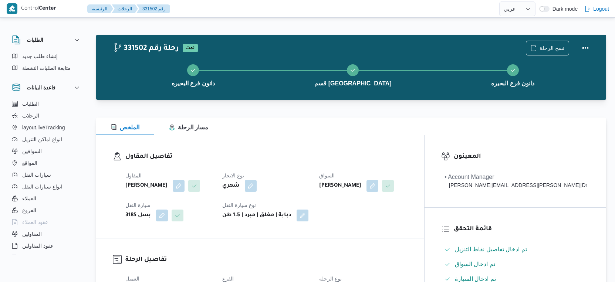
select select "ar"
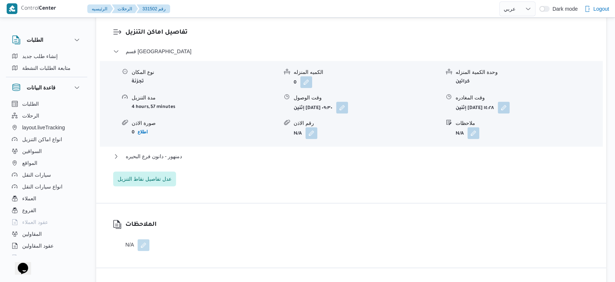
scroll to position [617, 0]
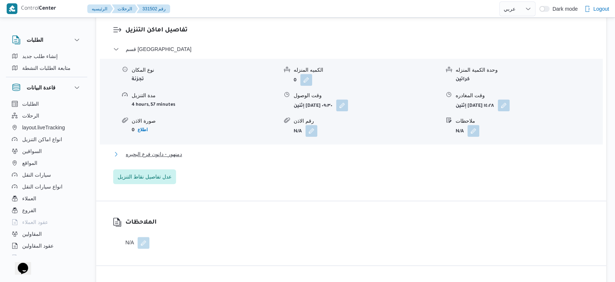
click at [192, 159] on button "دمنهور - دانون فرع البحيره" at bounding box center [351, 154] width 476 height 9
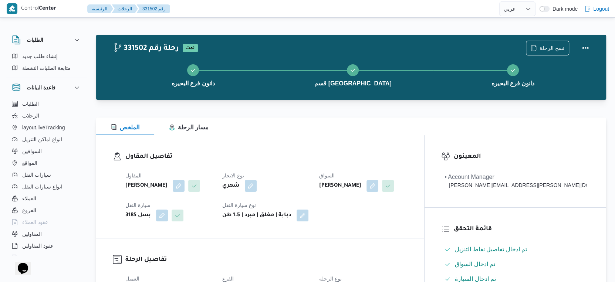
scroll to position [246, 0]
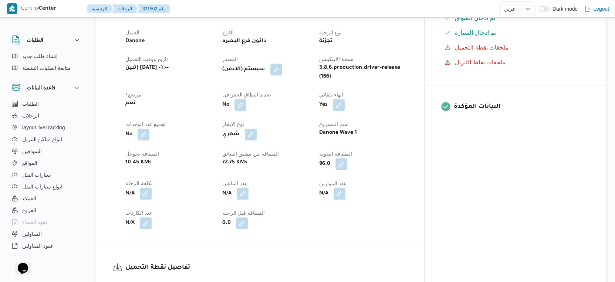
select select "ar"
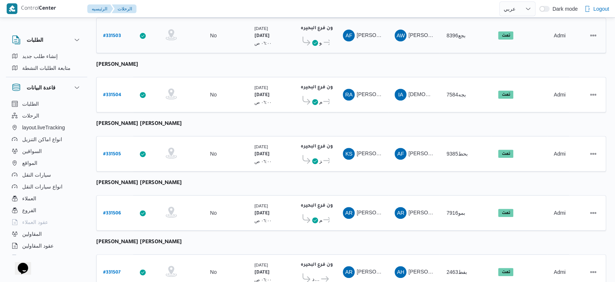
scroll to position [152, 0]
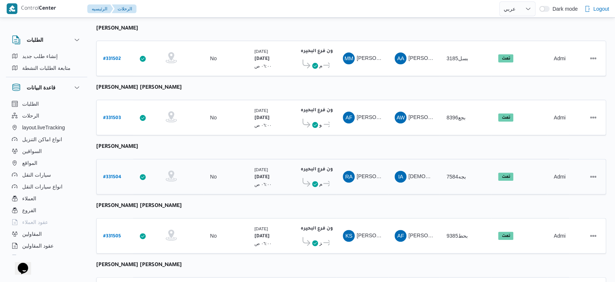
click at [110, 175] on b "# 331504" at bounding box center [112, 177] width 18 height 5
select select "ar"
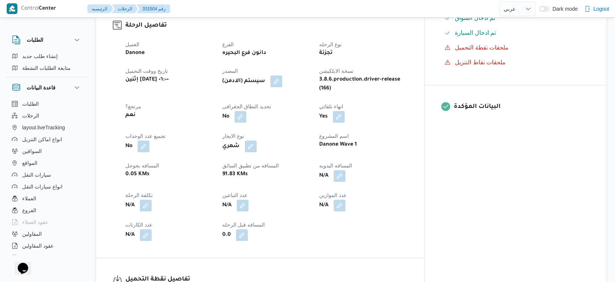
scroll to position [493, 0]
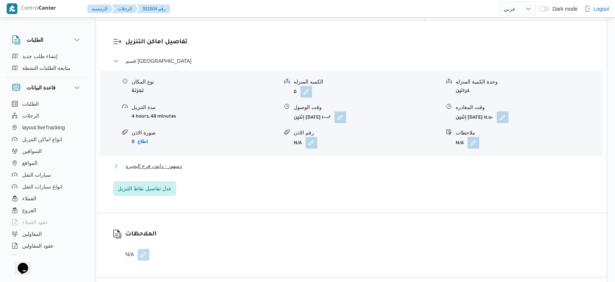
click at [168, 162] on span "دمنهور - دانون فرع البحيره" at bounding box center [154, 166] width 56 height 9
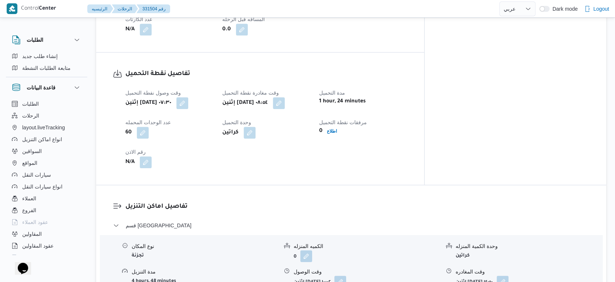
scroll to position [328, 0]
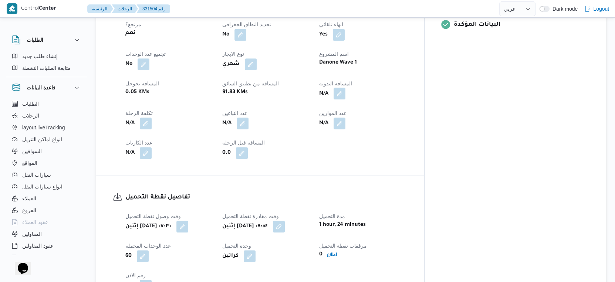
click at [345, 88] on button "button" at bounding box center [340, 94] width 12 height 12
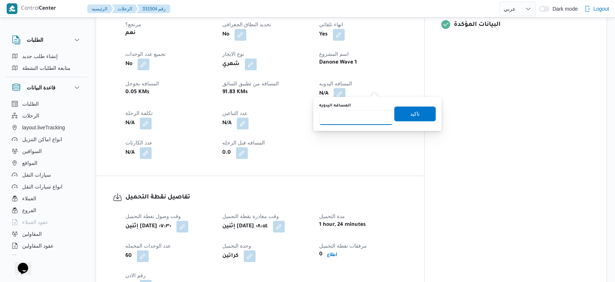
click at [345, 118] on input "المسافه اليدويه" at bounding box center [356, 117] width 74 height 15
type input "113"
click at [414, 114] on span "تاكيد" at bounding box center [414, 113] width 41 height 15
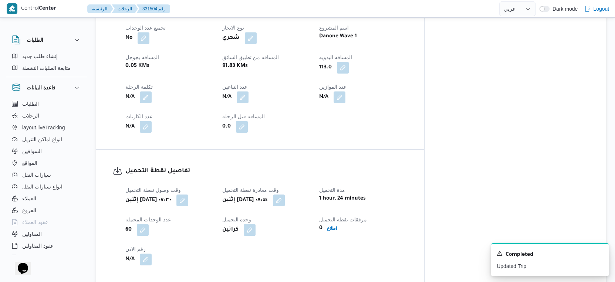
scroll to position [370, 0]
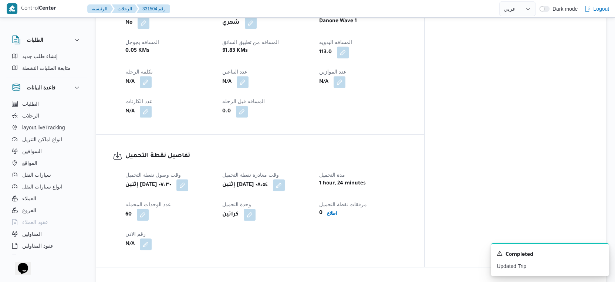
select select "ar"
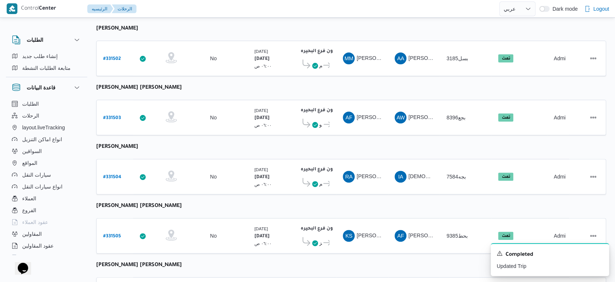
scroll to position [185, 0]
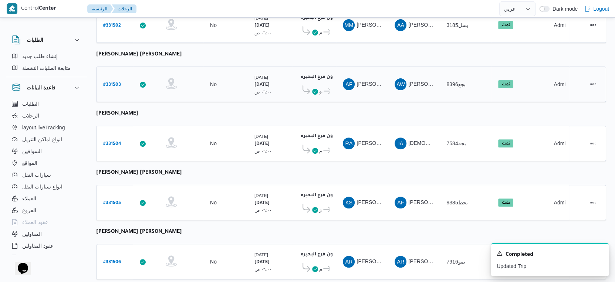
click at [108, 82] on b "# 331503" at bounding box center [112, 84] width 18 height 5
select select "ar"
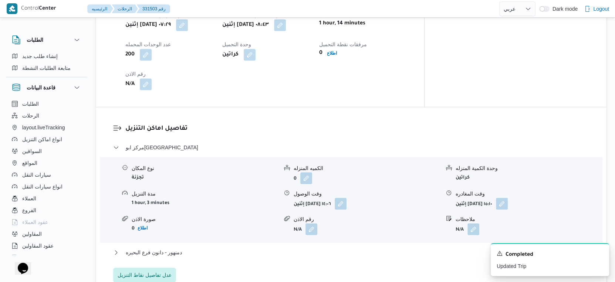
scroll to position [554, 0]
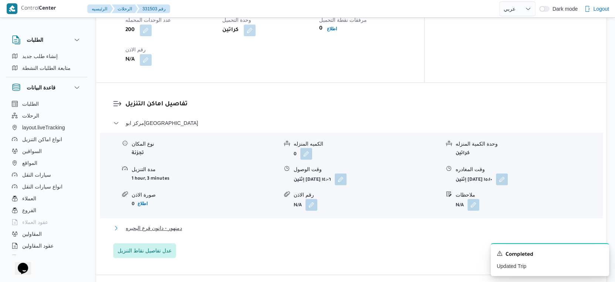
click at [188, 224] on button "دمنهور - دانون فرع البحيره" at bounding box center [351, 228] width 476 height 9
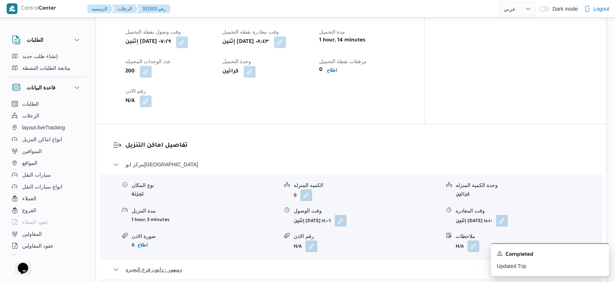
scroll to position [514, 0]
click at [347, 214] on button "button" at bounding box center [341, 220] width 12 height 12
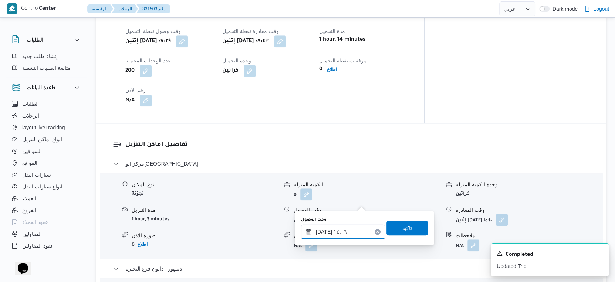
click at [341, 233] on input "[DATE] ١٤:٠٦" at bounding box center [343, 232] width 84 height 15
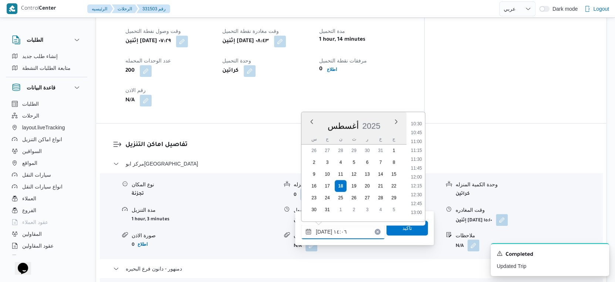
scroll to position [323, 0]
click at [417, 127] on li "09:15" at bounding box center [416, 127] width 17 height 7
type input "[DATE] ٠٩:١٥"
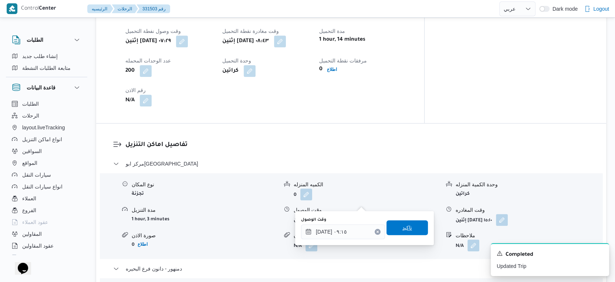
click at [409, 228] on span "تاكيد" at bounding box center [407, 227] width 41 height 15
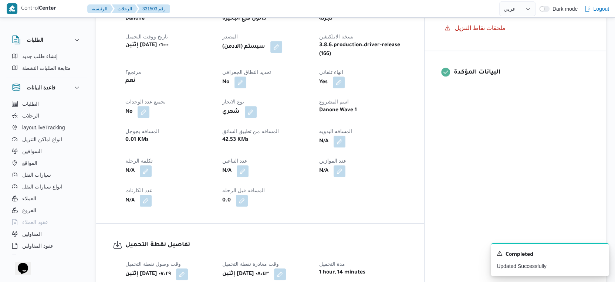
scroll to position [267, 0]
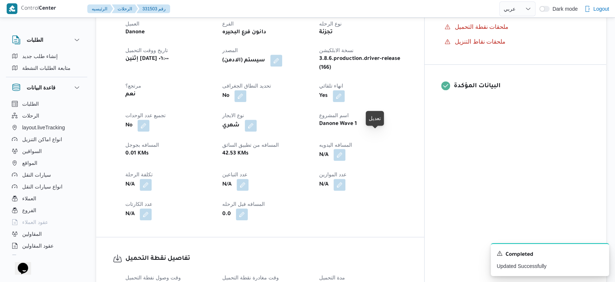
click at [345, 149] on button "button" at bounding box center [340, 155] width 12 height 12
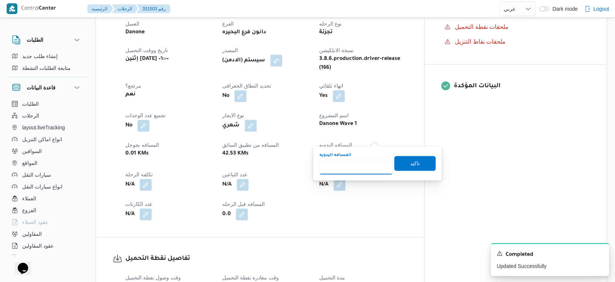
click at [346, 162] on input "المسافه اليدويه" at bounding box center [356, 167] width 74 height 15
type input "64"
click at [410, 160] on span "تاكيد" at bounding box center [415, 163] width 10 height 9
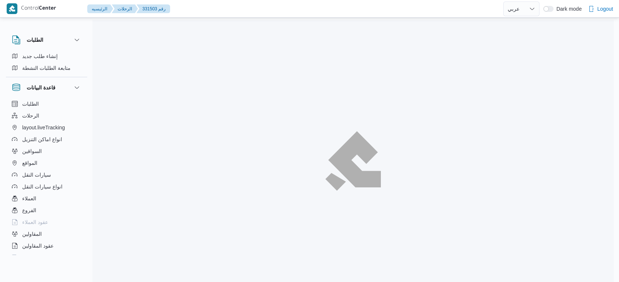
select select "ar"
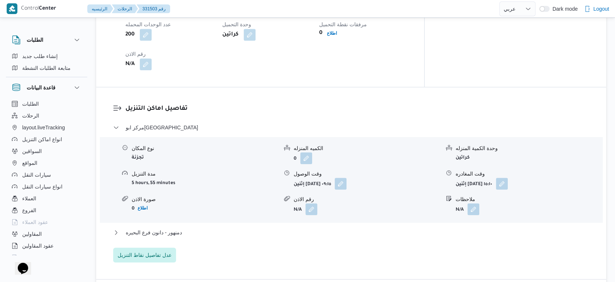
scroll to position [657, 0]
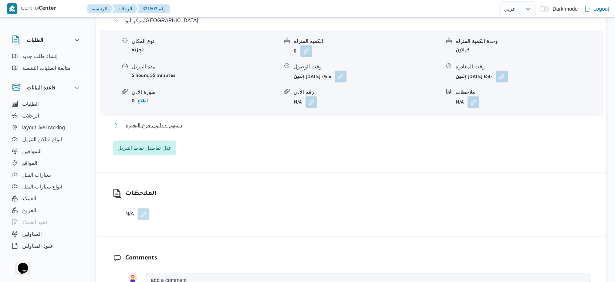
click at [191, 121] on button "دمنهور - دانون فرع البحيره" at bounding box center [351, 125] width 476 height 9
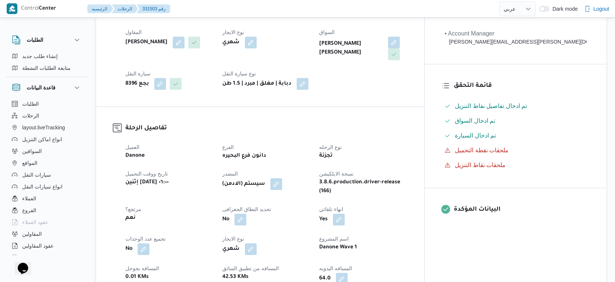
scroll to position [246, 0]
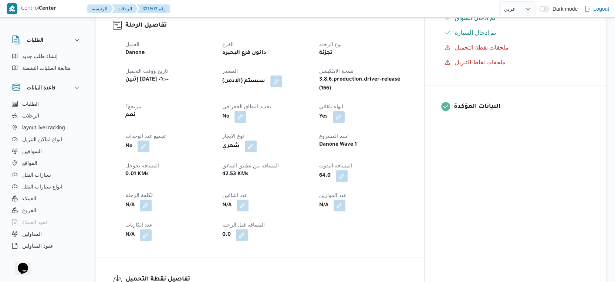
select select "ar"
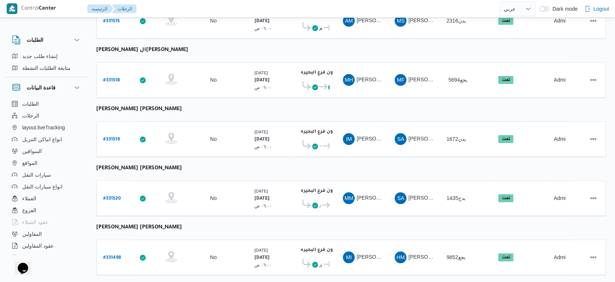
scroll to position [563, 0]
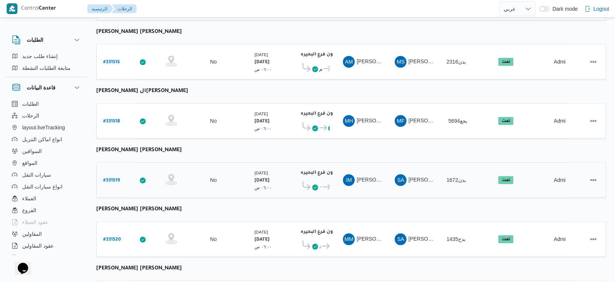
click at [113, 178] on b "# 331519" at bounding box center [111, 180] width 17 height 5
select select "ar"
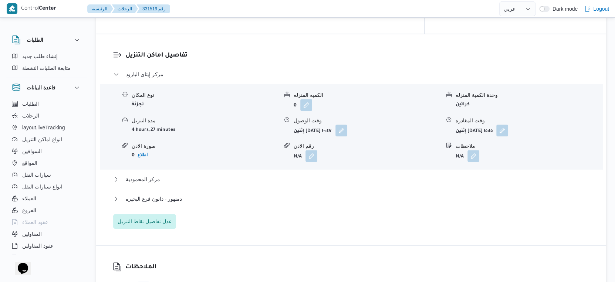
scroll to position [604, 0]
click at [190, 194] on button "دمنهور - دانون فرع البحيره" at bounding box center [351, 198] width 476 height 9
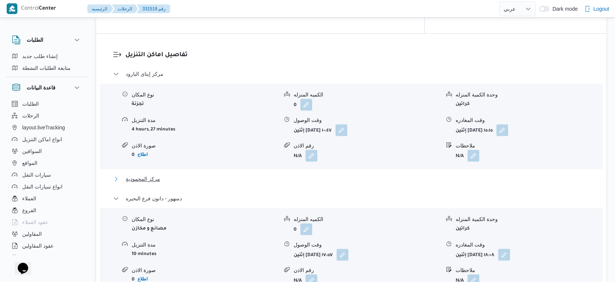
click at [162, 175] on button "مركز المحمودية" at bounding box center [351, 179] width 476 height 9
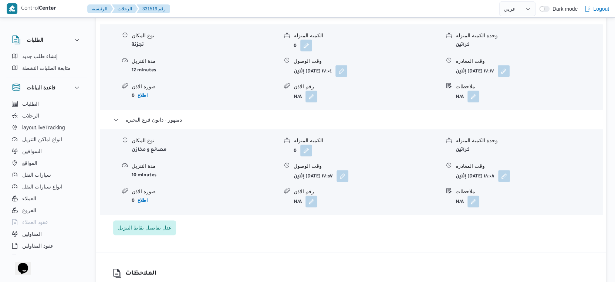
scroll to position [781, 0]
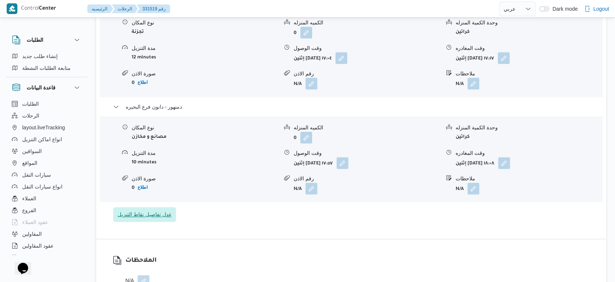
click at [161, 210] on span "عدل تفاصيل نقاط التنزيل" at bounding box center [145, 214] width 54 height 9
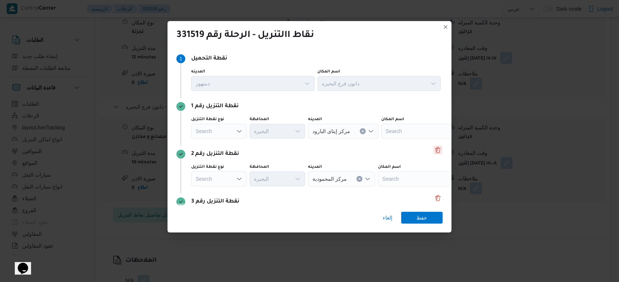
click at [434, 148] on button "Delete" at bounding box center [438, 150] width 9 height 9
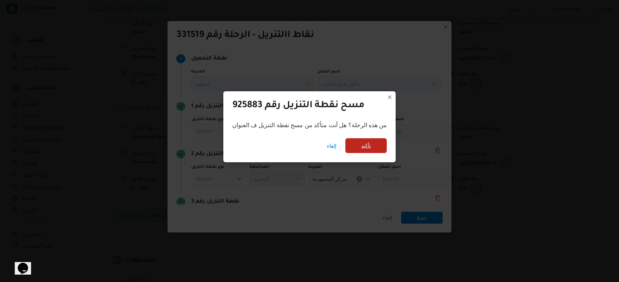
click at [374, 146] on span "تأكيد" at bounding box center [365, 145] width 41 height 15
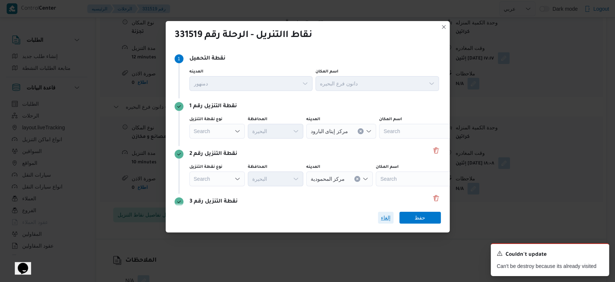
click at [387, 217] on span "إلغاء" at bounding box center [386, 217] width 10 height 9
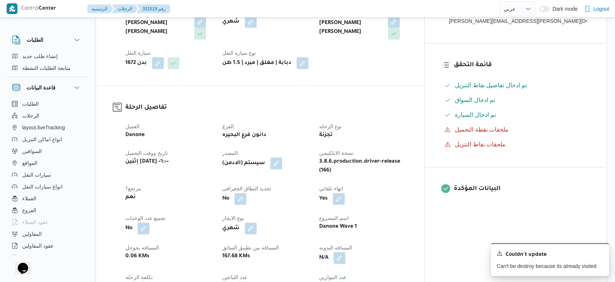
scroll to position [246, 0]
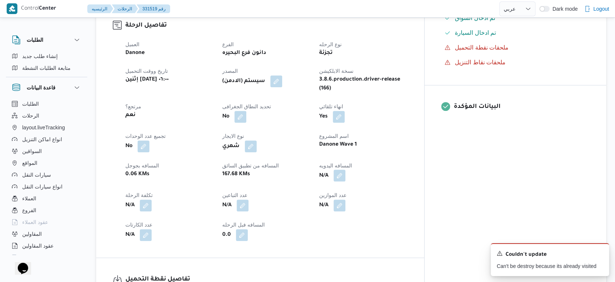
click at [345, 170] on button "button" at bounding box center [340, 176] width 12 height 12
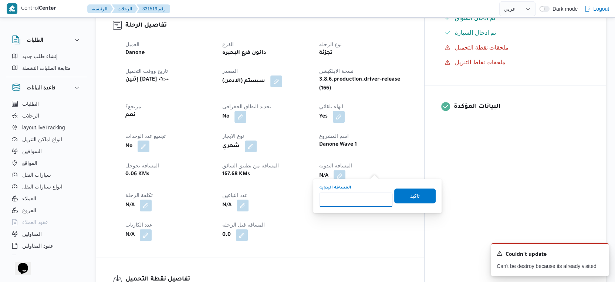
click at [350, 194] on input "المسافه اليدويه" at bounding box center [356, 199] width 74 height 15
type input "170"
click at [410, 192] on span "تاكيد" at bounding box center [415, 195] width 10 height 9
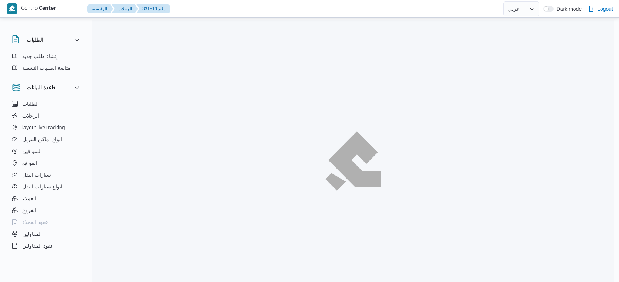
select select "ar"
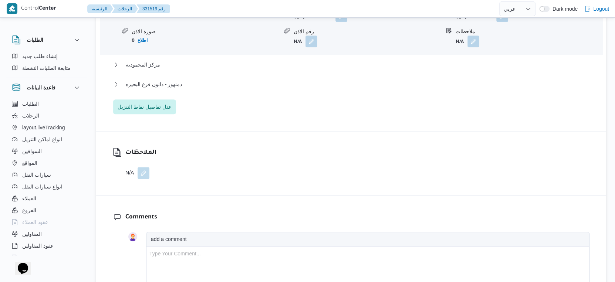
scroll to position [740, 0]
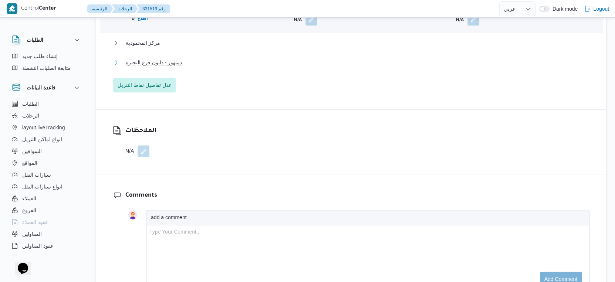
click at [173, 58] on span "دمنهور - دانون فرع البحيره" at bounding box center [154, 62] width 56 height 9
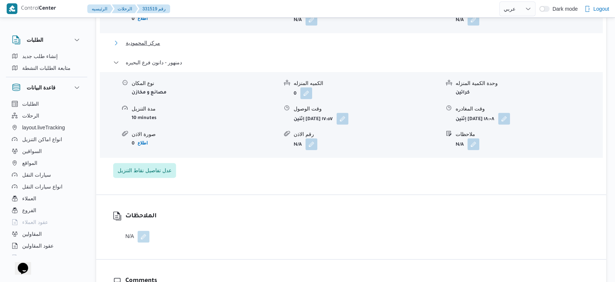
click at [138, 38] on span "مركز المحمودية" at bounding box center [143, 42] width 34 height 9
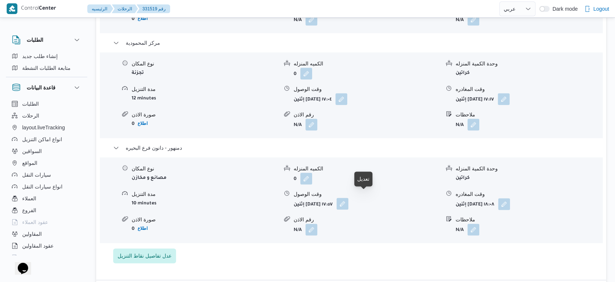
click at [348, 199] on button "button" at bounding box center [343, 204] width 12 height 12
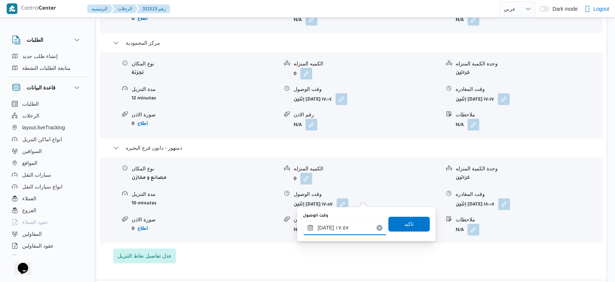
click at [346, 223] on input "[DATE] ١٧:٥٧" at bounding box center [345, 227] width 84 height 15
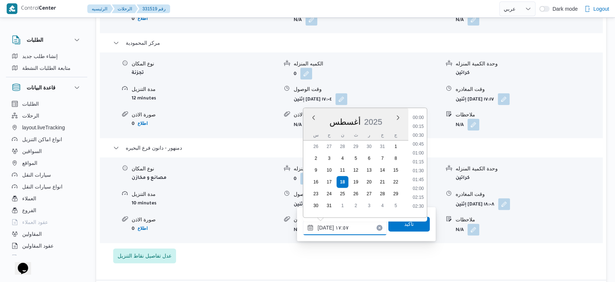
scroll to position [579, 0]
click at [421, 152] on li "17:15" at bounding box center [418, 151] width 17 height 7
type input "[DATE] ١٧:١٥"
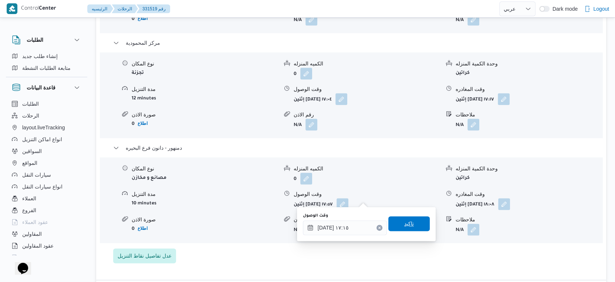
click at [409, 225] on span "تاكيد" at bounding box center [408, 223] width 41 height 15
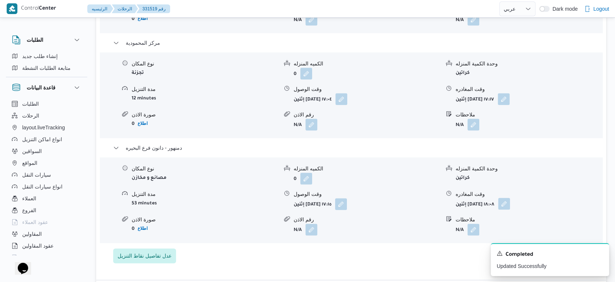
click at [510, 199] on button "button" at bounding box center [504, 204] width 12 height 12
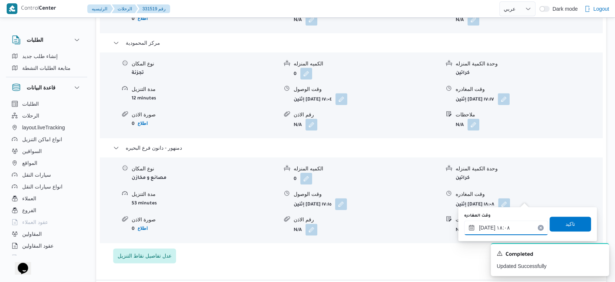
click at [506, 233] on input "[DATE] ١٨:٠٨" at bounding box center [506, 227] width 84 height 15
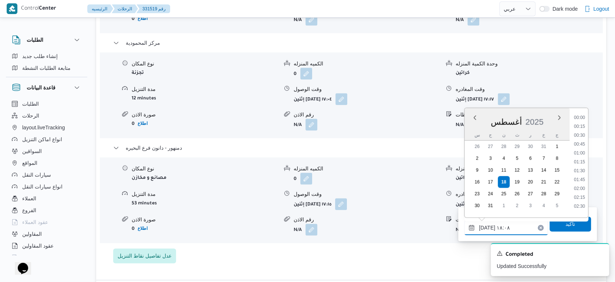
scroll to position [587, 0]
click at [582, 149] on li "17:30" at bounding box center [579, 151] width 17 height 7
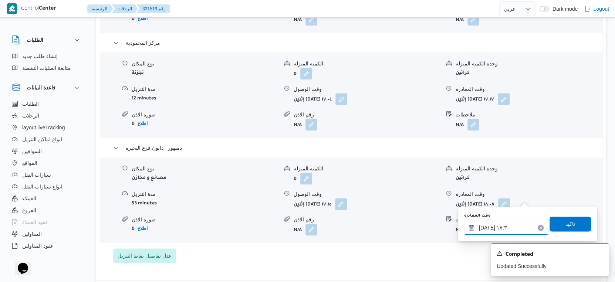
type input "[DATE] ١٧:٣٠"
click at [567, 227] on span "تاكيد" at bounding box center [571, 223] width 10 height 9
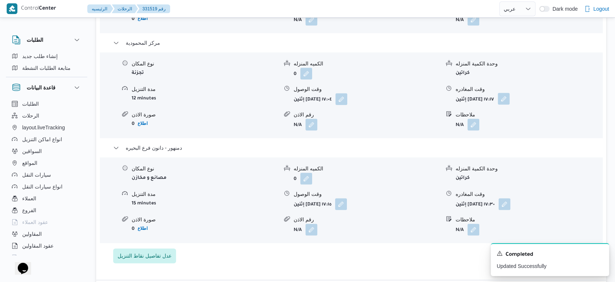
click at [510, 94] on button "button" at bounding box center [504, 99] width 12 height 12
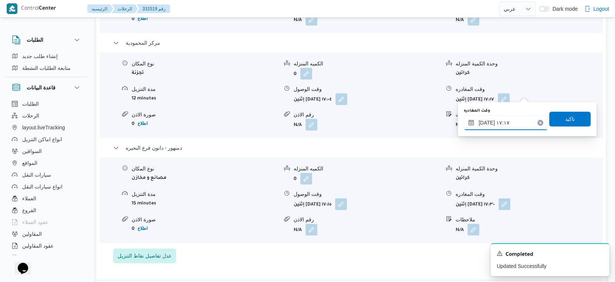
click at [501, 119] on input "[DATE] ١٧:١٧" at bounding box center [506, 122] width 84 height 15
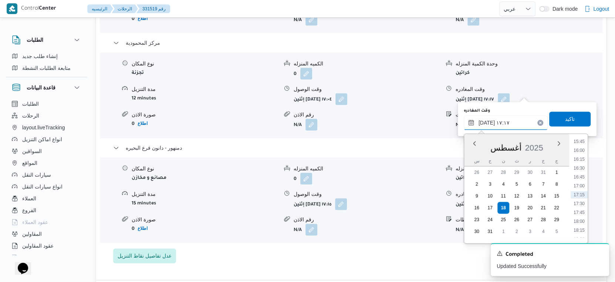
scroll to position [520, 0]
click at [582, 206] on li "16:30" at bounding box center [579, 209] width 17 height 7
type input "[DATE] ١٦:٣٠"
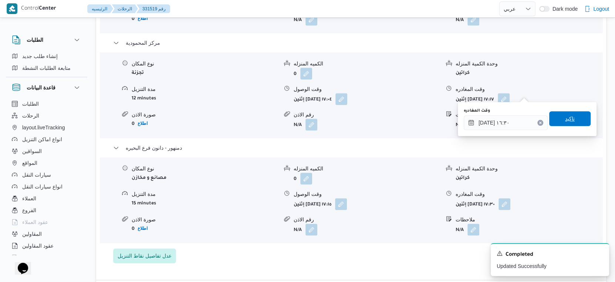
click at [570, 119] on span "تاكيد" at bounding box center [569, 118] width 41 height 15
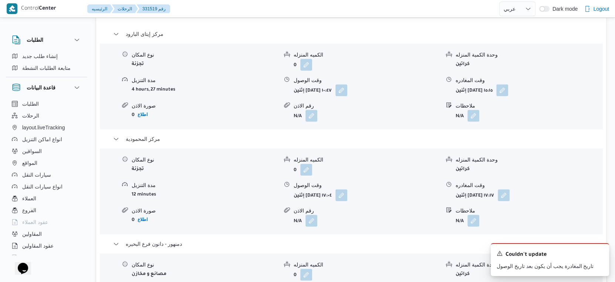
scroll to position [657, 0]
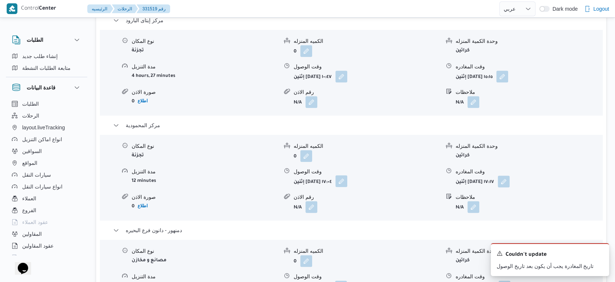
click at [347, 176] on button "button" at bounding box center [341, 181] width 12 height 12
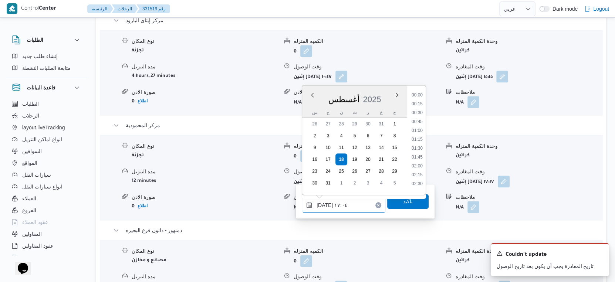
click at [344, 203] on input "[DATE] ١٧:٠٤" at bounding box center [344, 205] width 84 height 15
click at [421, 134] on li "15:30" at bounding box center [417, 133] width 17 height 7
type input "[DATE] ١٥:٣٠"
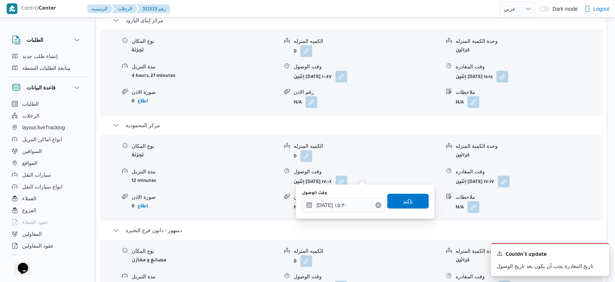
click at [410, 203] on span "تاكيد" at bounding box center [407, 201] width 41 height 15
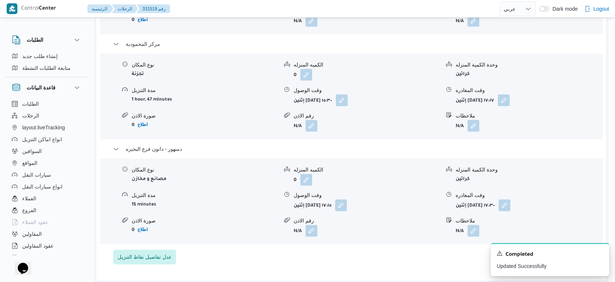
scroll to position [740, 0]
click at [510, 93] on button "button" at bounding box center [504, 99] width 12 height 12
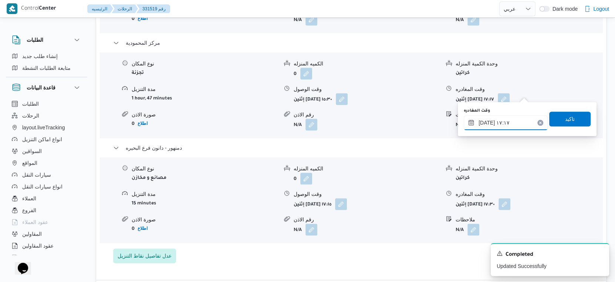
click at [502, 127] on input "[DATE] ١٧:١٧" at bounding box center [506, 122] width 84 height 15
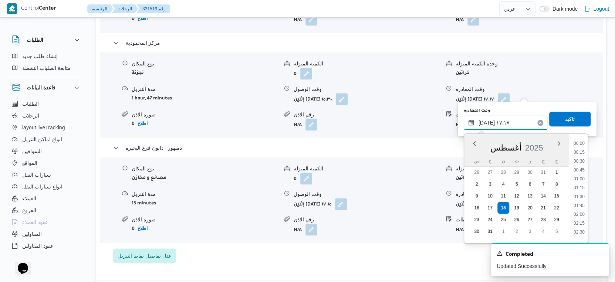
scroll to position [561, 0]
click at [583, 177] on li "16:45" at bounding box center [579, 176] width 17 height 7
type input "[DATE] ١٦:٤٥"
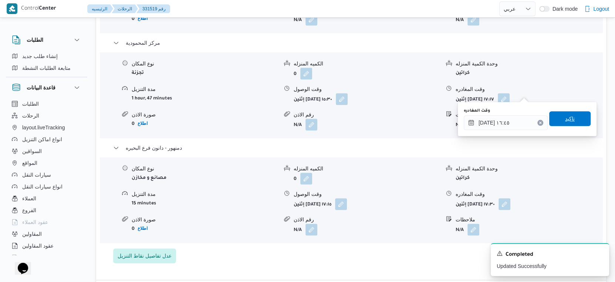
click at [574, 117] on span "تاكيد" at bounding box center [569, 118] width 41 height 15
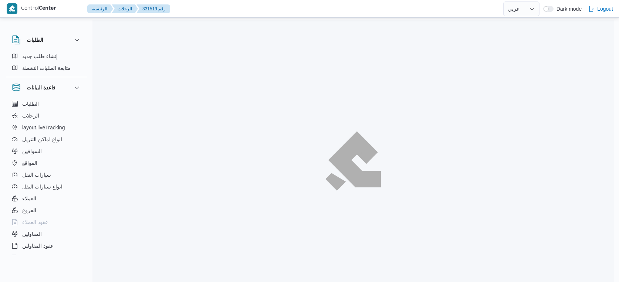
select select "ar"
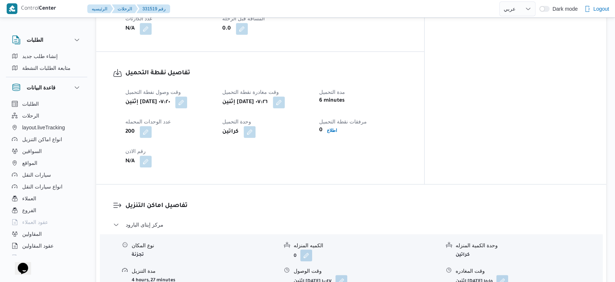
scroll to position [452, 0]
click at [285, 98] on button "button" at bounding box center [279, 103] width 12 height 12
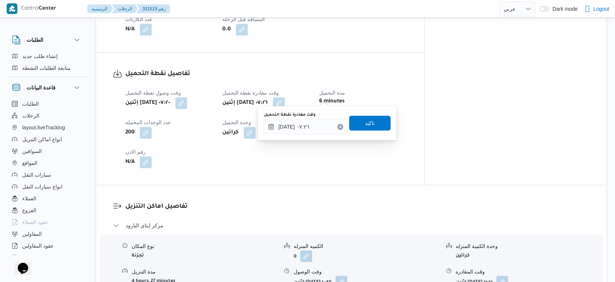
click at [298, 135] on div "You are in a dialog. To close this dialog, hit escape. وقت مغادرة نقطة التحميل …" at bounding box center [327, 123] width 139 height 34
click at [301, 128] on input "[DATE] ٠٧:٢٦" at bounding box center [306, 126] width 84 height 15
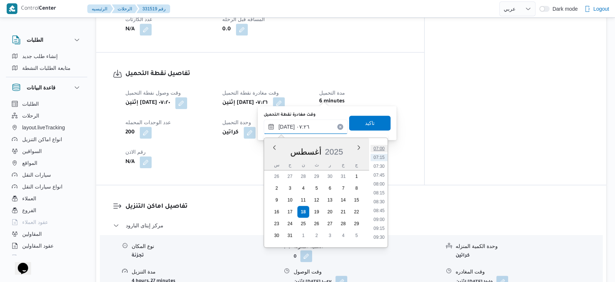
scroll to position [248, 0]
click at [381, 202] on li "08:30" at bounding box center [379, 201] width 17 height 7
type input "[DATE] ٠٨:٣٠"
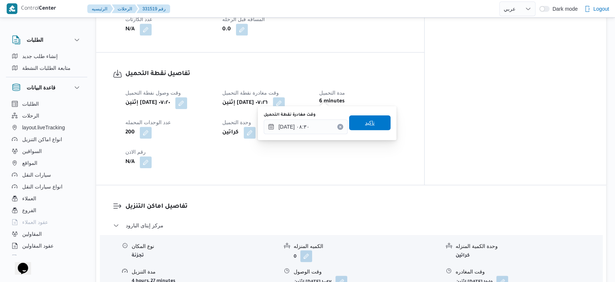
click at [372, 128] on span "تاكيد" at bounding box center [369, 122] width 41 height 15
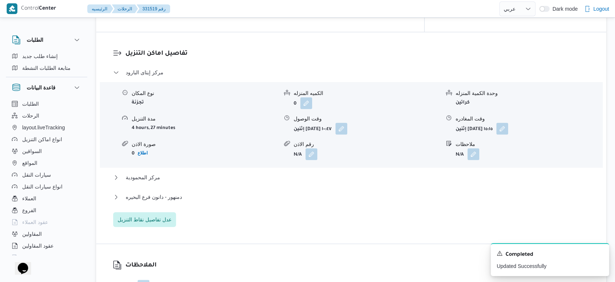
scroll to position [617, 0]
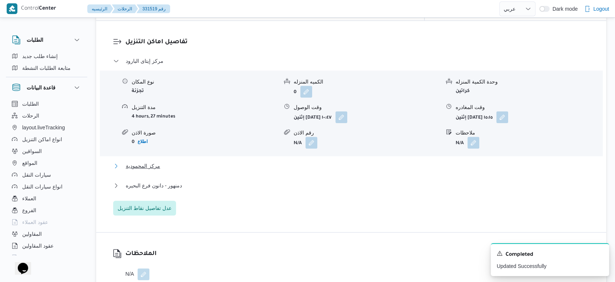
click at [151, 162] on span "مركز المحمودية" at bounding box center [143, 166] width 34 height 9
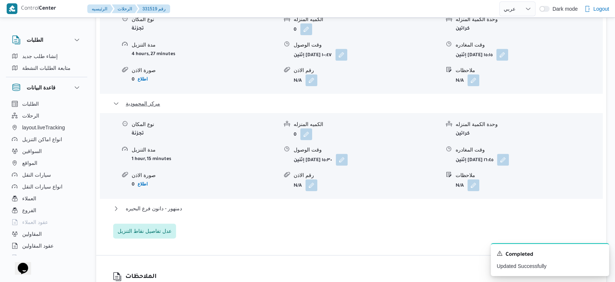
scroll to position [699, 0]
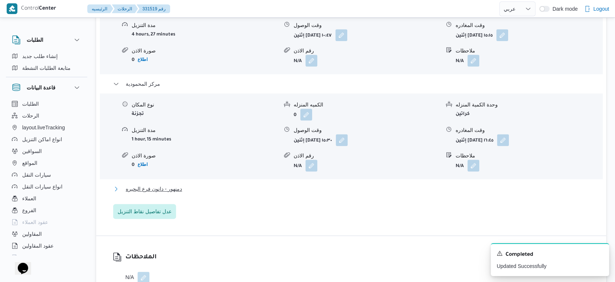
click at [171, 185] on span "دمنهور - دانون فرع البحيره" at bounding box center [154, 189] width 56 height 9
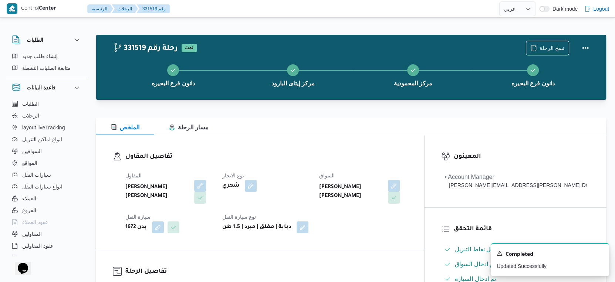
scroll to position [246, 0]
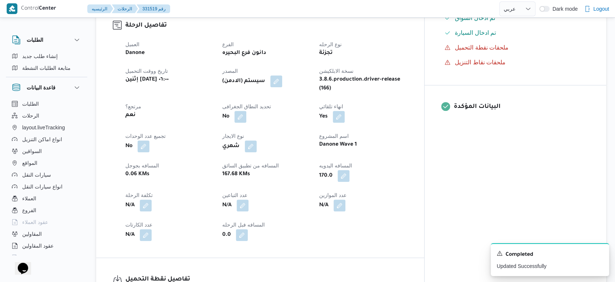
scroll to position [563, 0]
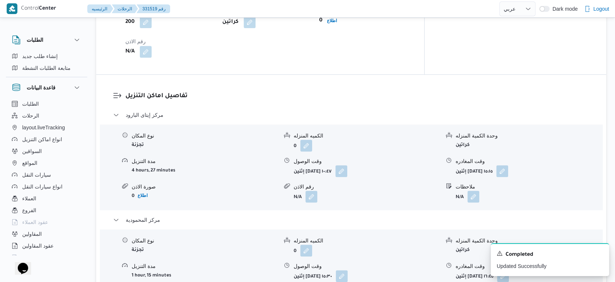
select select "ar"
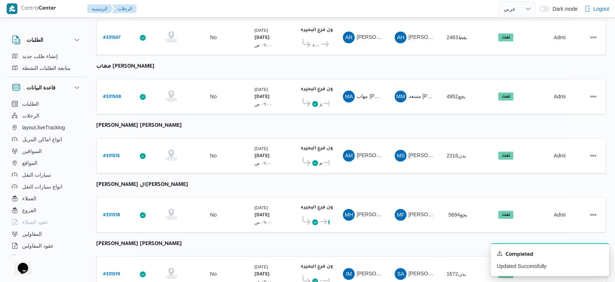
scroll to position [398, 0]
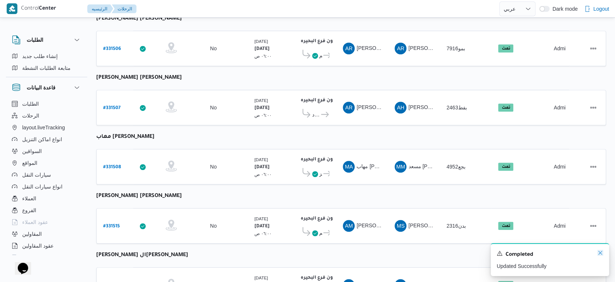
click at [601, 254] on icon "Dismiss toast" at bounding box center [600, 253] width 6 height 6
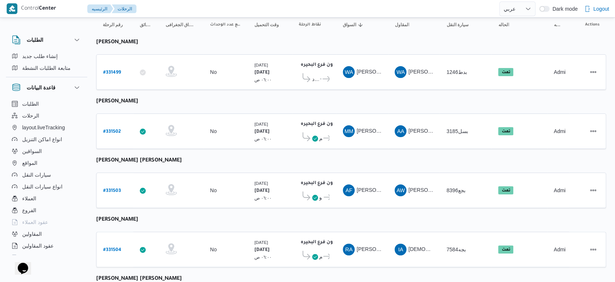
scroll to position [0, 0]
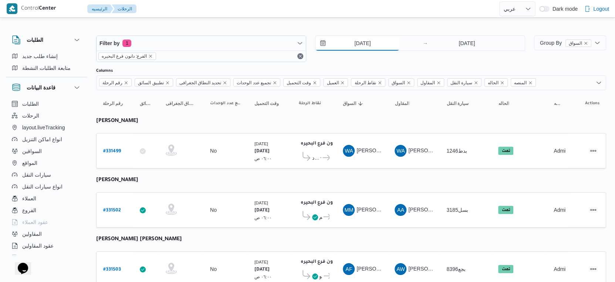
click at [371, 44] on input "[DATE]" at bounding box center [358, 43] width 84 height 15
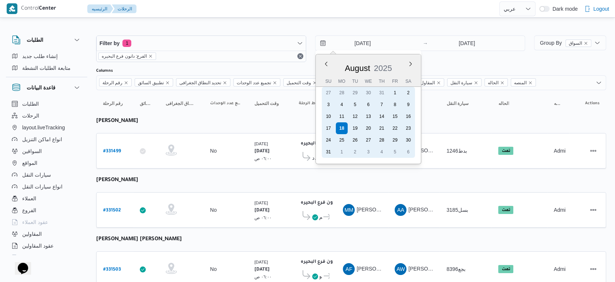
drag, startPoint x: 355, startPoint y: 129, endPoint x: 416, endPoint y: 101, distance: 66.9
click at [355, 128] on div "19" at bounding box center [355, 128] width 12 height 12
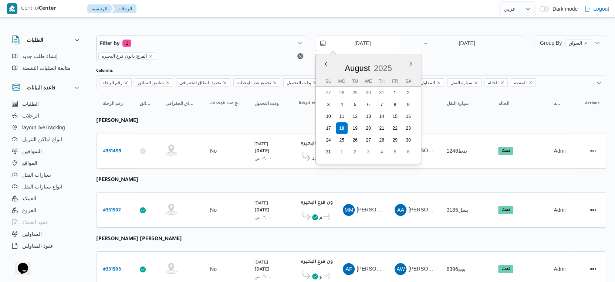
type input "[DATE]"
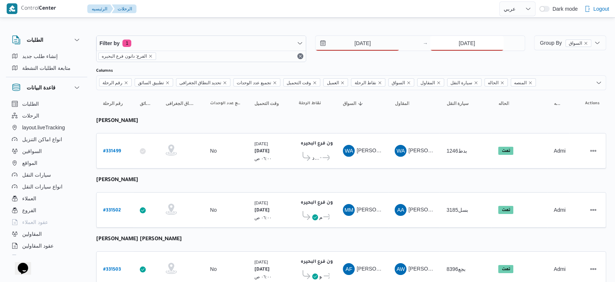
click at [468, 45] on input "[DATE]" at bounding box center [467, 43] width 74 height 15
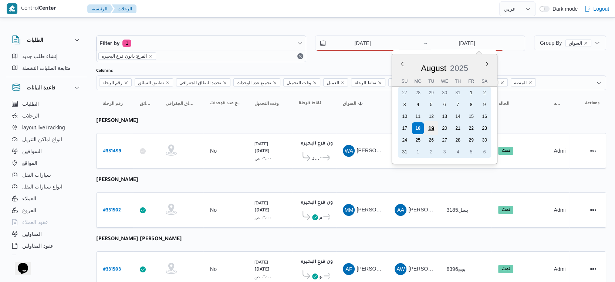
click at [426, 127] on div "19" at bounding box center [431, 128] width 14 height 14
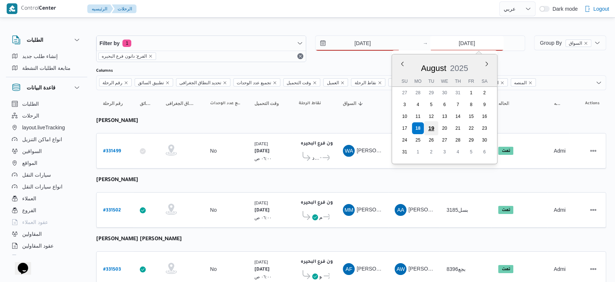
type input "[DATE]"
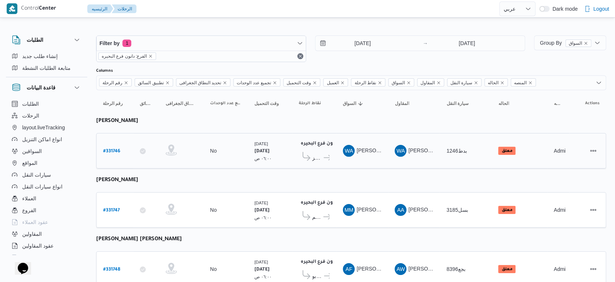
click at [316, 155] on span "مركز [GEOGRAPHIC_DATA]" at bounding box center [317, 158] width 10 height 9
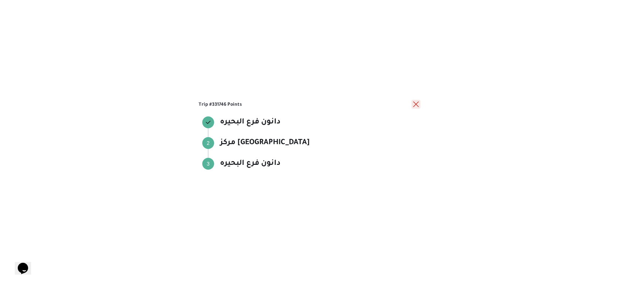
click at [416, 105] on button "close" at bounding box center [416, 104] width 9 height 9
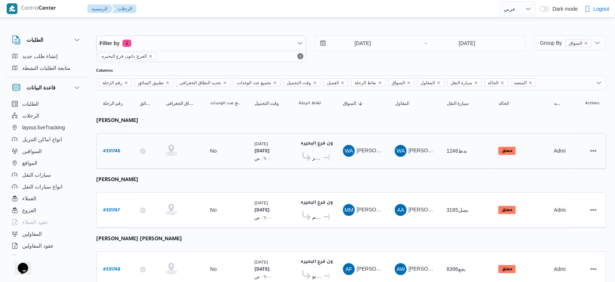
click at [108, 149] on b "# 331746" at bounding box center [111, 151] width 17 height 5
select select "ar"
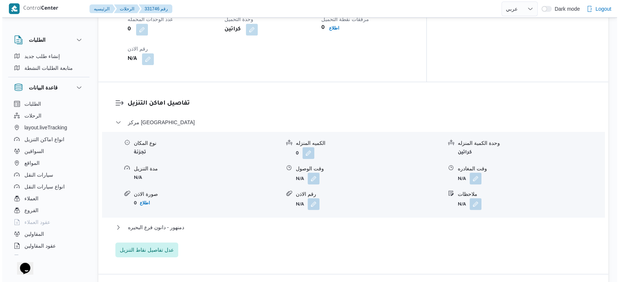
scroll to position [575, 0]
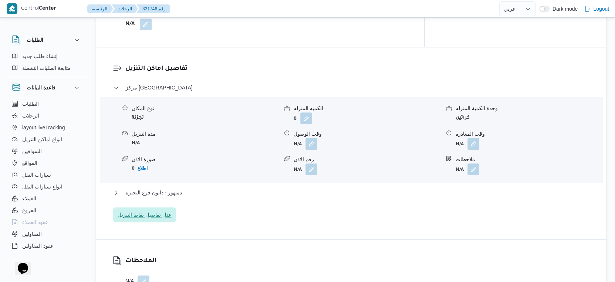
click at [163, 213] on span "عدل تفاصيل نقاط التنزيل" at bounding box center [145, 214] width 54 height 9
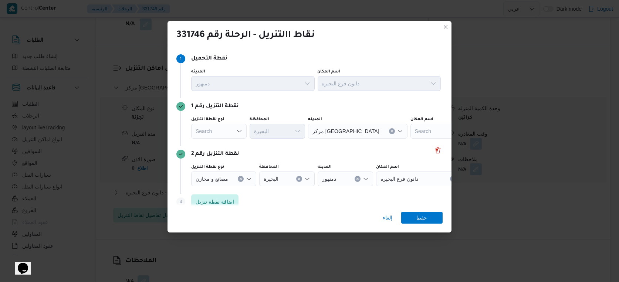
click at [221, 131] on div "Search" at bounding box center [218, 131] width 55 height 15
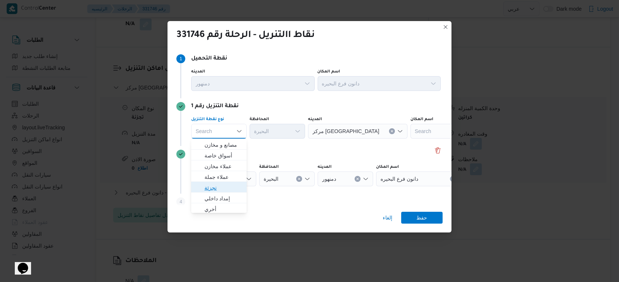
click at [217, 188] on span "تجزئة" at bounding box center [224, 187] width 38 height 9
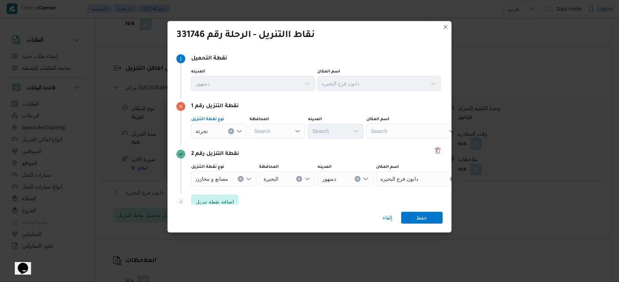
click at [281, 129] on div "Search" at bounding box center [277, 131] width 55 height 15
click at [293, 107] on div "نقطة التنزيل رقم 1" at bounding box center [309, 106] width 266 height 9
click at [275, 127] on div "البح البح" at bounding box center [277, 131] width 55 height 15
type input "البحي"
click at [275, 127] on div "[PERSON_NAME] Combo box. Selected. البحي. Selected. Combo box input. Search. Ty…" at bounding box center [277, 131] width 55 height 15
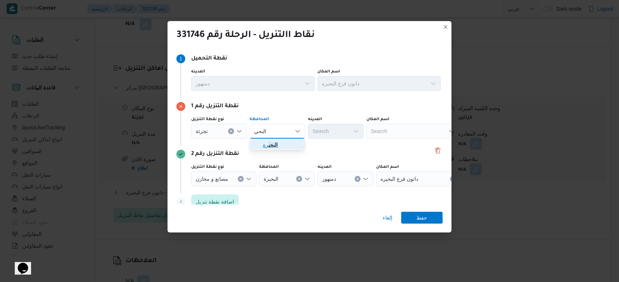
click at [275, 143] on mark "البحي" at bounding box center [273, 145] width 9 height 6
click at [333, 136] on div "Search" at bounding box center [335, 131] width 55 height 15
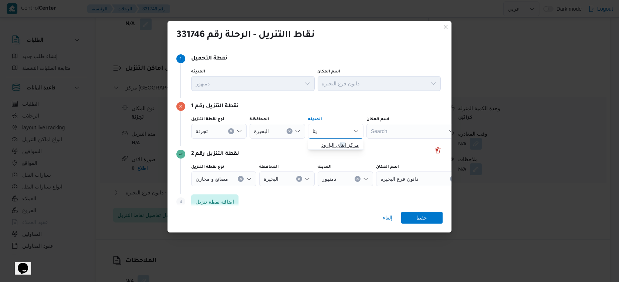
type input "يتا"
click at [328, 143] on span "مركز إ يتا ى البارود" at bounding box center [340, 145] width 38 height 9
click at [221, 201] on span "اضافة نقطة تنزيل" at bounding box center [215, 201] width 38 height 9
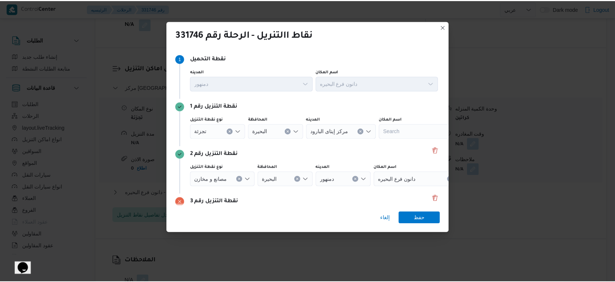
scroll to position [57, 0]
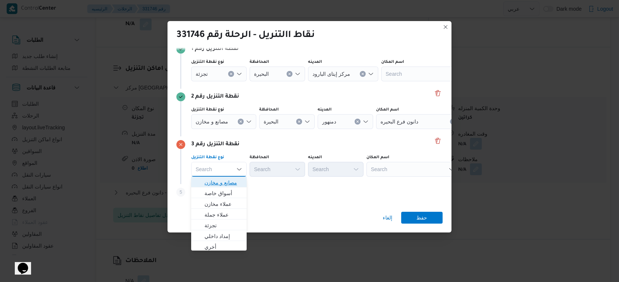
click at [230, 181] on span "مصانع و مخازن" at bounding box center [224, 182] width 38 height 9
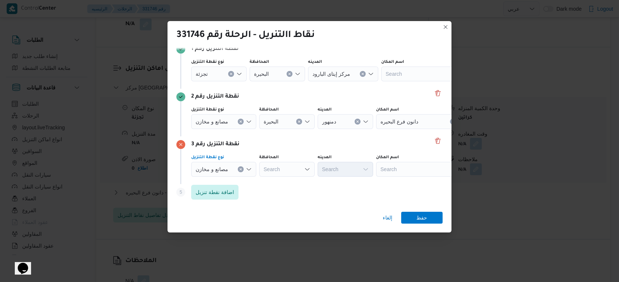
click at [305, 81] on div "Search" at bounding box center [277, 74] width 55 height 15
type input "[PERSON_NAME]"
click at [286, 169] on div "[PERSON_NAME] [PERSON_NAME] Combo box. Selected. [PERSON_NAME]. Selected. Combo…" at bounding box center [286, 169] width 55 height 15
click at [284, 186] on span "[PERSON_NAME] ة" at bounding box center [292, 182] width 38 height 9
click at [336, 81] on div "Search" at bounding box center [343, 74] width 70 height 15
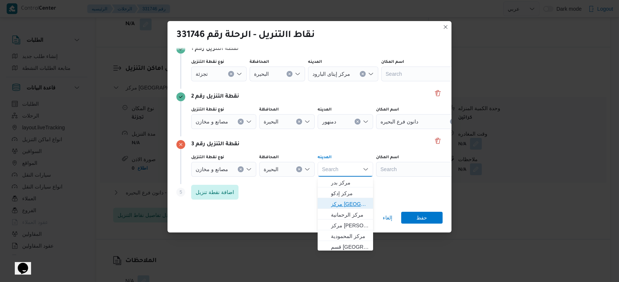
click at [348, 205] on span "مركز [GEOGRAPHIC_DATA]" at bounding box center [350, 204] width 38 height 9
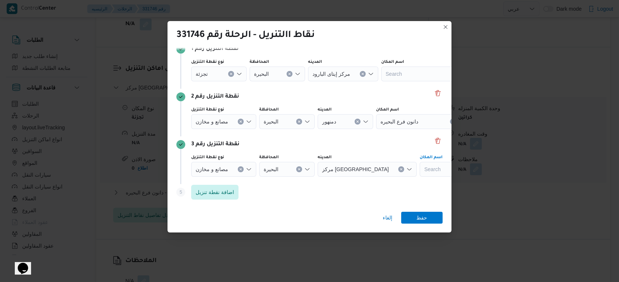
click at [418, 81] on div "Search" at bounding box center [427, 74] width 92 height 15
type input "دانو"
click at [361, 75] on icon "Clear input" at bounding box center [362, 73] width 3 height 3
click at [411, 171] on div "[PERSON_NAME]" at bounding box center [422, 169] width 92 height 15
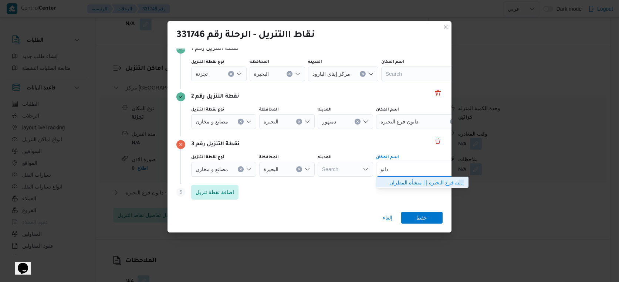
click at [415, 181] on span "دانو ن فرع البحيره | | منشأة المطران" at bounding box center [426, 182] width 75 height 9
click at [233, 75] on icon "Clear input" at bounding box center [231, 73] width 3 height 3
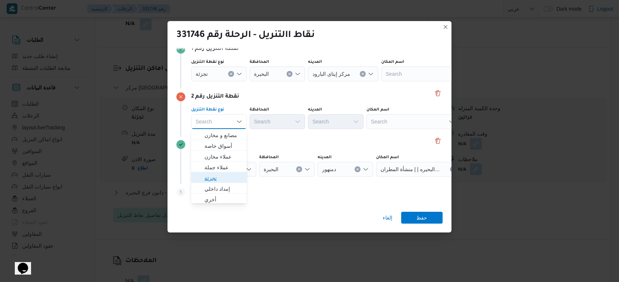
click at [218, 178] on span "تجزئة" at bounding box center [224, 178] width 38 height 9
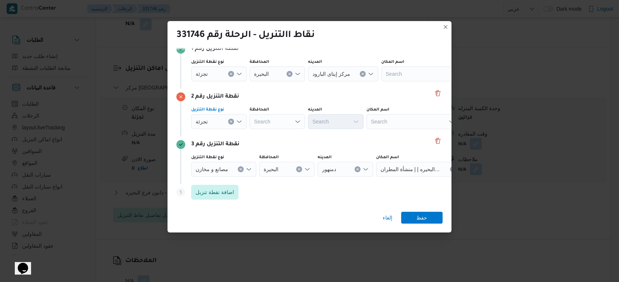
click at [278, 81] on div "Search" at bounding box center [277, 74] width 55 height 15
click at [296, 65] on div "المحافظة" at bounding box center [277, 62] width 55 height 6
click at [280, 129] on div "نوع نقطة التنزيل تجزئة المحافظة البح البح المدينه Search اسم المكان Search" at bounding box center [316, 117] width 253 height 25
click at [281, 124] on div "البح البح" at bounding box center [277, 121] width 55 height 15
type input "البحي"
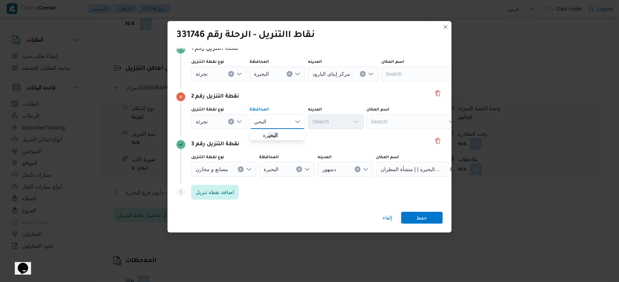
click at [281, 124] on div "[PERSON_NAME]" at bounding box center [277, 121] width 55 height 15
click at [273, 134] on mark "البحي" at bounding box center [273, 135] width 9 height 6
click at [342, 81] on div "Search" at bounding box center [343, 74] width 70 height 15
type input "محم"
click at [335, 97] on div "نقطة التنزيل رقم 2" at bounding box center [309, 96] width 266 height 9
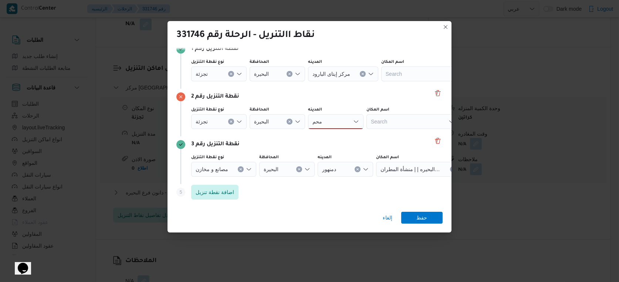
click at [332, 119] on div "[PERSON_NAME]" at bounding box center [335, 121] width 55 height 15
click at [336, 135] on mark "محم" at bounding box center [335, 135] width 9 height 6
click at [438, 217] on span "حفظ" at bounding box center [421, 218] width 41 height 12
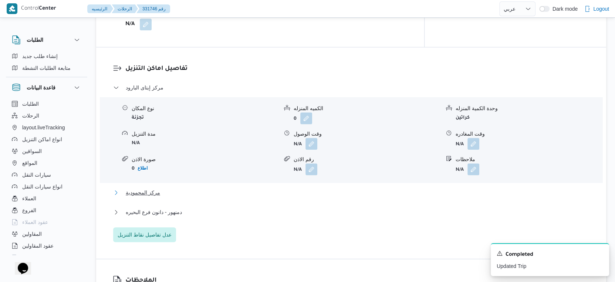
click at [162, 192] on button "مركز المحمودية" at bounding box center [351, 192] width 476 height 9
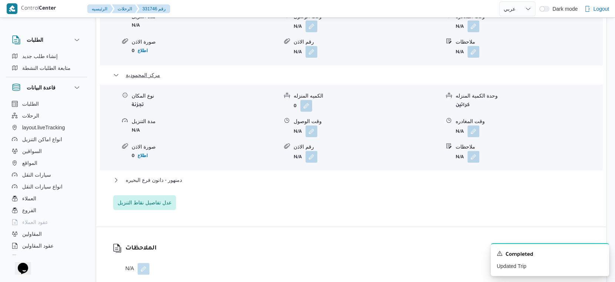
scroll to position [699, 0]
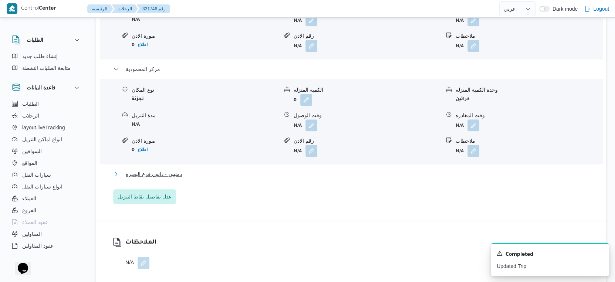
click at [172, 176] on span "دمنهور - دانون فرع البحيره" at bounding box center [154, 174] width 56 height 9
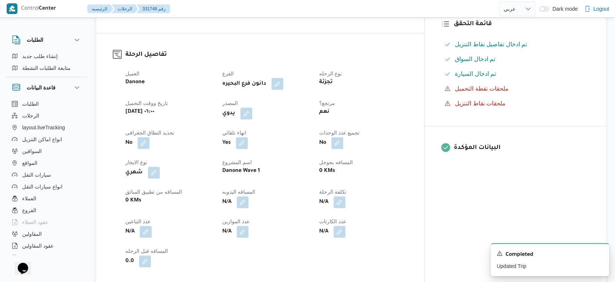
scroll to position [0, 0]
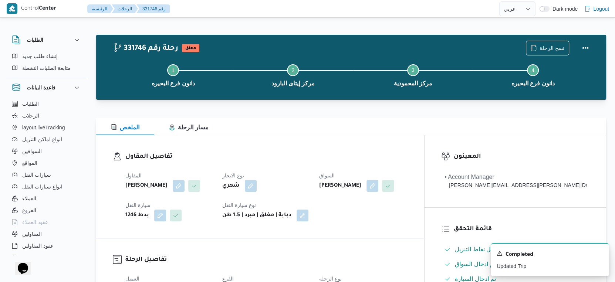
select select "ar"
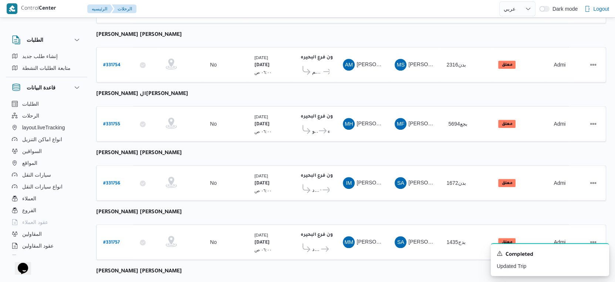
scroll to position [604, 0]
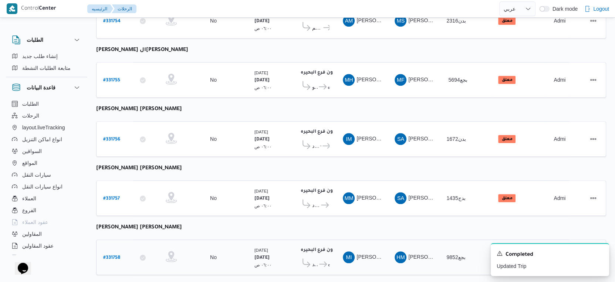
click at [110, 256] on b "# 331758" at bounding box center [111, 258] width 17 height 5
select select "ar"
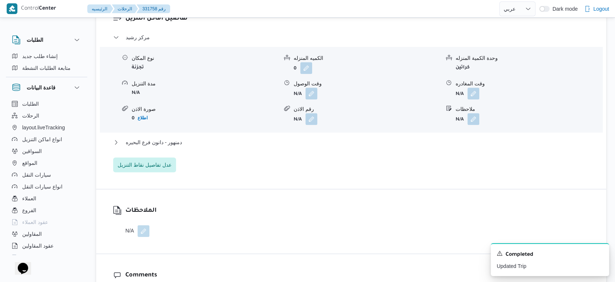
scroll to position [699, 0]
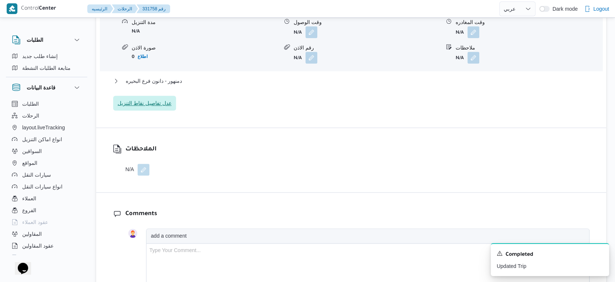
click at [148, 104] on span "عدل تفاصيل نقاط التنزيل" at bounding box center [145, 103] width 54 height 9
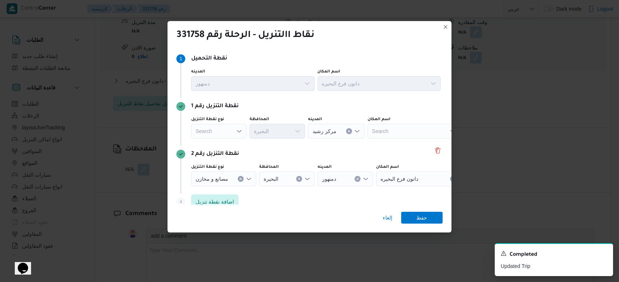
click at [214, 127] on div "Search" at bounding box center [218, 131] width 55 height 15
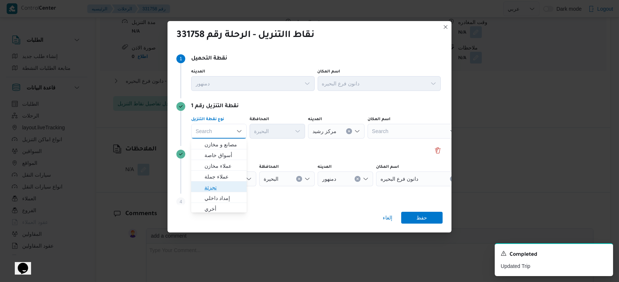
click at [219, 189] on span "تجزئة" at bounding box center [224, 187] width 38 height 9
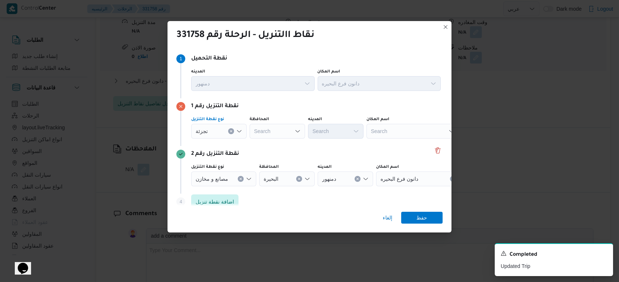
click at [280, 131] on div "Search" at bounding box center [277, 131] width 55 height 15
type input "البحي"
click at [280, 131] on div "[PERSON_NAME] Combo box. Selected. البحي. Selected. Combo box input. Search. Ty…" at bounding box center [277, 131] width 55 height 15
drag, startPoint x: 277, startPoint y: 143, endPoint x: 286, endPoint y: 137, distance: 10.8
click at [278, 142] on span "البحي رة" at bounding box center [282, 144] width 38 height 9
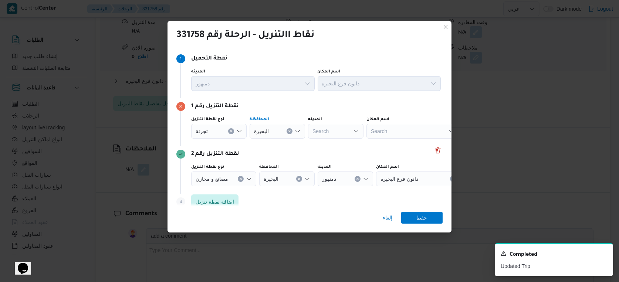
click at [335, 126] on div "Search" at bounding box center [335, 131] width 55 height 15
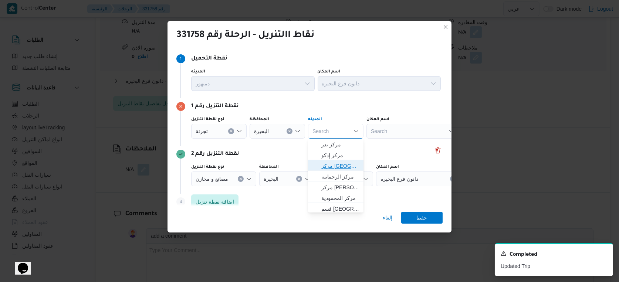
click at [338, 166] on span "مركز [GEOGRAPHIC_DATA]" at bounding box center [340, 166] width 38 height 9
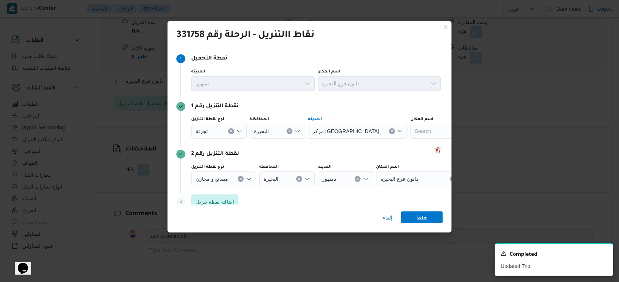
click at [428, 217] on span "حفظ" at bounding box center [421, 218] width 41 height 12
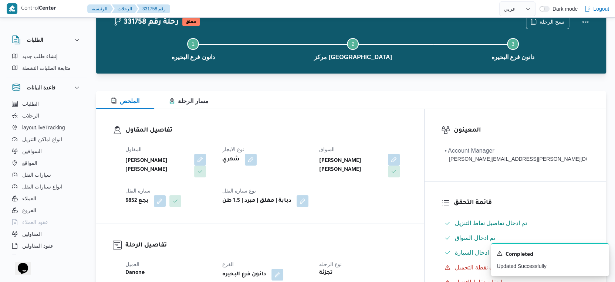
scroll to position [0, 0]
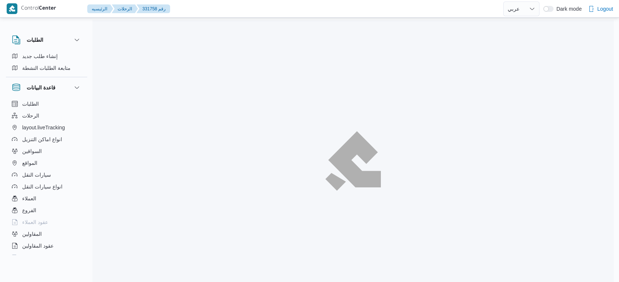
select select "ar"
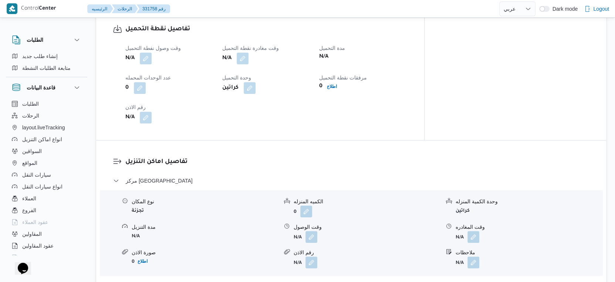
scroll to position [575, 0]
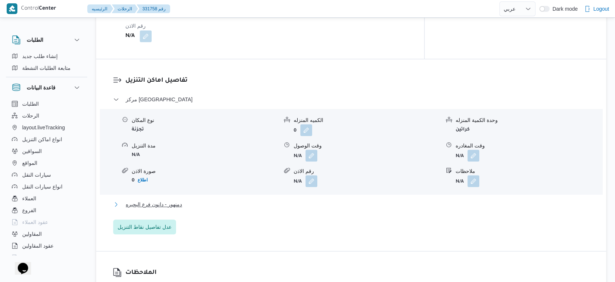
click at [186, 203] on button "دمنهور - دانون فرع البحيره" at bounding box center [351, 204] width 476 height 9
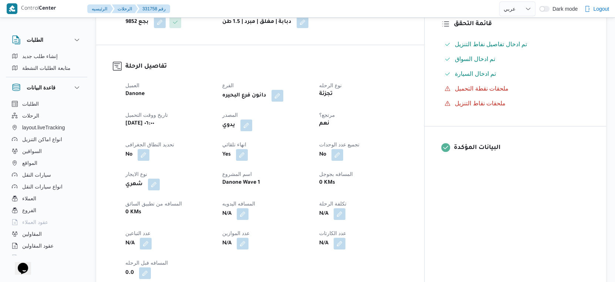
scroll to position [0, 0]
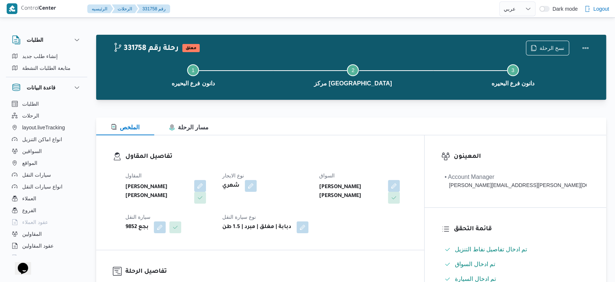
select select "ar"
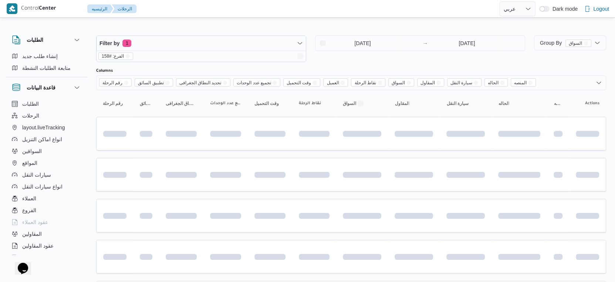
scroll to position [604, 0]
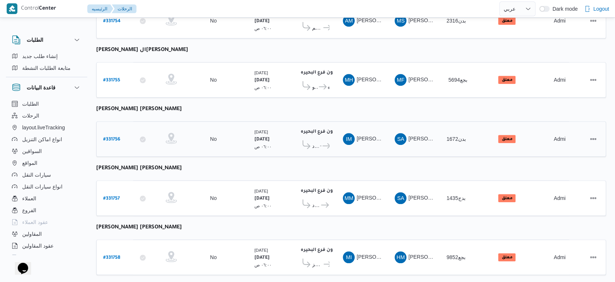
click at [115, 137] on b "# 331756" at bounding box center [111, 139] width 17 height 5
select select "ar"
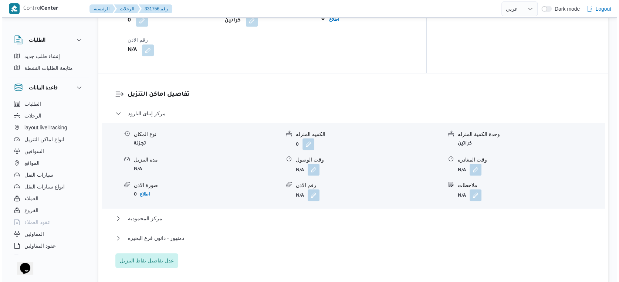
scroll to position [575, 0]
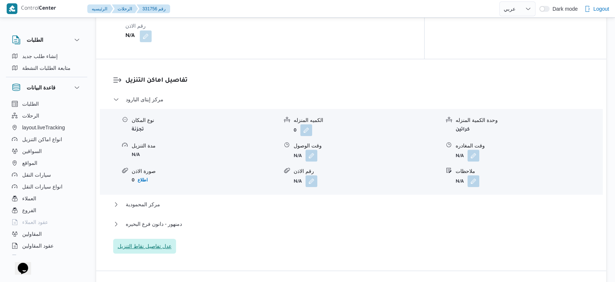
click at [157, 242] on span "عدل تفاصيل نقاط التنزيل" at bounding box center [145, 246] width 54 height 9
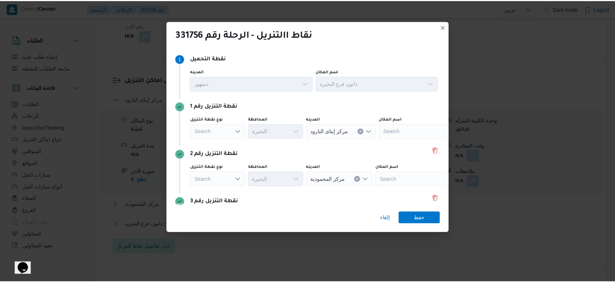
scroll to position [57, 0]
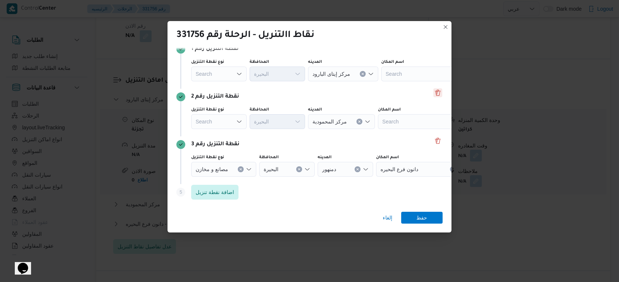
click at [434, 92] on button "Delete" at bounding box center [438, 92] width 9 height 9
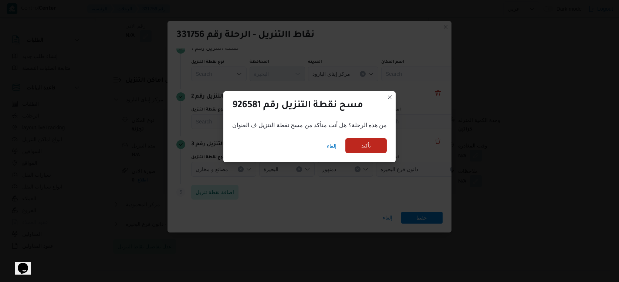
click at [371, 145] on span "تأكيد" at bounding box center [365, 145] width 41 height 15
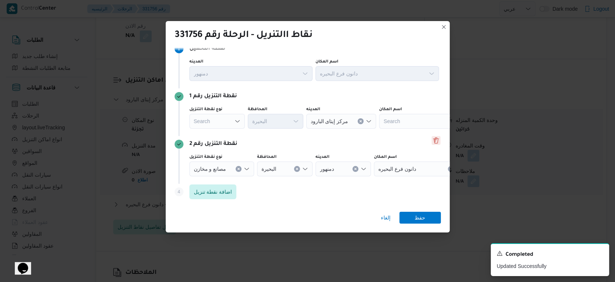
scroll to position [10, 0]
click at [216, 124] on div "Search" at bounding box center [216, 121] width 55 height 15
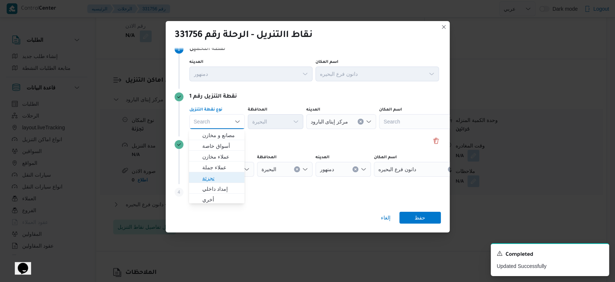
click at [212, 175] on span "تجزئة" at bounding box center [221, 178] width 38 height 9
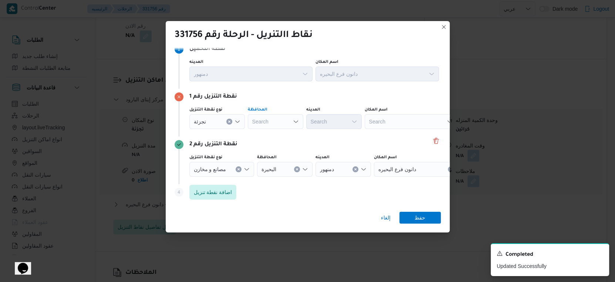
click at [284, 122] on div "Search" at bounding box center [275, 121] width 55 height 15
type input "البحي"
click at [281, 137] on span "البحي رة" at bounding box center [280, 135] width 38 height 9
click at [327, 117] on div "Search" at bounding box center [333, 121] width 55 height 15
type input "رشي"
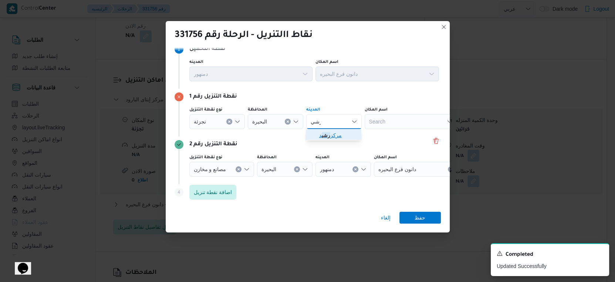
click at [317, 133] on span "مركز رشي د" at bounding box center [334, 135] width 50 height 12
click at [416, 218] on span "حفظ" at bounding box center [420, 218] width 11 height 12
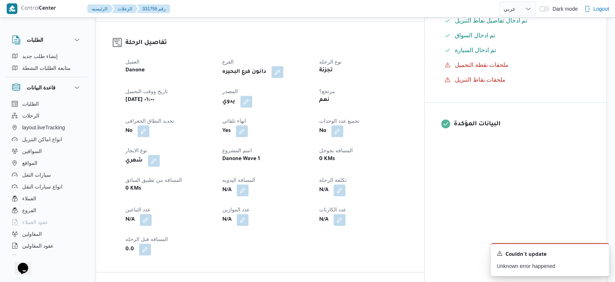
scroll to position [82, 0]
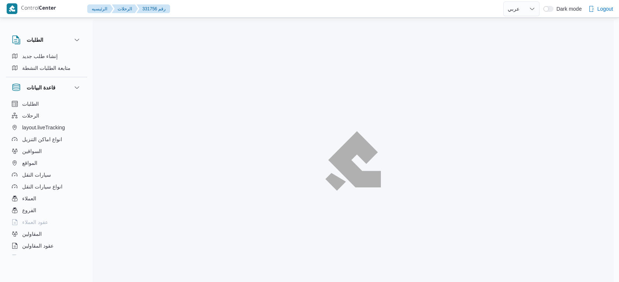
select select "ar"
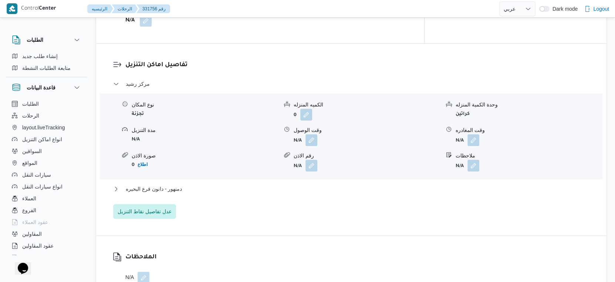
scroll to position [595, 0]
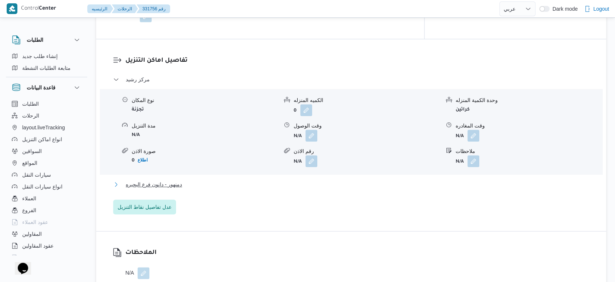
click at [186, 185] on button "دمنهور - دانون فرع البحيره" at bounding box center [351, 184] width 476 height 9
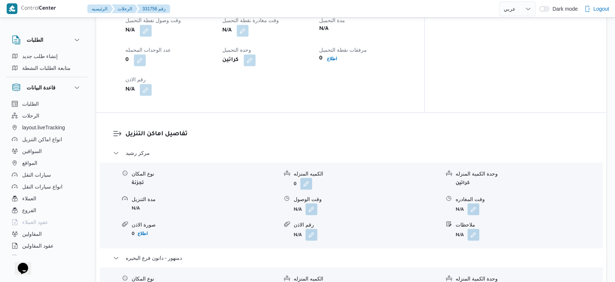
scroll to position [575, 0]
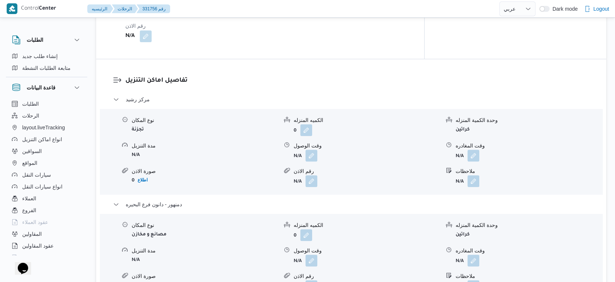
select select "ar"
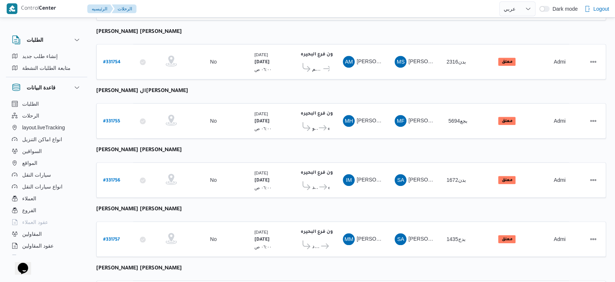
scroll to position [604, 0]
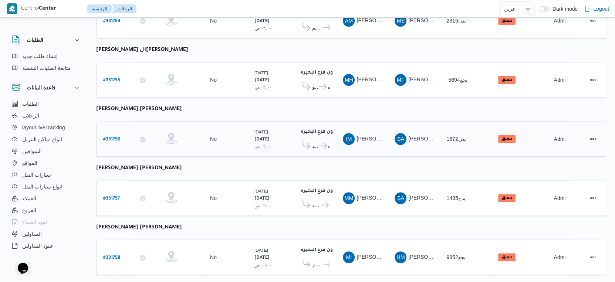
click at [320, 143] on icon at bounding box center [323, 146] width 8 height 6
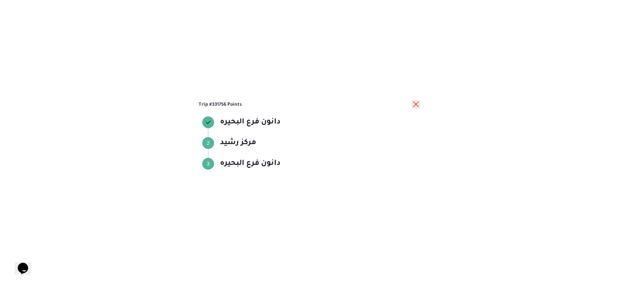
click at [414, 102] on button "close" at bounding box center [416, 104] width 9 height 9
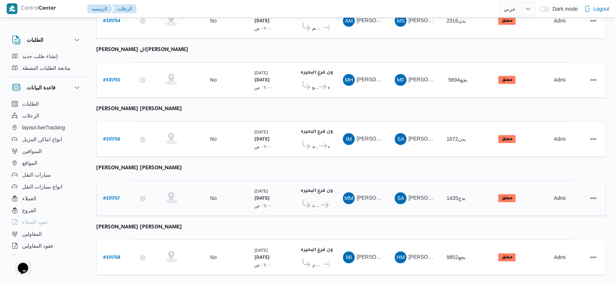
click at [320, 199] on span "مركز إيتاى البارود دانون فرع البحيره" at bounding box center [314, 204] width 31 height 11
click at [321, 202] on icon at bounding box center [325, 205] width 8 height 6
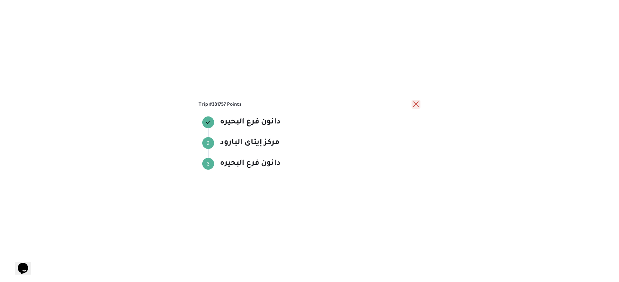
click at [413, 105] on button "close" at bounding box center [416, 104] width 9 height 9
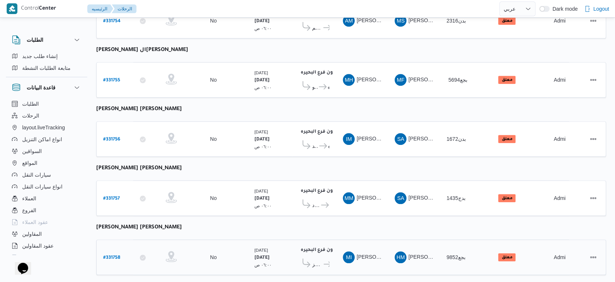
click at [323, 260] on span "دانون فرع البحيره" at bounding box center [326, 264] width 7 height 9
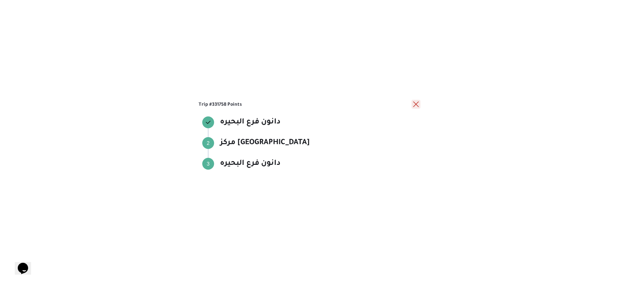
click at [416, 102] on button "close" at bounding box center [416, 104] width 9 height 9
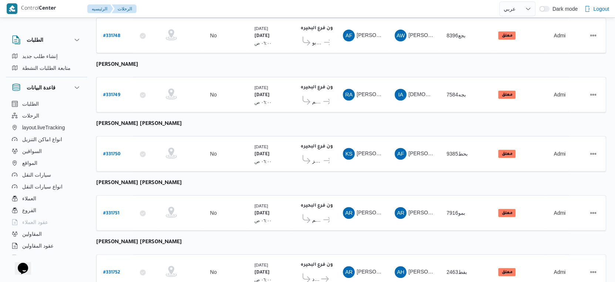
scroll to position [0, 0]
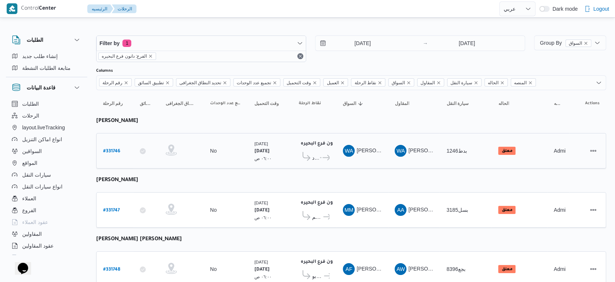
click at [323, 155] on icon at bounding box center [327, 158] width 8 height 6
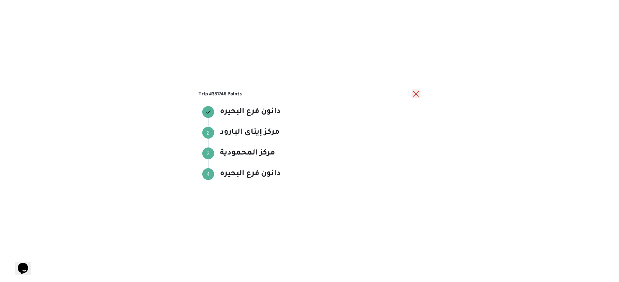
click at [415, 92] on button "close" at bounding box center [416, 94] width 9 height 9
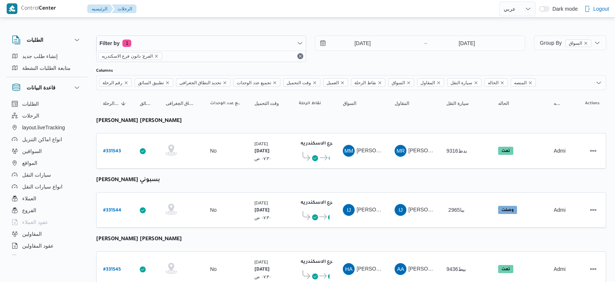
select select "ar"
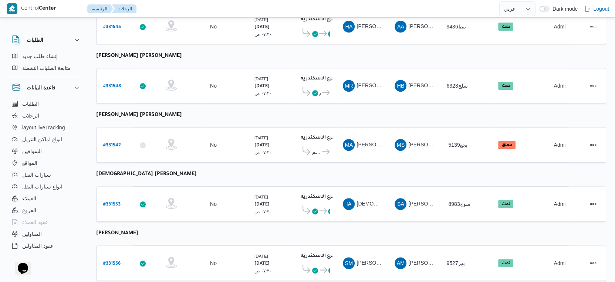
scroll to position [193, 0]
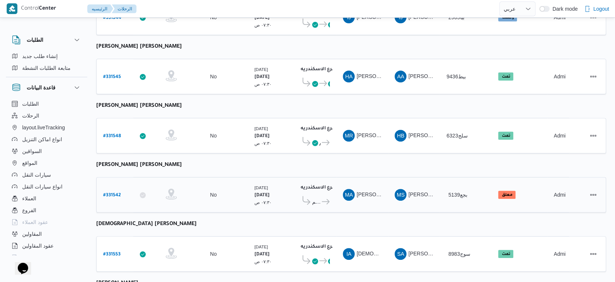
click at [118, 193] on b "# 331542" at bounding box center [112, 195] width 18 height 5
select select "ar"
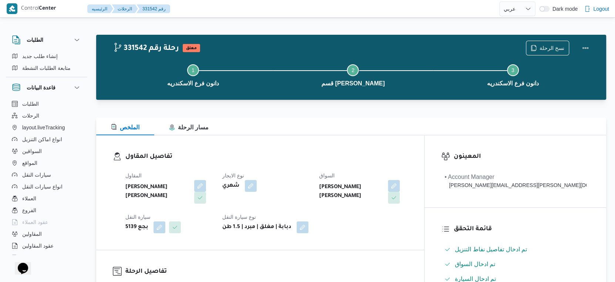
select select "ar"
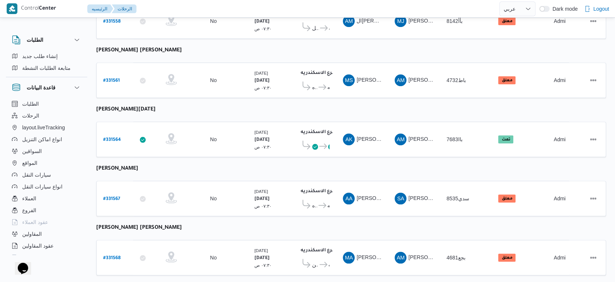
scroll to position [604, 0]
click at [118, 137] on b "# 331564" at bounding box center [112, 139] width 18 height 5
select select "ar"
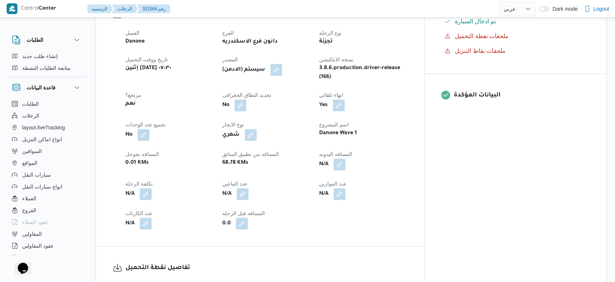
scroll to position [246, 0]
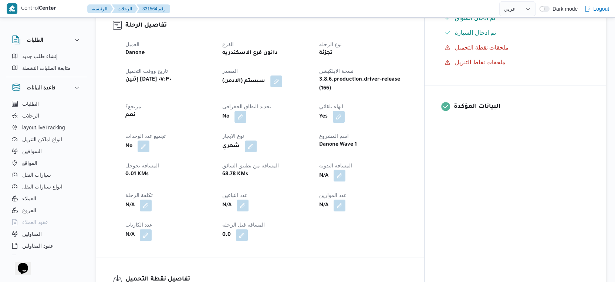
click at [345, 170] on button "button" at bounding box center [340, 176] width 12 height 12
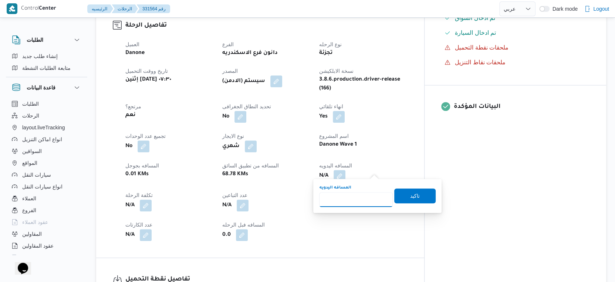
click at [351, 199] on input "المسافه اليدويه" at bounding box center [356, 199] width 74 height 15
type input "82"
click at [411, 195] on span "تاكيد" at bounding box center [415, 195] width 10 height 9
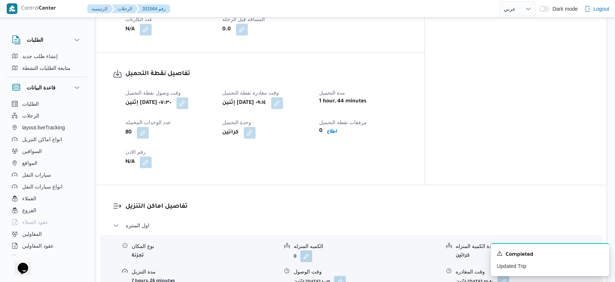
scroll to position [575, 0]
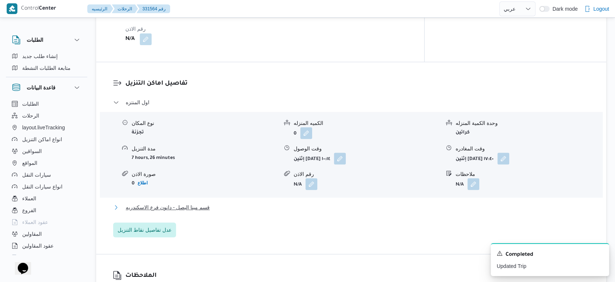
click at [219, 203] on button "قسم مينا البصل - دانون فرع الاسكندريه" at bounding box center [351, 207] width 476 height 9
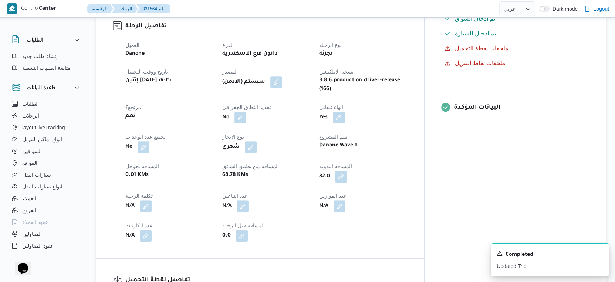
scroll to position [246, 0]
select select "ar"
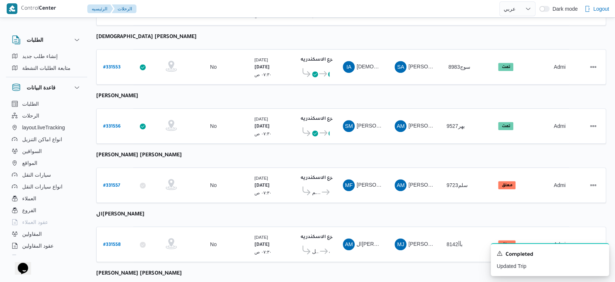
scroll to position [498, 0]
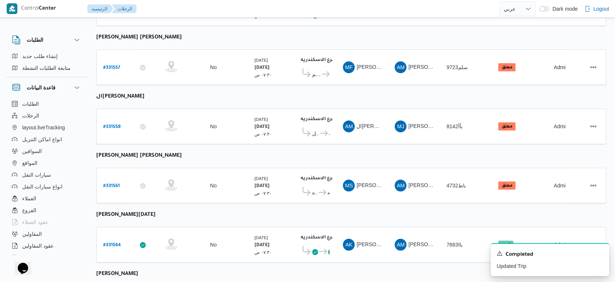
select select "ar"
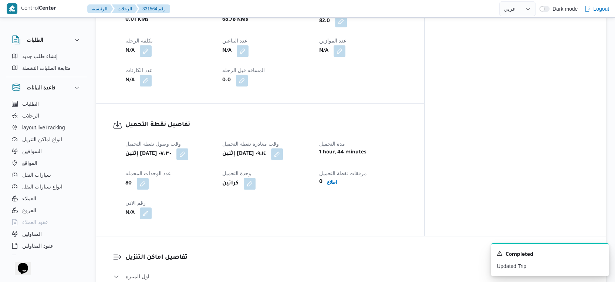
scroll to position [293, 0]
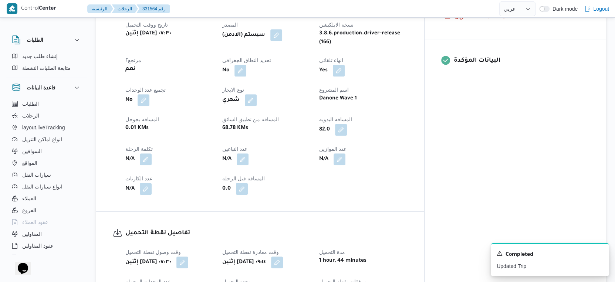
select select "ar"
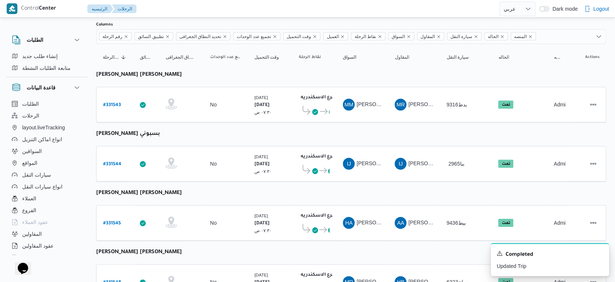
scroll to position [45, 0]
click at [119, 163] on b "# 331544" at bounding box center [112, 165] width 18 height 5
select select "ar"
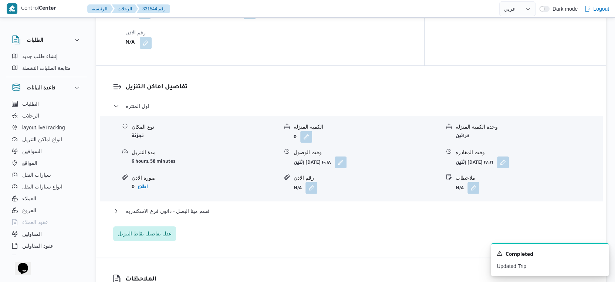
scroll to position [621, 0]
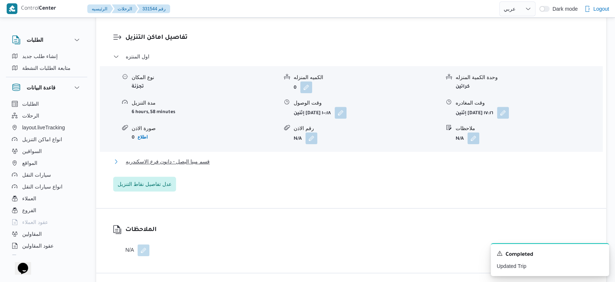
click at [206, 157] on span "قسم مينا البصل - دانون فرع الاسكندريه" at bounding box center [168, 161] width 84 height 9
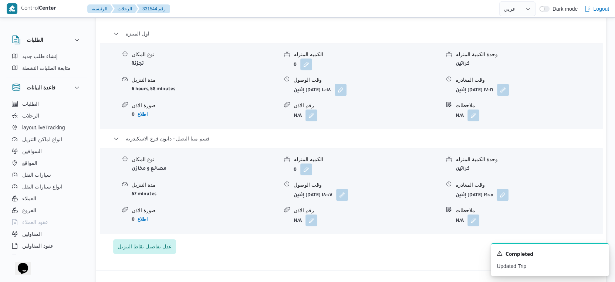
scroll to position [662, 0]
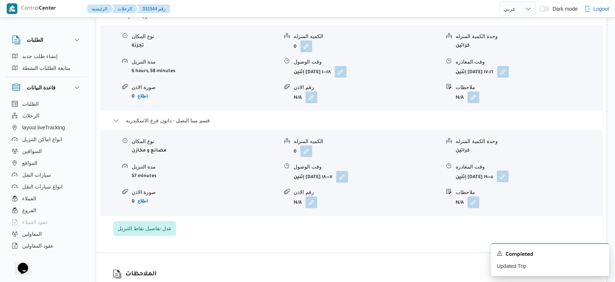
click at [509, 171] on button "button" at bounding box center [503, 177] width 12 height 12
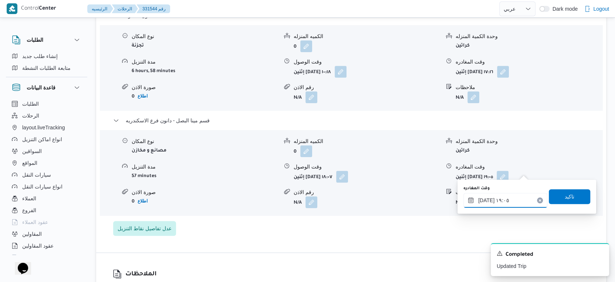
click at [508, 204] on input "[DATE] ١٩:٠٥" at bounding box center [505, 200] width 84 height 15
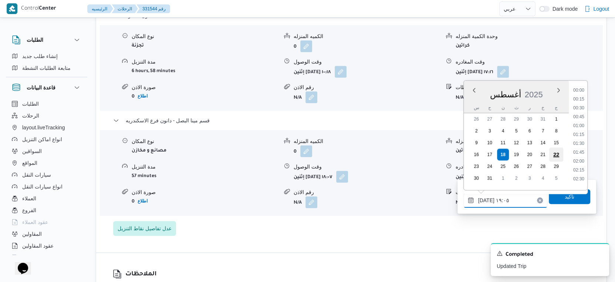
scroll to position [623, 0]
click at [581, 115] on li "18:15" at bounding box center [578, 115] width 17 height 7
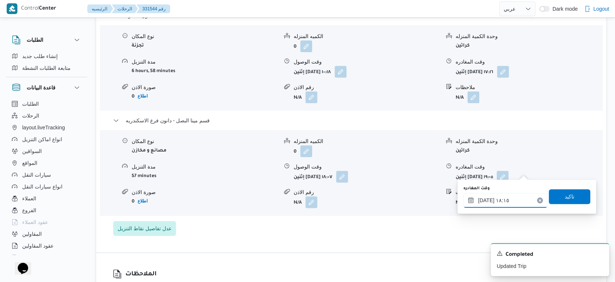
click at [486, 202] on input "[DATE] ١٨:١٥" at bounding box center [505, 200] width 84 height 15
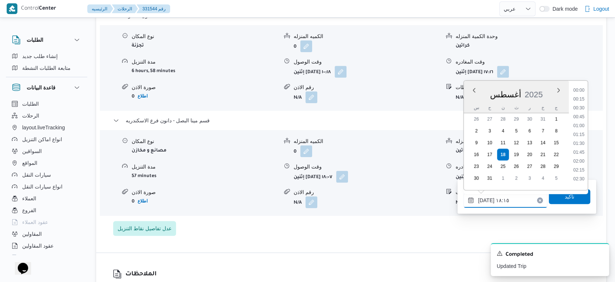
click at [486, 202] on input "١٨/٠٨/٢٠٢٥ ١٨:١٥" at bounding box center [505, 200] width 84 height 15
type input "١٨/٠٨/٢٠٢٥ ١٨:٢٦"
click at [565, 198] on span "تاكيد" at bounding box center [570, 196] width 10 height 9
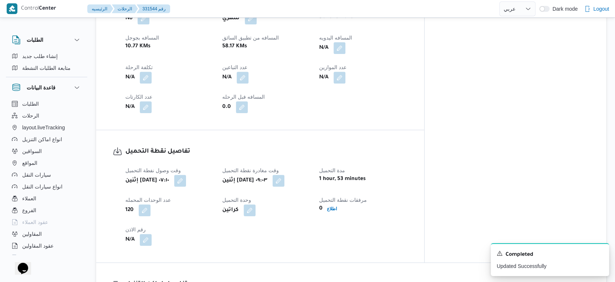
scroll to position [292, 0]
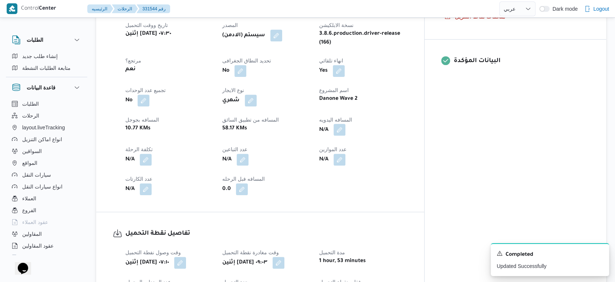
click at [345, 124] on button "button" at bounding box center [340, 130] width 12 height 12
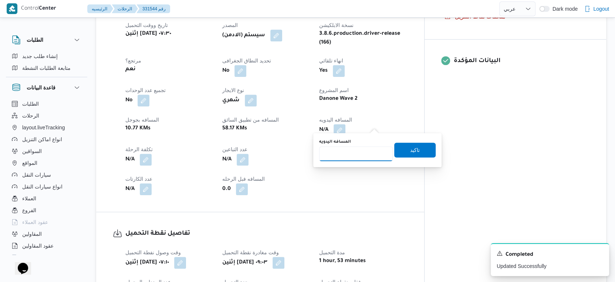
click at [350, 154] on input "المسافه اليدويه" at bounding box center [356, 153] width 74 height 15
type input "48"
click at [414, 147] on span "تاكيد" at bounding box center [414, 149] width 41 height 15
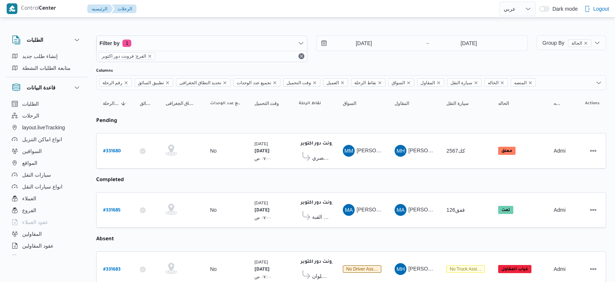
select select "ar"
click at [113, 150] on b "# 331680" at bounding box center [112, 151] width 18 height 5
select select "ar"
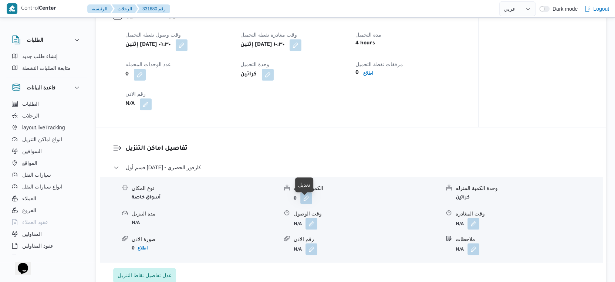
scroll to position [493, 0]
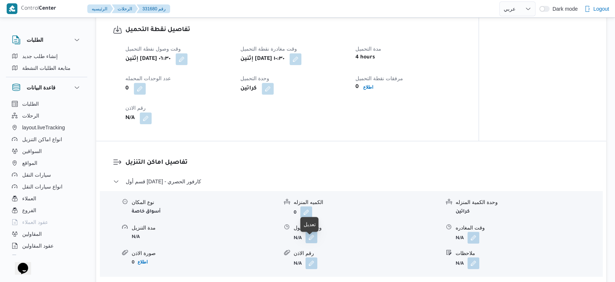
click at [312, 243] on button "button" at bounding box center [312, 238] width 12 height 12
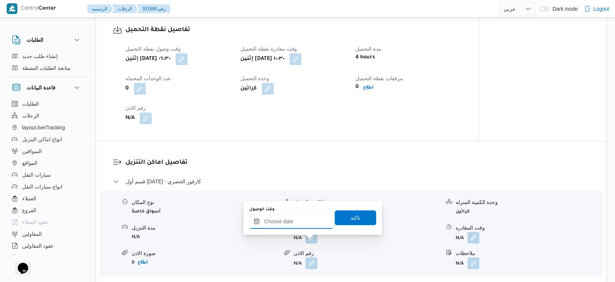
click at [297, 228] on input "وقت الوصول" at bounding box center [291, 221] width 84 height 15
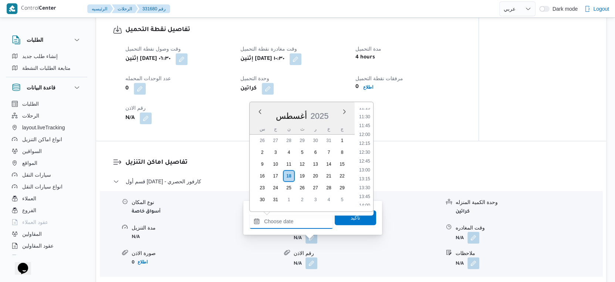
scroll to position [362, 0]
drag, startPoint x: 370, startPoint y: 139, endPoint x: 365, endPoint y: 162, distance: 23.4
click at [370, 139] on li "11:00" at bounding box center [364, 139] width 17 height 7
type input "[DATE] ١١:٠٠"
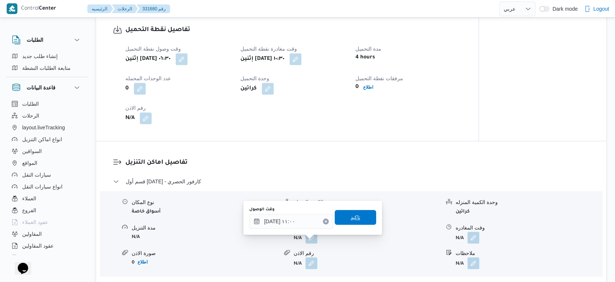
click at [361, 213] on span "تاكيد" at bounding box center [355, 217] width 41 height 15
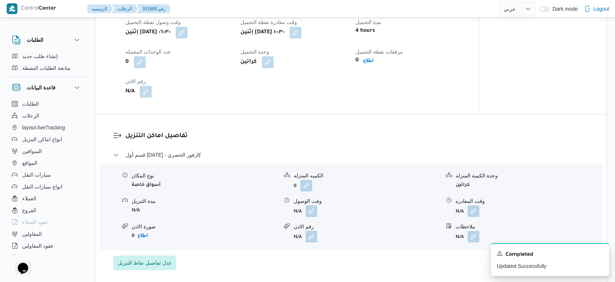
scroll to position [534, 0]
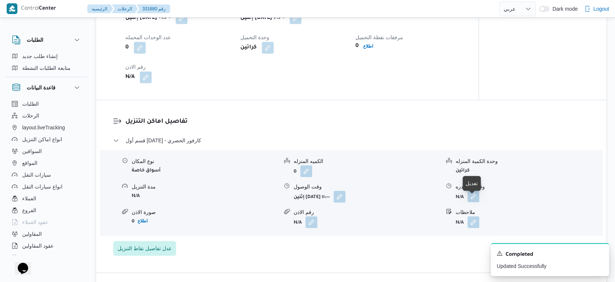
click at [473, 202] on button "button" at bounding box center [474, 196] width 12 height 12
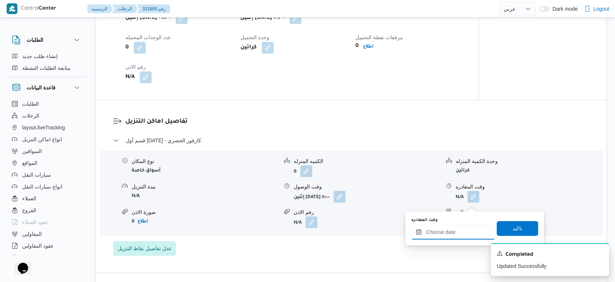
click at [462, 231] on input "وقت المغادره" at bounding box center [453, 232] width 84 height 15
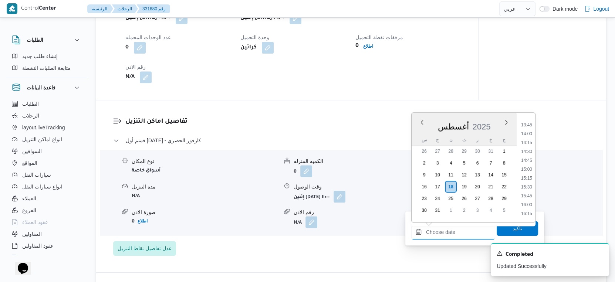
scroll to position [485, 0]
click at [527, 135] on li "14:00" at bounding box center [526, 134] width 17 height 7
type input "[DATE] ١٤:٠٠"
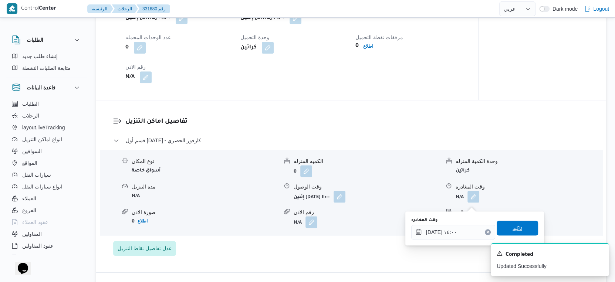
click at [518, 230] on span "تاكيد" at bounding box center [517, 228] width 41 height 15
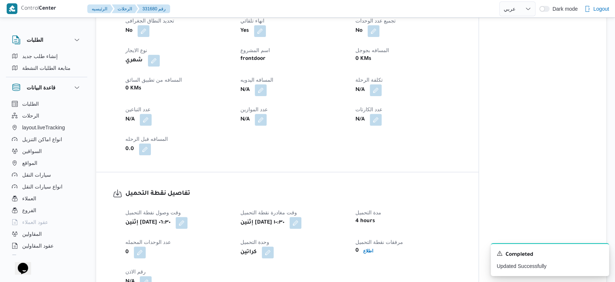
scroll to position [328, 0]
click at [260, 95] on button "button" at bounding box center [261, 91] width 12 height 12
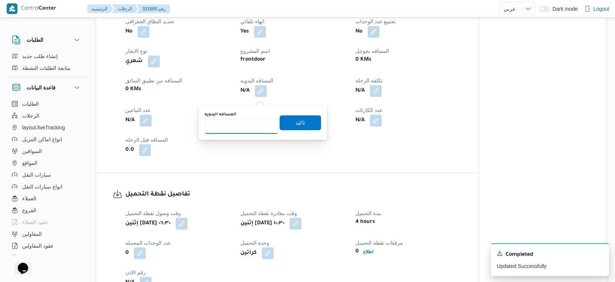
click at [236, 121] on input "المسافه اليدويه" at bounding box center [242, 126] width 74 height 15
type input "31"
click at [304, 120] on span "تاكيد" at bounding box center [300, 122] width 41 height 15
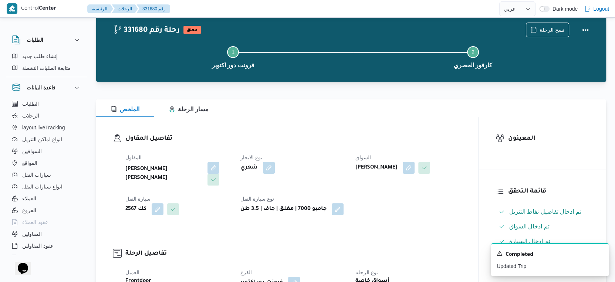
scroll to position [0, 0]
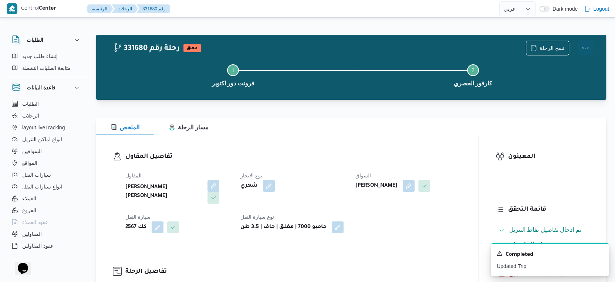
click at [584, 47] on button "Actions" at bounding box center [585, 47] width 15 height 15
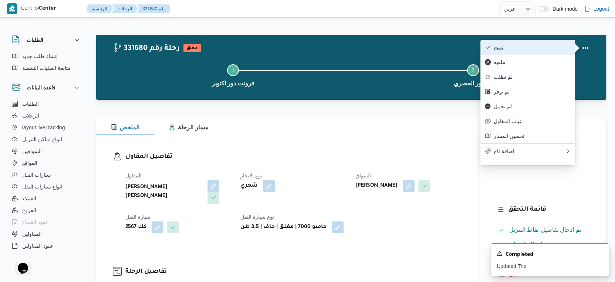
click at [520, 48] on span "تمت" at bounding box center [532, 47] width 77 height 6
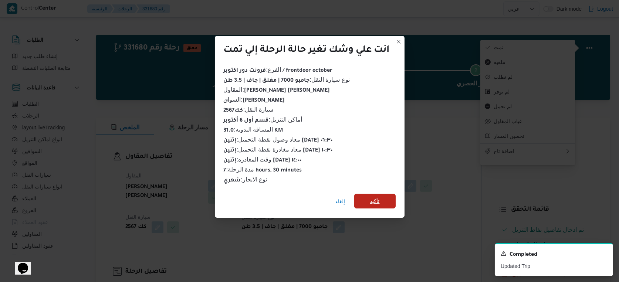
click at [378, 197] on span "تأكيد" at bounding box center [375, 201] width 10 height 9
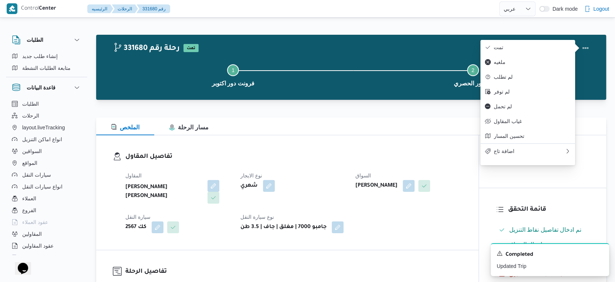
click at [383, 212] on div "المقاول [PERSON_NAME] [PERSON_NAME] نوع الايجار شهري السواق [PERSON_NAME] [PERS…" at bounding box center [293, 202] width 345 height 71
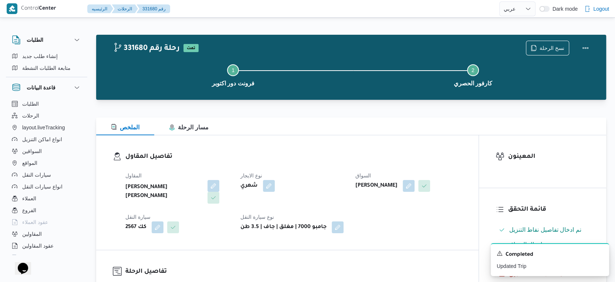
select select "ar"
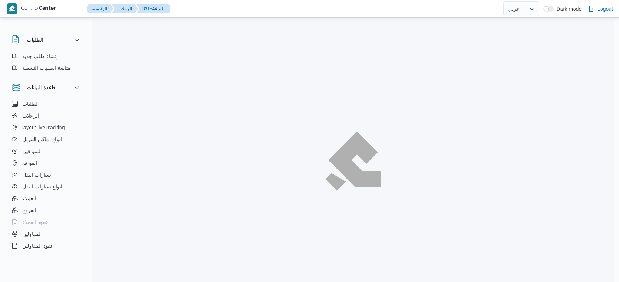
select select "ar"
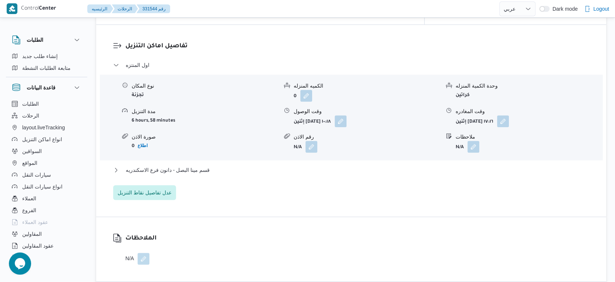
scroll to position [617, 0]
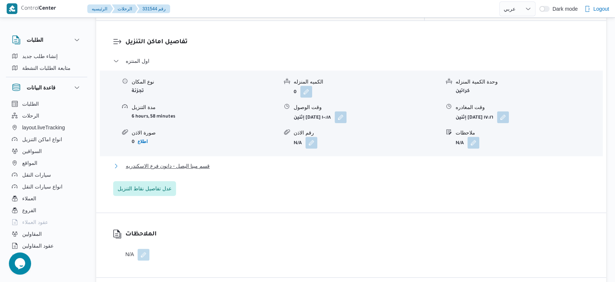
click at [198, 163] on span "قسم مينا البصل - دانون فرع الاسكندريه" at bounding box center [168, 166] width 84 height 9
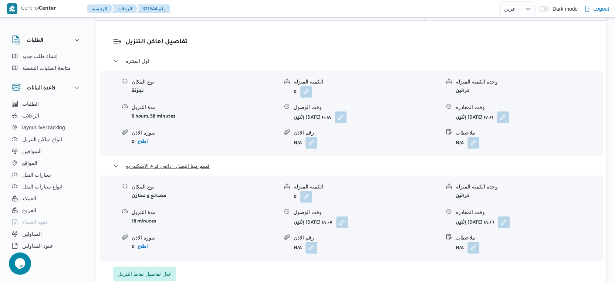
scroll to position [657, 0]
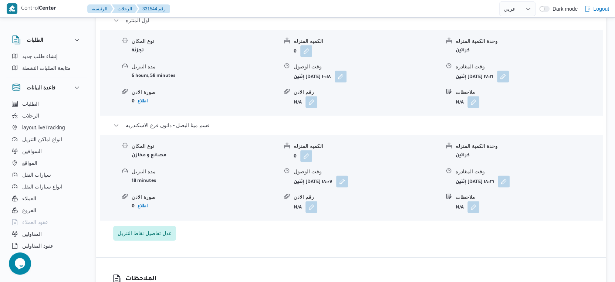
select select "ar"
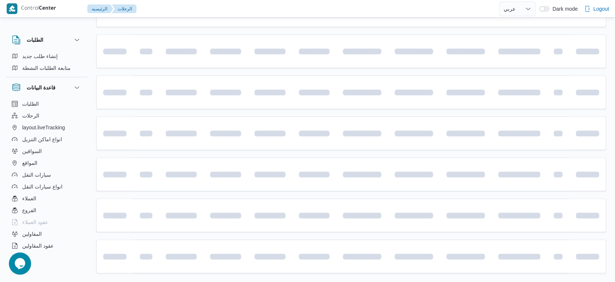
scroll to position [45, 0]
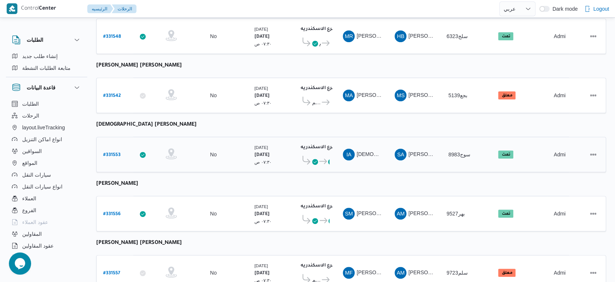
click at [110, 153] on b "# 331553" at bounding box center [111, 155] width 17 height 5
select select "ar"
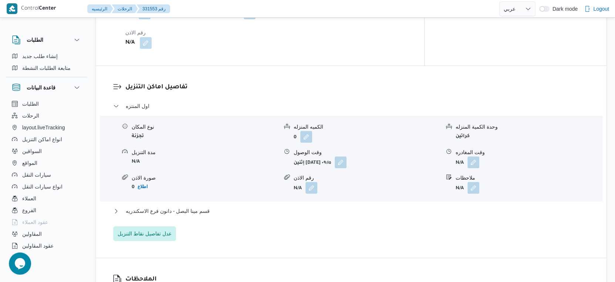
scroll to position [580, 0]
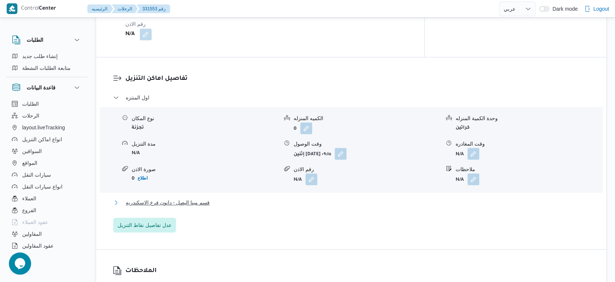
click at [213, 198] on button "قسم مينا البصل - دانون فرع الاسكندريه" at bounding box center [351, 202] width 476 height 9
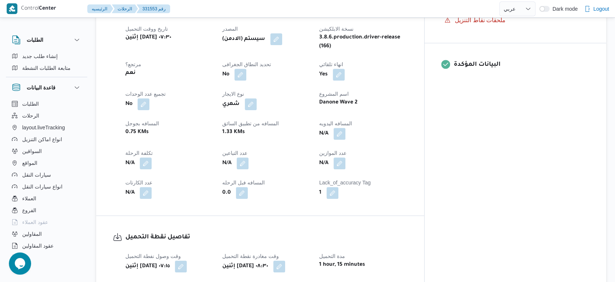
scroll to position [288, 0]
click at [345, 128] on button "button" at bounding box center [340, 134] width 12 height 12
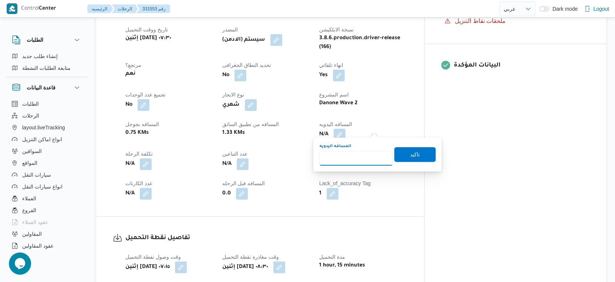
click at [350, 158] on input "المسافه اليدويه" at bounding box center [356, 158] width 74 height 15
type input "45"
click at [401, 152] on span "تاكيد" at bounding box center [414, 154] width 41 height 15
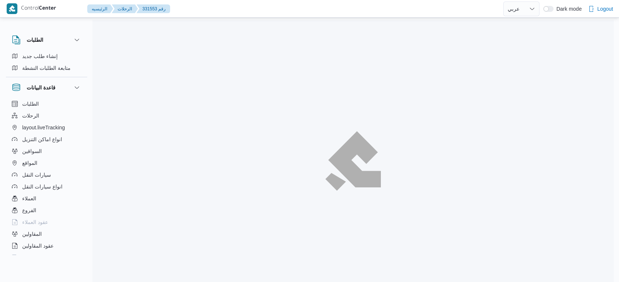
select select "ar"
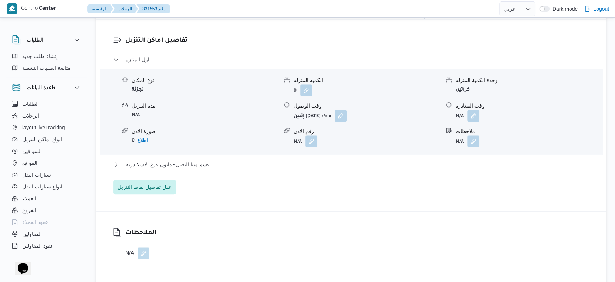
scroll to position [657, 0]
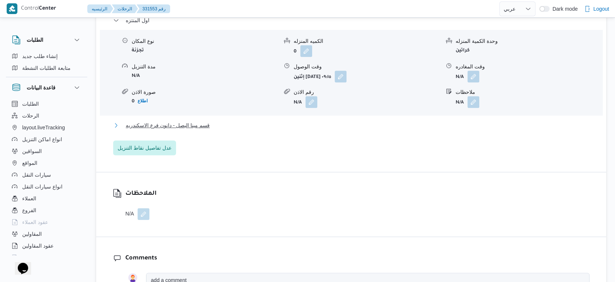
click at [197, 121] on span "قسم مينا البصل - دانون فرع الاسكندريه" at bounding box center [168, 125] width 84 height 9
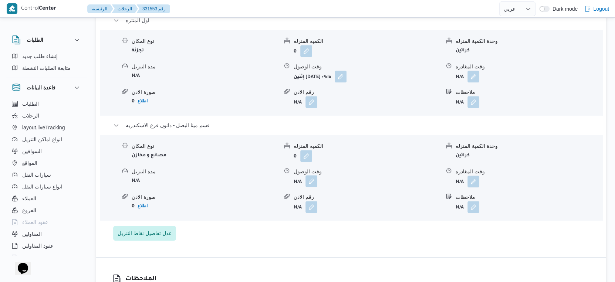
click at [306, 175] on button "button" at bounding box center [312, 181] width 12 height 12
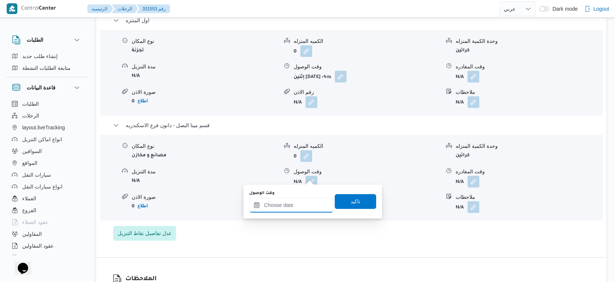
click at [301, 198] on div at bounding box center [291, 205] width 84 height 15
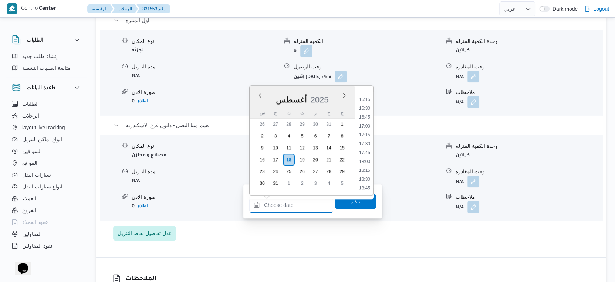
scroll to position [526, 0]
drag, startPoint x: 366, startPoint y: 155, endPoint x: 364, endPoint y: 168, distance: 13.8
click at [366, 155] on li "16:30" at bounding box center [364, 154] width 17 height 7
type input "[DATE] ١٦:٣٠"
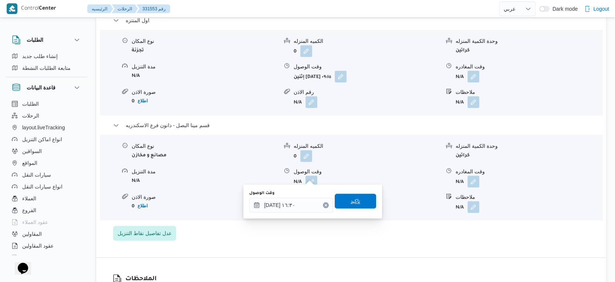
click at [361, 197] on span "تاكيد" at bounding box center [355, 201] width 41 height 15
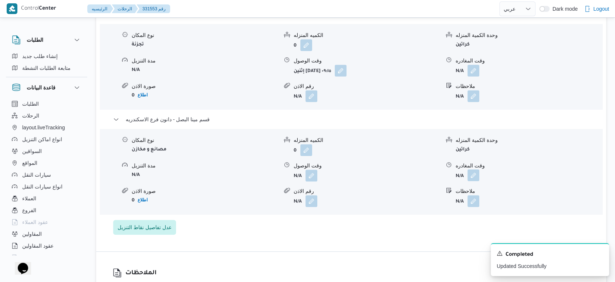
click at [471, 172] on button "button" at bounding box center [474, 175] width 12 height 12
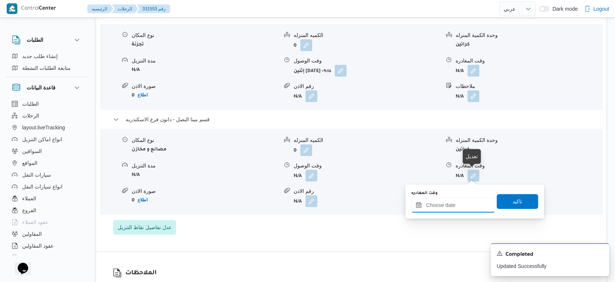
click at [462, 198] on input "وقت المغادره" at bounding box center [453, 205] width 84 height 15
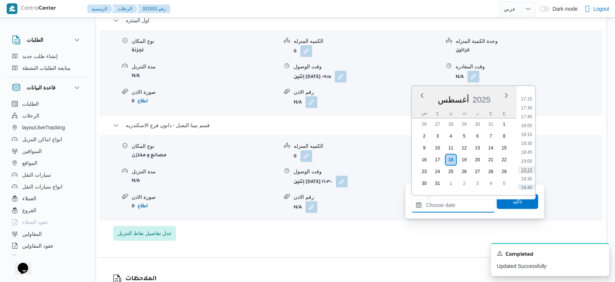
scroll to position [567, 0]
drag, startPoint x: 524, startPoint y: 130, endPoint x: 518, endPoint y: 155, distance: 25.1
click at [524, 130] on li "17:00" at bounding box center [526, 131] width 17 height 7
type input "[DATE] ١٧:٠٠"
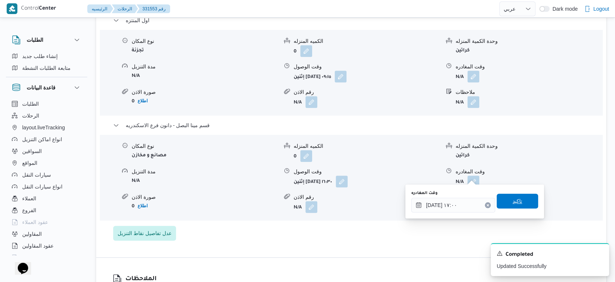
click at [514, 197] on span "تاكيد" at bounding box center [518, 201] width 10 height 9
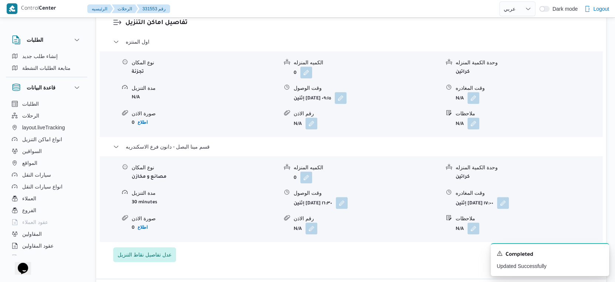
scroll to position [617, 0]
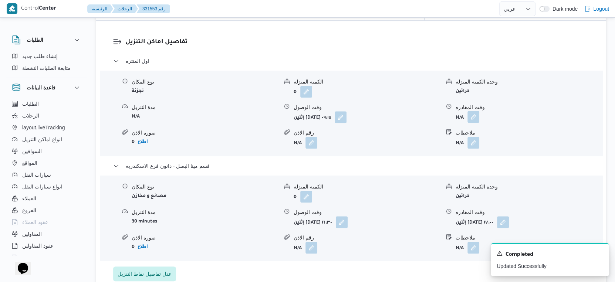
click at [476, 112] on button "button" at bounding box center [474, 117] width 12 height 12
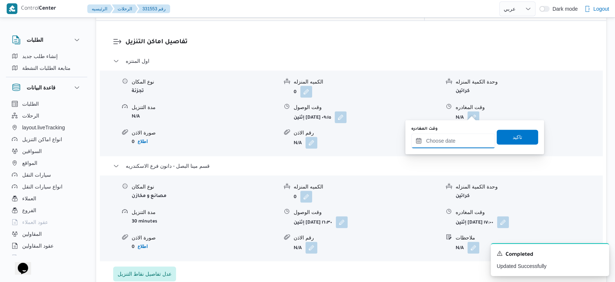
click at [460, 136] on input "وقت المغادره" at bounding box center [453, 141] width 84 height 15
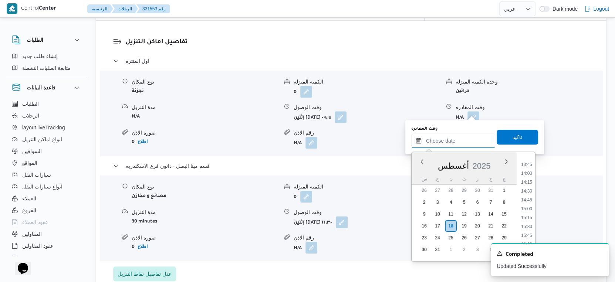
scroll to position [526, 0]
drag, startPoint x: 526, startPoint y: 203, endPoint x: 526, endPoint y: 194, distance: 8.5
click at [526, 203] on li "16:00" at bounding box center [526, 203] width 17 height 7
type input "١٨/٠٨/٢٠٢٥ ١٦:٠٠"
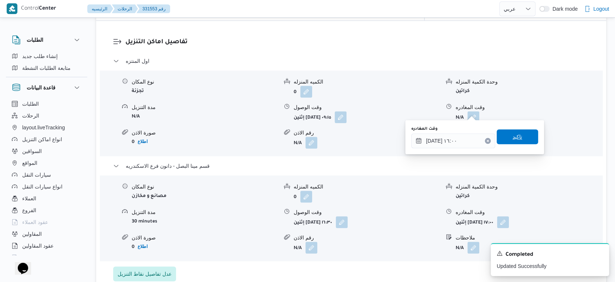
click at [525, 136] on span "تاكيد" at bounding box center [517, 136] width 41 height 15
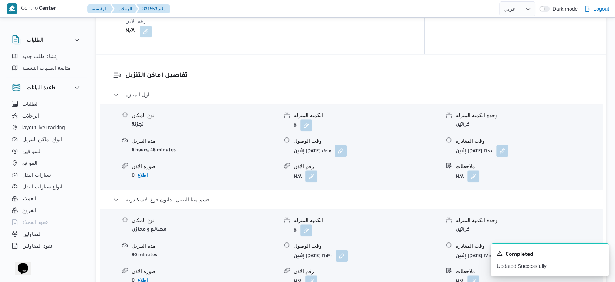
scroll to position [699, 0]
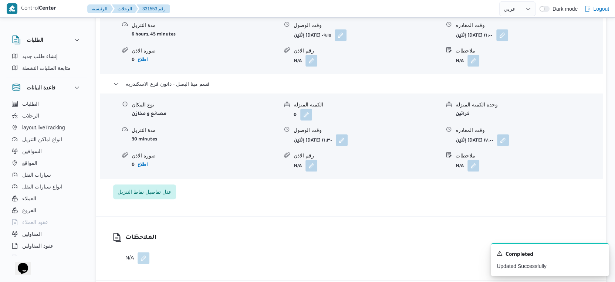
select select "ar"
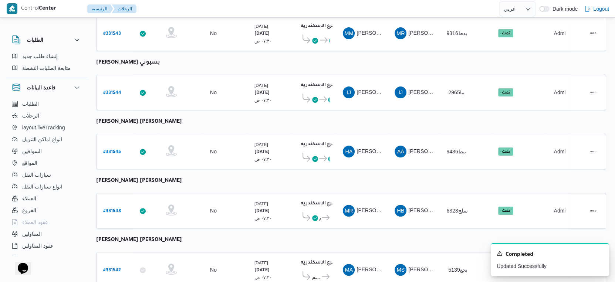
scroll to position [110, 0]
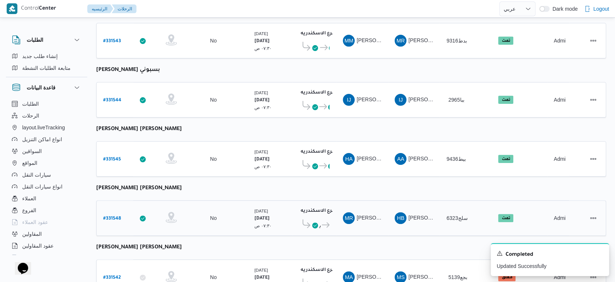
click at [113, 216] on b "# 331548" at bounding box center [112, 218] width 18 height 5
select select "ar"
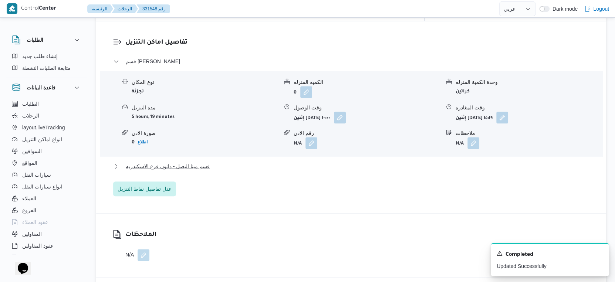
scroll to position [617, 0]
click at [190, 162] on span "قسم مينا البصل - دانون فرع الاسكندريه" at bounding box center [168, 166] width 84 height 9
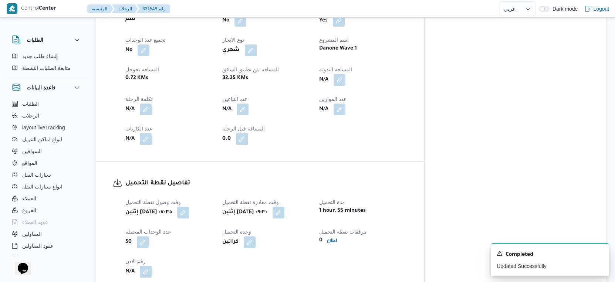
scroll to position [288, 0]
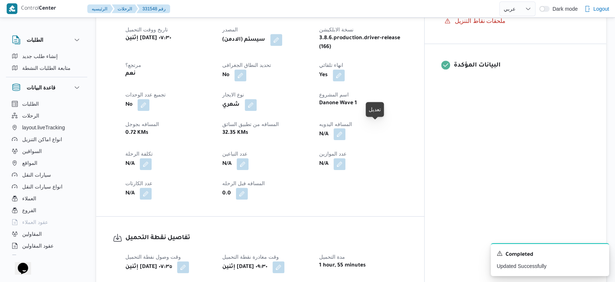
click at [345, 128] on button "button" at bounding box center [340, 134] width 12 height 12
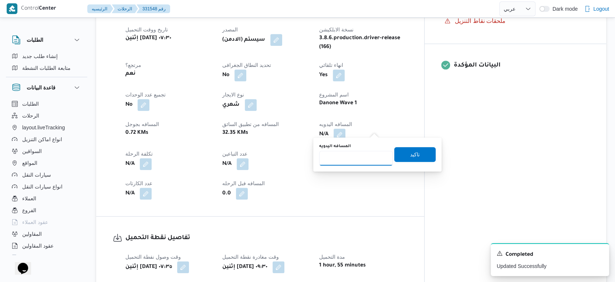
click at [353, 154] on input "المسافه اليدويه" at bounding box center [356, 158] width 74 height 15
type input "35"
click at [419, 154] on span "تاكيد" at bounding box center [414, 154] width 41 height 15
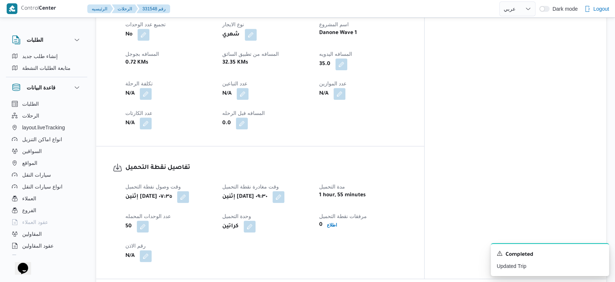
scroll to position [370, 0]
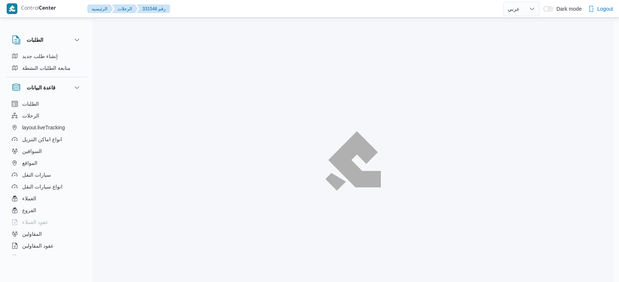
select select "ar"
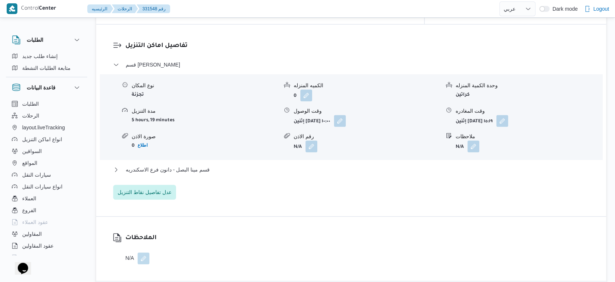
scroll to position [617, 0]
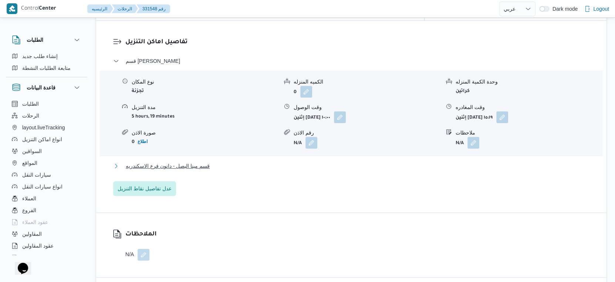
click at [209, 162] on button "قسم مينا البصل - دانون فرع الاسكندريه" at bounding box center [351, 166] width 476 height 9
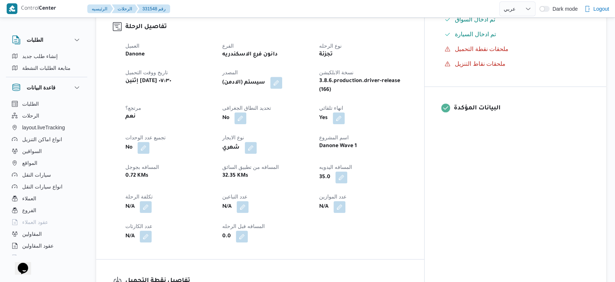
scroll to position [246, 0]
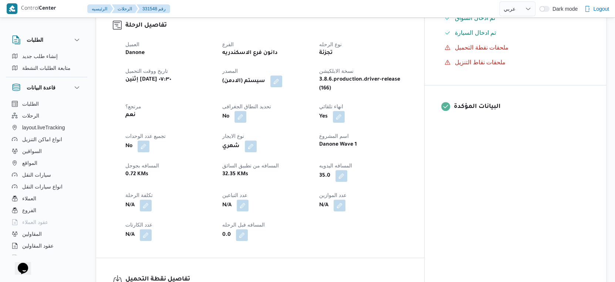
select select "ar"
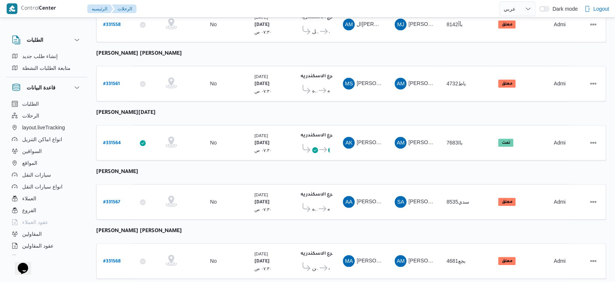
scroll to position [604, 0]
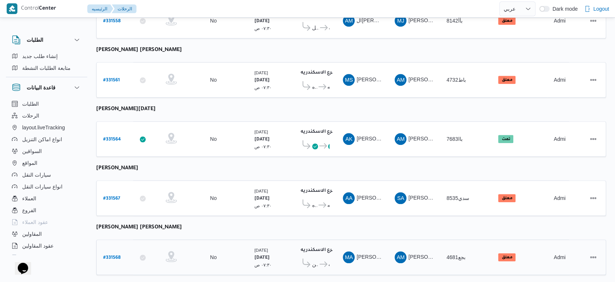
click at [115, 256] on b "# 331568" at bounding box center [111, 258] width 17 height 5
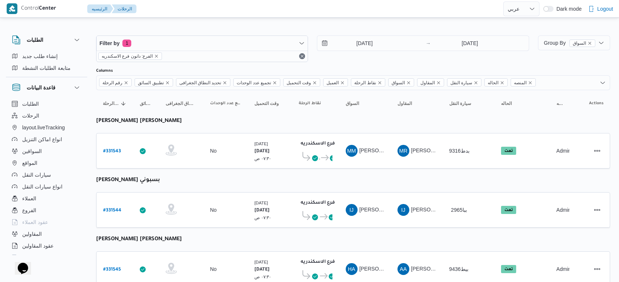
select select "ar"
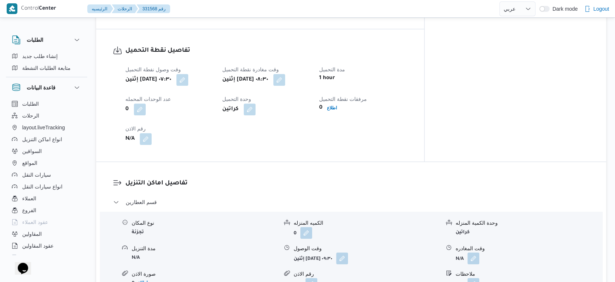
scroll to position [493, 0]
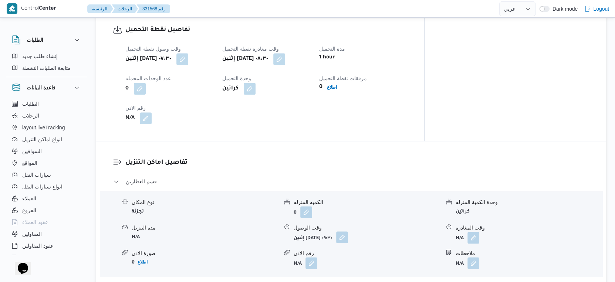
click at [348, 232] on button "button" at bounding box center [342, 238] width 12 height 12
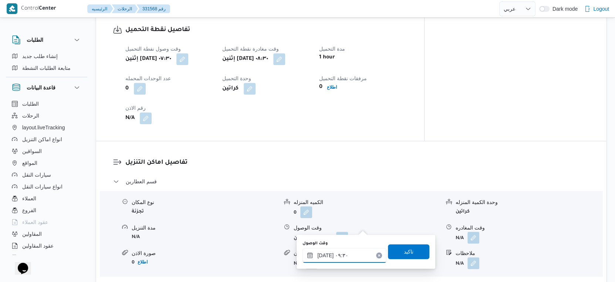
click at [346, 252] on input "[DATE] ٠٩:٣٠" at bounding box center [345, 255] width 84 height 15
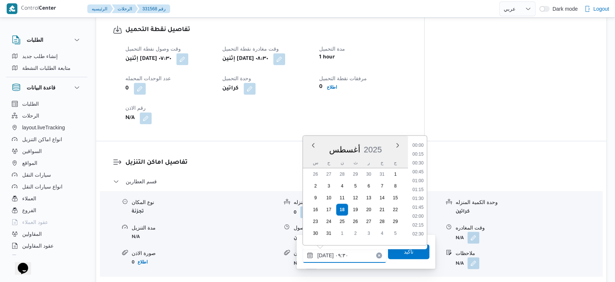
scroll to position [286, 0]
click at [423, 177] on li "09:00" at bounding box center [417, 178] width 17 height 7
type input "١٨/٠٨/٢٠٢٥ ٠٩:٠٠"
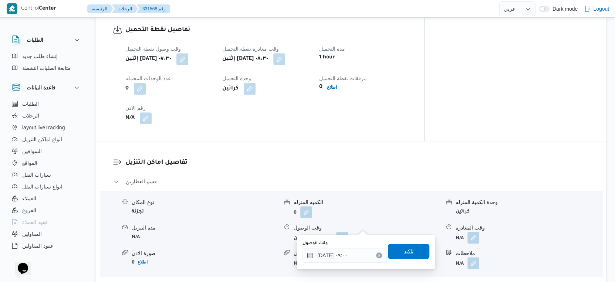
click at [405, 248] on span "تاكيد" at bounding box center [409, 251] width 10 height 9
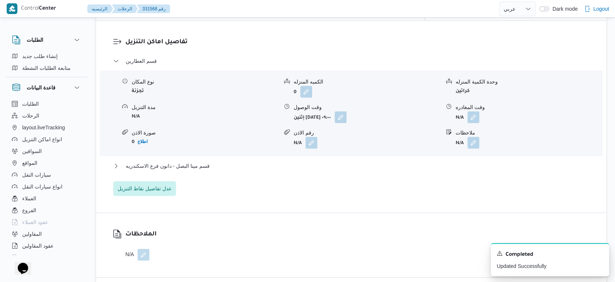
scroll to position [617, 0]
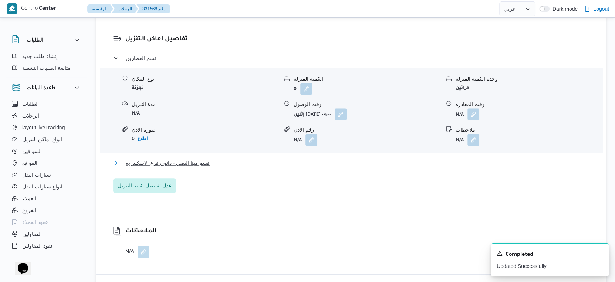
click at [216, 159] on button "قسم مينا البصل - دانون فرع الاسكندريه" at bounding box center [351, 163] width 476 height 9
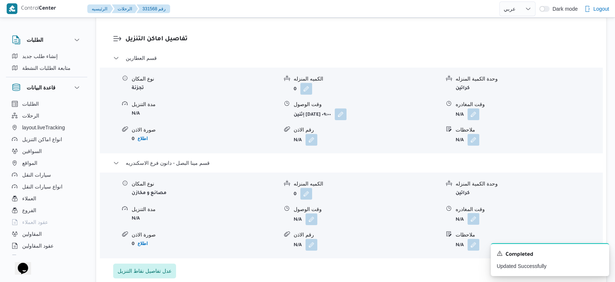
click at [470, 213] on button "button" at bounding box center [474, 219] width 12 height 12
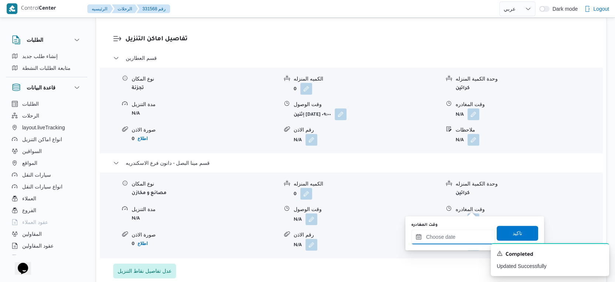
click at [463, 232] on input "وقت المغادره" at bounding box center [453, 237] width 84 height 15
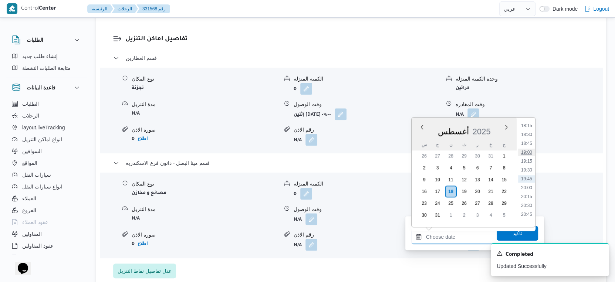
scroll to position [609, 0]
click at [529, 146] on li "17:45" at bounding box center [526, 148] width 17 height 7
type input "[DATE] ١٧:٤٥"
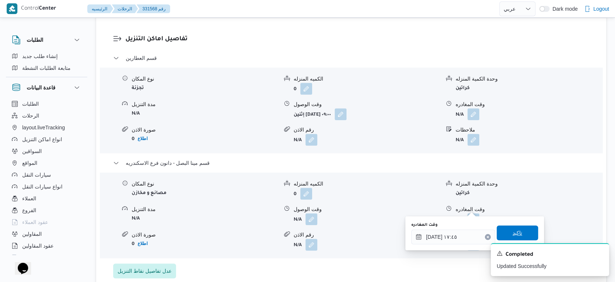
click at [516, 232] on span "تاكيد" at bounding box center [518, 233] width 10 height 9
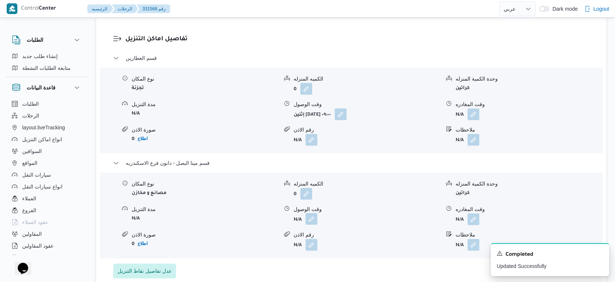
click at [310, 213] on button "button" at bounding box center [312, 219] width 12 height 12
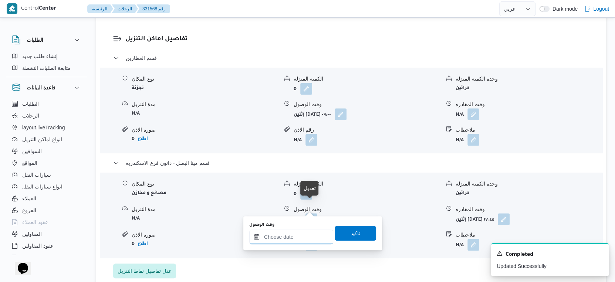
click at [294, 237] on input "وقت الوصول" at bounding box center [291, 237] width 84 height 15
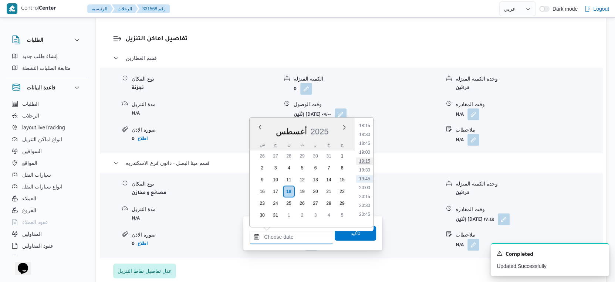
scroll to position [567, 0]
click at [366, 179] on li "17:30" at bounding box center [364, 181] width 17 height 7
type input "١٨/٠٨/٢٠٢٥ ١٧:٣٠"
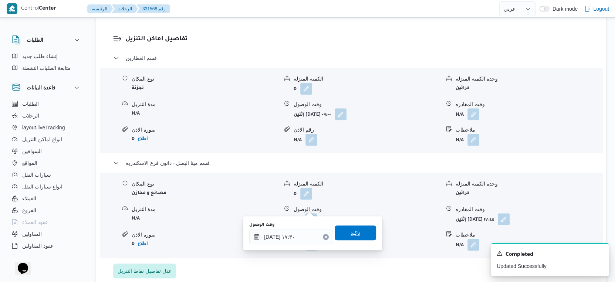
click at [355, 227] on span "تاكيد" at bounding box center [355, 233] width 41 height 15
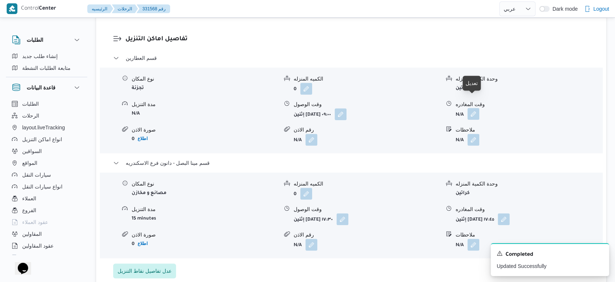
click at [476, 108] on button "button" at bounding box center [474, 114] width 12 height 12
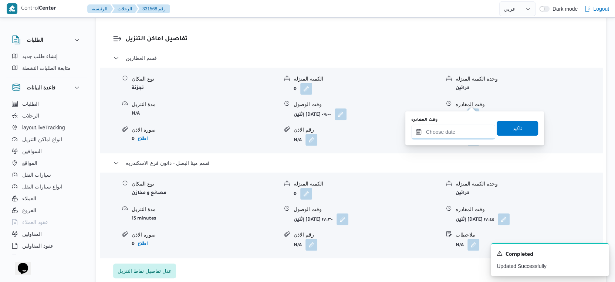
click at [457, 131] on input "وقت المغادره" at bounding box center [453, 132] width 84 height 15
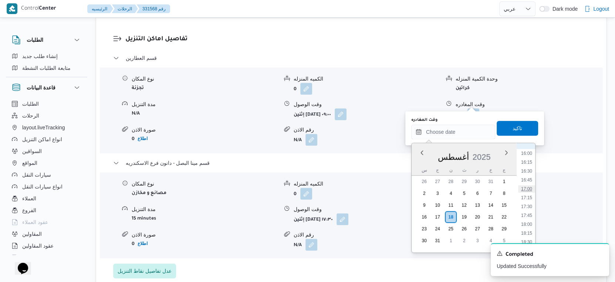
click at [526, 189] on li "17:00" at bounding box center [526, 188] width 17 height 7
type input "١٨/٠٨/٢٠٢٥ ١٧:٠٠"
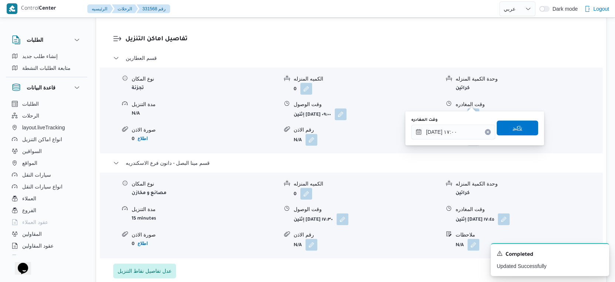
click at [513, 124] on span "تاكيد" at bounding box center [518, 128] width 10 height 9
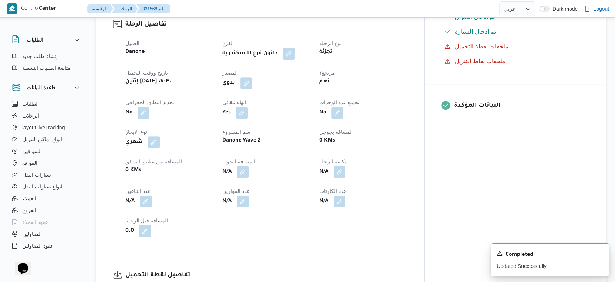
scroll to position [246, 0]
click at [249, 167] on button "button" at bounding box center [243, 173] width 12 height 12
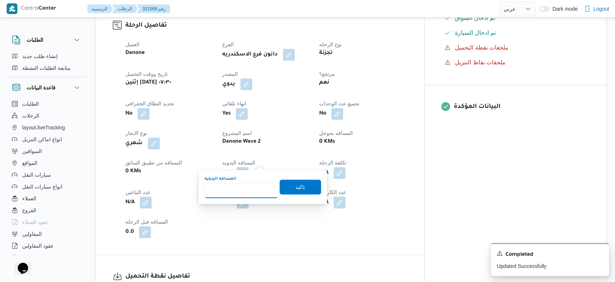
click at [242, 195] on input "المسافه اليدويه" at bounding box center [242, 190] width 74 height 15
type input "31"
click at [296, 187] on span "تاكيد" at bounding box center [301, 186] width 10 height 9
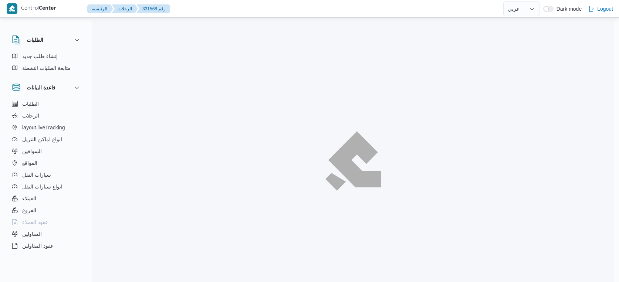
select select "ar"
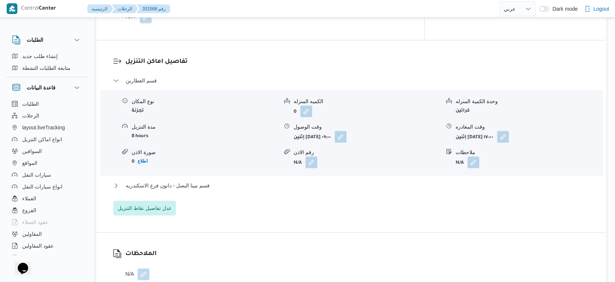
scroll to position [595, 0]
click at [208, 180] on span "قسم مينا البصل - دانون فرع الاسكندريه" at bounding box center [168, 184] width 84 height 9
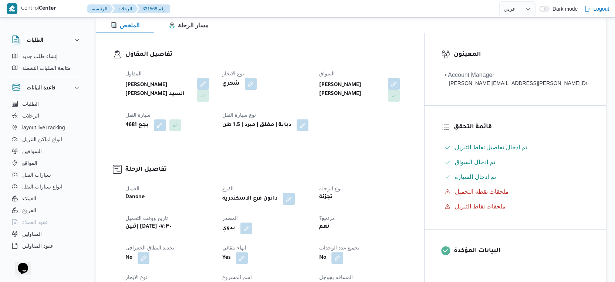
scroll to position [0, 0]
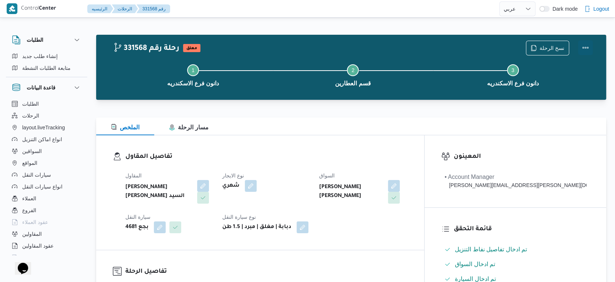
click at [587, 45] on button "Actions" at bounding box center [585, 47] width 15 height 15
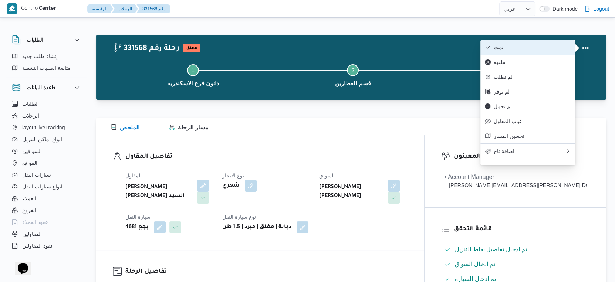
click at [536, 49] on span "تمت" at bounding box center [532, 47] width 77 height 6
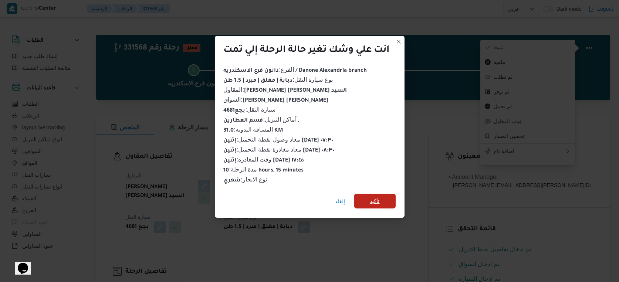
click at [381, 198] on span "تأكيد" at bounding box center [374, 201] width 41 height 15
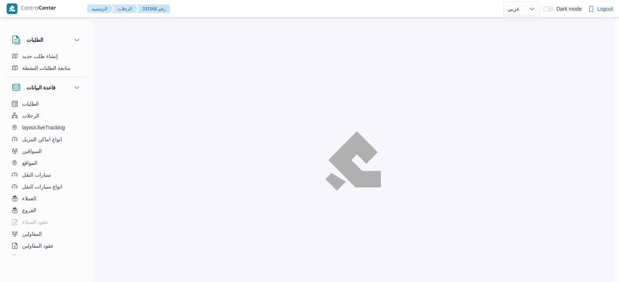
select select "ar"
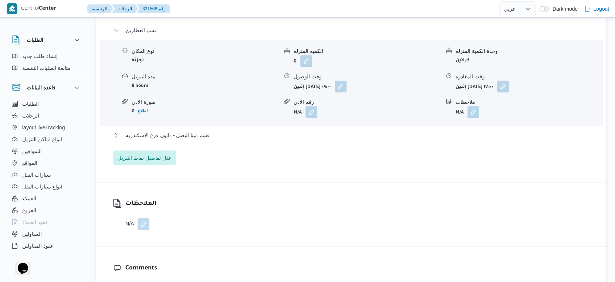
scroll to position [657, 0]
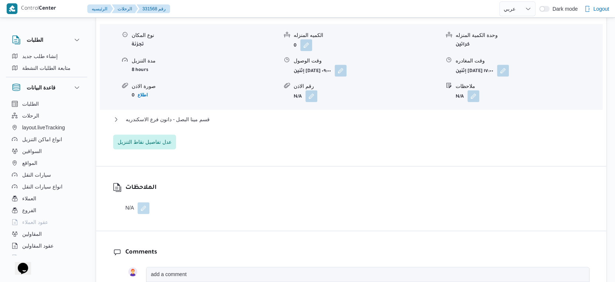
click at [209, 115] on div "قسم مينا البصل - دانون فرع الاسكندريه" at bounding box center [351, 122] width 476 height 14
click at [212, 115] on button "قسم مينا البصل - دانون فرع الاسكندريه" at bounding box center [351, 119] width 476 height 9
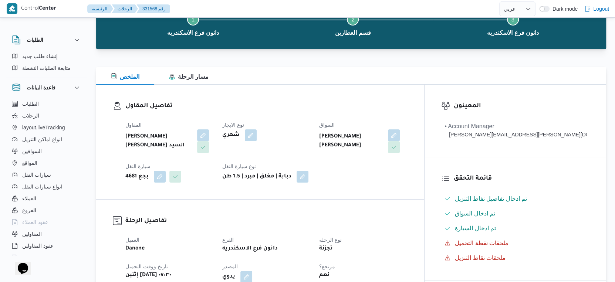
scroll to position [164, 0]
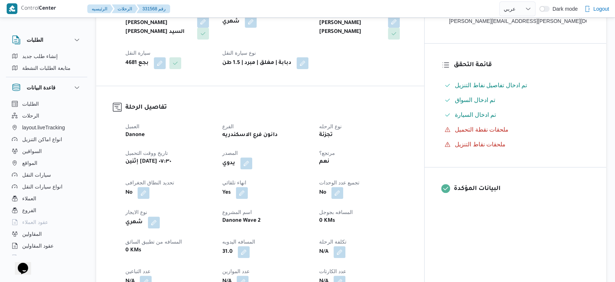
select select "ar"
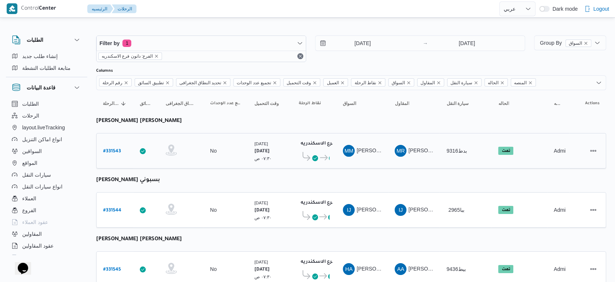
click at [117, 149] on b "# 331543" at bounding box center [112, 151] width 18 height 5
select select "ar"
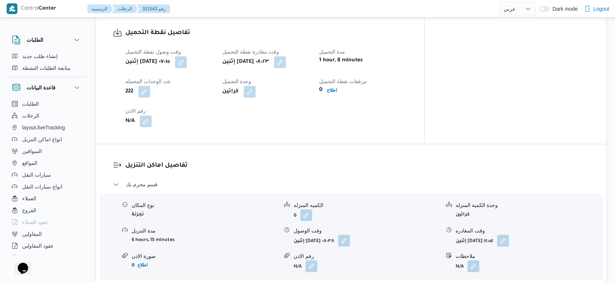
scroll to position [657, 0]
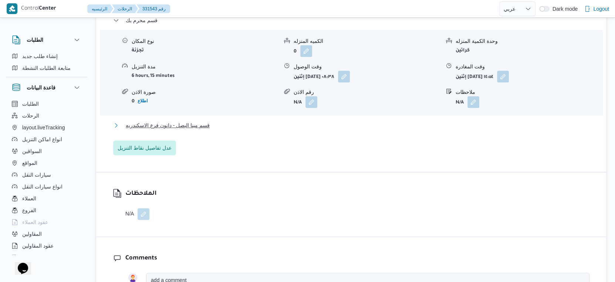
click at [200, 121] on span "قسم مينا البصل - دانون فرع الاسكندريه" at bounding box center [168, 125] width 84 height 9
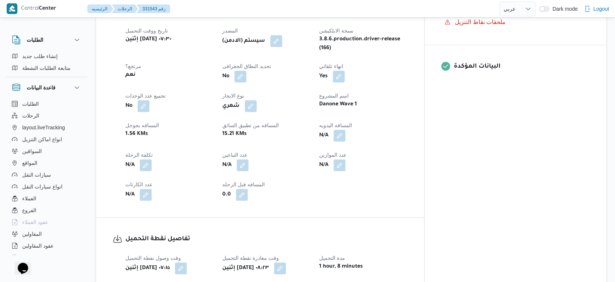
scroll to position [288, 0]
click at [345, 128] on button "button" at bounding box center [340, 134] width 12 height 12
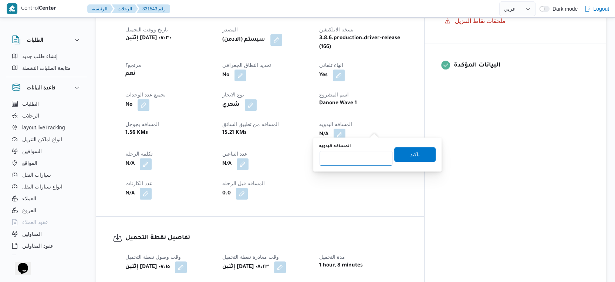
click at [356, 161] on input "المسافه اليدويه" at bounding box center [356, 158] width 74 height 15
type input "11"
click at [410, 155] on span "تاكيد" at bounding box center [415, 154] width 10 height 9
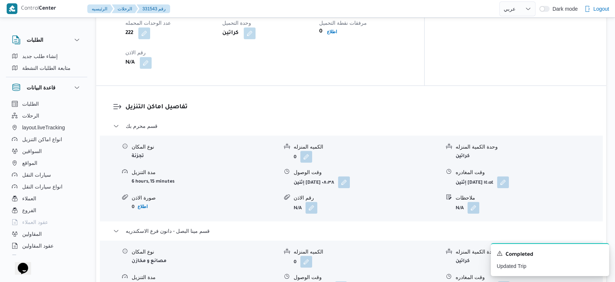
scroll to position [657, 0]
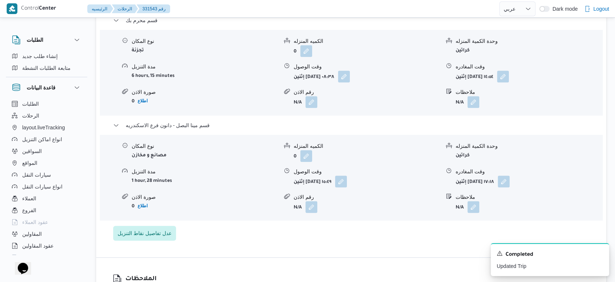
select select "ar"
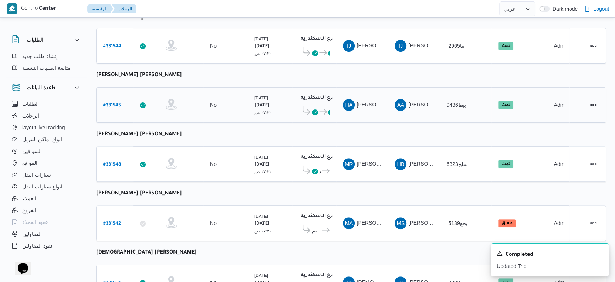
click at [112, 103] on b "# 331545" at bounding box center [112, 105] width 18 height 5
select select "ar"
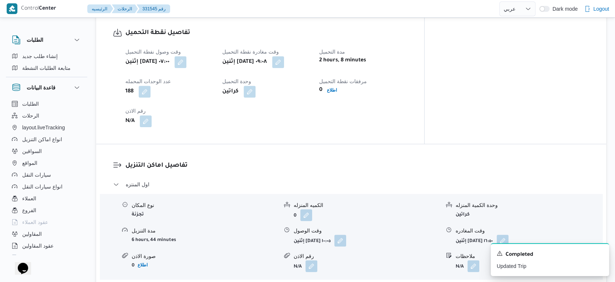
scroll to position [575, 0]
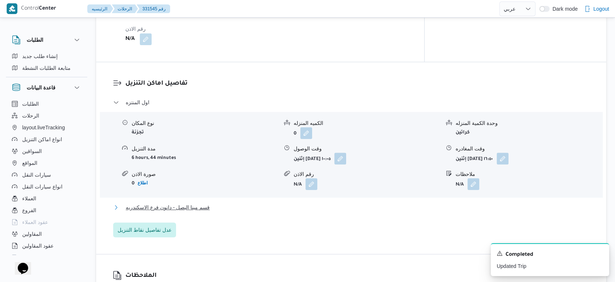
click at [205, 203] on span "قسم مينا البصل - دانون فرع الاسكندريه" at bounding box center [168, 207] width 84 height 9
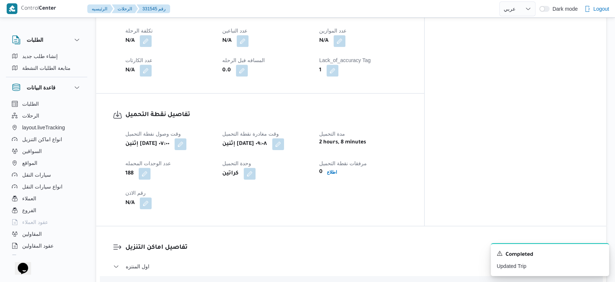
scroll to position [288, 0]
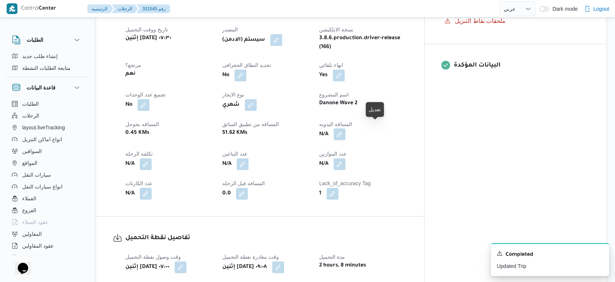
click at [345, 128] on button "button" at bounding box center [340, 134] width 12 height 12
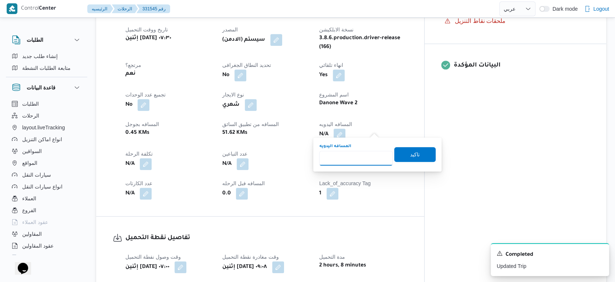
click at [353, 161] on input "المسافه اليدويه" at bounding box center [356, 158] width 74 height 15
type input "77"
click at [416, 155] on span "تاكيد" at bounding box center [414, 154] width 41 height 15
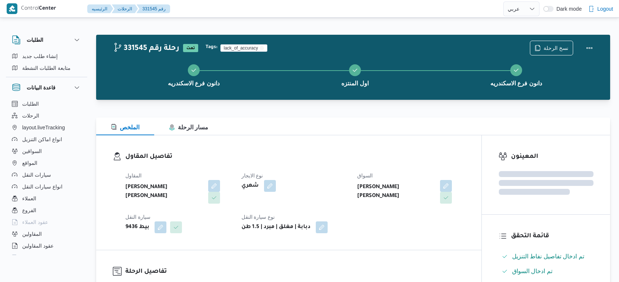
select select "ar"
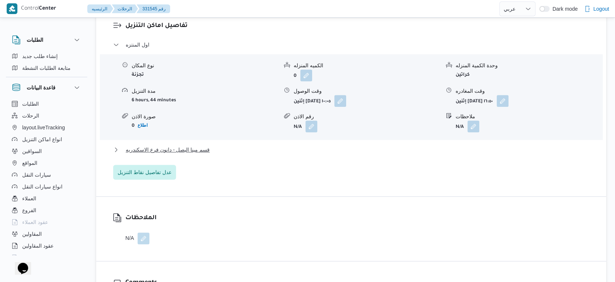
scroll to position [637, 0]
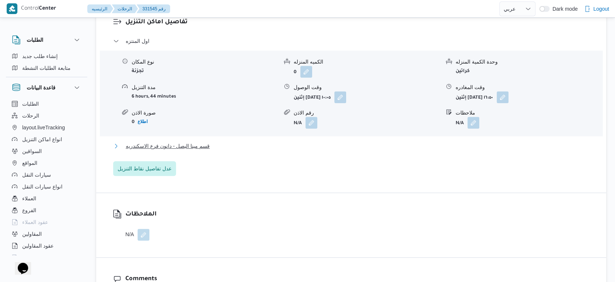
click at [221, 142] on button "قسم مينا البصل - دانون فرع الاسكندريه" at bounding box center [351, 146] width 476 height 9
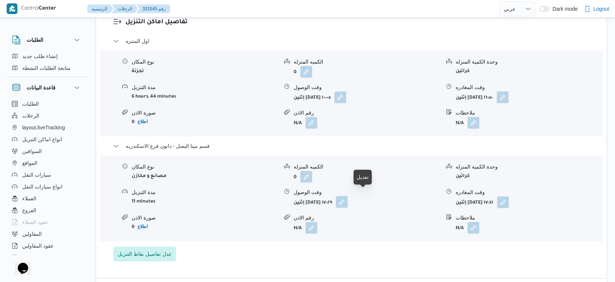
click at [348, 196] on button "button" at bounding box center [342, 202] width 12 height 12
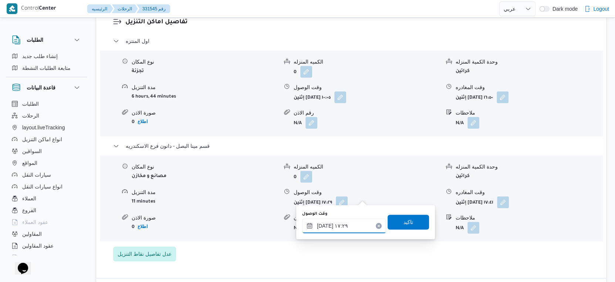
click at [343, 226] on input "[DATE] ١٧:٢٩" at bounding box center [344, 226] width 84 height 15
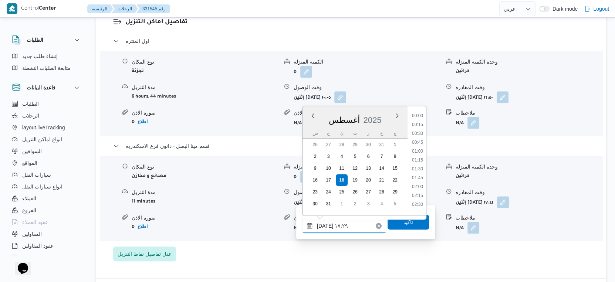
scroll to position [561, 0]
click at [419, 155] on li "17:00" at bounding box center [417, 158] width 17 height 7
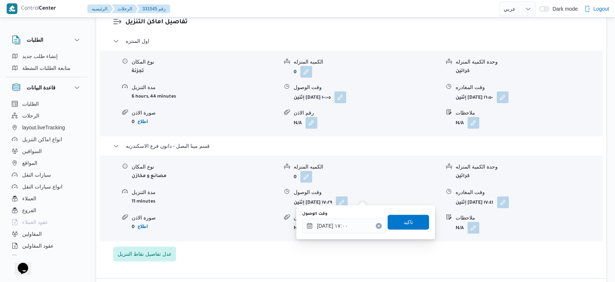
type input "[DATE] ١٧:٢٩"
click at [424, 256] on div "تفاصيل اماكن التنزيل اول المنتزه نوع المكان تجزئة الكميه المنزله 0 وحدة الكمية …" at bounding box center [351, 139] width 510 height 277
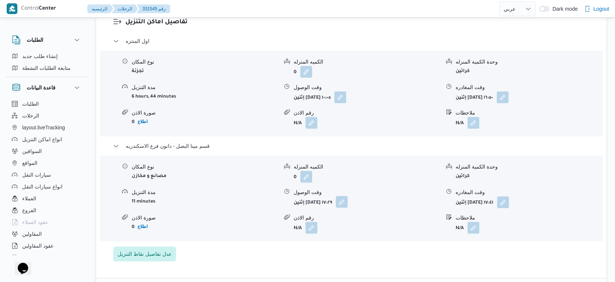
click at [348, 196] on button "button" at bounding box center [342, 202] width 12 height 12
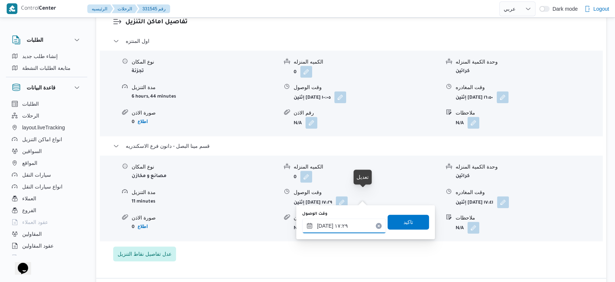
click at [351, 225] on input "١٨/٠٨/٢٠٢٥ ١٧:٢٩" at bounding box center [344, 226] width 84 height 15
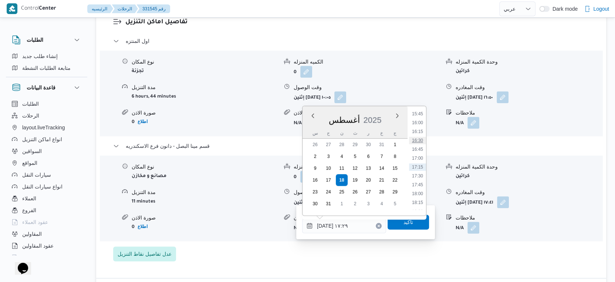
click at [419, 139] on li "16:30" at bounding box center [417, 140] width 17 height 7
type input "١٨/٠٨/٢٠٢٥ ١٦:٣٠"
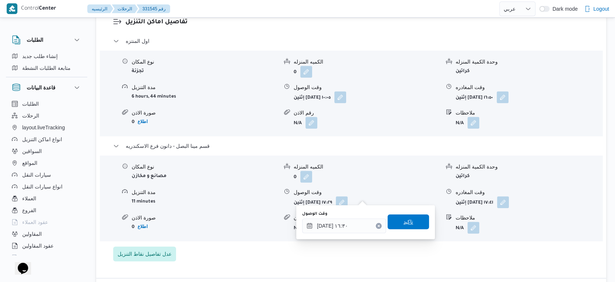
click at [412, 221] on span "تاكيد" at bounding box center [408, 222] width 41 height 15
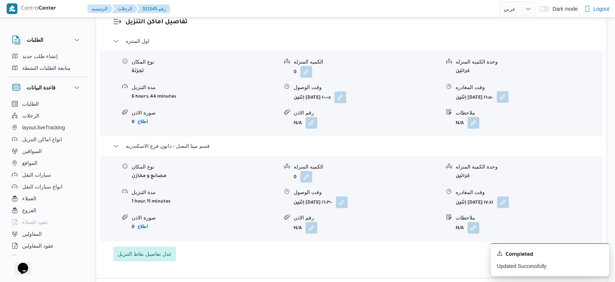
click at [509, 91] on button "button" at bounding box center [503, 97] width 12 height 12
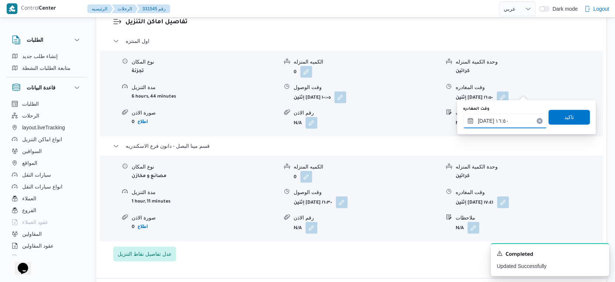
click at [505, 122] on input "١٨/٠٨/٢٠٢٥ ١٦:٥٠" at bounding box center [505, 121] width 84 height 15
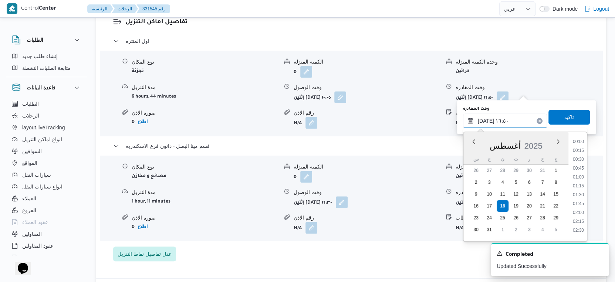
scroll to position [543, 0]
click at [582, 166] on li "16:00" at bounding box center [578, 166] width 17 height 7
type input "١٨/٠٨/٢٠٢٥ ١٦:٠٠"
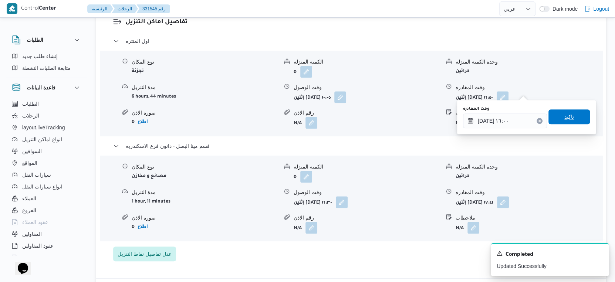
click at [572, 120] on span "تاكيد" at bounding box center [569, 116] width 41 height 15
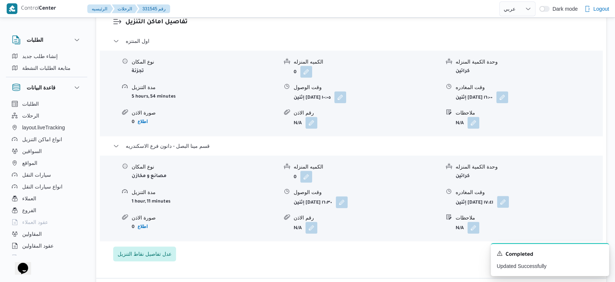
click at [509, 197] on button "button" at bounding box center [503, 202] width 12 height 12
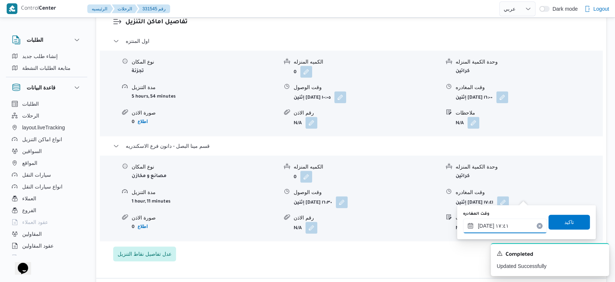
click at [513, 223] on input "١٨/٠٨/٢٠٢٥ ١٧:٤١" at bounding box center [505, 226] width 84 height 15
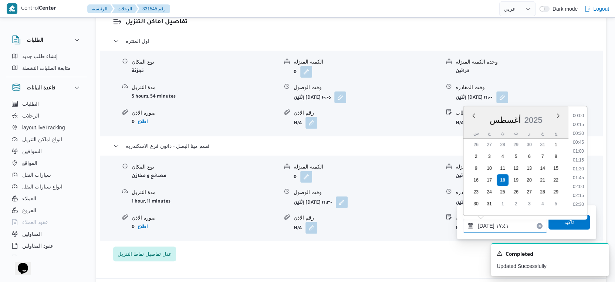
scroll to position [570, 0]
click at [583, 141] on li "16:45" at bounding box center [578, 140] width 17 height 7
type input "١٨/٠٨/٢٠٢٥ ١٦:٤٥"
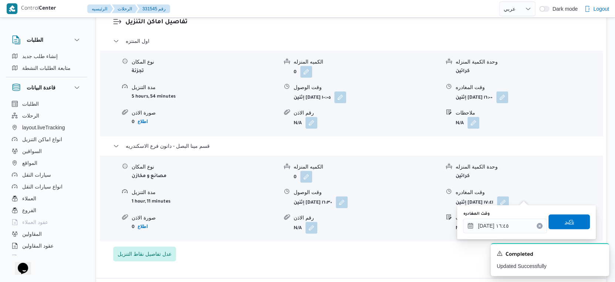
click at [576, 221] on span "تاكيد" at bounding box center [569, 222] width 41 height 15
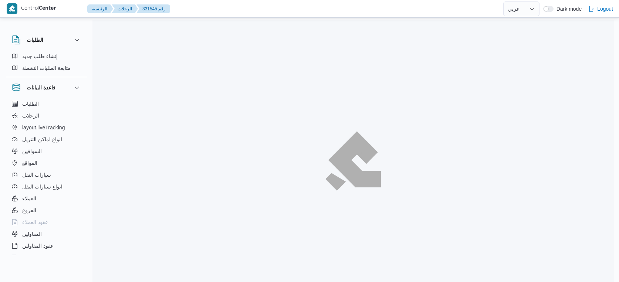
select select "ar"
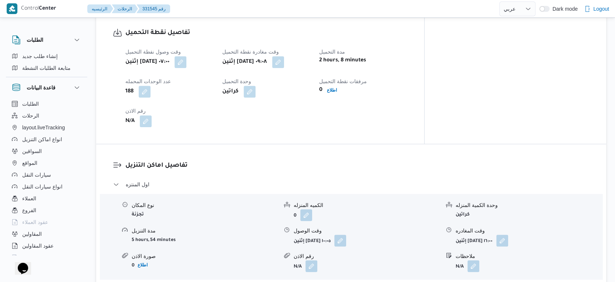
scroll to position [657, 0]
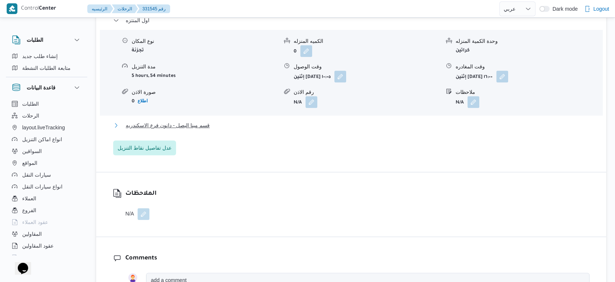
click at [206, 121] on span "قسم مينا البصل - دانون فرع الاسكندريه" at bounding box center [168, 125] width 84 height 9
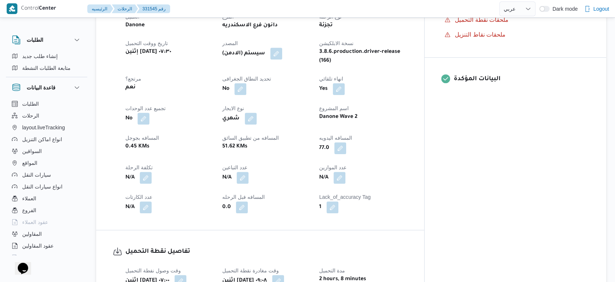
scroll to position [288, 0]
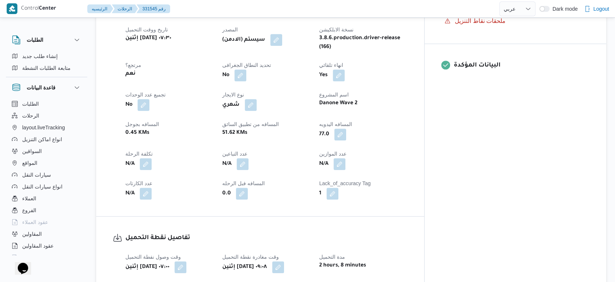
scroll to position [164, 0]
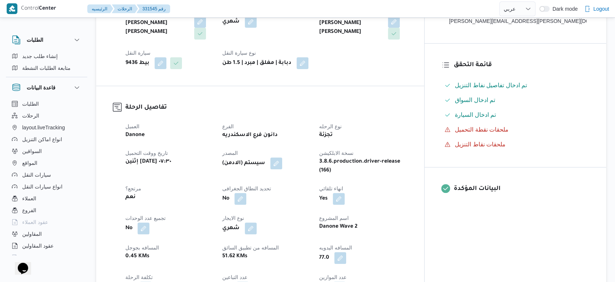
select select "ar"
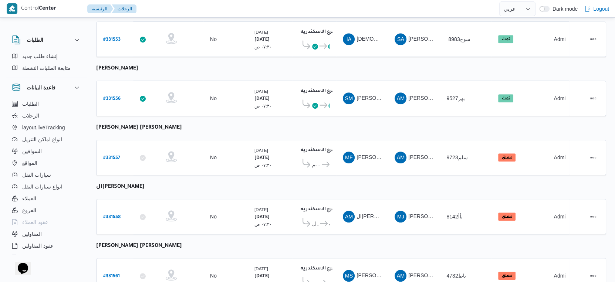
scroll to position [411, 0]
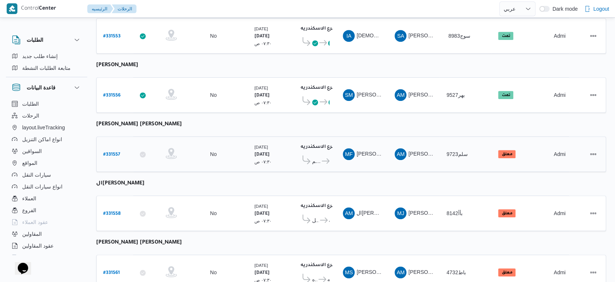
click at [112, 152] on b "# 331557" at bounding box center [111, 154] width 17 height 5
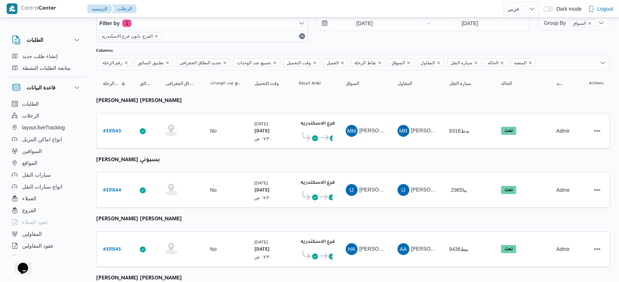
select select "ar"
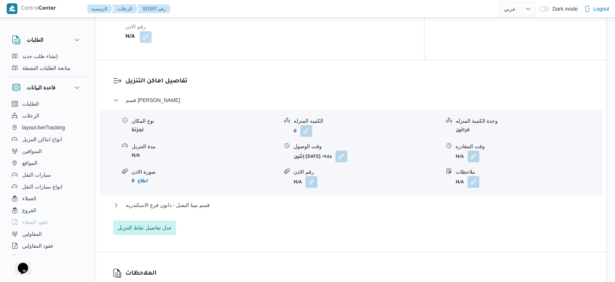
scroll to position [575, 0]
click at [212, 202] on button "قسم مينا البصل - دانون فرع الاسكندريه" at bounding box center [351, 204] width 476 height 9
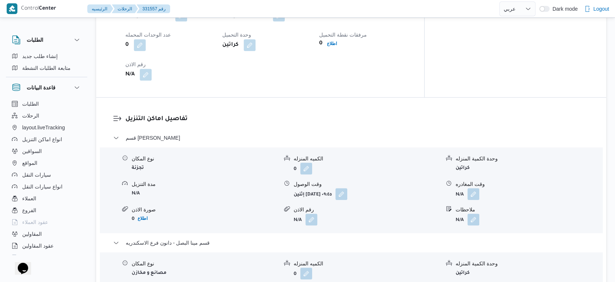
scroll to position [493, 0]
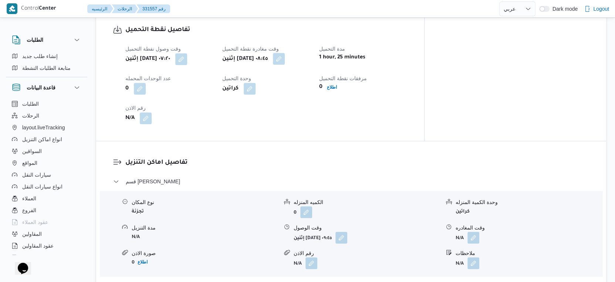
click at [285, 60] on button "button" at bounding box center [279, 59] width 12 height 12
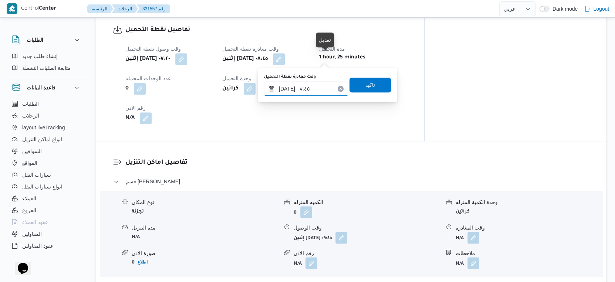
click at [317, 83] on input "١٨/٠٨/٢٠٢٥ ٠٨:٤٥" at bounding box center [306, 88] width 84 height 15
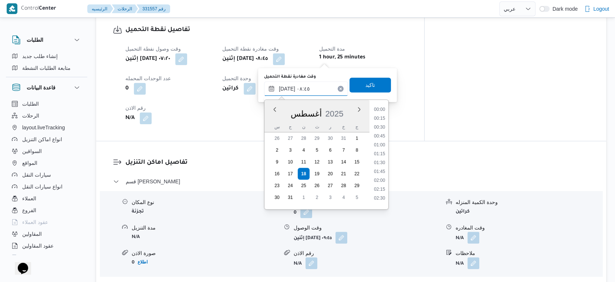
scroll to position [260, 0]
click at [378, 169] on li "09:00" at bounding box center [379, 169] width 17 height 7
type input "١٨/٠٨/٢٠٢٥ ٠٩:٠٠"
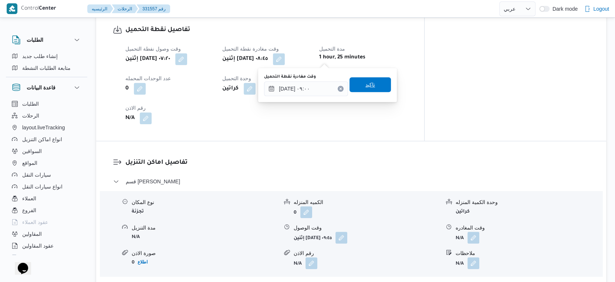
click at [373, 86] on span "تاكيد" at bounding box center [370, 84] width 41 height 15
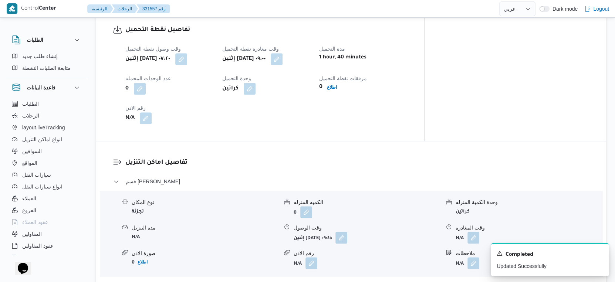
scroll to position [328, 0]
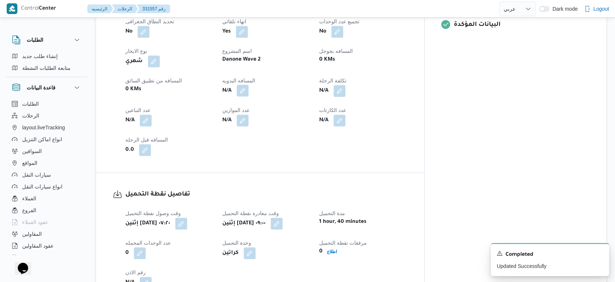
click at [249, 89] on button "button" at bounding box center [243, 91] width 12 height 12
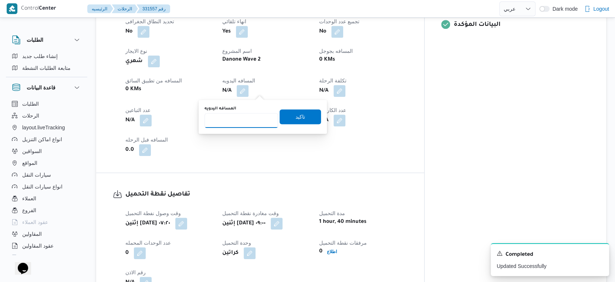
click at [240, 114] on input "المسافه اليدويه" at bounding box center [242, 120] width 74 height 15
type input "46"
click at [296, 113] on span "تاكيد" at bounding box center [301, 116] width 10 height 9
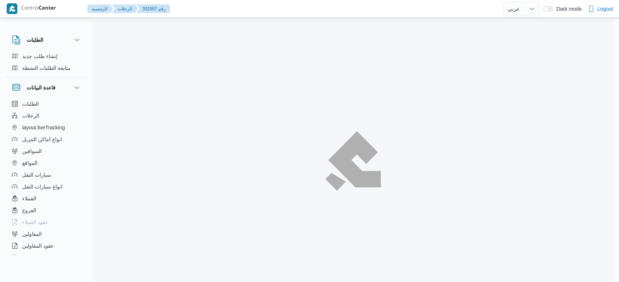
select select "ar"
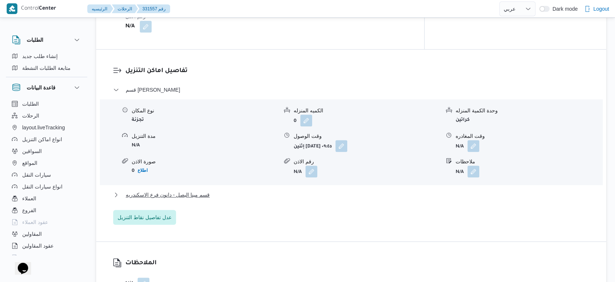
scroll to position [595, 0]
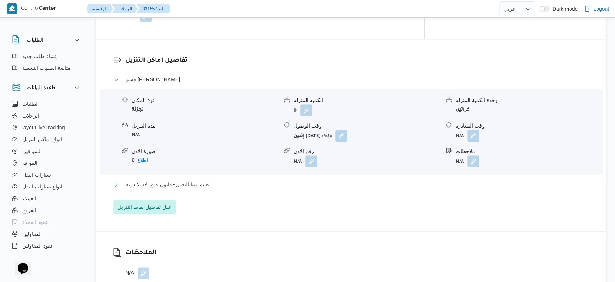
click at [209, 185] on button "قسم مينا البصل - دانون فرع الاسكندريه" at bounding box center [351, 184] width 476 height 9
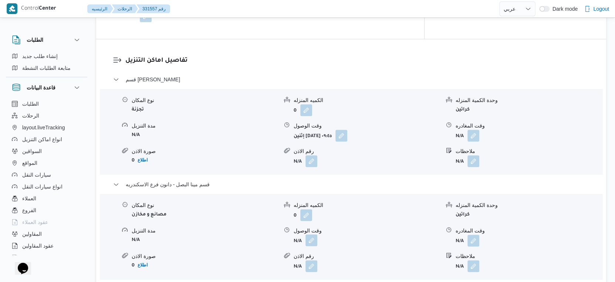
click at [313, 240] on button "button" at bounding box center [312, 241] width 12 height 12
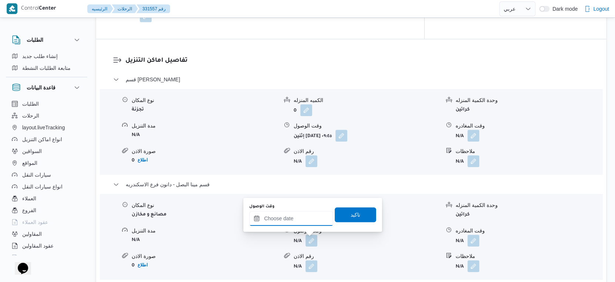
drag, startPoint x: 299, startPoint y: 222, endPoint x: 314, endPoint y: 212, distance: 18.3
click at [299, 222] on input "وقت الوصول" at bounding box center [291, 218] width 84 height 15
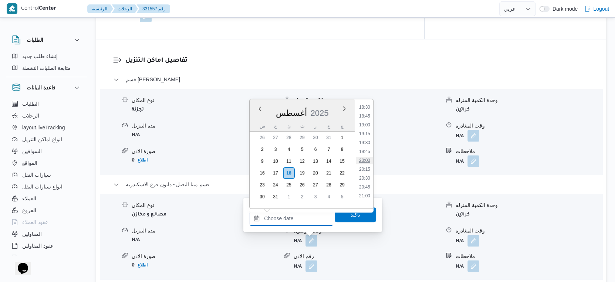
scroll to position [535, 0]
click at [366, 158] on li "16:30" at bounding box center [364, 159] width 17 height 7
type input "١٨/٠٨/٢٠٢٥ ١٦:٣٠"
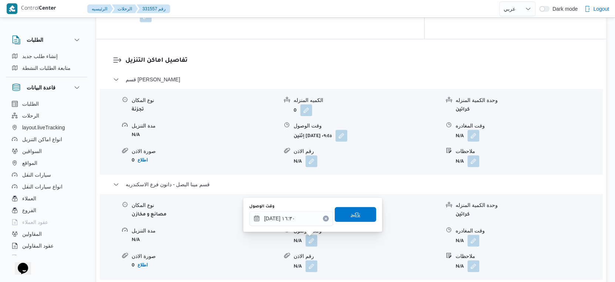
click at [358, 212] on span "تاكيد" at bounding box center [355, 214] width 41 height 15
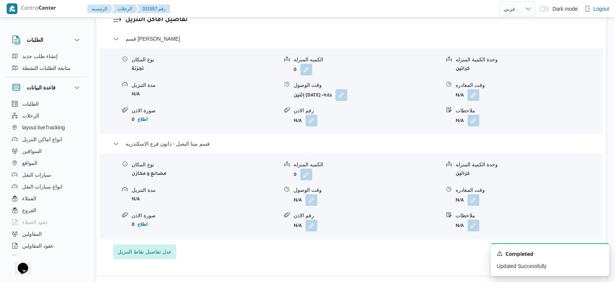
scroll to position [637, 0]
click at [476, 198] on button "button" at bounding box center [474, 199] width 12 height 12
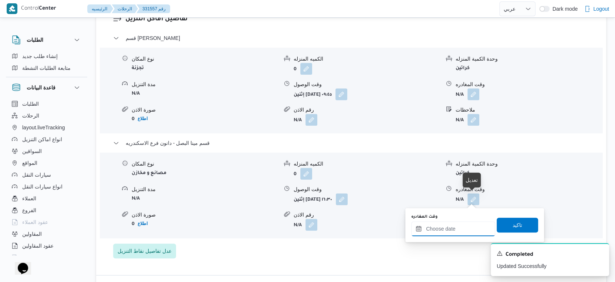
click at [460, 226] on input "وقت المغادره" at bounding box center [453, 229] width 84 height 15
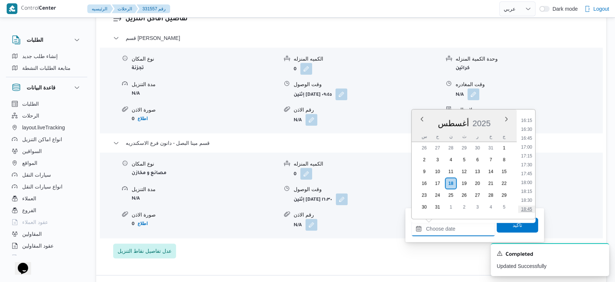
scroll to position [535, 0]
drag, startPoint x: 530, startPoint y: 185, endPoint x: 527, endPoint y: 200, distance: 15.3
click at [530, 185] on li "17:00" at bounding box center [526, 187] width 17 height 7
type input "١٨/٠٨/٢٠٢٥ ١٧:٠٠"
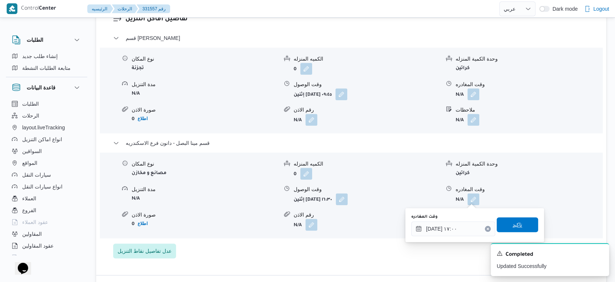
click at [519, 229] on span "تاكيد" at bounding box center [517, 224] width 41 height 15
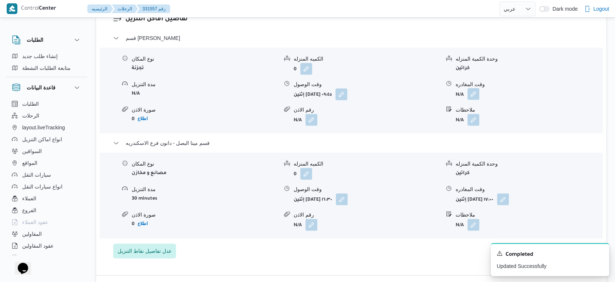
click at [473, 92] on button "button" at bounding box center [474, 94] width 12 height 12
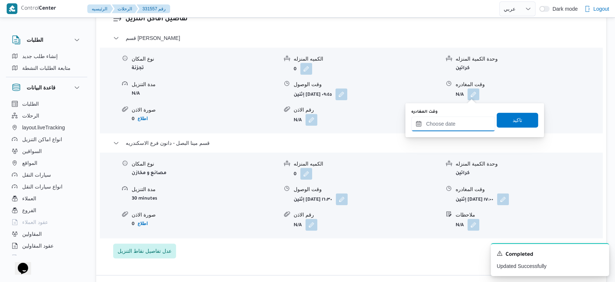
click at [455, 119] on input "وقت المغادره" at bounding box center [453, 124] width 84 height 15
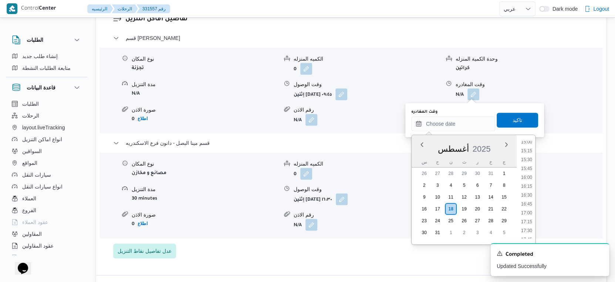
drag, startPoint x: 529, startPoint y: 176, endPoint x: 525, endPoint y: 161, distance: 16.1
click at [529, 176] on li "16:00" at bounding box center [526, 177] width 17 height 7
type input "١٨/٠٨/٢٠٢٥ ١٦:٠٠"
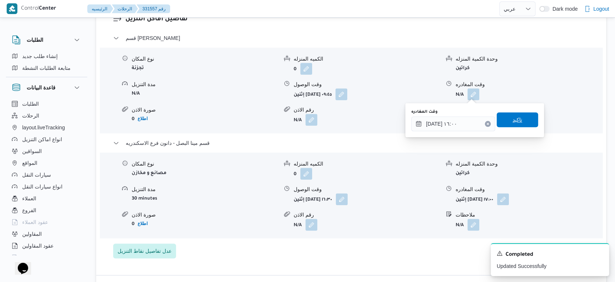
click at [515, 116] on span "تاكيد" at bounding box center [518, 119] width 10 height 9
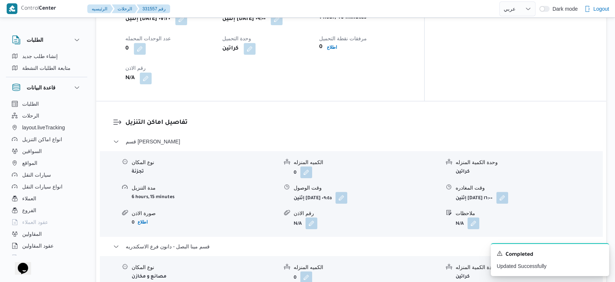
scroll to position [513, 0]
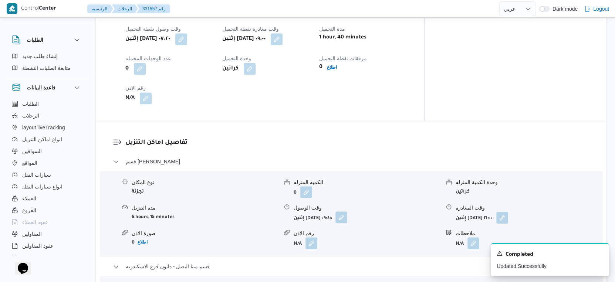
click at [347, 219] on button "button" at bounding box center [341, 218] width 12 height 12
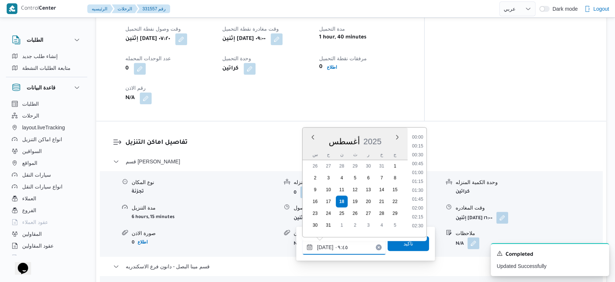
click at [346, 240] on input "١٨/٠٨/٢٠٢٥ ٠٩:٤٥" at bounding box center [344, 247] width 84 height 15
click at [420, 178] on li "09:30" at bounding box center [417, 179] width 17 height 7
type input "١٨/٠٨/٢٠٢٥ ٠٩:٣٠"
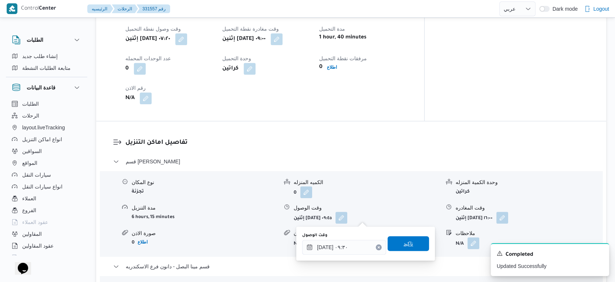
click at [409, 240] on span "تاكيد" at bounding box center [408, 243] width 41 height 15
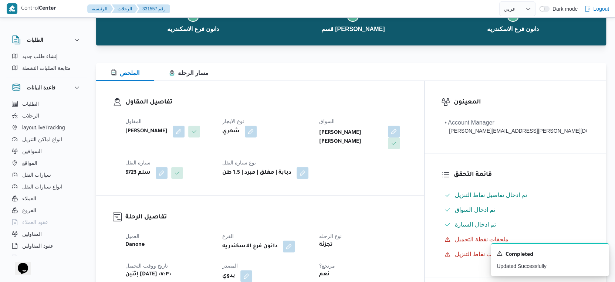
scroll to position [0, 0]
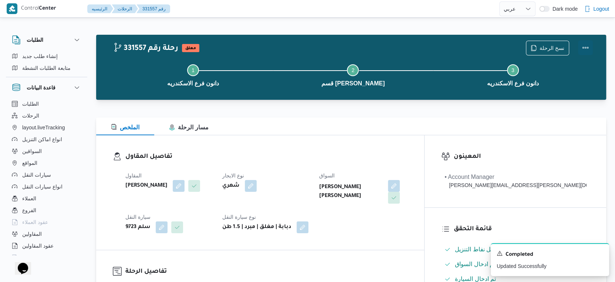
click at [585, 47] on button "Actions" at bounding box center [585, 47] width 15 height 15
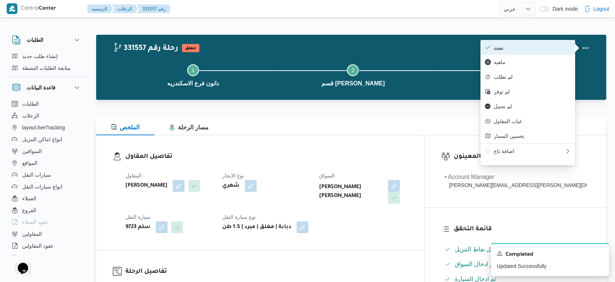
click at [537, 47] on span "تمت" at bounding box center [532, 47] width 77 height 6
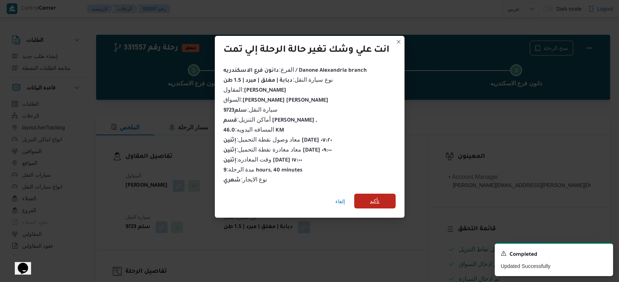
click at [388, 199] on span "تأكيد" at bounding box center [374, 201] width 41 height 15
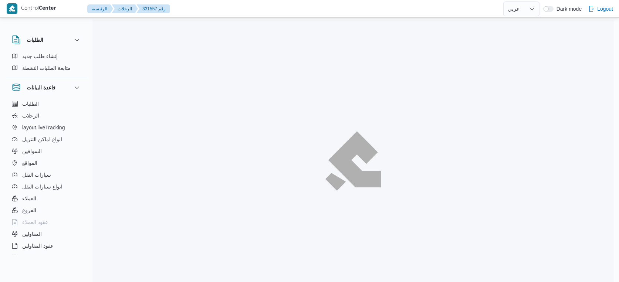
select select "ar"
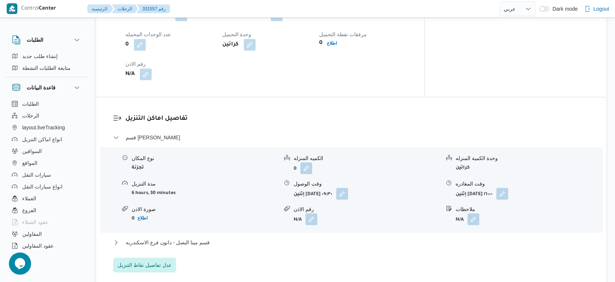
scroll to position [617, 0]
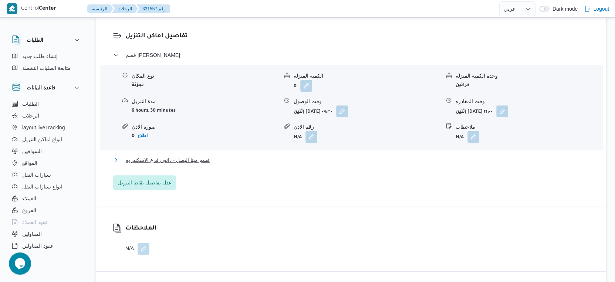
click at [216, 158] on button "قسم مينا البصل - دانون فرع الاسكندريه" at bounding box center [351, 160] width 476 height 9
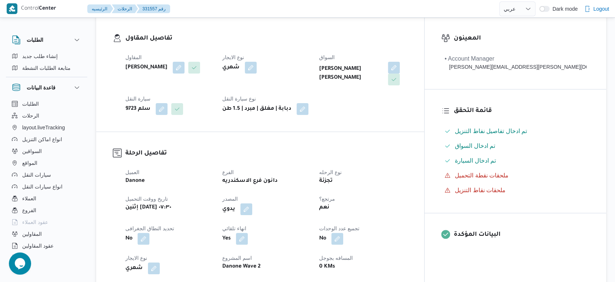
scroll to position [246, 0]
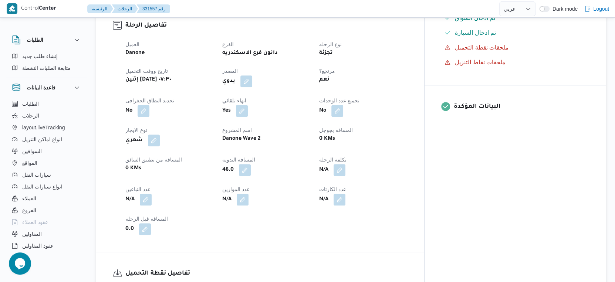
select select "ar"
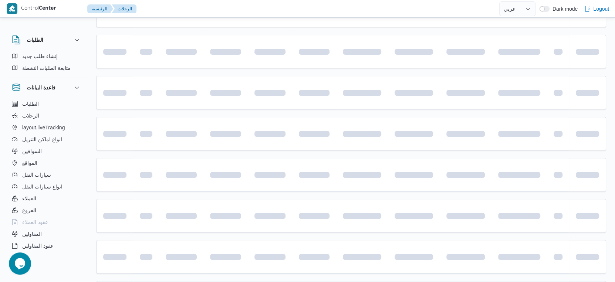
scroll to position [411, 0]
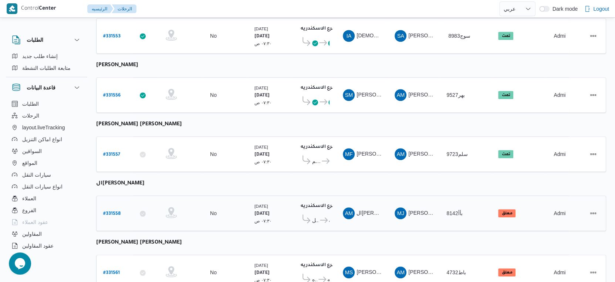
click at [109, 212] on b "# 331558" at bounding box center [111, 214] width 17 height 5
select select "ar"
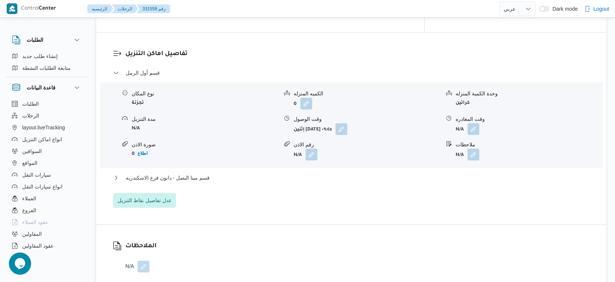
scroll to position [617, 0]
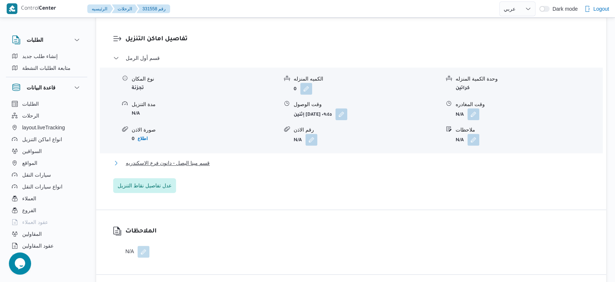
click at [209, 163] on span "قسم مينا البصل - دانون فرع الاسكندريه" at bounding box center [168, 163] width 84 height 9
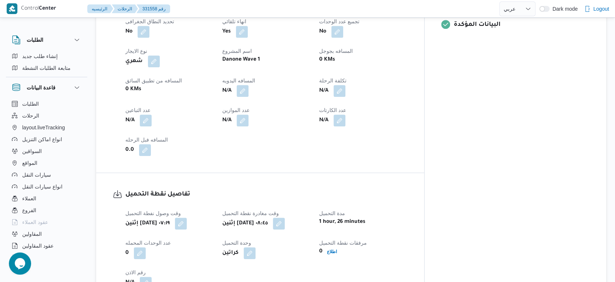
scroll to position [246, 0]
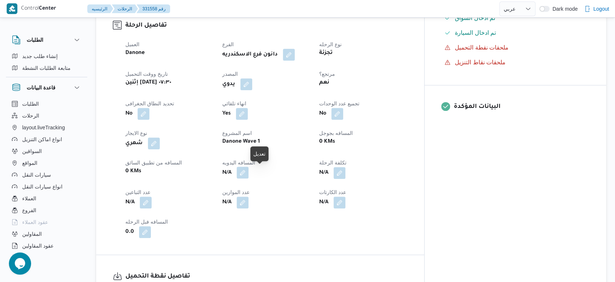
click at [249, 170] on button "button" at bounding box center [243, 173] width 12 height 12
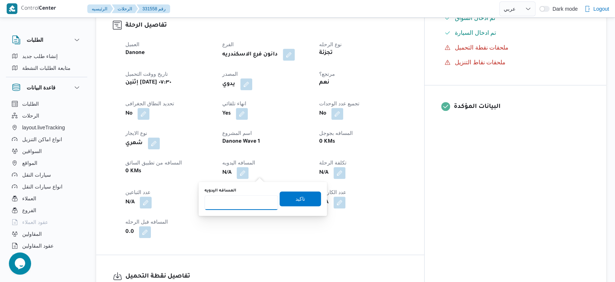
click at [246, 204] on input "المسافه اليدويه" at bounding box center [242, 202] width 74 height 15
type input "44"
click at [296, 198] on span "تاكيد" at bounding box center [301, 198] width 10 height 9
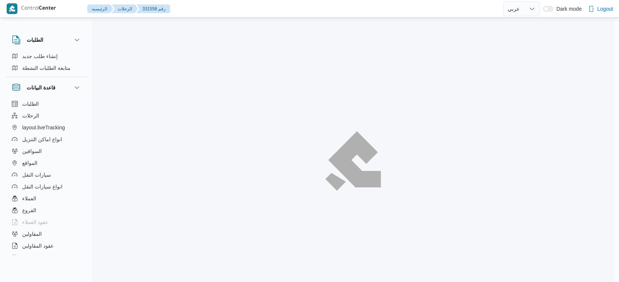
select select "ar"
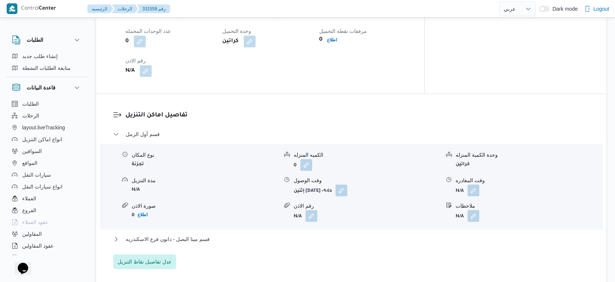
scroll to position [595, 0]
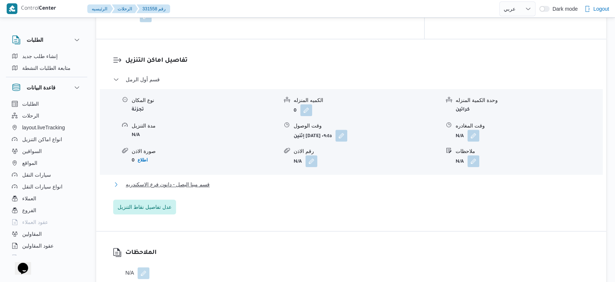
click at [235, 180] on button "قسم مينا البصل - دانون فرع الاسكندريه" at bounding box center [351, 184] width 476 height 9
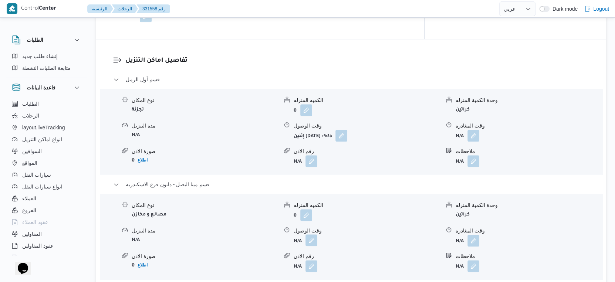
click at [310, 238] on button "button" at bounding box center [312, 241] width 12 height 12
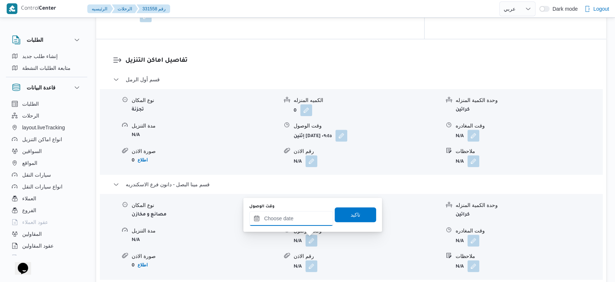
click at [299, 217] on input "وقت الوصول" at bounding box center [291, 218] width 84 height 15
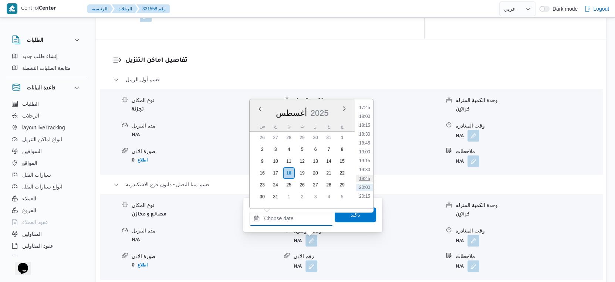
scroll to position [617, 0]
click at [365, 109] on li "17:30" at bounding box center [364, 112] width 17 height 7
type input "١٨/٠٨/٢٠٢٥ ١٧:٣٠"
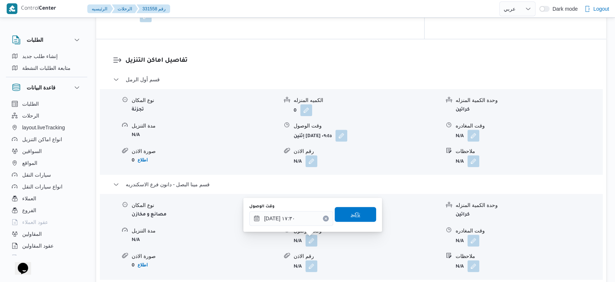
click at [358, 211] on span "تاكيد" at bounding box center [355, 214] width 41 height 15
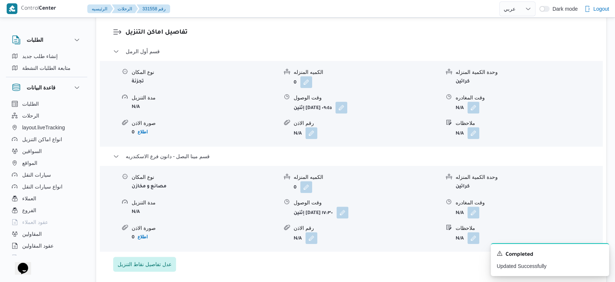
scroll to position [677, 0]
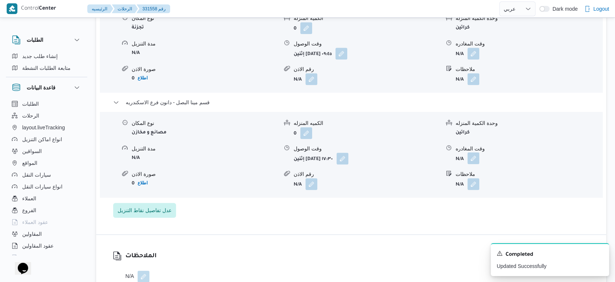
click at [475, 161] on button "button" at bounding box center [474, 158] width 12 height 12
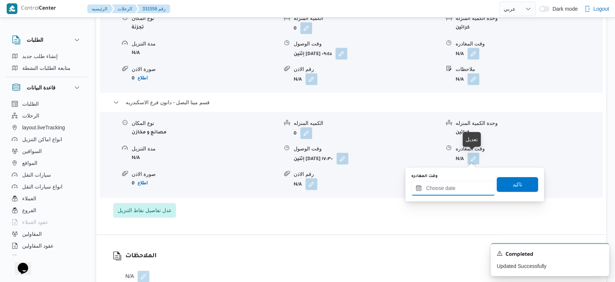
click at [463, 186] on input "وقت المغادره" at bounding box center [453, 188] width 84 height 15
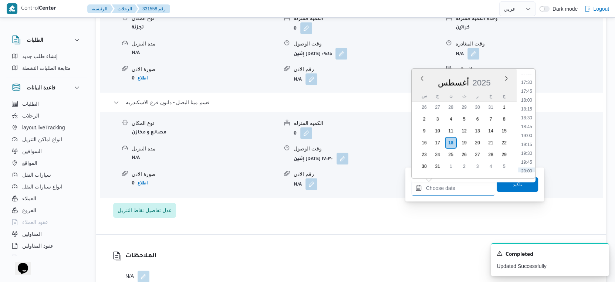
scroll to position [576, 0]
drag, startPoint x: 528, startPoint y: 133, endPoint x: 528, endPoint y: 137, distance: 4.4
click at [528, 133] on li "17:45" at bounding box center [526, 132] width 17 height 7
type input "١٨/٠٨/٢٠٢٥ ١٧:٤٥"
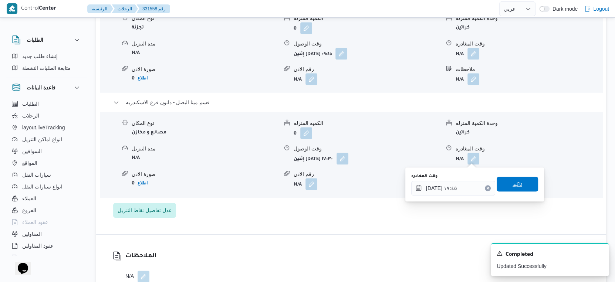
click at [520, 181] on span "تاكيد" at bounding box center [517, 184] width 41 height 15
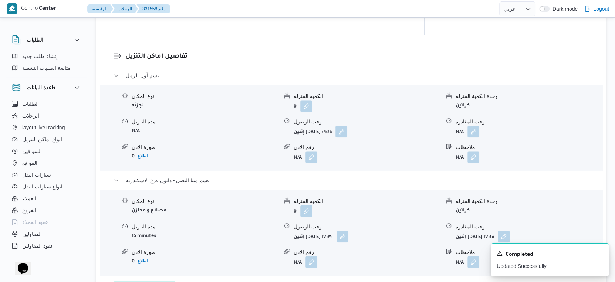
scroll to position [595, 0]
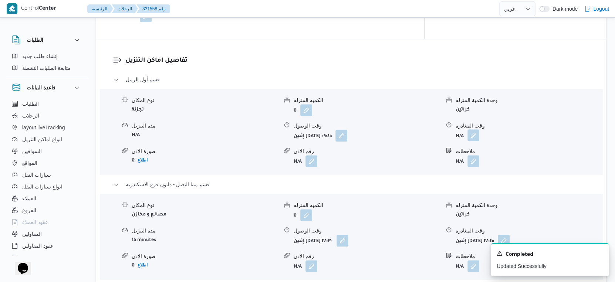
click at [474, 134] on button "button" at bounding box center [474, 135] width 12 height 12
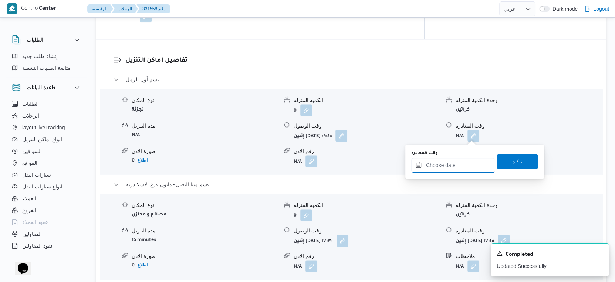
click at [460, 162] on input "وقت المغادره" at bounding box center [453, 165] width 84 height 15
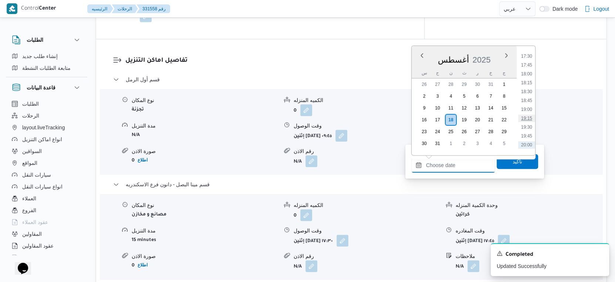
scroll to position [576, 0]
click at [529, 82] on li "17:00" at bounding box center [526, 82] width 17 height 7
type input "١٨/٠٨/٢٠٢٥ ١٧:٠٠"
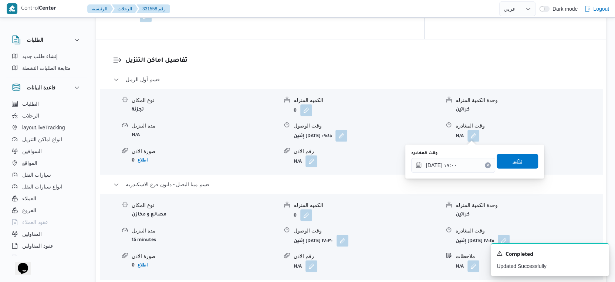
click at [522, 166] on span "تاكيد" at bounding box center [517, 161] width 41 height 15
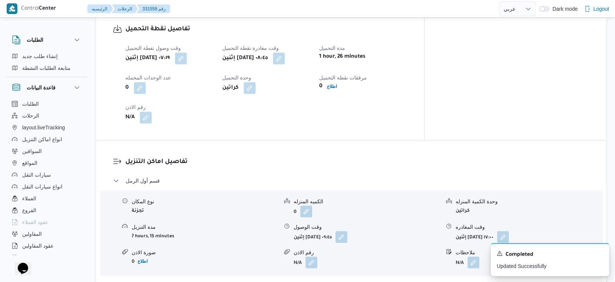
scroll to position [513, 0]
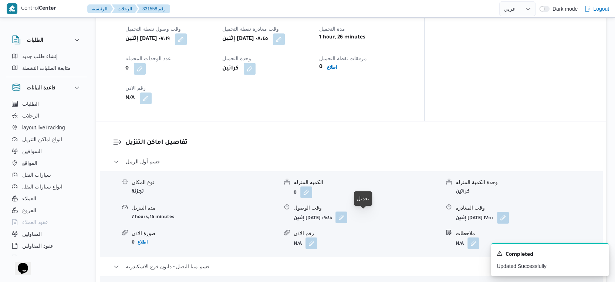
click at [347, 219] on button "button" at bounding box center [341, 218] width 12 height 12
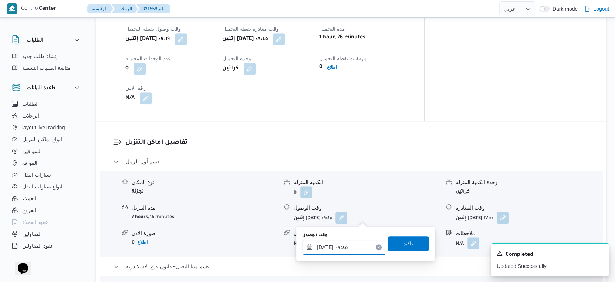
click at [348, 245] on input "١٨/٠٨/٢٠٢٥ ٠٩:٤٥" at bounding box center [344, 247] width 84 height 15
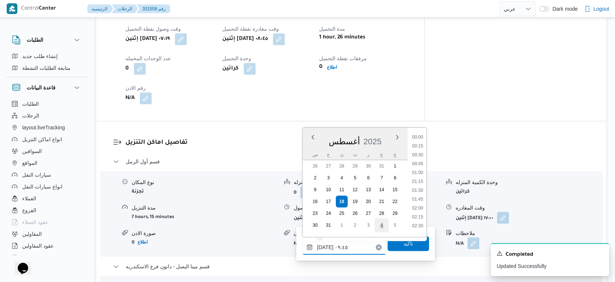
scroll to position [295, 0]
click at [285, 38] on button "button" at bounding box center [279, 39] width 12 height 12
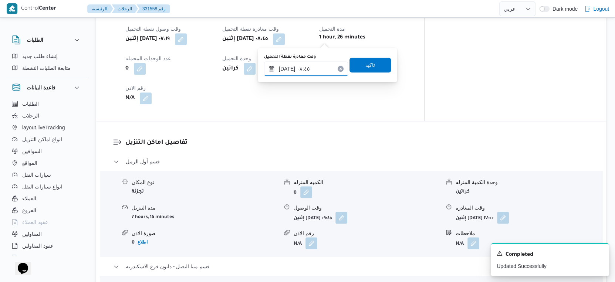
click at [308, 67] on input "١٨/٠٨/٢٠٢٥ ٠٨:٤٥" at bounding box center [306, 68] width 84 height 15
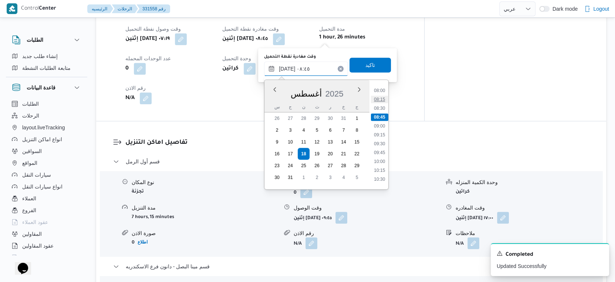
scroll to position [301, 0]
click at [382, 127] on li "09:30" at bounding box center [379, 125] width 17 height 7
type input "١٨/٠٨/٢٠٢٥ ٠٩:٣٠"
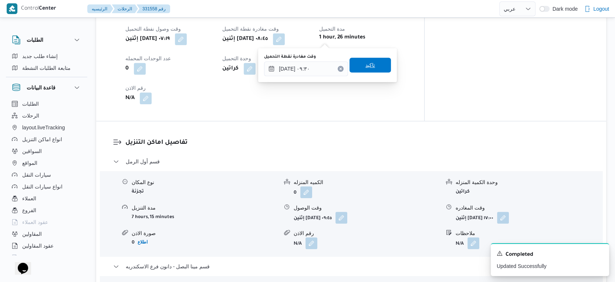
click at [374, 71] on span "تاكيد" at bounding box center [370, 65] width 41 height 15
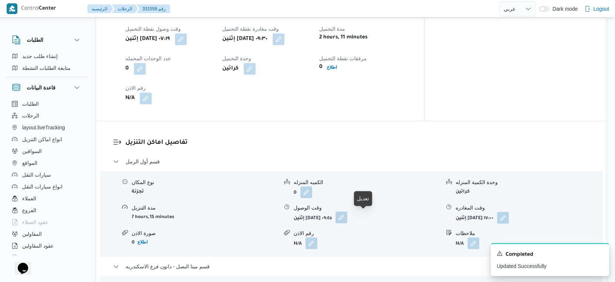
click at [347, 220] on button "button" at bounding box center [341, 218] width 12 height 12
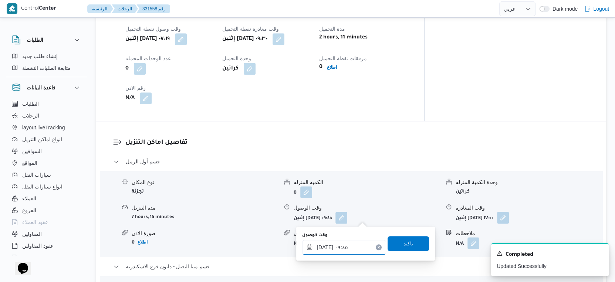
click at [350, 250] on input "١٨/٠٨/٢٠٢٥ ٠٩:٤٥" at bounding box center [344, 247] width 84 height 15
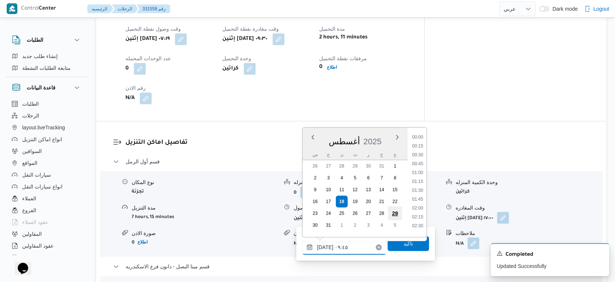
scroll to position [295, 0]
click at [420, 193] on li "10:00" at bounding box center [417, 196] width 17 height 7
type input "١٨/٠٨/٢٠٢٥ ١٠:٠٠"
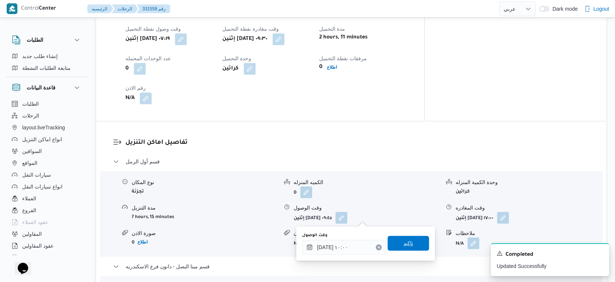
click at [410, 244] on span "تاكيد" at bounding box center [408, 243] width 41 height 15
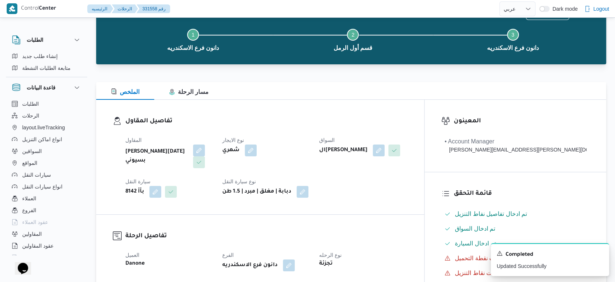
scroll to position [0, 0]
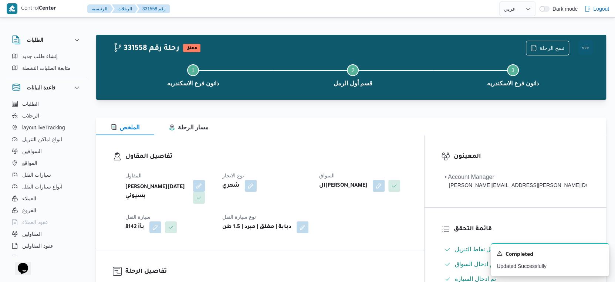
click at [584, 45] on button "Actions" at bounding box center [585, 47] width 15 height 15
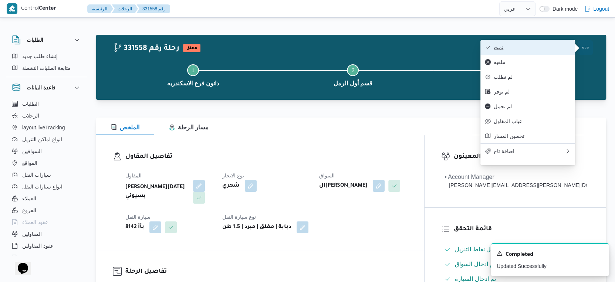
click at [542, 46] on span "تمت" at bounding box center [532, 47] width 77 height 6
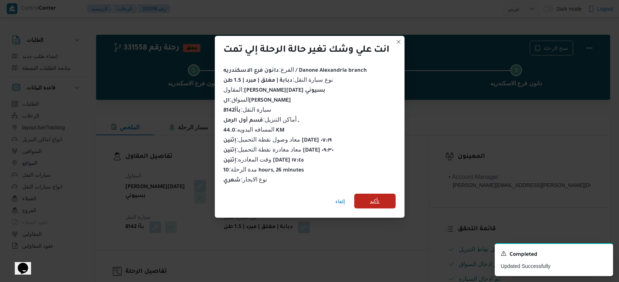
click at [370, 197] on span "تأكيد" at bounding box center [374, 201] width 41 height 15
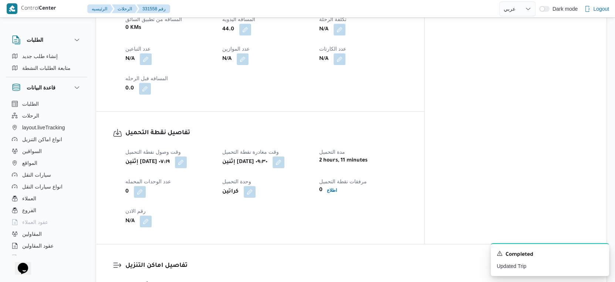
scroll to position [288, 0]
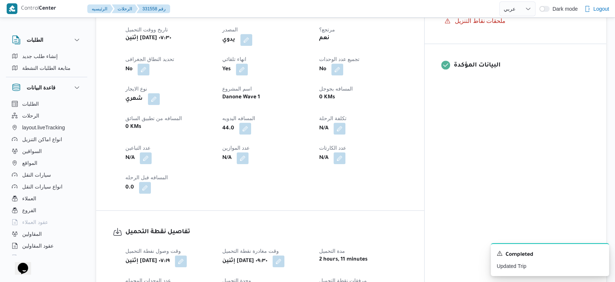
select select "ar"
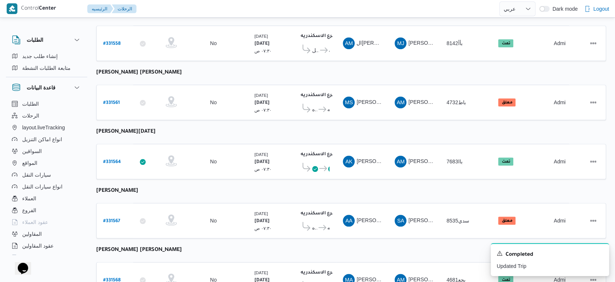
scroll to position [604, 0]
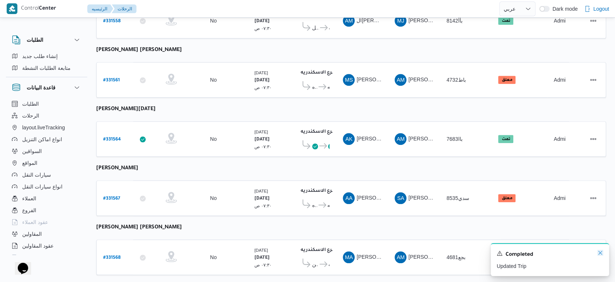
click at [601, 252] on icon "Dismiss toast" at bounding box center [600, 253] width 6 height 6
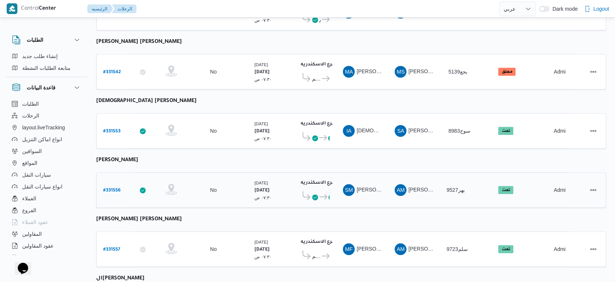
click at [117, 188] on b "# 331556" at bounding box center [111, 190] width 17 height 5
select select "ar"
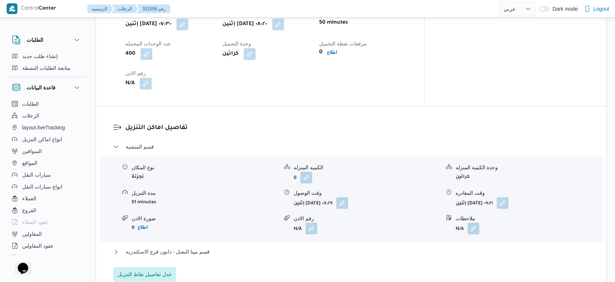
scroll to position [522, 0]
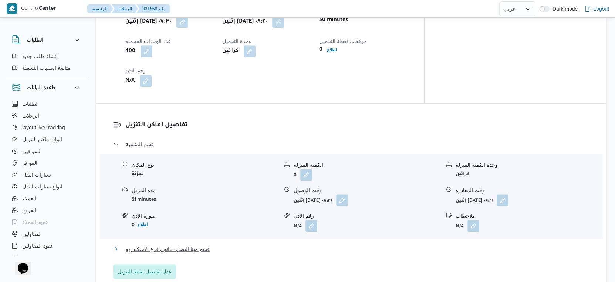
click at [186, 254] on span "قسم مينا البصل - دانون فرع الاسكندريه" at bounding box center [168, 249] width 84 height 9
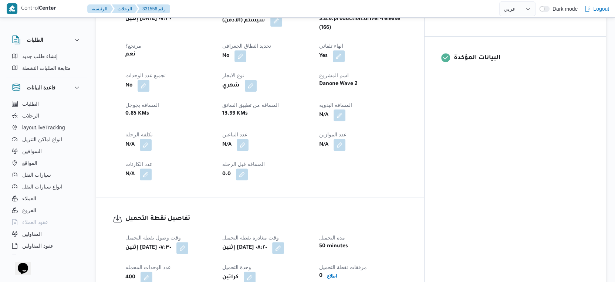
scroll to position [275, 0]
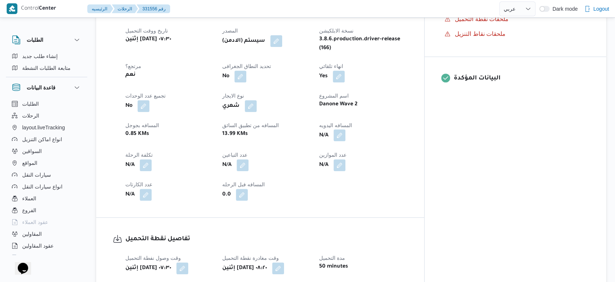
click at [345, 141] on button "button" at bounding box center [340, 135] width 12 height 12
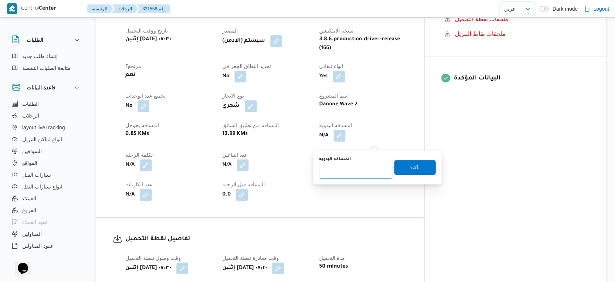
click at [354, 174] on input "المسافه اليدويه" at bounding box center [356, 171] width 74 height 15
type input "19"
click at [419, 164] on span "تاكيد" at bounding box center [414, 167] width 41 height 15
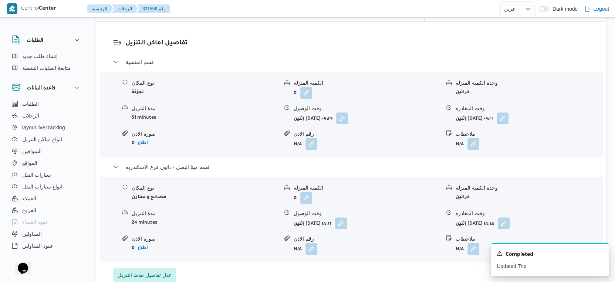
scroll to position [645, 0]
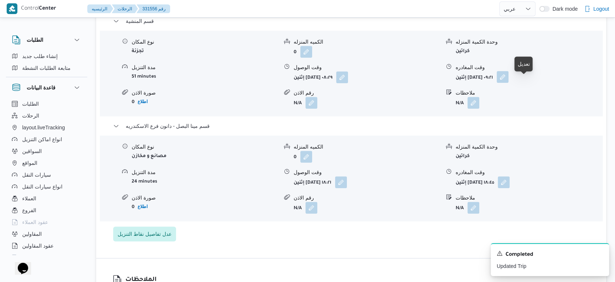
click at [509, 83] on button "button" at bounding box center [503, 77] width 12 height 12
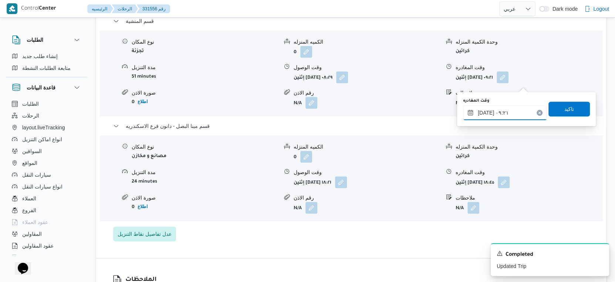
click at [513, 109] on input "١٨/٠٨/٢٠٢٥ ٠٩:٢١" at bounding box center [505, 112] width 84 height 15
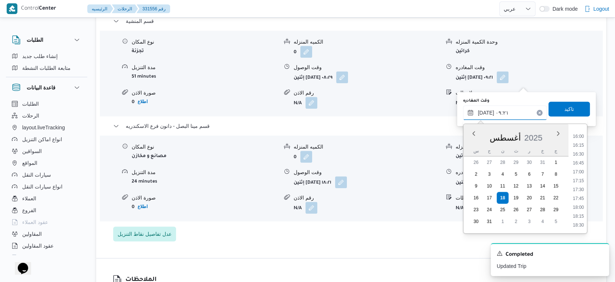
scroll to position [606, 0]
click at [579, 166] on li "18:00" at bounding box center [578, 166] width 17 height 7
type input "١٨/٠٨/٢٠٢٥ ١٨:٠٠"
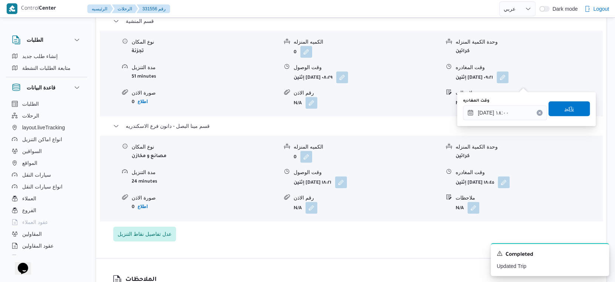
click at [564, 104] on span "تاكيد" at bounding box center [569, 108] width 10 height 9
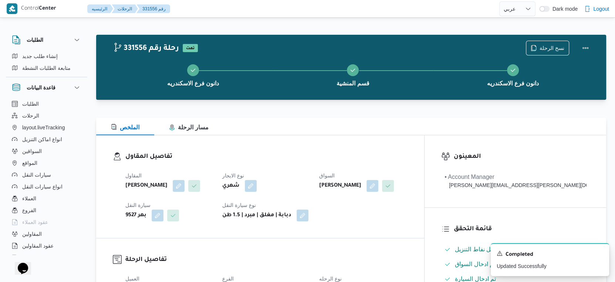
scroll to position [288, 0]
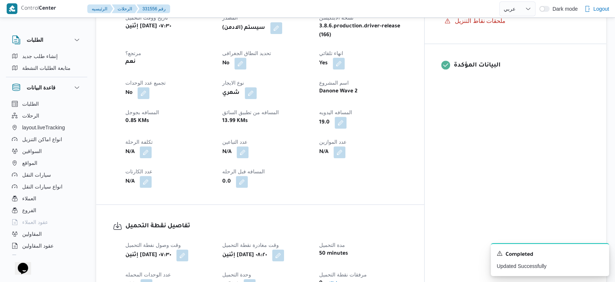
select select "ar"
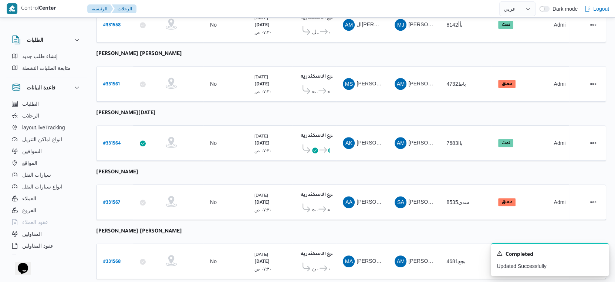
scroll to position [604, 0]
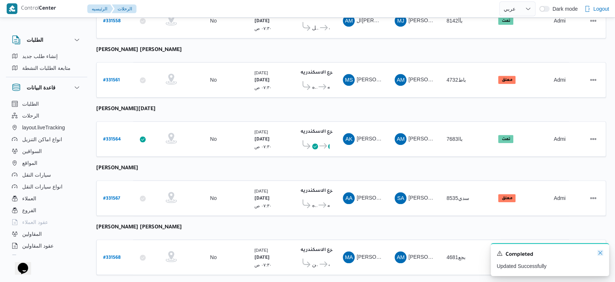
click at [603, 254] on icon "Dismiss toast" at bounding box center [600, 253] width 6 height 6
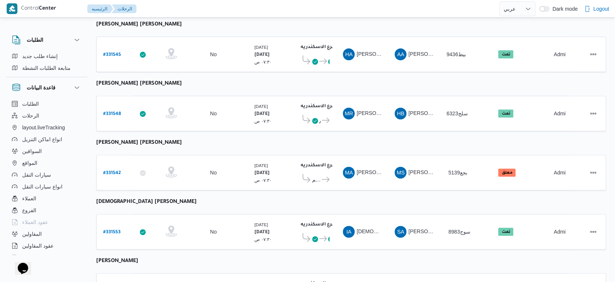
scroll to position [193, 0]
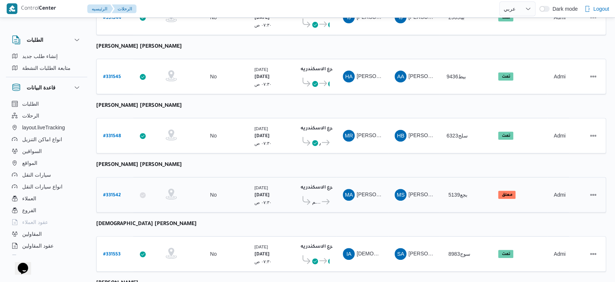
click at [115, 193] on b "# 331542" at bounding box center [112, 195] width 18 height 5
select select "ar"
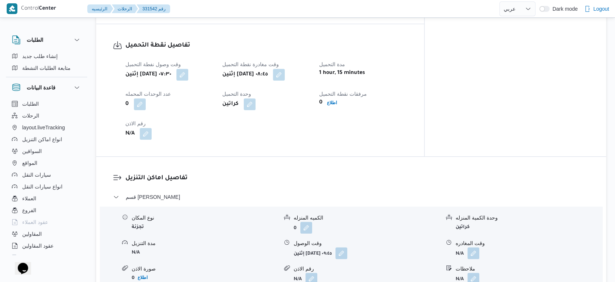
scroll to position [411, 0]
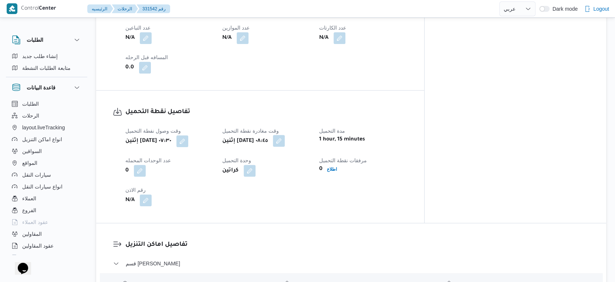
click at [285, 142] on button "button" at bounding box center [279, 141] width 12 height 12
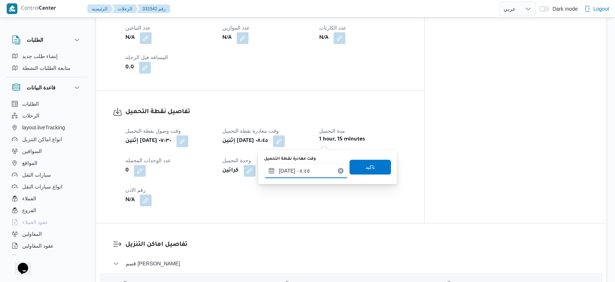
click at [288, 172] on input "١٨/٠٨/٢٠٢٥ ٠٨:٤٥" at bounding box center [306, 170] width 84 height 15
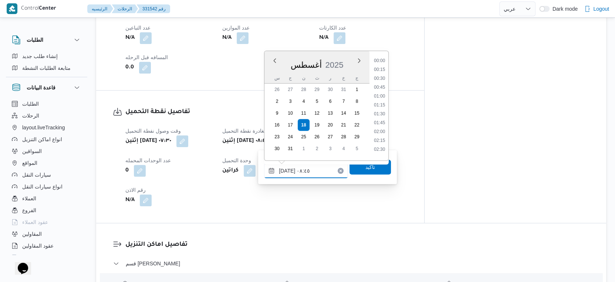
scroll to position [260, 0]
click at [380, 99] on li "08:30" at bounding box center [379, 102] width 17 height 7
type input "١٨/٠٨/٢٠٢٥ ٠٨:٣٠"
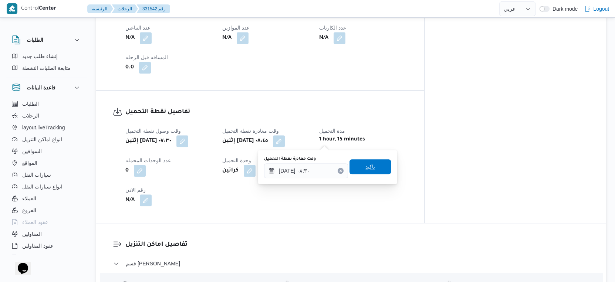
click at [375, 171] on span "تاكيد" at bounding box center [370, 166] width 41 height 15
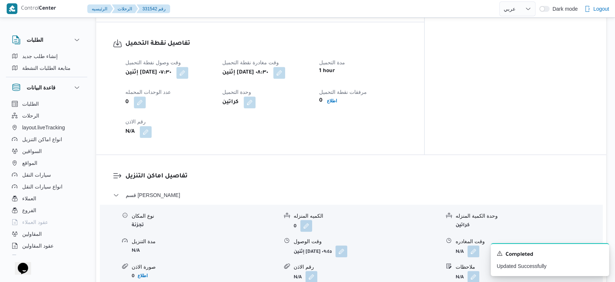
scroll to position [575, 0]
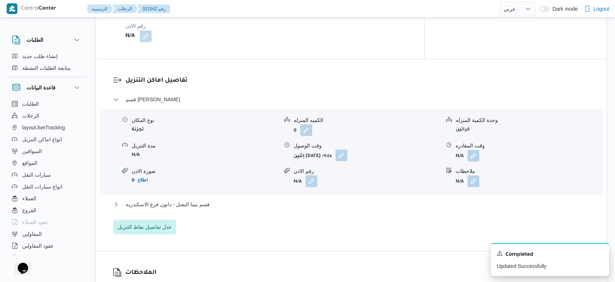
click at [347, 159] on button "button" at bounding box center [341, 155] width 12 height 12
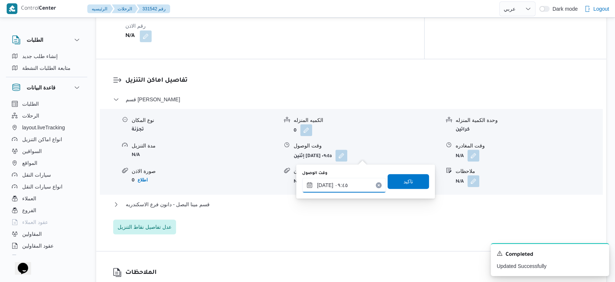
click at [350, 192] on input "١٨/٠٨/٢٠٢٥ ٠٩:٤٥" at bounding box center [344, 185] width 84 height 15
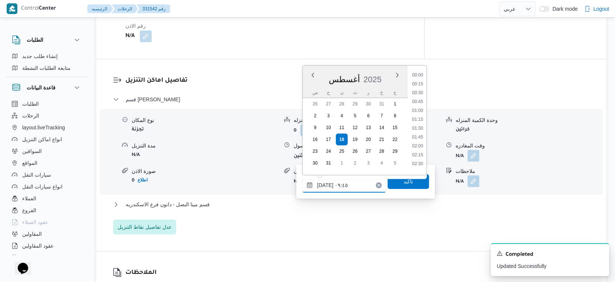
scroll to position [295, 0]
click at [421, 99] on li "09:00" at bounding box center [417, 99] width 17 height 7
type input "١٨/٠٨/٢٠٢٥ ٠٩:٠٠"
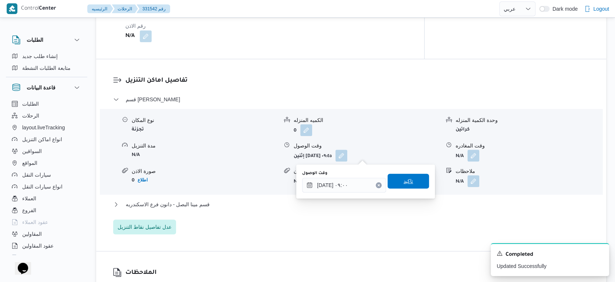
click at [404, 176] on span "تاكيد" at bounding box center [408, 181] width 41 height 15
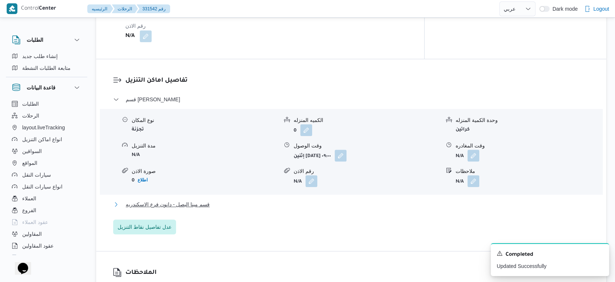
click at [233, 205] on button "قسم مينا البصل - دانون فرع الاسكندريه" at bounding box center [351, 204] width 476 height 9
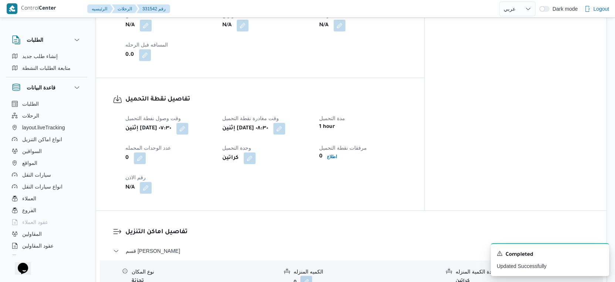
scroll to position [328, 0]
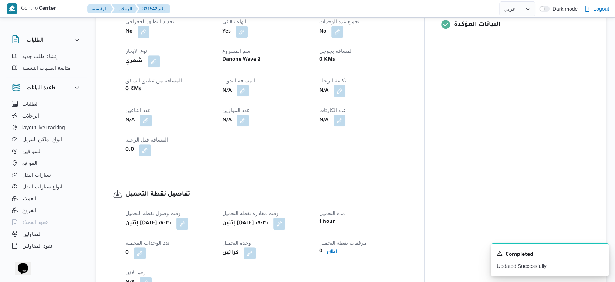
click at [249, 91] on button "button" at bounding box center [243, 91] width 12 height 12
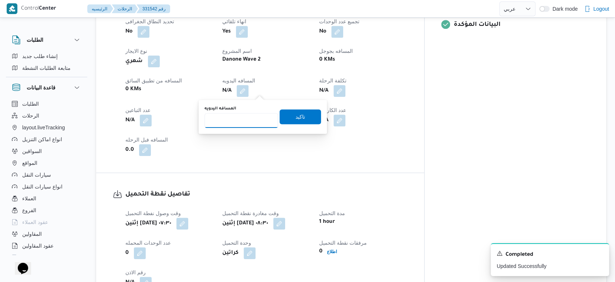
click at [250, 116] on input "المسافه اليدويه" at bounding box center [242, 120] width 74 height 15
type input "32"
click at [296, 112] on span "تاكيد" at bounding box center [301, 116] width 10 height 9
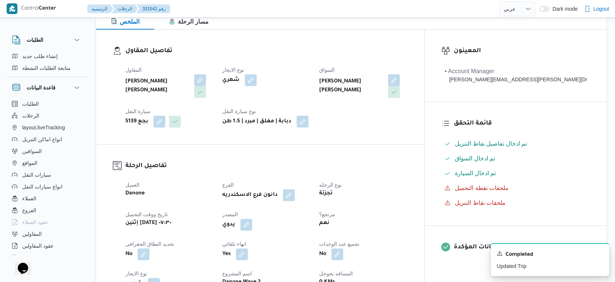
scroll to position [0, 0]
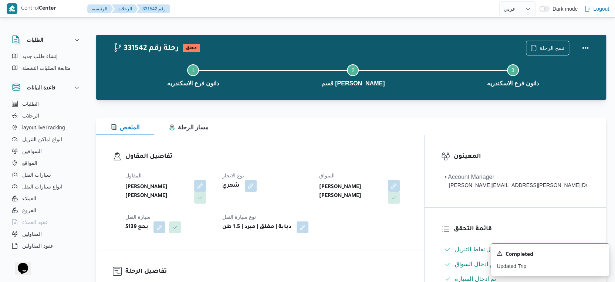
select select "ar"
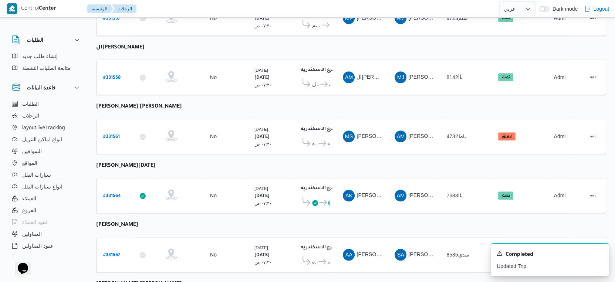
scroll to position [572, 0]
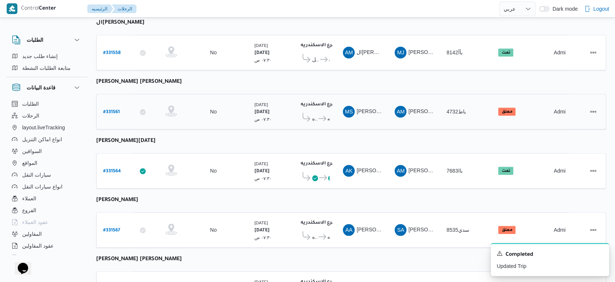
click at [115, 110] on b "# 331561" at bounding box center [111, 112] width 17 height 5
select select "ar"
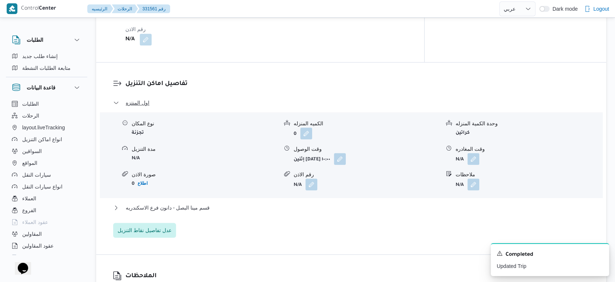
scroll to position [490, 0]
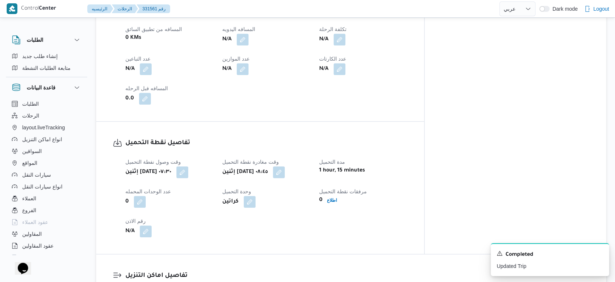
select select "ar"
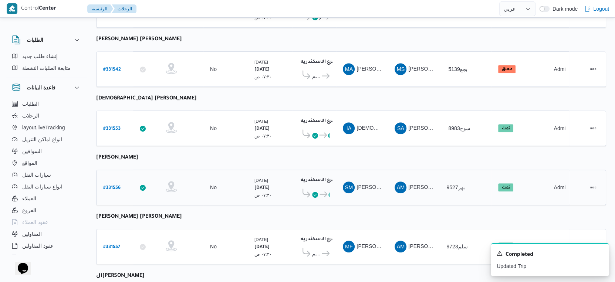
scroll to position [234, 0]
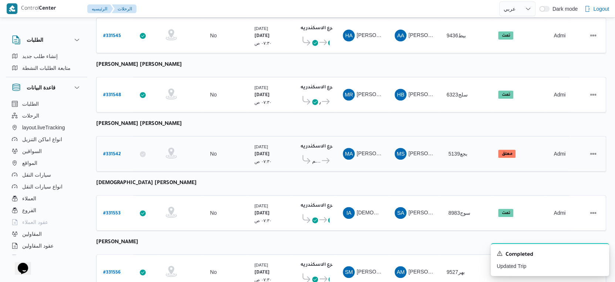
click at [115, 152] on b "# 331542" at bounding box center [112, 154] width 18 height 5
select select "ar"
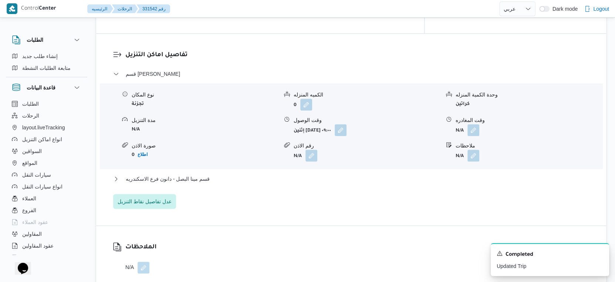
scroll to position [657, 0]
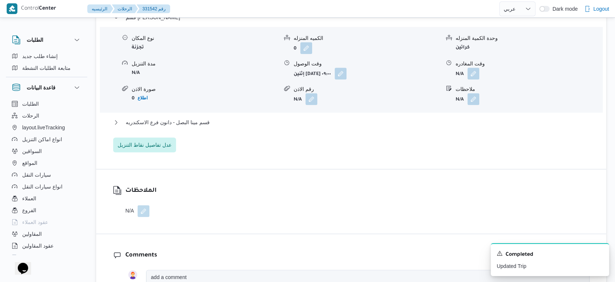
click at [199, 127] on div "قسم مينا البصل - دانون فرع الاسكندريه" at bounding box center [351, 125] width 476 height 14
click at [199, 125] on span "قسم مينا البصل - دانون فرع الاسكندريه" at bounding box center [168, 122] width 84 height 9
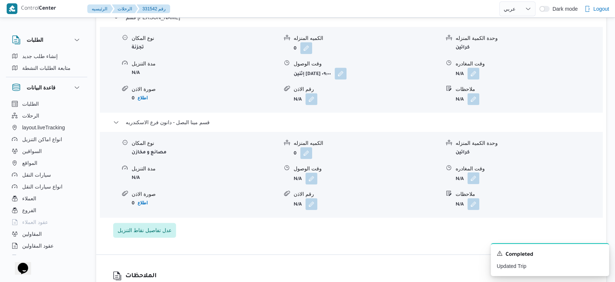
click at [472, 175] on button "button" at bounding box center [474, 178] width 12 height 12
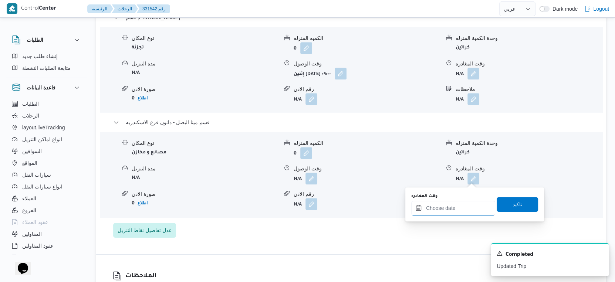
click at [466, 208] on input "وقت المغادره" at bounding box center [453, 208] width 84 height 15
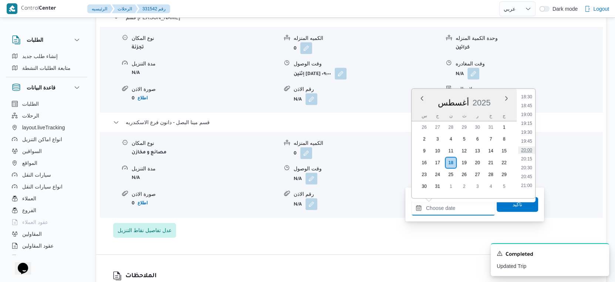
scroll to position [535, 0]
drag, startPoint x: 530, startPoint y: 129, endPoint x: 526, endPoint y: 164, distance: 35.3
click at [530, 129] on li "16:00" at bounding box center [526, 131] width 17 height 7
type input "١٨/٠٨/٢٠٢٥ ١٦:٠٠"
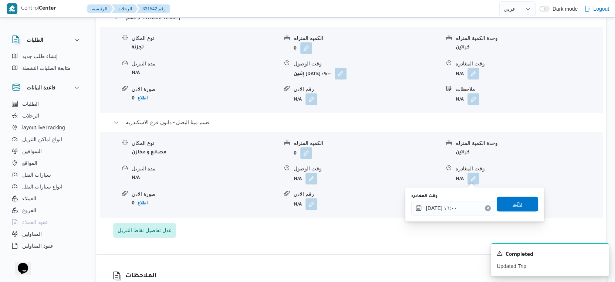
click at [513, 201] on span "تاكيد" at bounding box center [518, 204] width 10 height 9
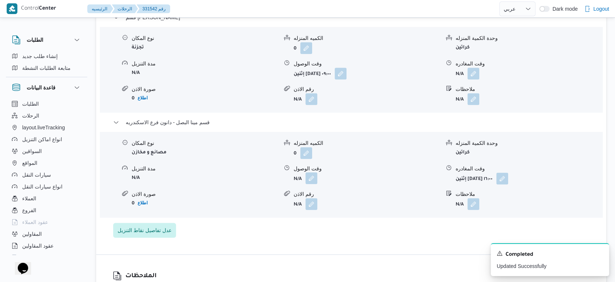
click at [315, 179] on button "button" at bounding box center [312, 178] width 12 height 12
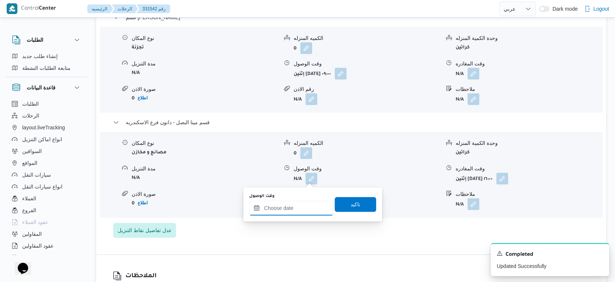
drag, startPoint x: 295, startPoint y: 204, endPoint x: 310, endPoint y: 202, distance: 14.9
click at [295, 204] on input "وقت الوصول" at bounding box center [291, 208] width 84 height 15
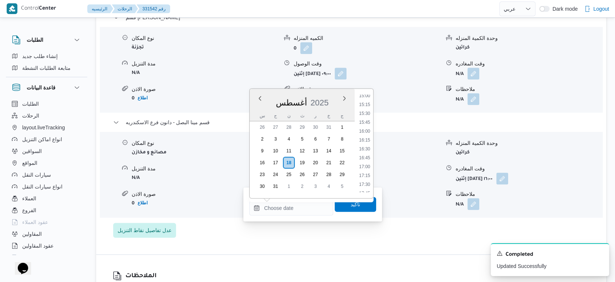
drag, startPoint x: 367, startPoint y: 124, endPoint x: 361, endPoint y: 156, distance: 32.8
click at [367, 124] on li "15:45" at bounding box center [364, 122] width 17 height 7
type input "١٨/٠٨/٢٠٢٥ ١٥:٤٥"
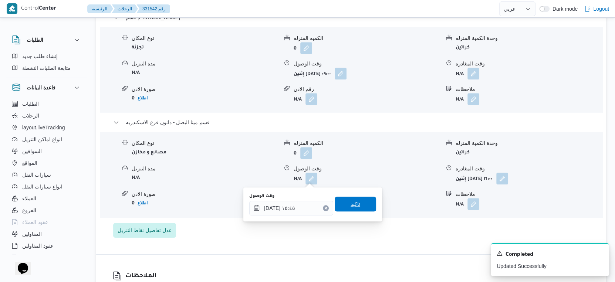
click at [354, 202] on span "تاكيد" at bounding box center [356, 204] width 10 height 9
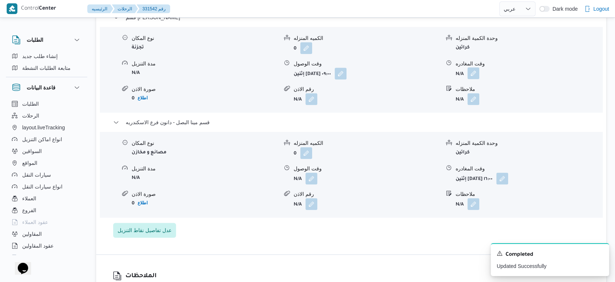
click at [471, 75] on button "button" at bounding box center [474, 73] width 12 height 12
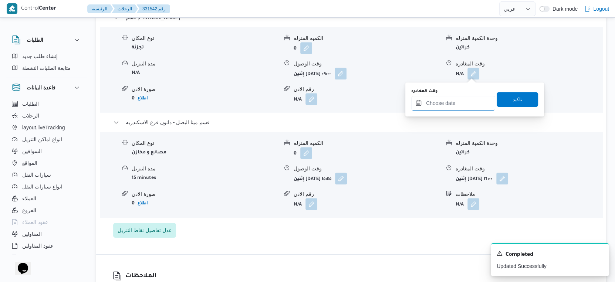
click at [459, 103] on input "وقت المغادره" at bounding box center [453, 103] width 84 height 15
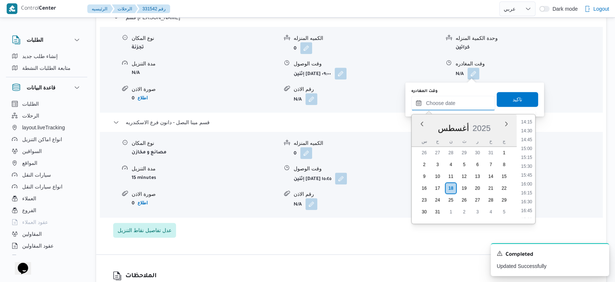
scroll to position [494, 0]
drag, startPoint x: 531, startPoint y: 173, endPoint x: 531, endPoint y: 156, distance: 17.8
click at [531, 173] on li "15:15" at bounding box center [526, 171] width 17 height 7
type input "١٨/٠٨/٢٠٢٥ ١٥:١٥"
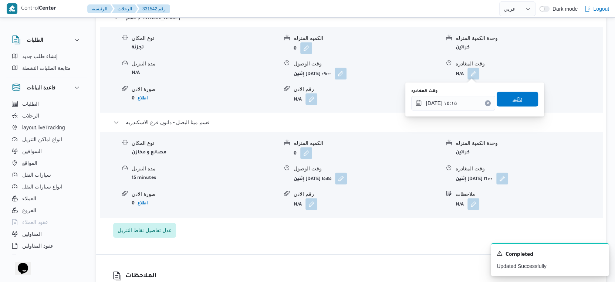
click at [519, 99] on span "تاكيد" at bounding box center [517, 99] width 41 height 15
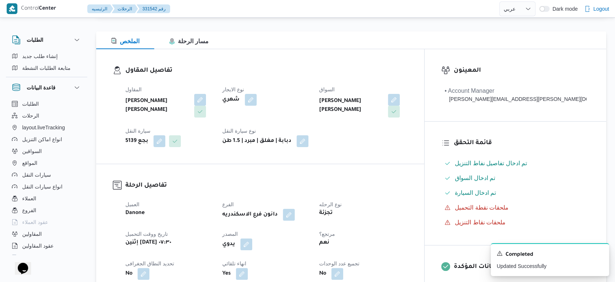
scroll to position [0, 0]
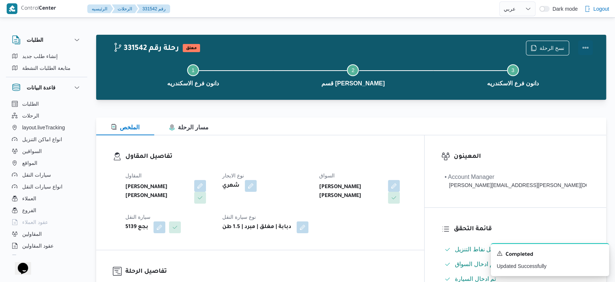
click at [581, 47] on button "Actions" at bounding box center [585, 47] width 15 height 15
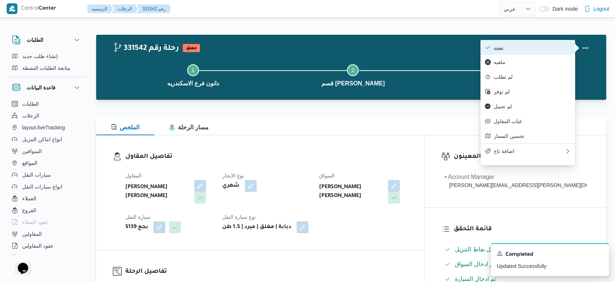
click at [544, 47] on span "تمت" at bounding box center [532, 47] width 77 height 6
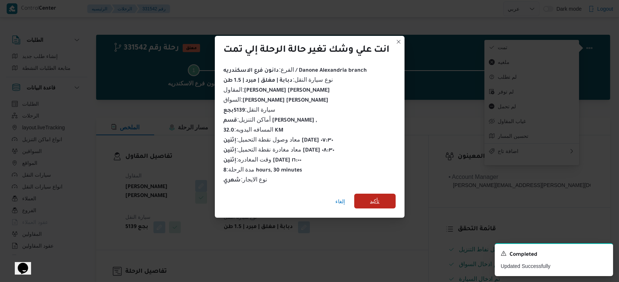
click at [374, 197] on span "تأكيد" at bounding box center [375, 201] width 10 height 9
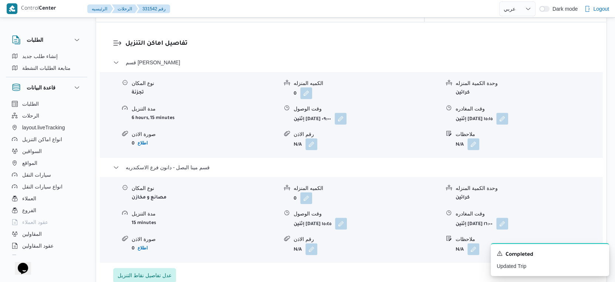
scroll to position [657, 0]
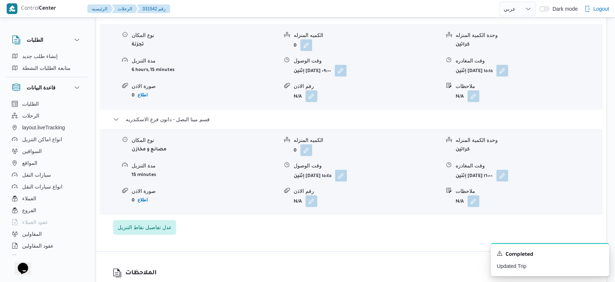
select select "ar"
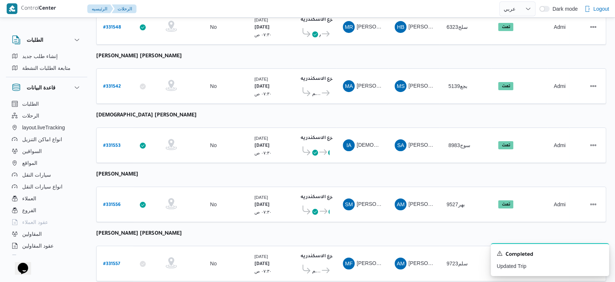
select select "ar"
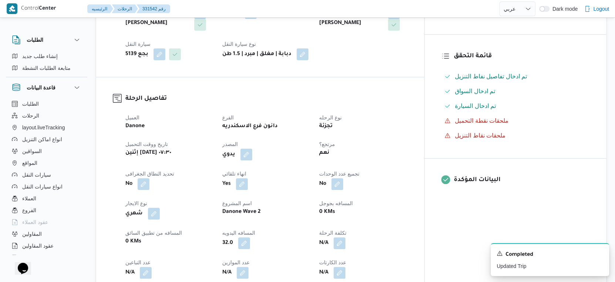
scroll to position [246, 0]
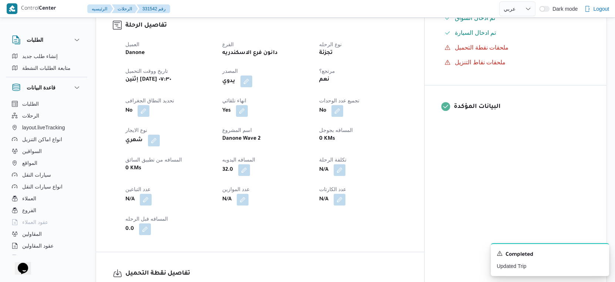
select select "ar"
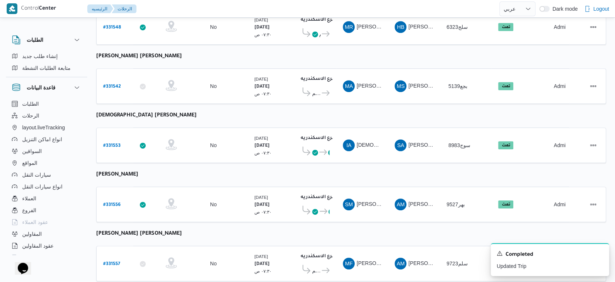
scroll to position [386, 0]
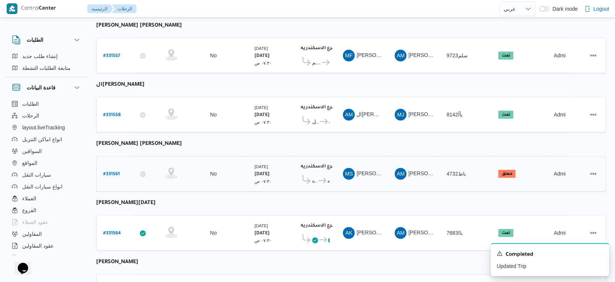
click at [114, 172] on b "# 331561" at bounding box center [111, 174] width 17 height 5
select select "ar"
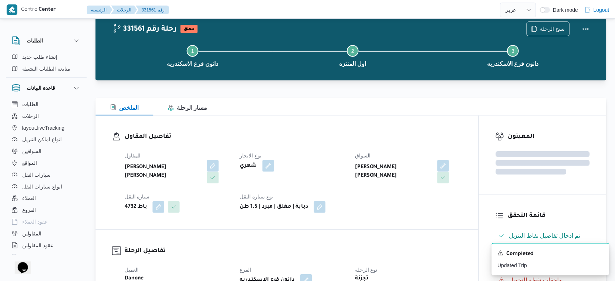
scroll to position [510, 0]
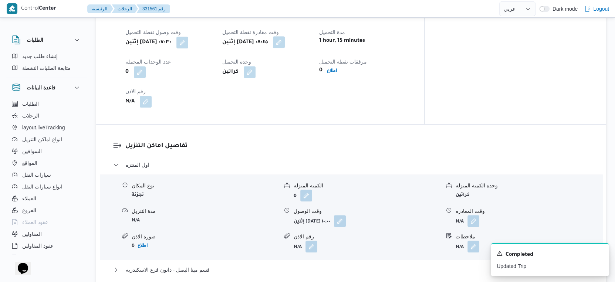
click at [285, 43] on button "button" at bounding box center [279, 42] width 12 height 12
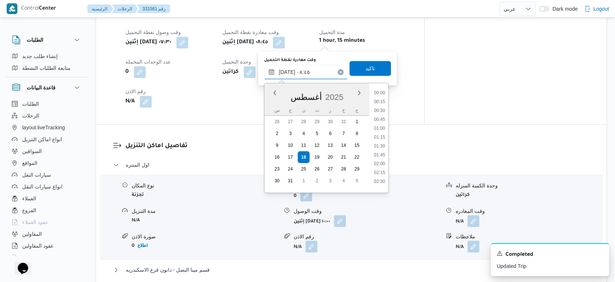
click at [317, 67] on input "١٨/٠٨/٢٠٢٥ ٠٨:٤٥" at bounding box center [306, 72] width 84 height 15
click at [383, 128] on li "09:30" at bounding box center [379, 129] width 17 height 7
type input "١٨/٠٨/٢٠٢٥ ٠٩:٣٠"
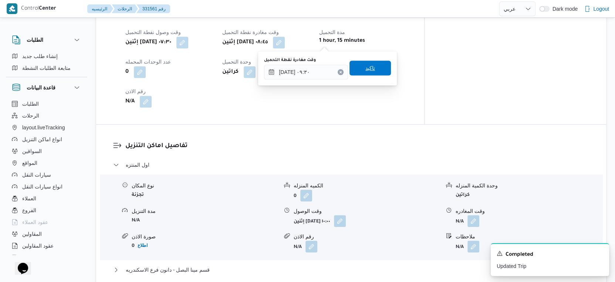
click at [377, 66] on span "تاكيد" at bounding box center [370, 68] width 41 height 15
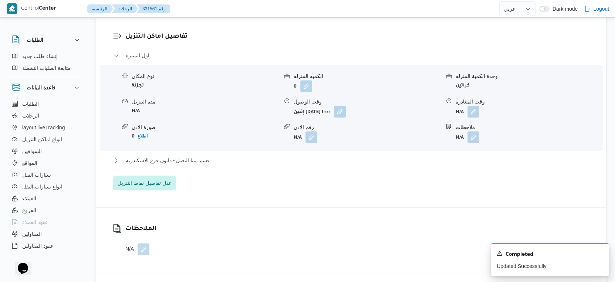
scroll to position [633, 0]
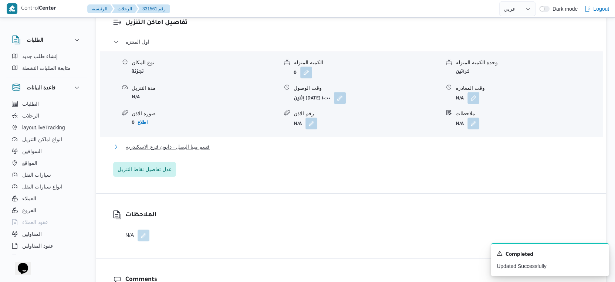
click at [222, 148] on button "قسم مينا البصل - دانون فرع الاسكندريه" at bounding box center [351, 146] width 476 height 9
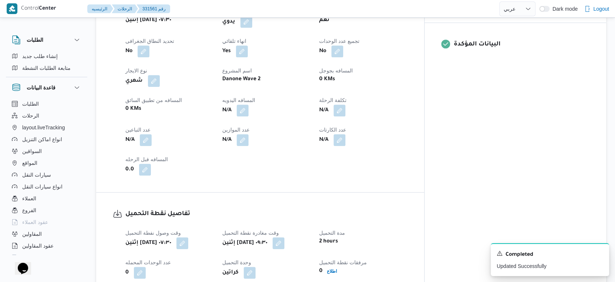
scroll to position [304, 0]
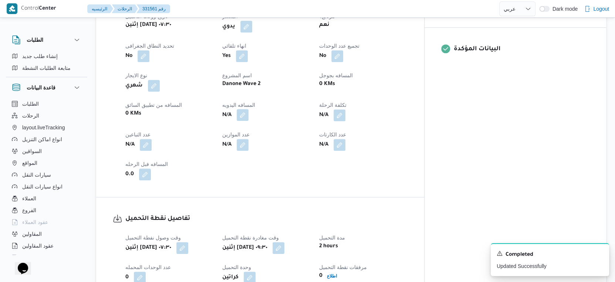
click at [249, 114] on button "button" at bounding box center [243, 115] width 12 height 12
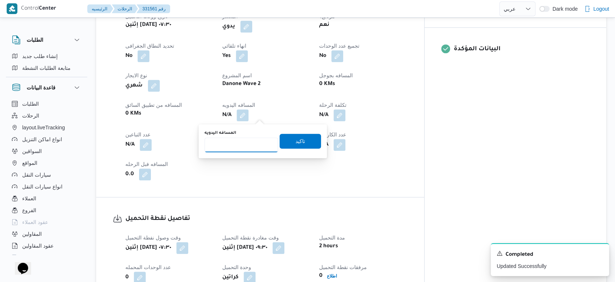
click at [244, 141] on input "المسافه اليدويه" at bounding box center [242, 145] width 74 height 15
type input "44"
click at [298, 142] on span "تاكيد" at bounding box center [301, 140] width 10 height 9
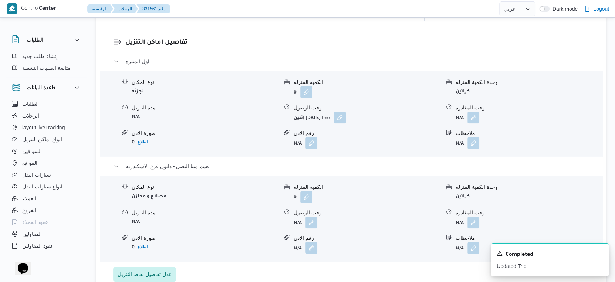
scroll to position [633, 0]
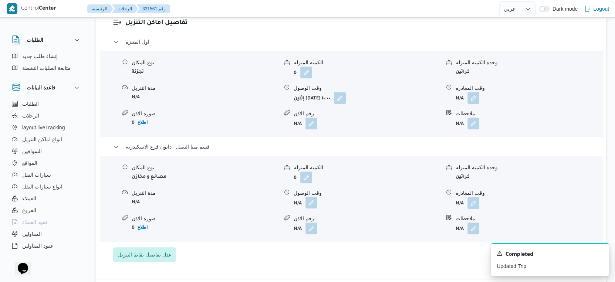
click at [311, 203] on button "button" at bounding box center [312, 203] width 12 height 12
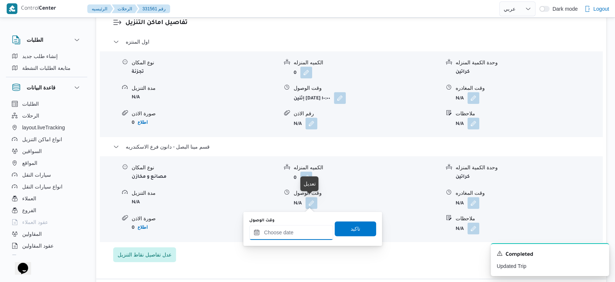
click at [295, 235] on input "وقت الوصول" at bounding box center [291, 232] width 84 height 15
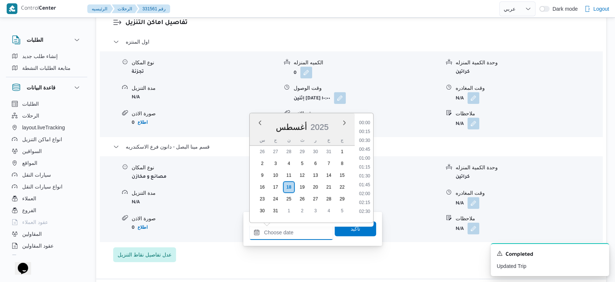
scroll to position [667, 0]
drag, startPoint x: 367, startPoint y: 136, endPoint x: 361, endPoint y: 205, distance: 68.3
click at [367, 136] on li "19:15" at bounding box center [364, 138] width 17 height 7
type input "١٨/٠٨/٢٠٢٥ ١٩:١٥"
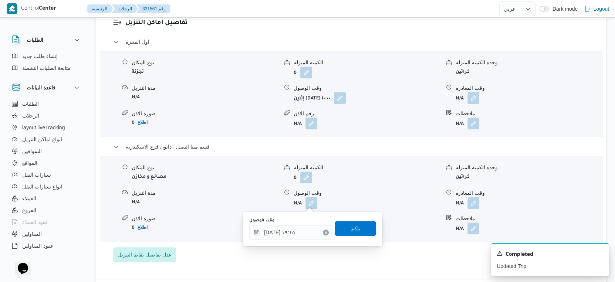
click at [353, 229] on span "تاكيد" at bounding box center [356, 228] width 10 height 9
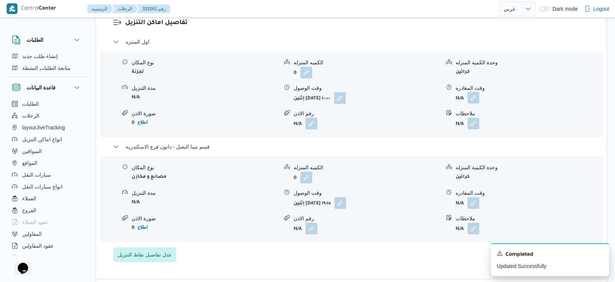
click at [477, 93] on button "button" at bounding box center [474, 98] width 12 height 12
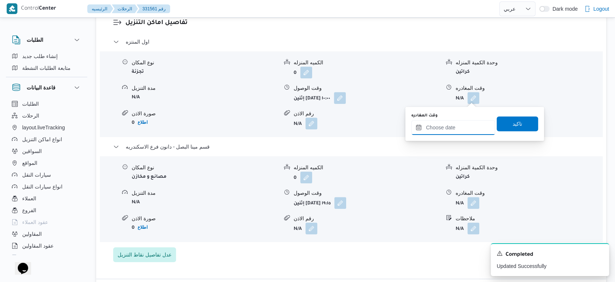
drag, startPoint x: 459, startPoint y: 127, endPoint x: 465, endPoint y: 134, distance: 9.4
click at [459, 127] on input "وقت المغادره" at bounding box center [453, 127] width 84 height 15
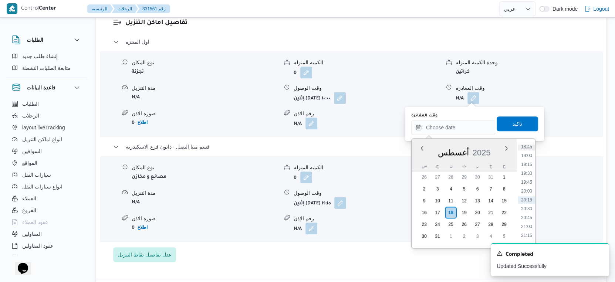
click at [530, 147] on li "18:45" at bounding box center [526, 146] width 17 height 7
type input "١٨/٠٨/٢٠٢٥ ١٨:٤٥"
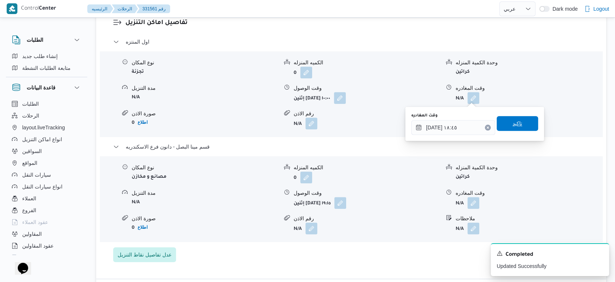
click at [517, 127] on span "تاكيد" at bounding box center [517, 123] width 41 height 15
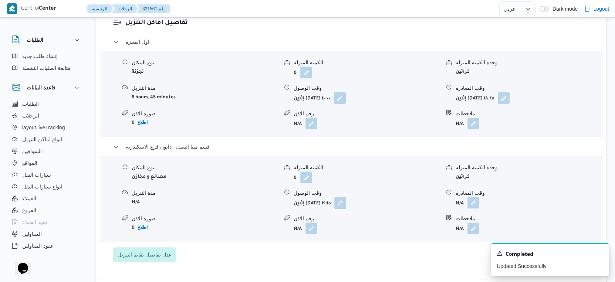
click at [477, 203] on button "button" at bounding box center [474, 203] width 12 height 12
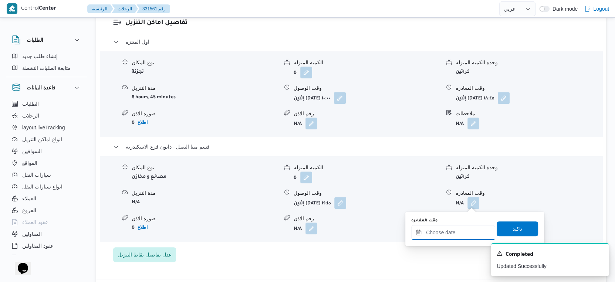
drag, startPoint x: 476, startPoint y: 210, endPoint x: 473, endPoint y: 230, distance: 20.1
click at [464, 235] on input "وقت المغادره" at bounding box center [453, 232] width 84 height 15
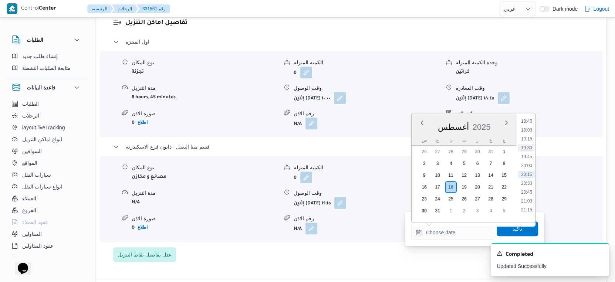
click at [530, 145] on li "19:30" at bounding box center [526, 147] width 17 height 7
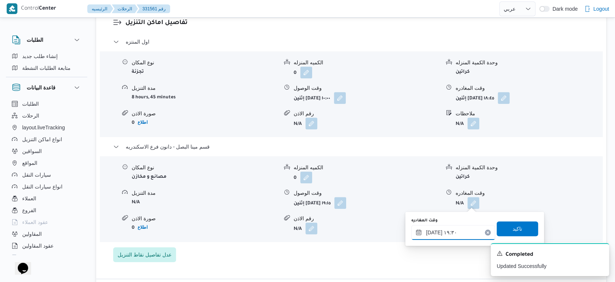
click at [431, 231] on input "١٨/٠٨/٢٠٢٥ ١٩:٣٠" at bounding box center [453, 232] width 84 height 15
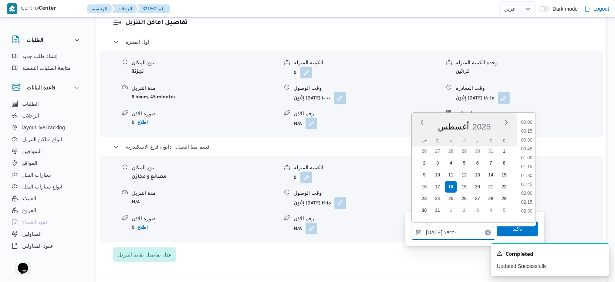
scroll to position [641, 0]
click at [431, 231] on input "١٨/٠٨/٢٠٢٥ ١٩:٣٠" at bounding box center [453, 232] width 84 height 15
type input "١٨/٠٨/٢٠٢٥ ١٩:٥٠"
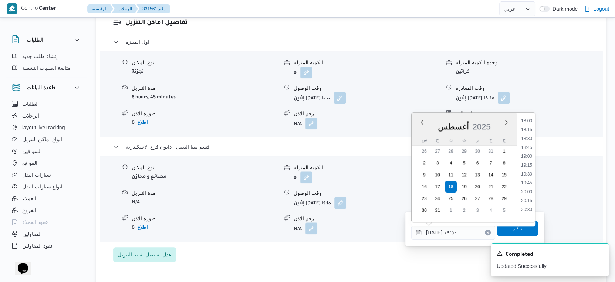
click at [516, 231] on span "تاكيد" at bounding box center [518, 228] width 10 height 9
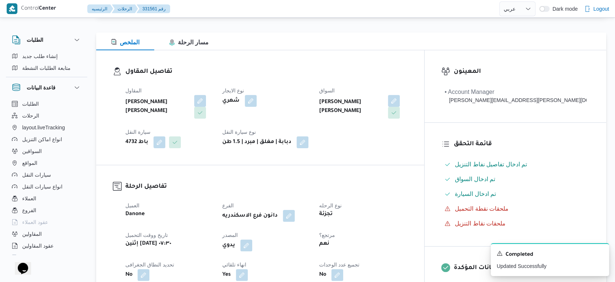
scroll to position [0, 0]
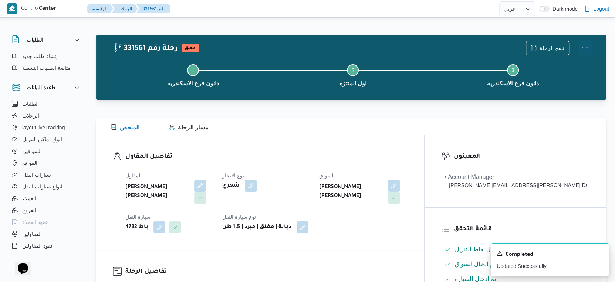
click at [587, 48] on button "Actions" at bounding box center [585, 47] width 15 height 15
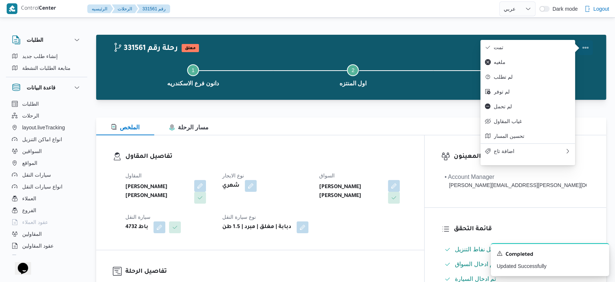
click at [552, 47] on span "تمت" at bounding box center [532, 47] width 77 height 6
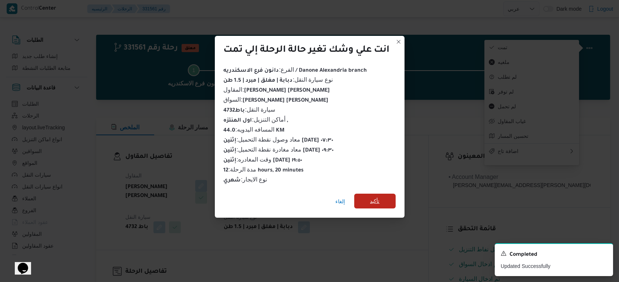
click at [383, 195] on span "تأكيد" at bounding box center [374, 201] width 41 height 15
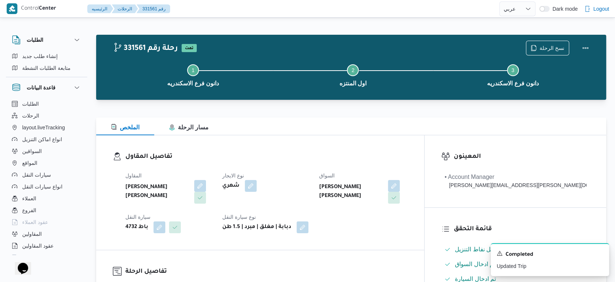
select select "ar"
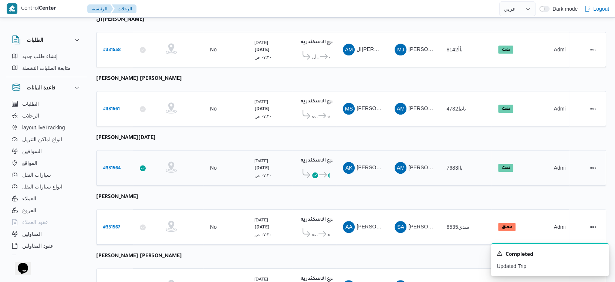
scroll to position [604, 0]
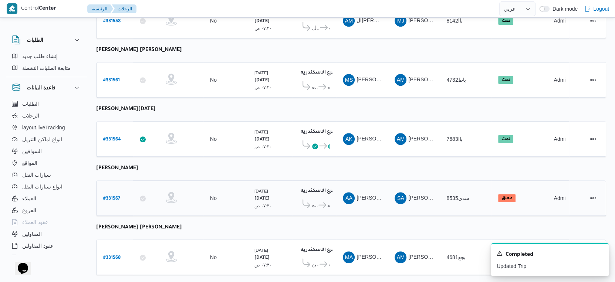
click at [112, 196] on b "# 331567" at bounding box center [111, 198] width 17 height 5
select select "ar"
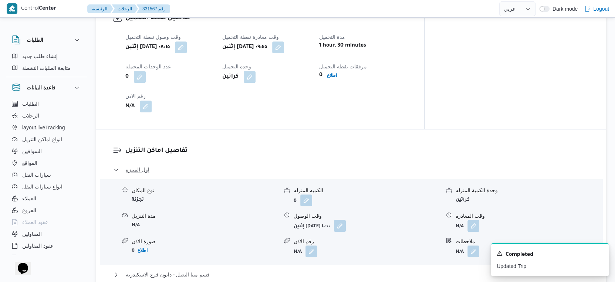
scroll to position [246, 0]
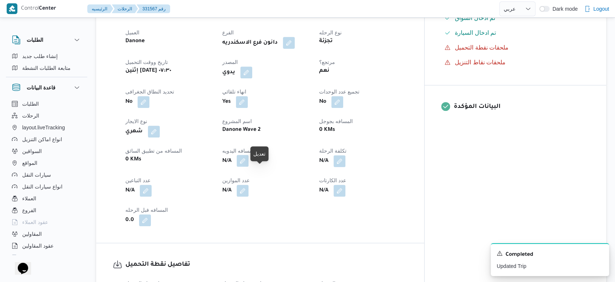
click at [249, 167] on button "button" at bounding box center [243, 161] width 12 height 12
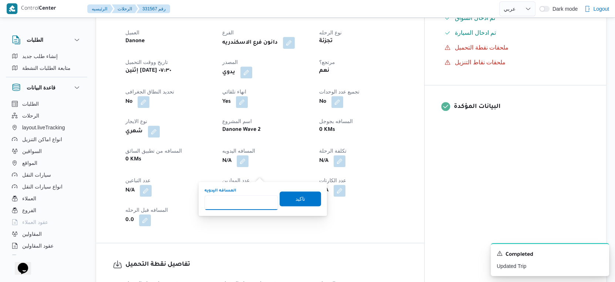
click at [237, 196] on input "المسافه اليدويه" at bounding box center [242, 202] width 74 height 15
type input "50"
click at [304, 198] on span "تاكيد" at bounding box center [300, 198] width 41 height 15
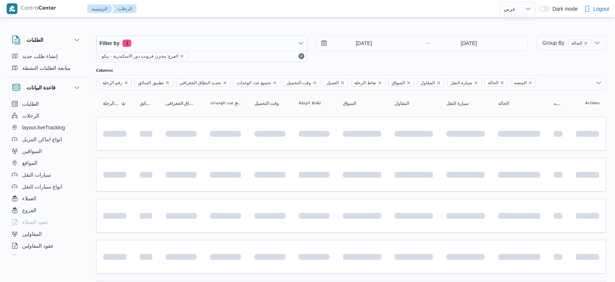
select select "ar"
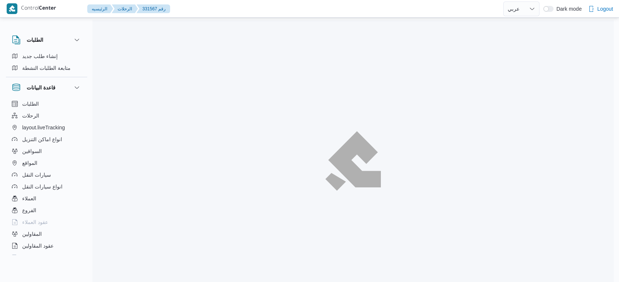
select select "ar"
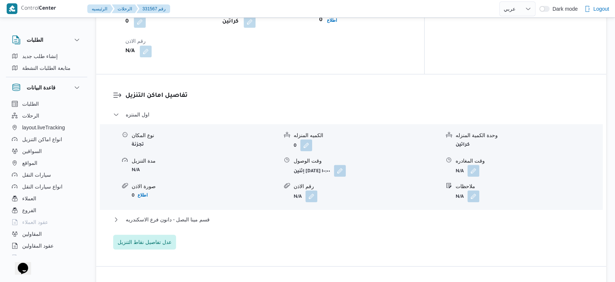
scroll to position [595, 0]
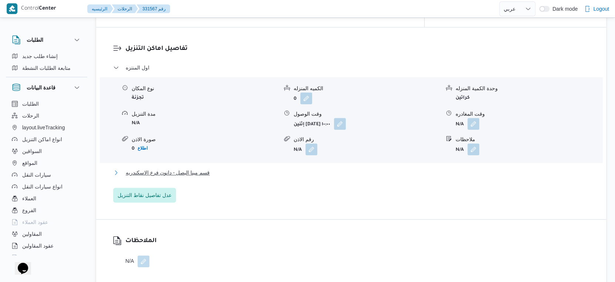
click at [220, 177] on button "قسم مينا البصل - دانون فرع الاسكندريه" at bounding box center [351, 172] width 476 height 9
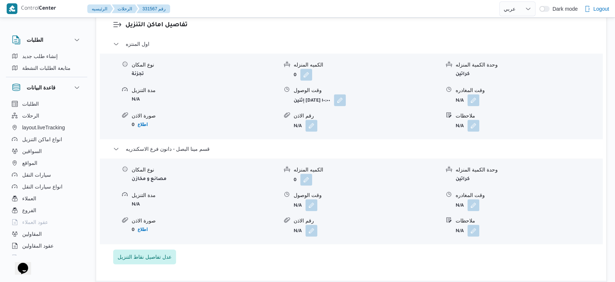
scroll to position [637, 0]
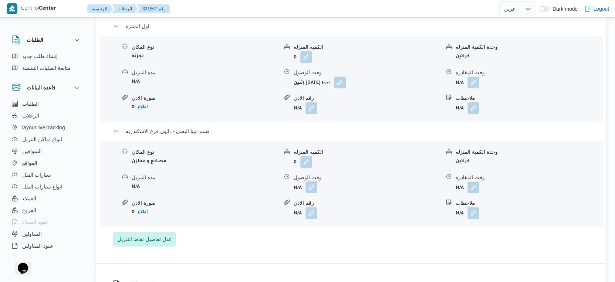
click at [311, 193] on button "button" at bounding box center [312, 187] width 12 height 12
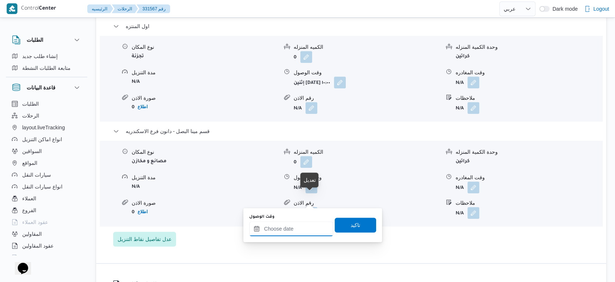
click at [298, 225] on input "وقت الوصول" at bounding box center [291, 229] width 84 height 15
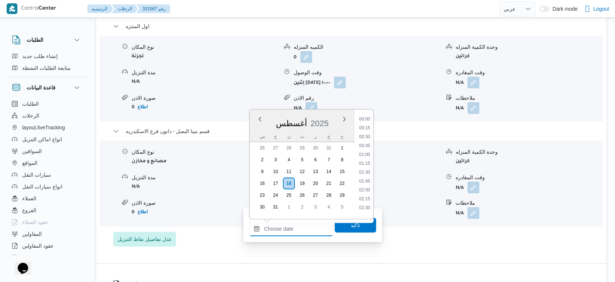
scroll to position [667, 0]
click at [367, 144] on li "19:30" at bounding box center [364, 144] width 17 height 7
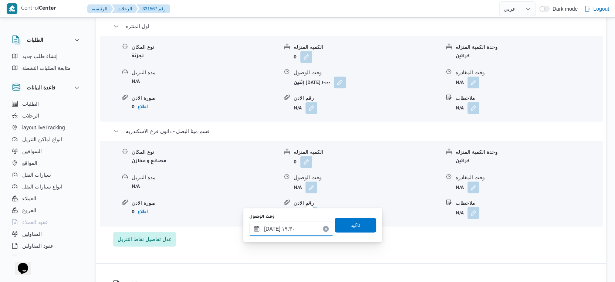
click at [270, 229] on input "[DATE] ١٩:٣٠" at bounding box center [291, 229] width 84 height 15
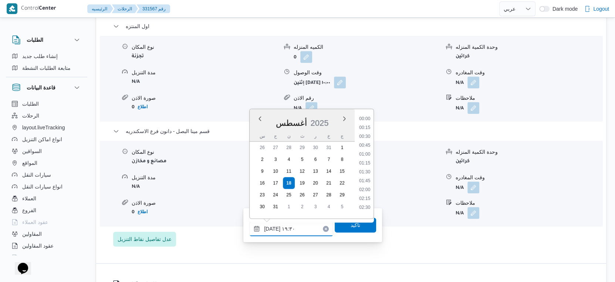
scroll to position [641, 0]
type input "[DATE] ١٩:١٠"
click at [351, 226] on span "تاكيد" at bounding box center [356, 224] width 10 height 9
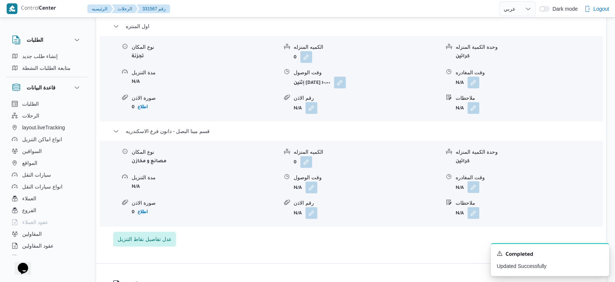
click at [476, 193] on button "button" at bounding box center [474, 187] width 12 height 12
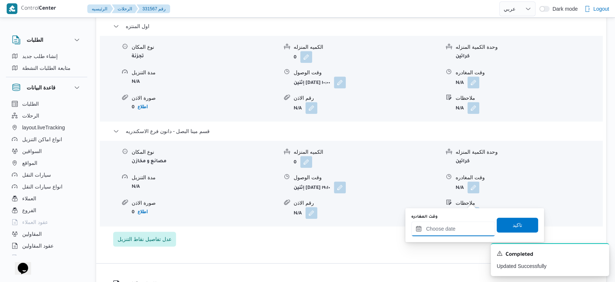
drag, startPoint x: 464, startPoint y: 225, endPoint x: 473, endPoint y: 222, distance: 9.8
click at [464, 225] on input "وقت المغادره" at bounding box center [453, 229] width 84 height 15
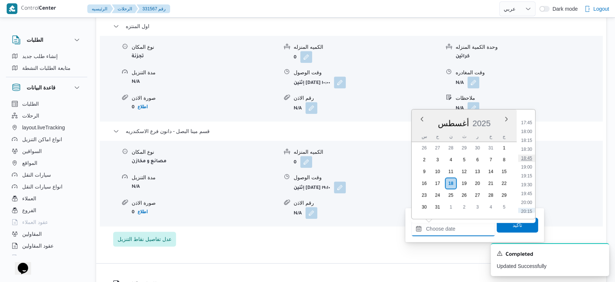
scroll to position [627, 0]
drag, startPoint x: 529, startPoint y: 185, endPoint x: 522, endPoint y: 203, distance: 20.0
click at [529, 185] on li "19:30" at bounding box center [526, 184] width 17 height 7
type input "[DATE] ١٩:٣٠"
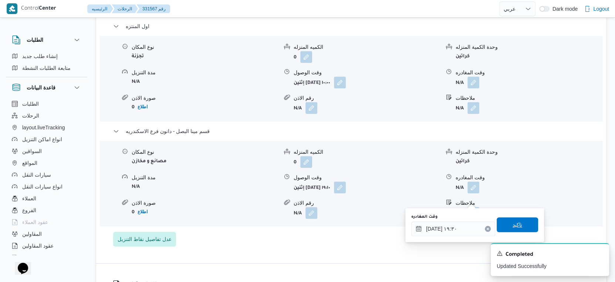
click at [516, 226] on span "تاكيد" at bounding box center [517, 224] width 41 height 15
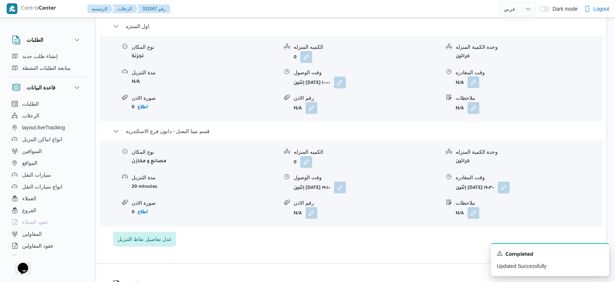
click at [471, 88] on button "button" at bounding box center [474, 82] width 12 height 12
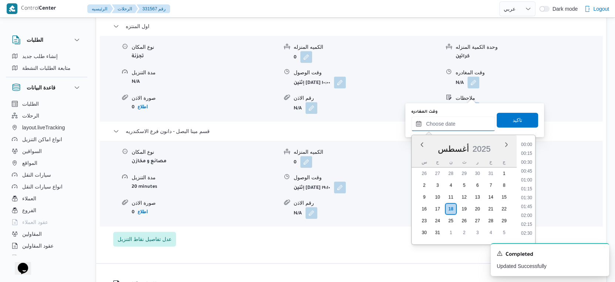
drag, startPoint x: 453, startPoint y: 129, endPoint x: 465, endPoint y: 126, distance: 12.4
click at [453, 129] on input "وقت المغادره" at bounding box center [453, 124] width 84 height 15
drag, startPoint x: 529, startPoint y: 182, endPoint x: 528, endPoint y: 159, distance: 23.7
click at [529, 182] on li "18:45" at bounding box center [526, 183] width 17 height 7
type input "[DATE] ١٨:٤٥"
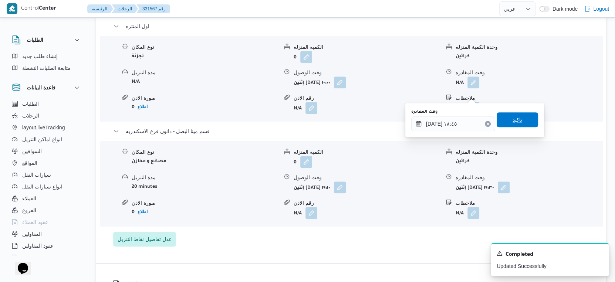
click at [518, 117] on span "تاكيد" at bounding box center [517, 119] width 41 height 15
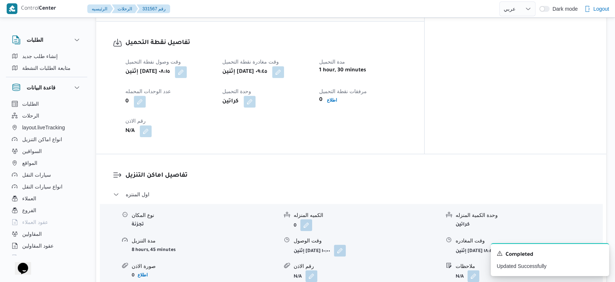
scroll to position [472, 0]
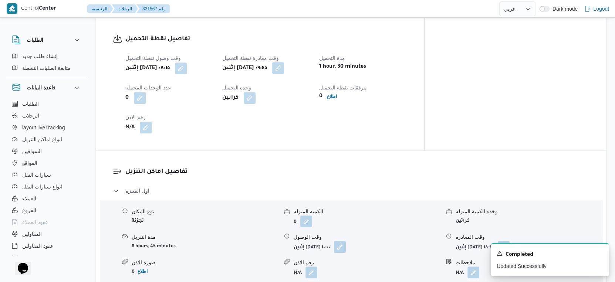
click at [284, 74] on button "button" at bounding box center [278, 68] width 12 height 12
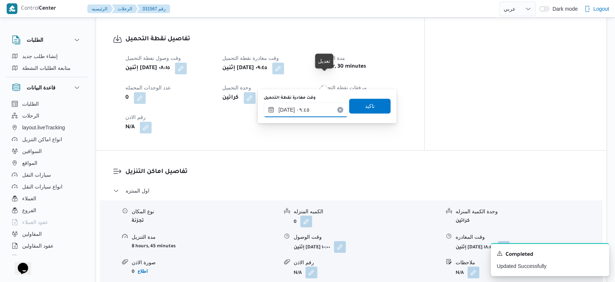
click at [314, 104] on input "[DATE] ٠٩:٤٥" at bounding box center [306, 109] width 84 height 15
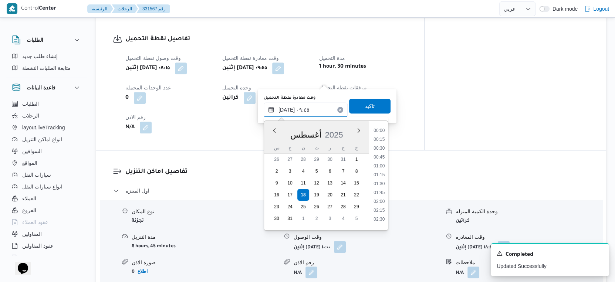
scroll to position [295, 0]
click at [381, 173] on li "09:30" at bounding box center [379, 172] width 17 height 7
type input "[DATE] ٠٩:٣٠"
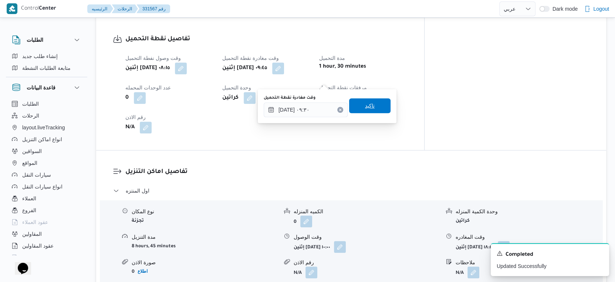
click at [375, 105] on span "تاكيد" at bounding box center [369, 105] width 41 height 15
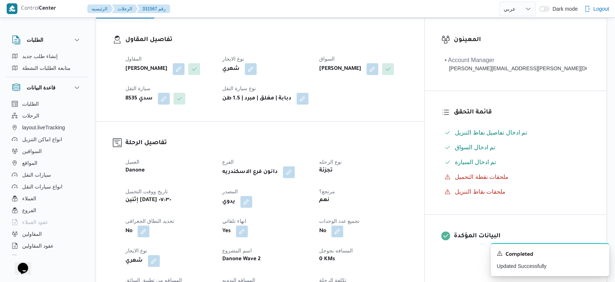
scroll to position [0, 0]
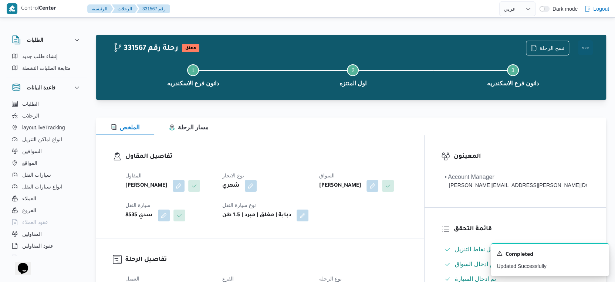
click at [586, 48] on button "Actions" at bounding box center [585, 47] width 15 height 15
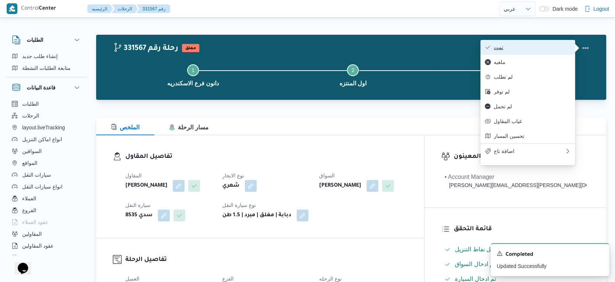
click at [546, 48] on span "تمت" at bounding box center [532, 47] width 77 height 6
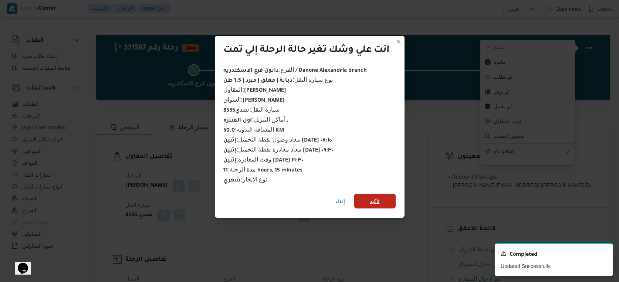
click at [380, 197] on span "تأكيد" at bounding box center [375, 201] width 10 height 9
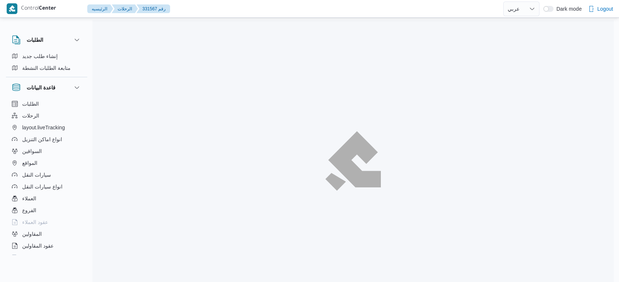
select select "ar"
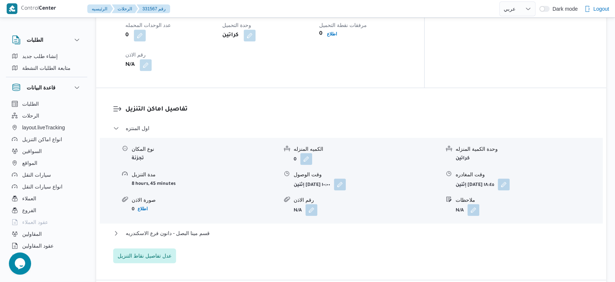
scroll to position [617, 0]
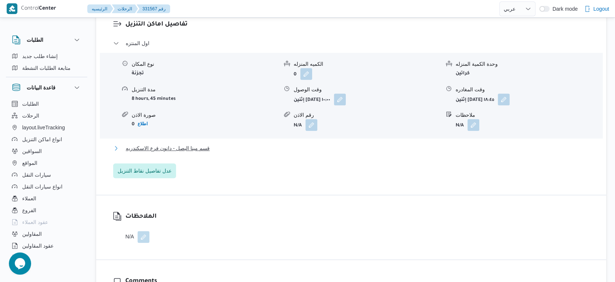
click at [207, 153] on span "قسم مينا البصل - دانون فرع الاسكندريه" at bounding box center [168, 148] width 84 height 9
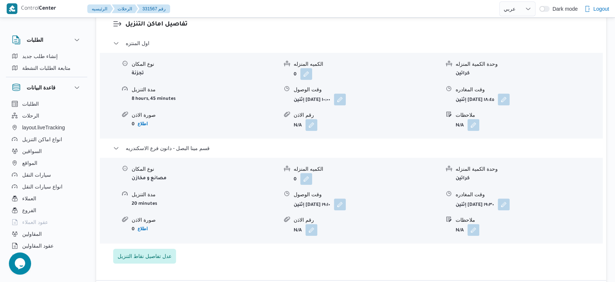
select select "ar"
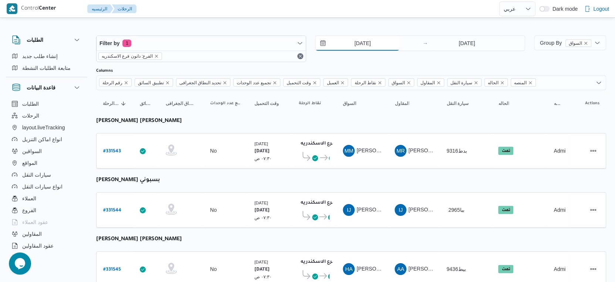
click at [371, 43] on input "[DATE]" at bounding box center [358, 43] width 84 height 15
click at [385, 199] on td "السواق IJ [PERSON_NAME] بسبوني" at bounding box center [362, 210] width 52 height 36
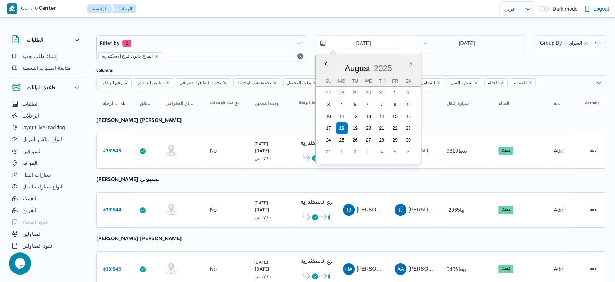
click at [364, 39] on input "[DATE]" at bounding box center [358, 43] width 84 height 15
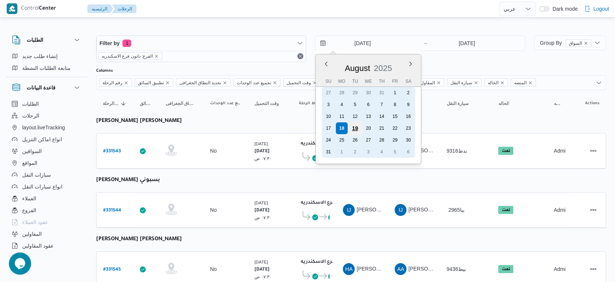
click at [353, 128] on div "19" at bounding box center [355, 128] width 14 height 14
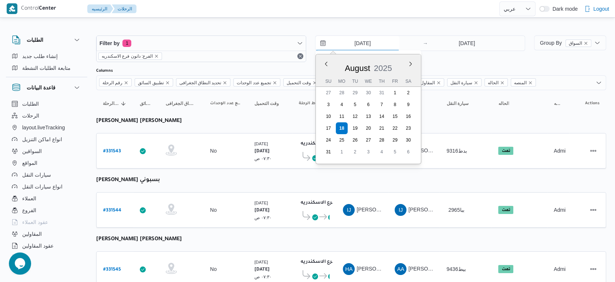
type input "[DATE]"
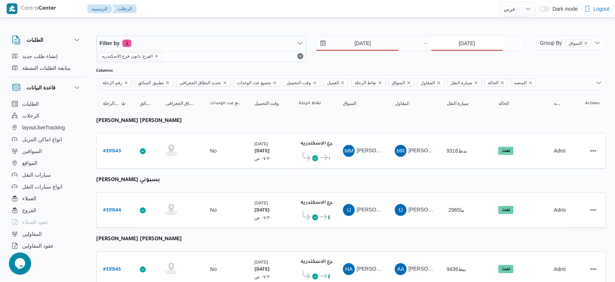
click at [465, 41] on input "[DATE]" at bounding box center [467, 43] width 74 height 15
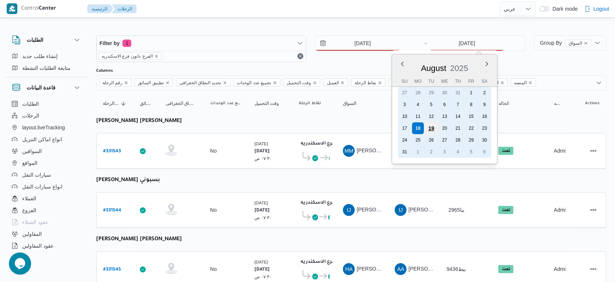
click at [432, 126] on div "19" at bounding box center [431, 128] width 14 height 14
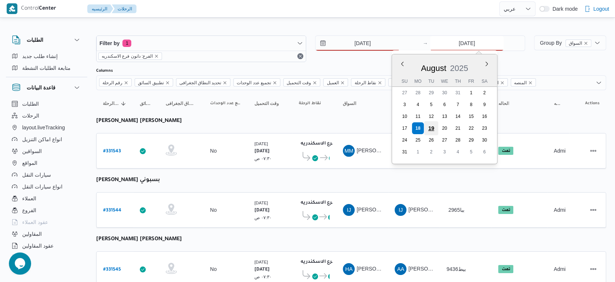
type input "[DATE]"
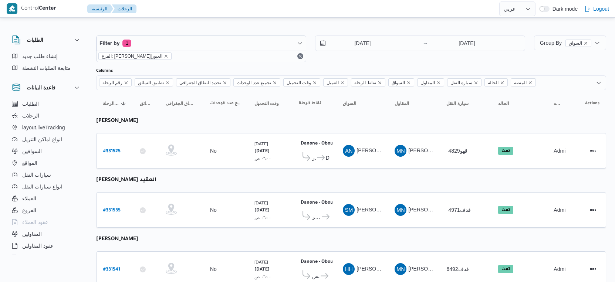
select select "ar"
click at [363, 44] on input "[DATE]" at bounding box center [358, 43] width 84 height 15
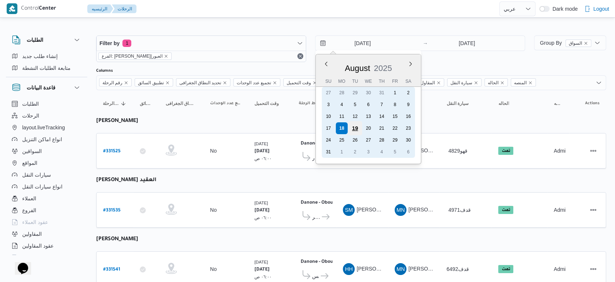
click at [355, 126] on div "19" at bounding box center [355, 128] width 14 height 14
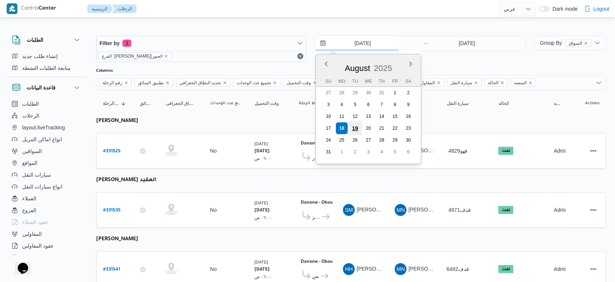
type input "[DATE]"
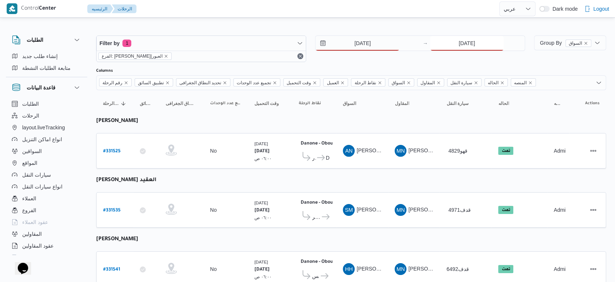
click at [472, 46] on input "18/8/2025" at bounding box center [467, 43] width 74 height 15
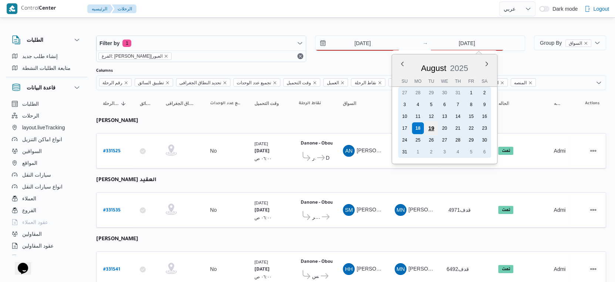
click at [430, 126] on div "19" at bounding box center [431, 128] width 14 height 14
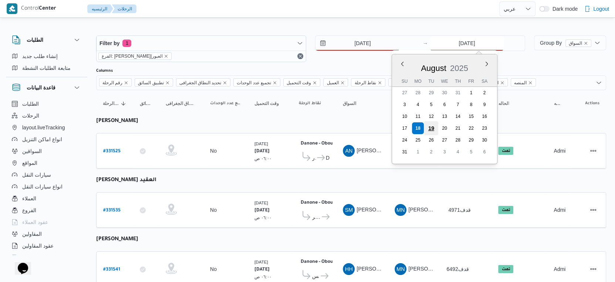
type input "[DATE]"
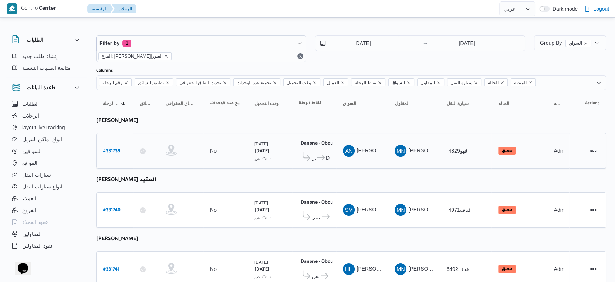
click at [298, 154] on div "Danone - Obour ٠٧:٤٨ م العبور Danone - Obour" at bounding box center [314, 150] width 37 height 31
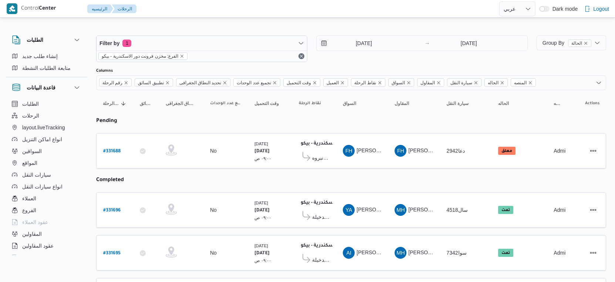
select select "ar"
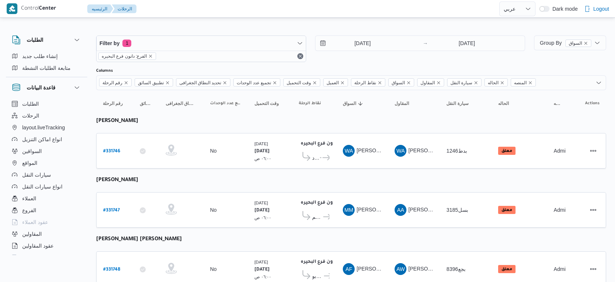
select select "ar"
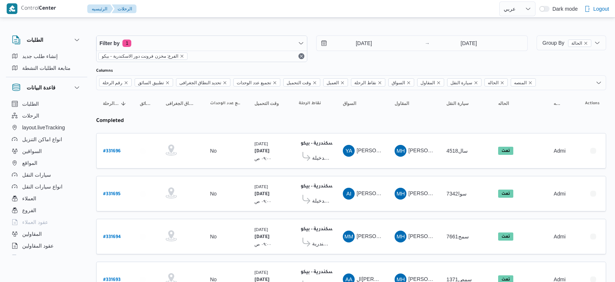
select select "ar"
click at [364, 43] on input "[DATE]" at bounding box center [359, 43] width 84 height 15
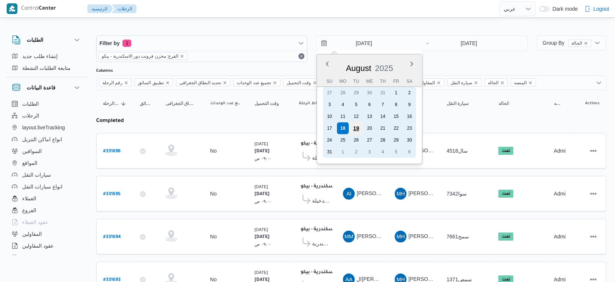
click at [358, 127] on div "19" at bounding box center [356, 128] width 14 height 14
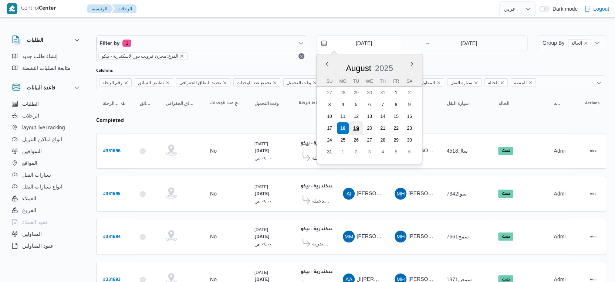
type input "[DATE]"
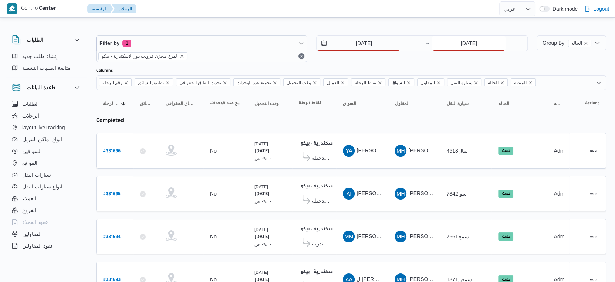
click at [465, 38] on input "[DATE]" at bounding box center [469, 43] width 74 height 15
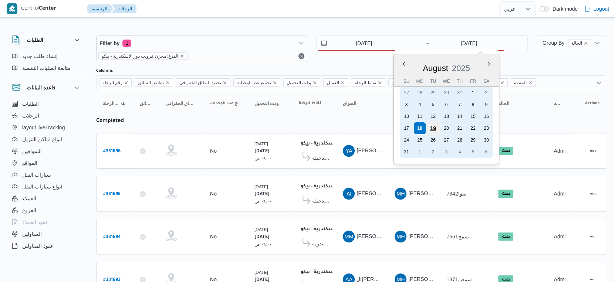
click at [432, 128] on div "19" at bounding box center [433, 128] width 14 height 14
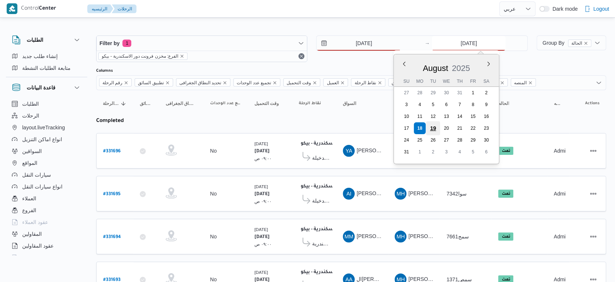
type input "[DATE]"
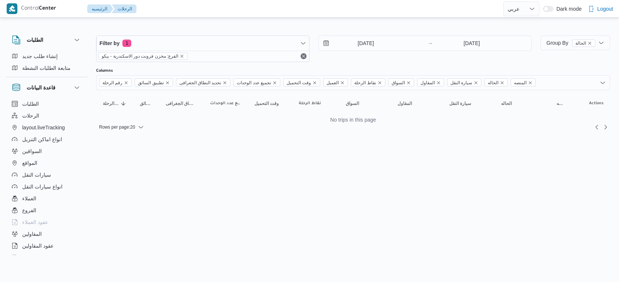
click at [323, 165] on html "Control Center الرئيسيه الرحلات English عربي Dark mode Logout الطلبات إنشاء طلب…" at bounding box center [309, 141] width 619 height 282
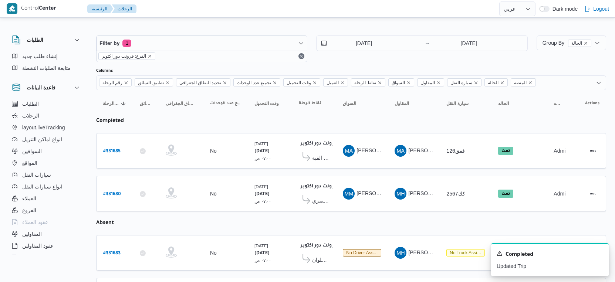
select select "ar"
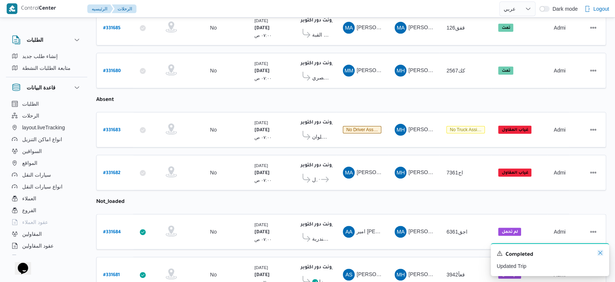
click at [600, 252] on icon "Dismiss toast" at bounding box center [600, 253] width 6 height 6
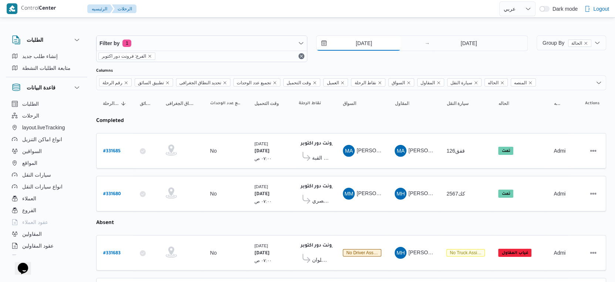
click at [371, 38] on input "18/8/2025" at bounding box center [359, 43] width 84 height 15
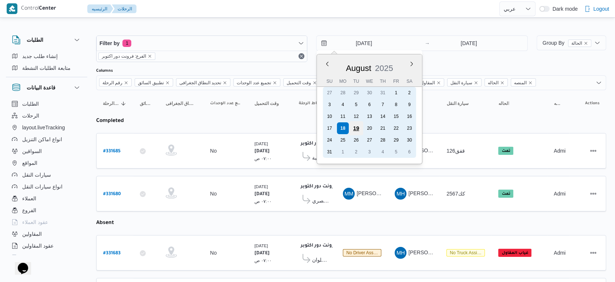
click at [360, 127] on div "19" at bounding box center [356, 128] width 14 height 14
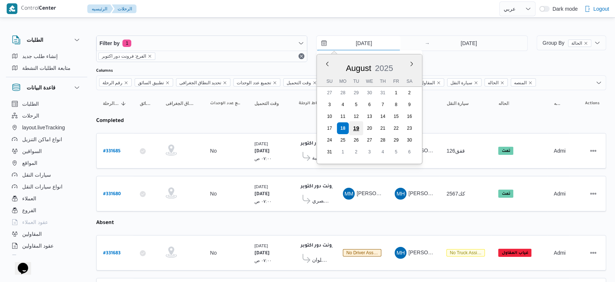
type input "[DATE]"
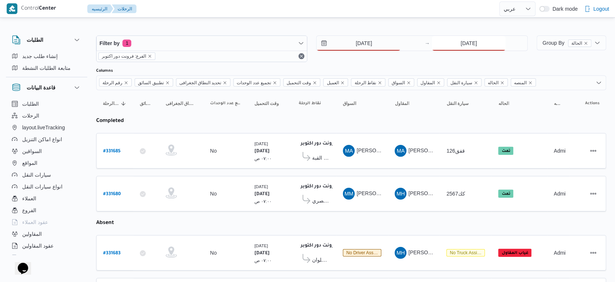
click at [466, 42] on input "18/8/2025" at bounding box center [469, 43] width 74 height 15
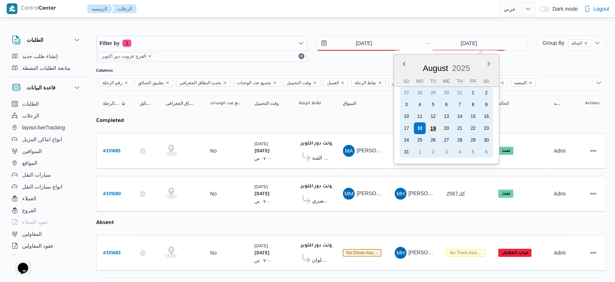
click at [433, 127] on div "19" at bounding box center [433, 128] width 14 height 14
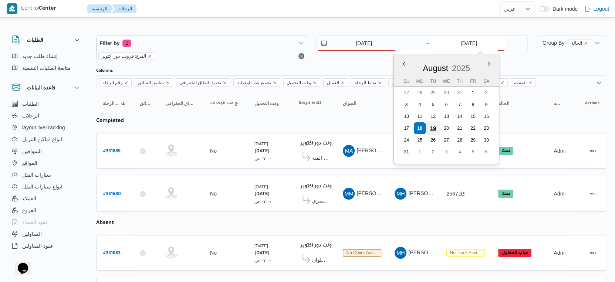
type input "[DATE]"
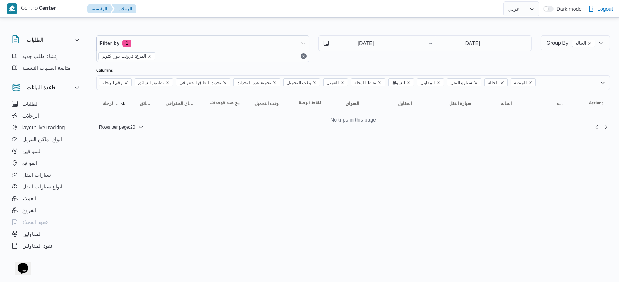
click at [352, 189] on html "Control Center الرئيسيه الرحلات English عربي Dark mode Logout الطلبات إنشاء طلب…" at bounding box center [309, 141] width 619 height 282
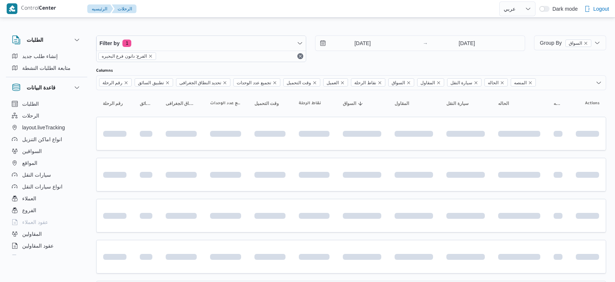
select select "ar"
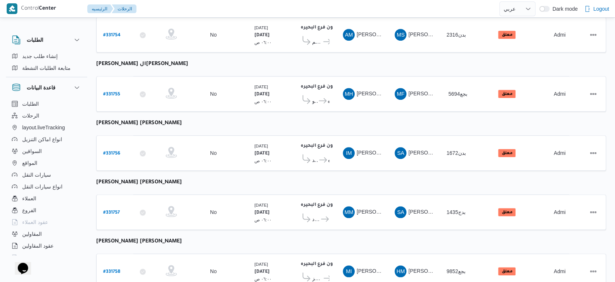
scroll to position [604, 0]
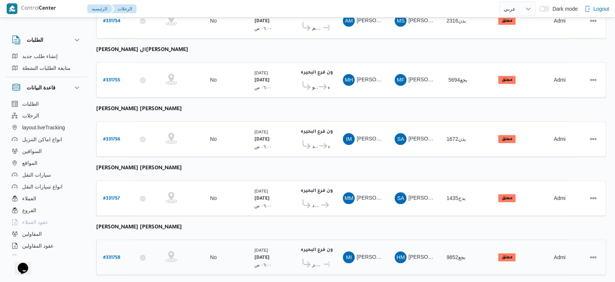
click at [315, 259] on span "مركز دمنهور دانون فرع البحيره" at bounding box center [314, 264] width 31 height 11
click at [324, 262] on icon at bounding box center [328, 265] width 8 height 6
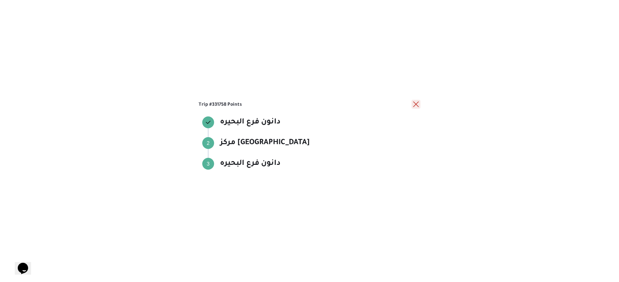
click at [418, 105] on button "close" at bounding box center [416, 104] width 9 height 9
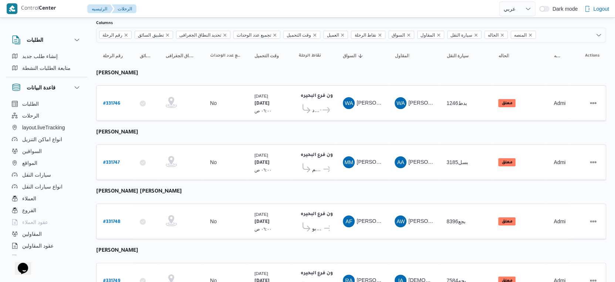
scroll to position [0, 0]
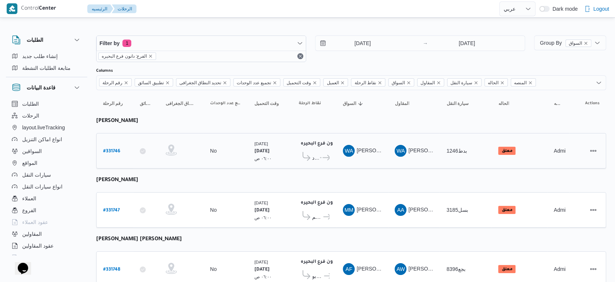
click at [323, 158] on icon at bounding box center [327, 158] width 8 height 6
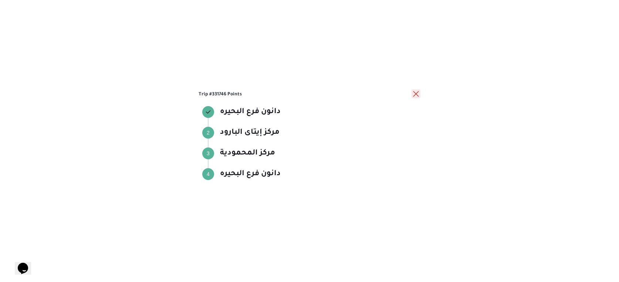
click at [417, 95] on button "close" at bounding box center [416, 94] width 9 height 9
